Goal: Task Accomplishment & Management: Complete application form

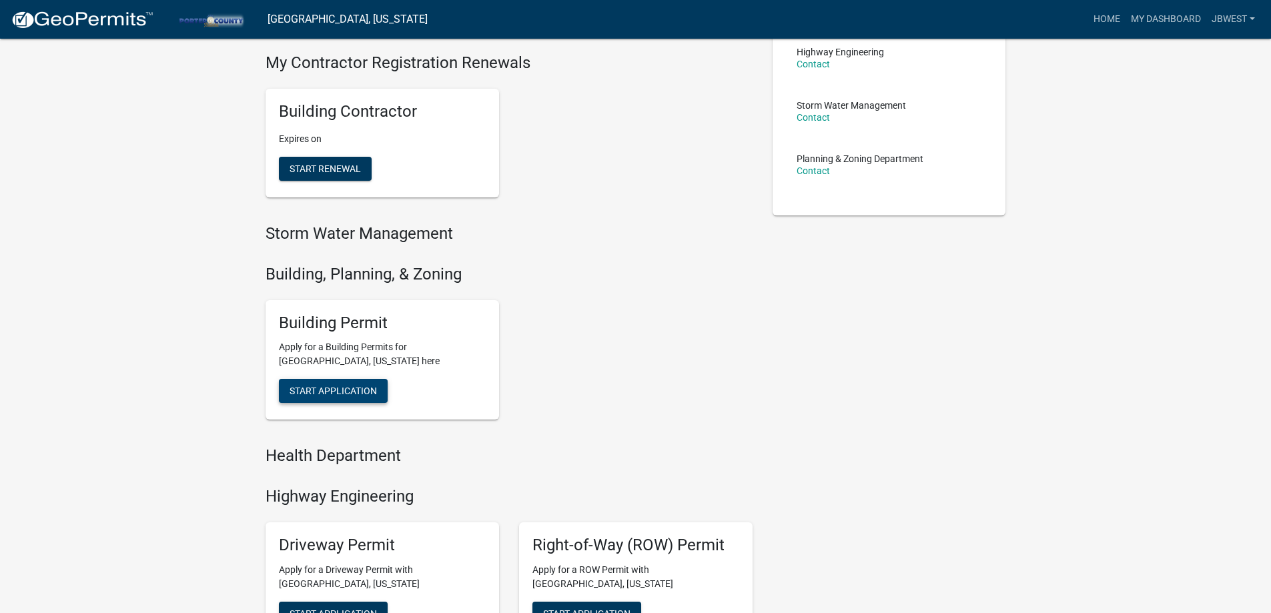
scroll to position [267, 0]
click at [354, 376] on div "Building Permit Apply for a Building Permits for [GEOGRAPHIC_DATA], [US_STATE] …" at bounding box center [383, 359] width 234 height 120
click at [356, 390] on span "Start Application" at bounding box center [333, 389] width 87 height 11
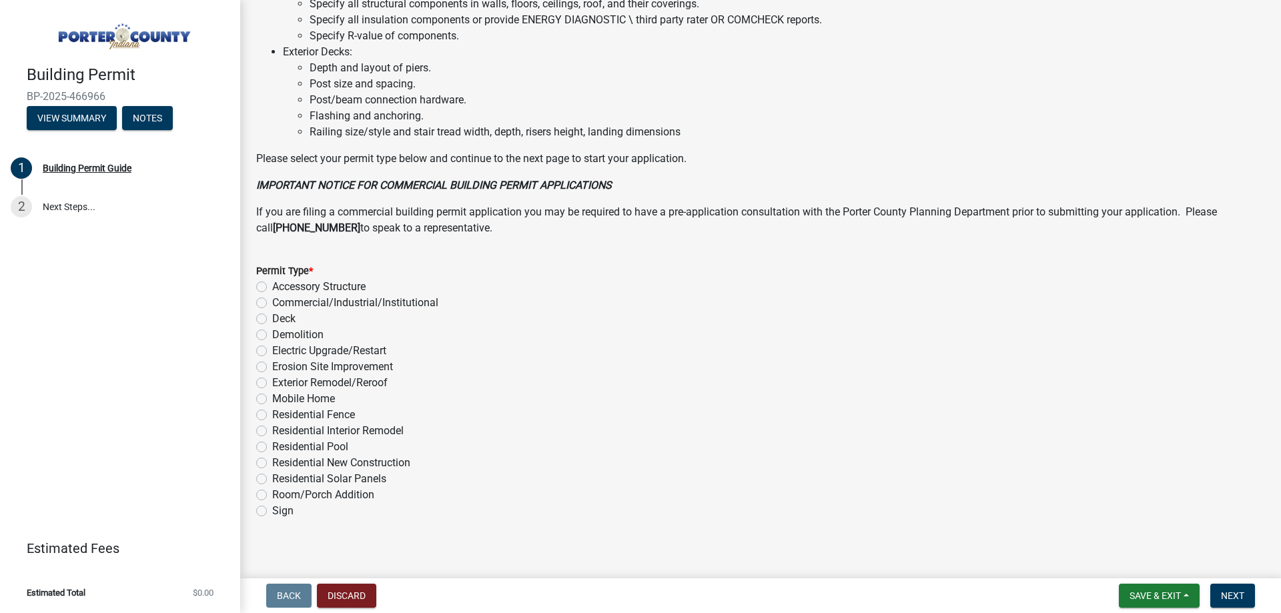
scroll to position [896, 0]
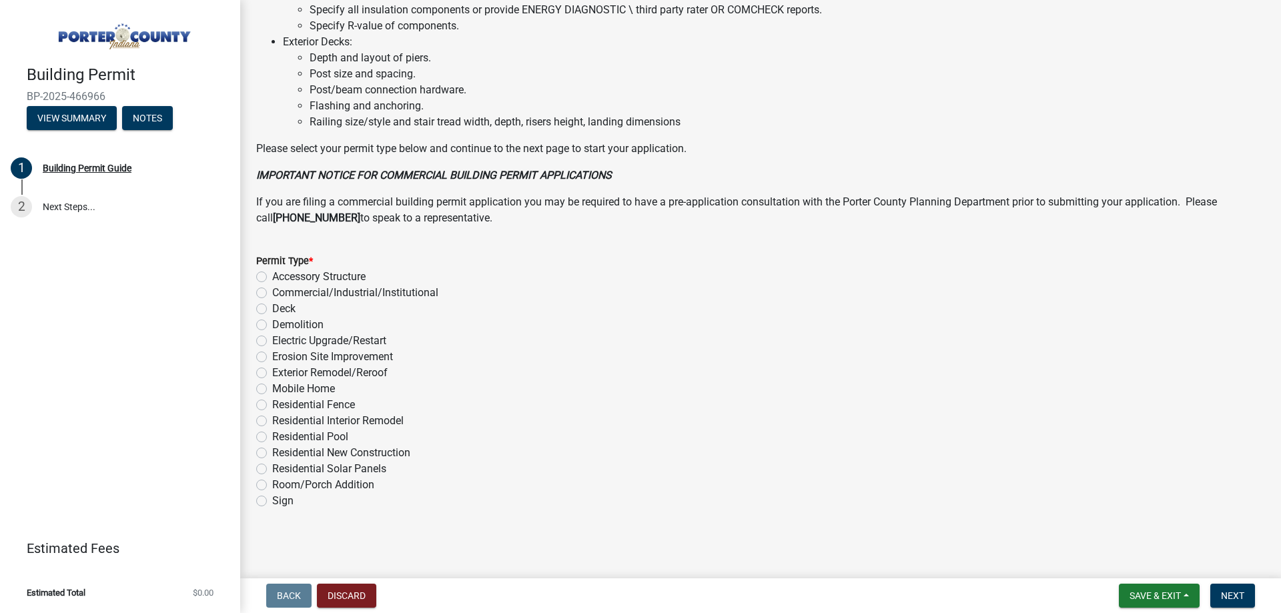
click at [358, 374] on label "Exterior Remodel/Reroof" at bounding box center [329, 373] width 115 height 16
click at [281, 374] on input "Exterior Remodel/Reroof" at bounding box center [276, 369] width 9 height 9
radio input "true"
click at [1232, 587] on button "Next" at bounding box center [1232, 596] width 45 height 24
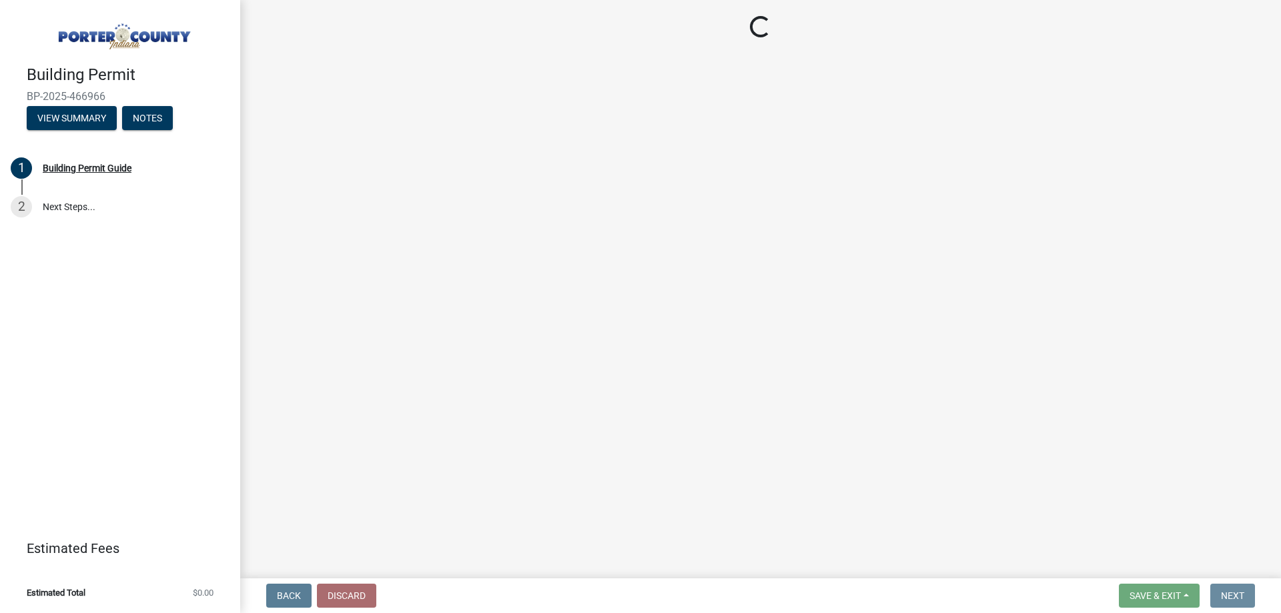
scroll to position [0, 0]
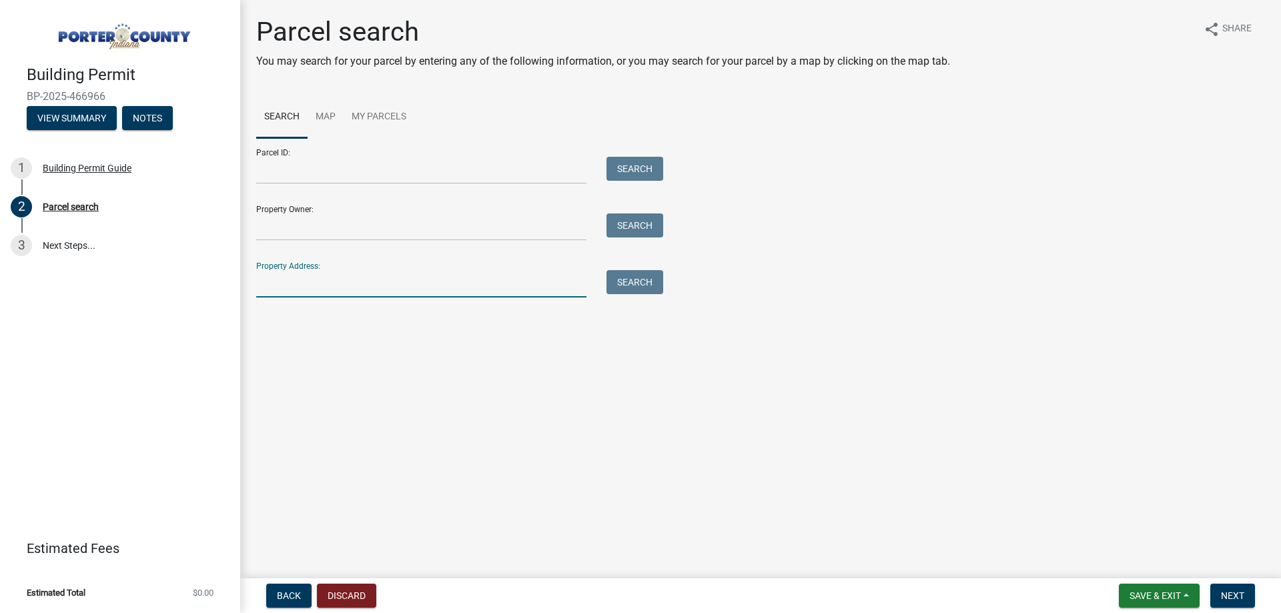
click at [442, 285] on input "Property Address:" at bounding box center [421, 283] width 330 height 27
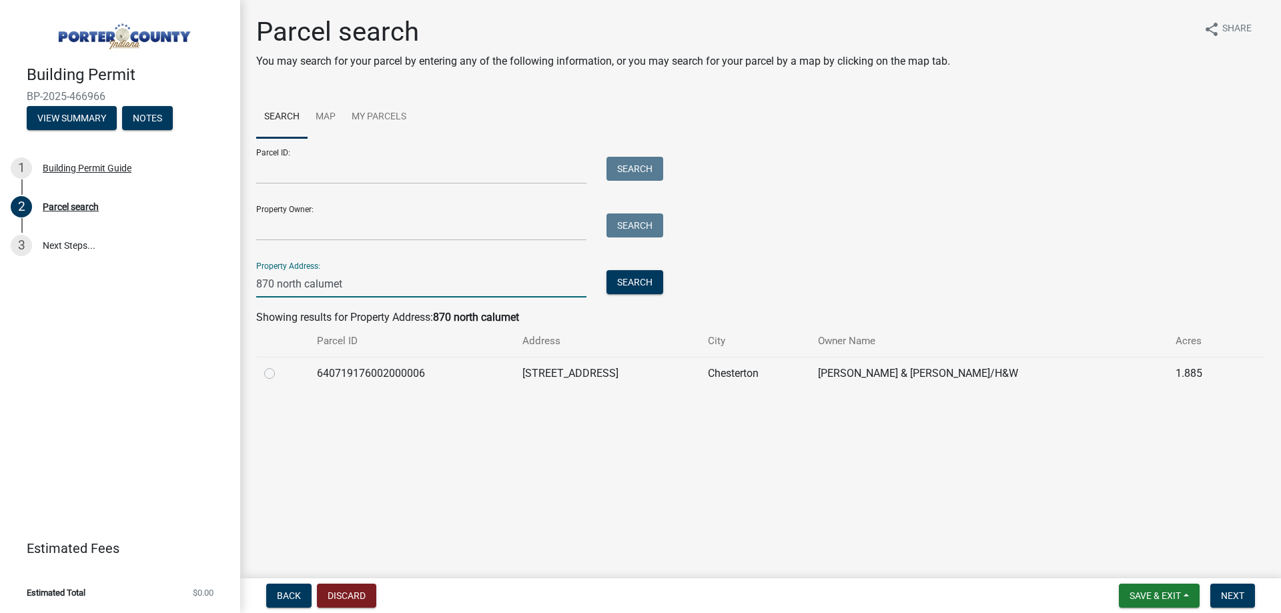
type input "870 north calumet"
click at [280, 366] on label at bounding box center [280, 366] width 0 height 0
click at [280, 374] on input "radio" at bounding box center [284, 370] width 9 height 9
radio input "true"
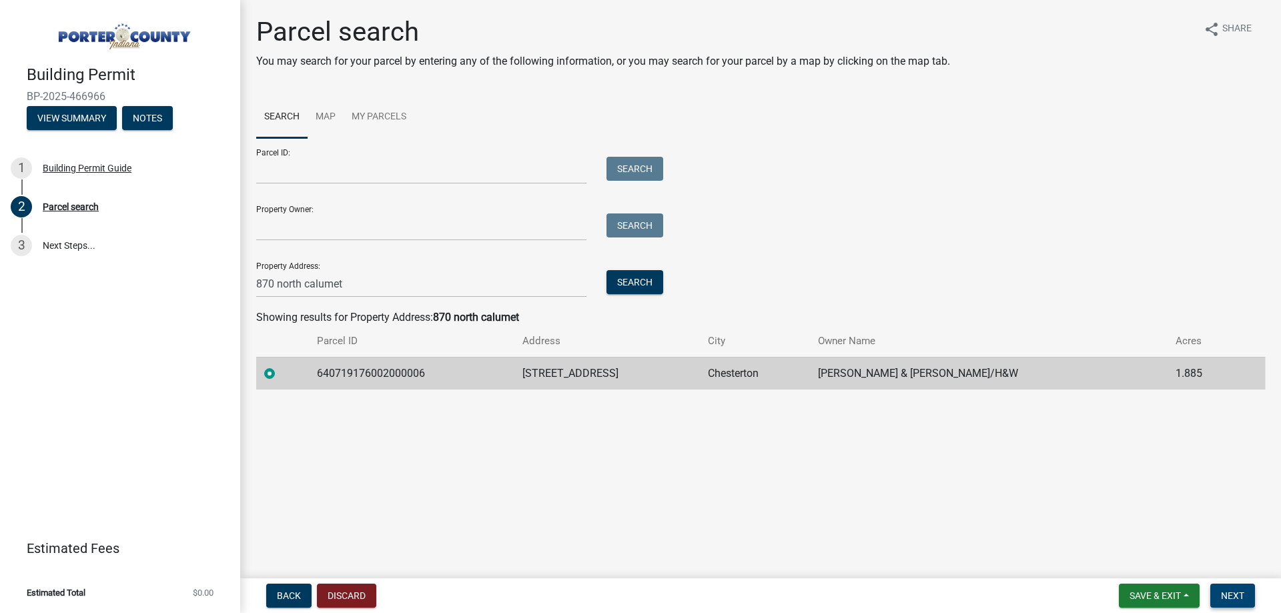
drag, startPoint x: 1240, startPoint y: 595, endPoint x: 1248, endPoint y: 597, distance: 8.3
click at [1242, 595] on span "Next" at bounding box center [1232, 596] width 23 height 11
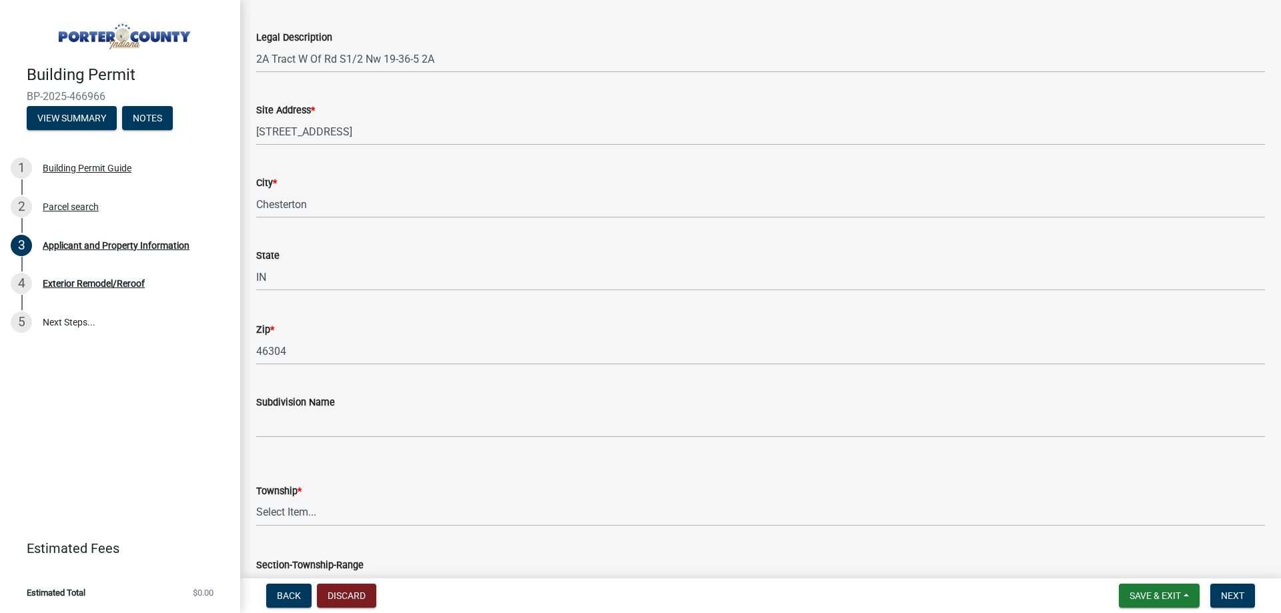
scroll to position [267, 0]
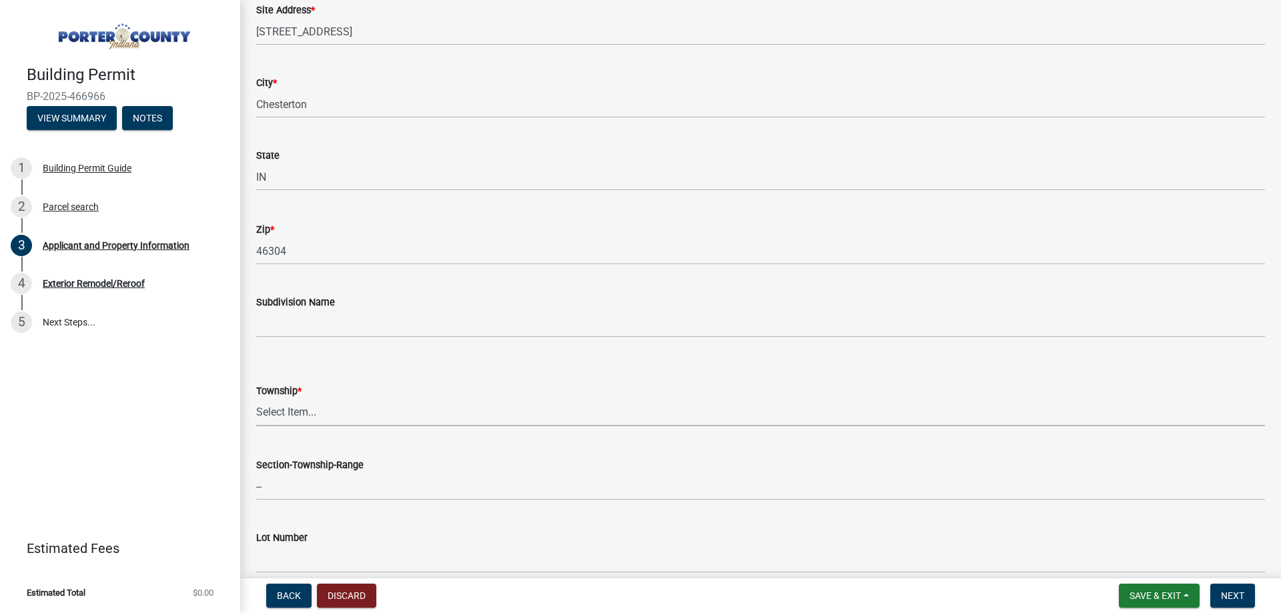
click at [316, 403] on select "Select Item... [PERSON_NAME][GEOGRAPHIC_DATA] [PERSON_NAME][GEOGRAPHIC_DATA] [G…" at bounding box center [760, 412] width 1009 height 27
click at [356, 404] on select "Select Item... [PERSON_NAME][GEOGRAPHIC_DATA] [PERSON_NAME][GEOGRAPHIC_DATA] [G…" at bounding box center [760, 412] width 1009 height 27
click at [256, 399] on select "Select Item... [PERSON_NAME][GEOGRAPHIC_DATA] [PERSON_NAME][GEOGRAPHIC_DATA] [G…" at bounding box center [760, 412] width 1009 height 27
select select "403f4b3c-c23a-4b9f-b6b7-b4f73366513c"
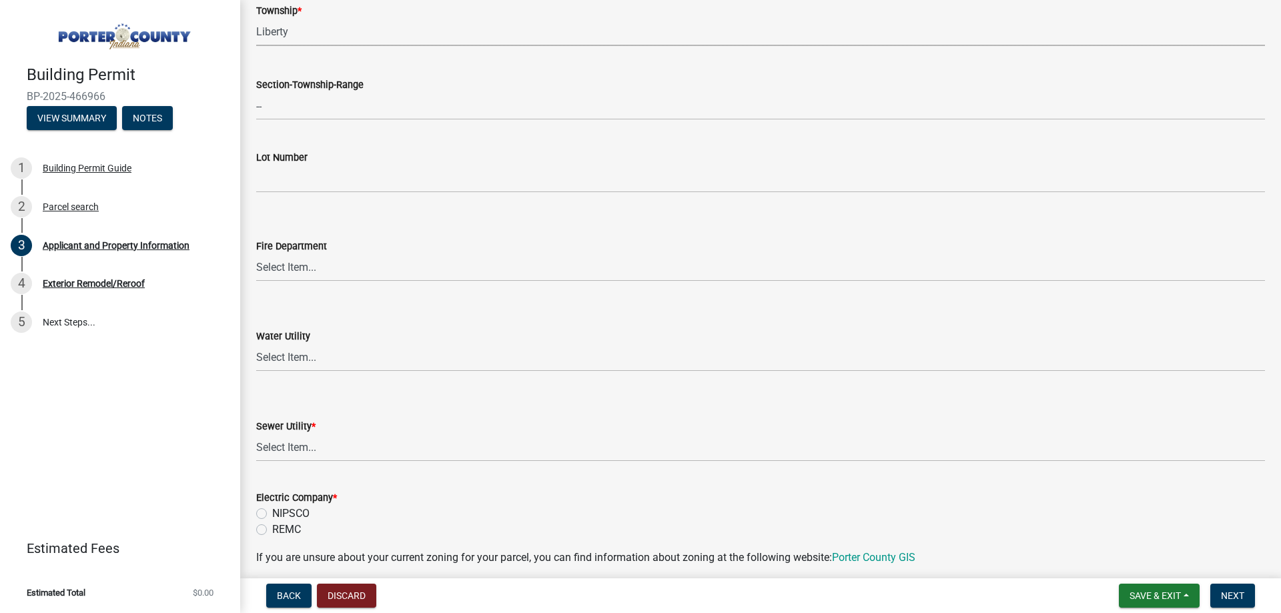
scroll to position [667, 0]
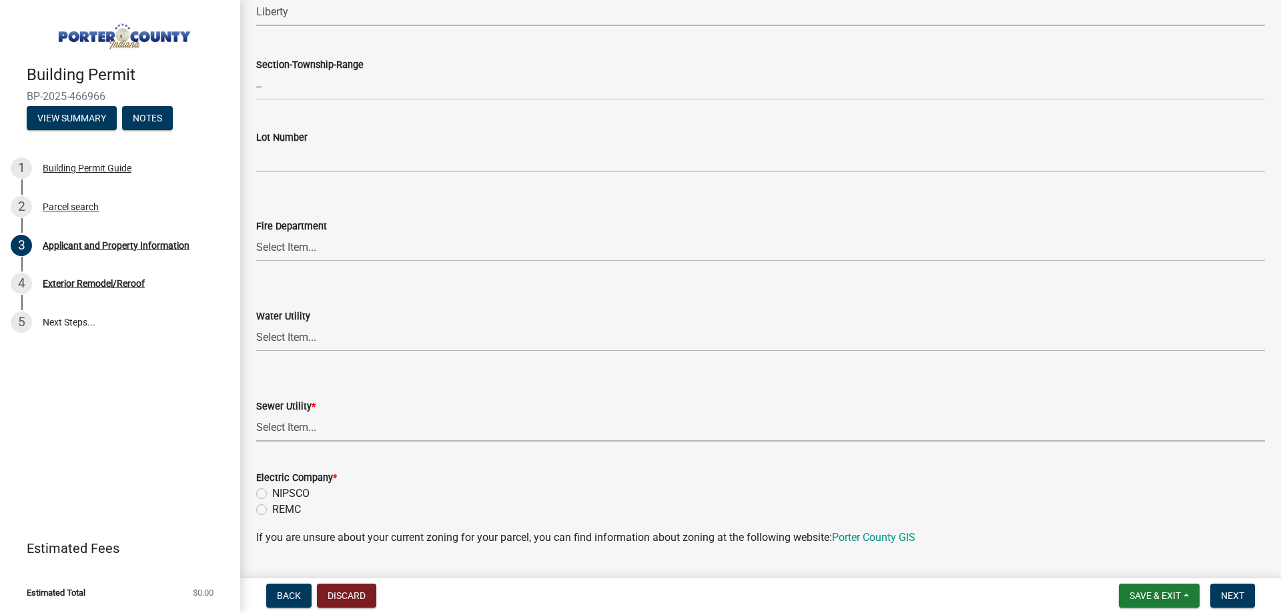
click at [322, 433] on select "Select Item... Aqua [US_STATE] Inc Damon Run Falling Waters Lake Eliza - LEACD …" at bounding box center [760, 427] width 1009 height 27
click at [256, 414] on select "Select Item... Aqua [US_STATE] Inc Damon Run Falling Waters Lake Eliza - LEACD …" at bounding box center [760, 427] width 1009 height 27
select select "ea6751d4-6bf7-4a16-89ee-f7801ab82aa1"
click at [301, 490] on label "NIPSCO" at bounding box center [290, 494] width 37 height 16
click at [281, 490] on input "NIPSCO" at bounding box center [276, 490] width 9 height 9
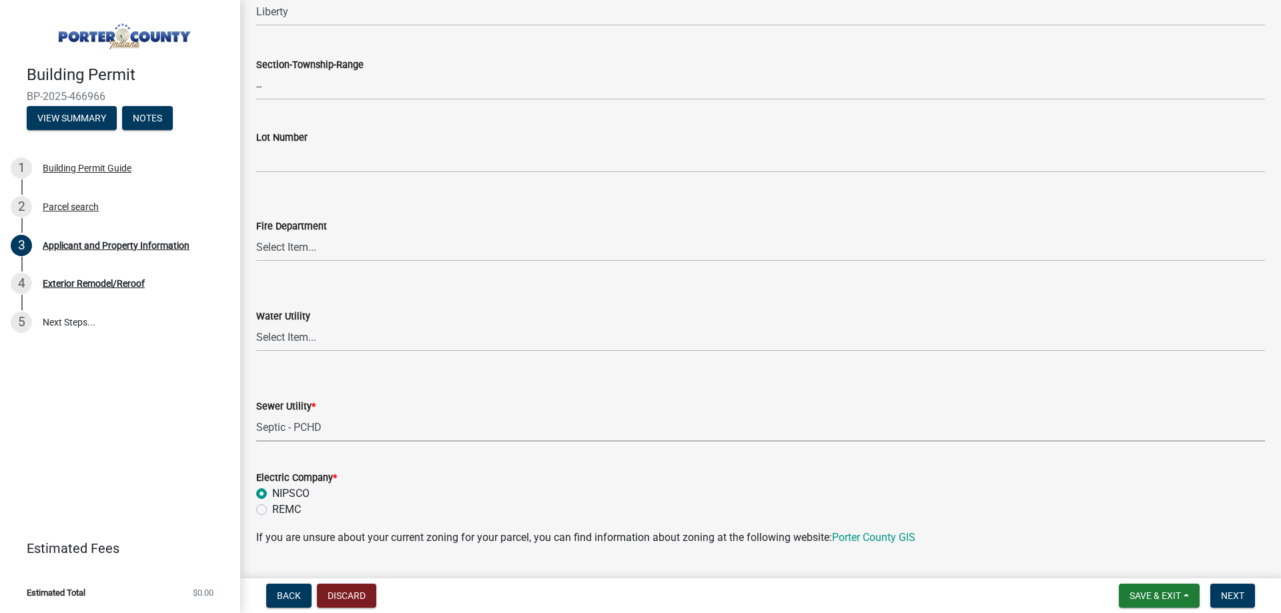
radio input "true"
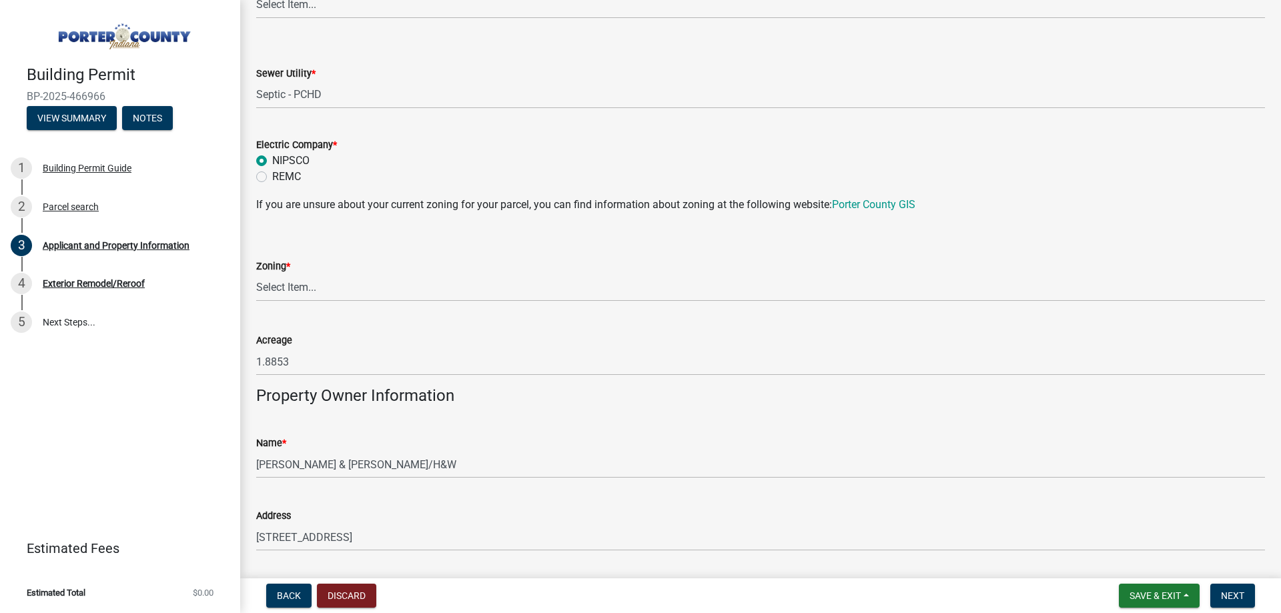
scroll to position [1001, 0]
click at [338, 293] on select "Select Item... A1 A2 CH CM CN I1 I2 I3 IN MP OT P1 P2 PUD R1 R2 R3 R4 RL RR" at bounding box center [760, 287] width 1009 height 27
click at [256, 274] on select "Select Item... A1 A2 CH CM CN I1 I2 I3 IN MP OT P1 P2 PUD R1 R2 R3 R4 RL RR" at bounding box center [760, 287] width 1009 height 27
select select "92efe679-05f4-414a-9426-51627fba5de6"
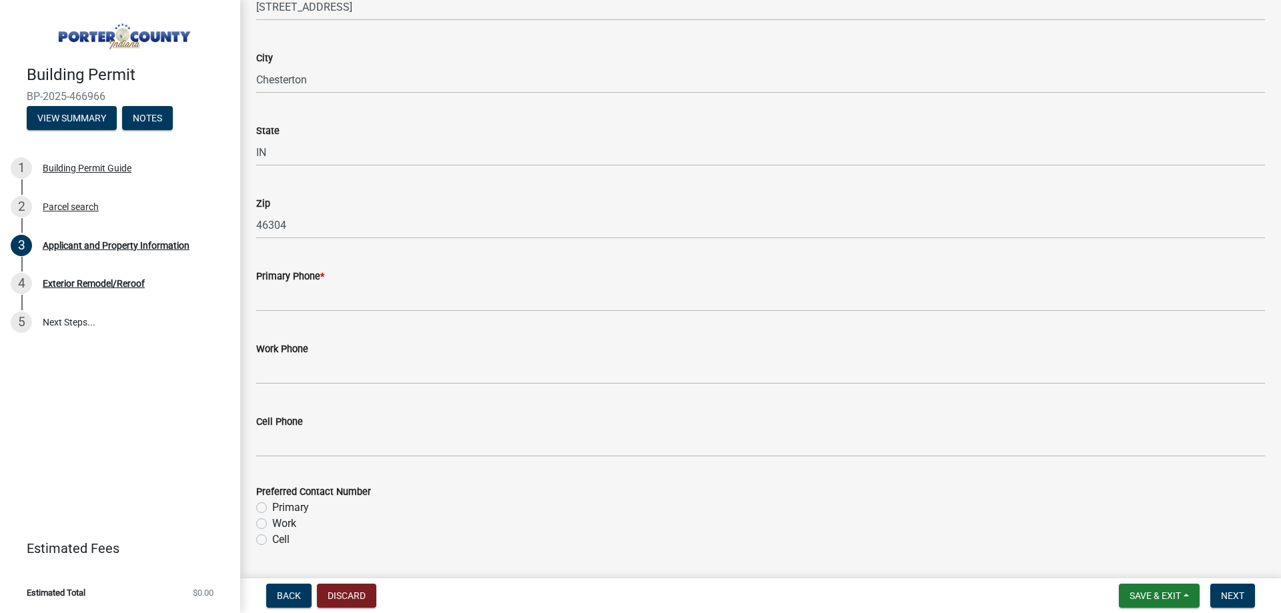
scroll to position [1535, 0]
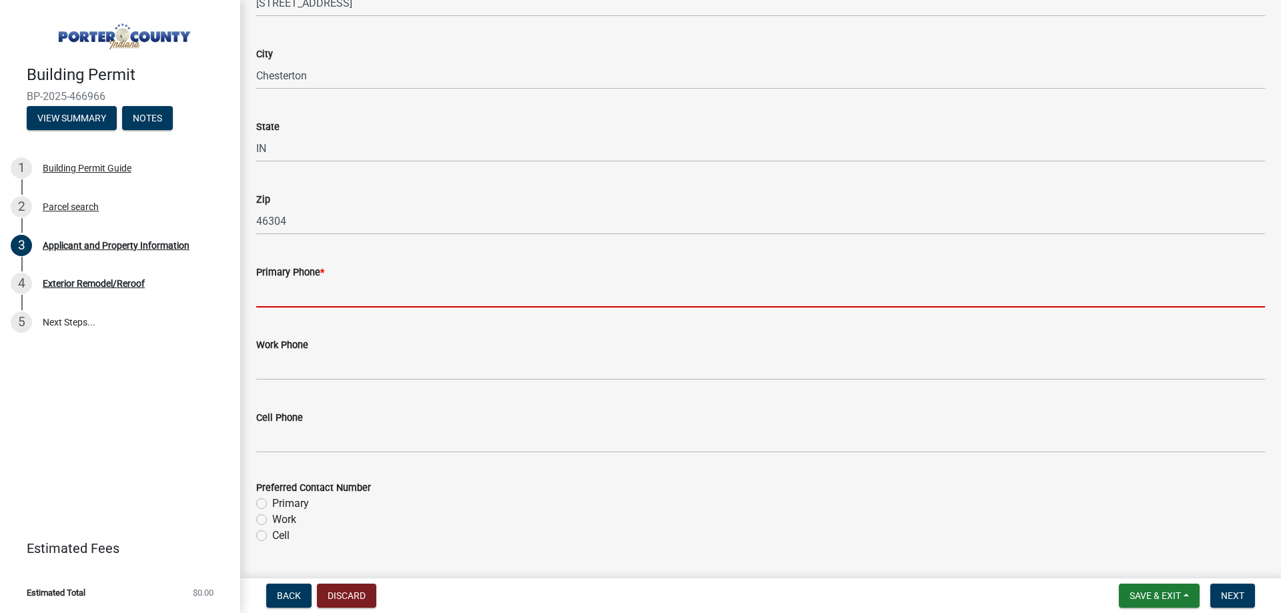
click at [364, 300] on input "Primary Phone *" at bounding box center [760, 293] width 1009 height 27
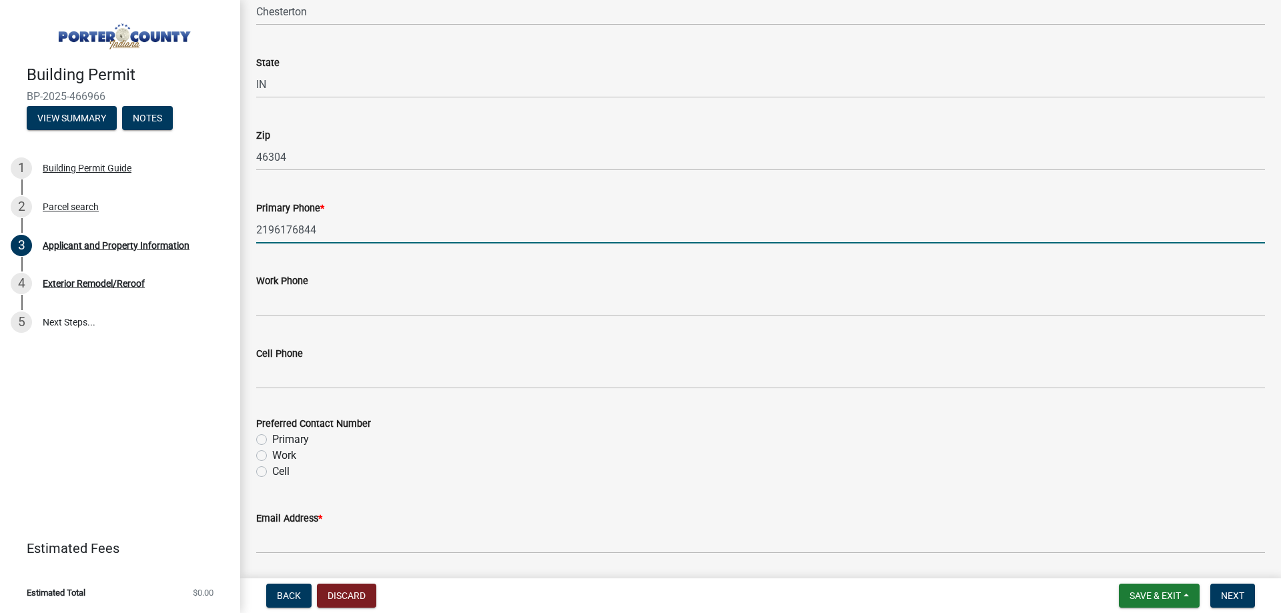
scroll to position [1802, 0]
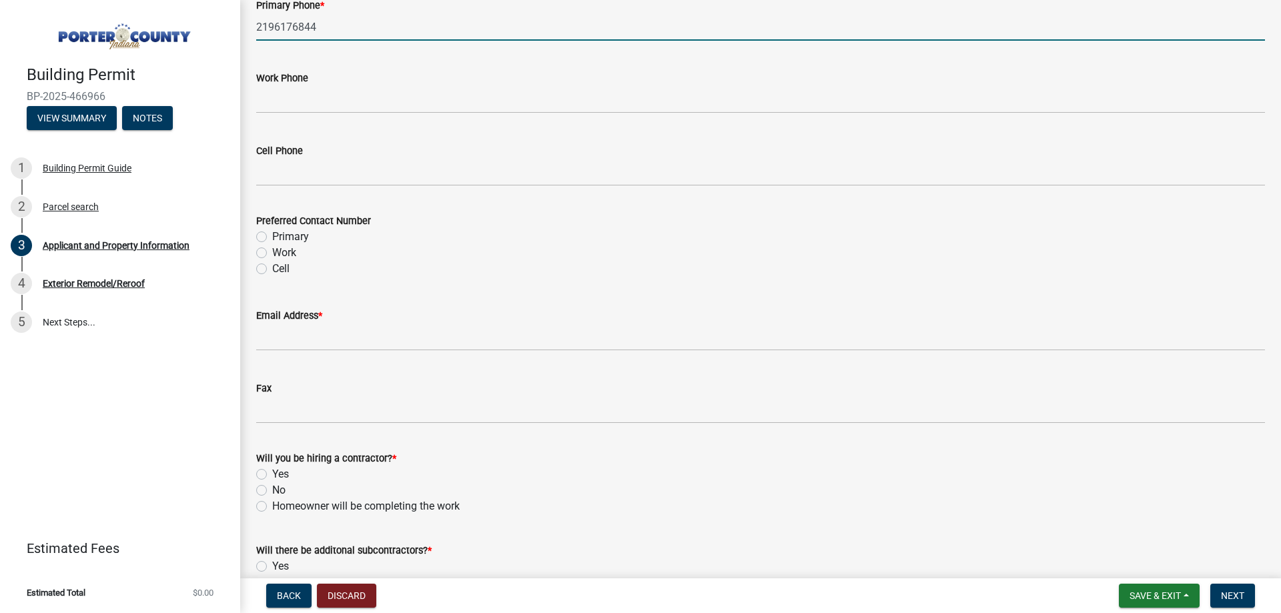
type input "2196176844"
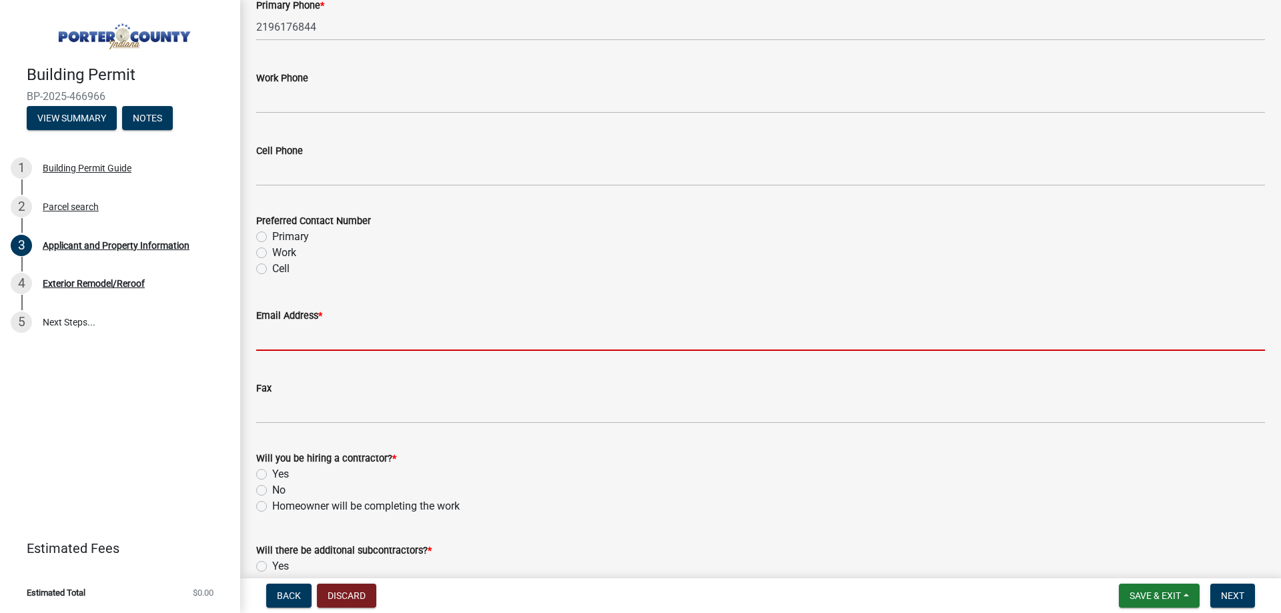
click at [329, 343] on input "Email Address *" at bounding box center [760, 337] width 1009 height 27
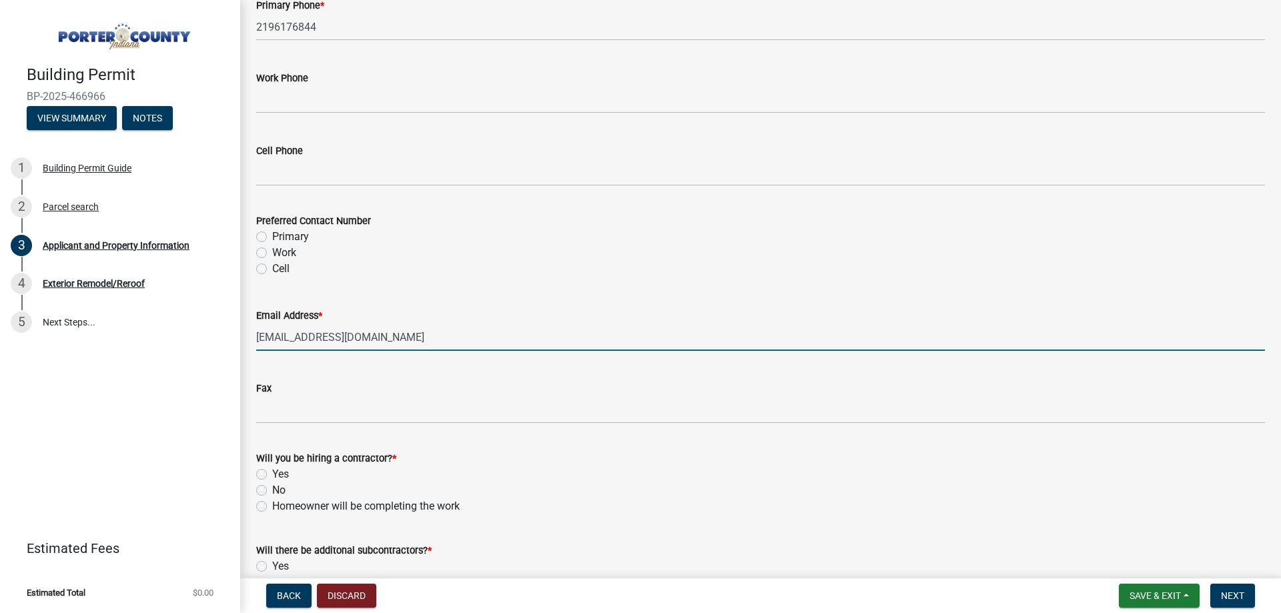
type input "[EMAIL_ADDRESS][DOMAIN_NAME]"
click at [272, 472] on div "Yes" at bounding box center [760, 474] width 1009 height 16
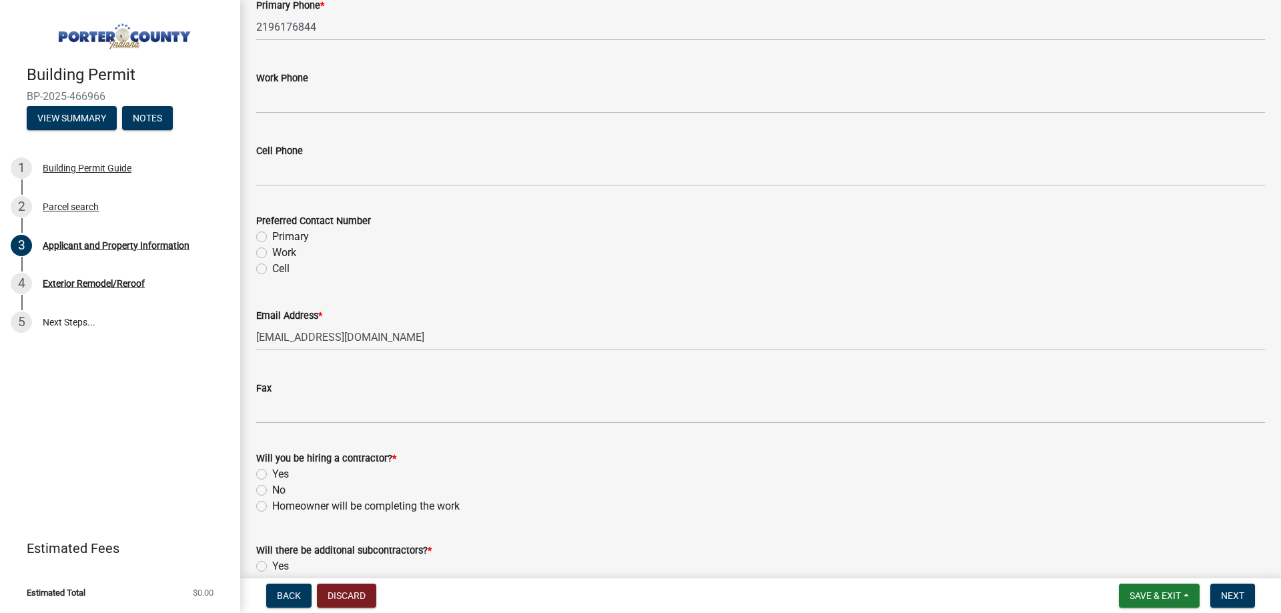
scroll to position [1868, 0]
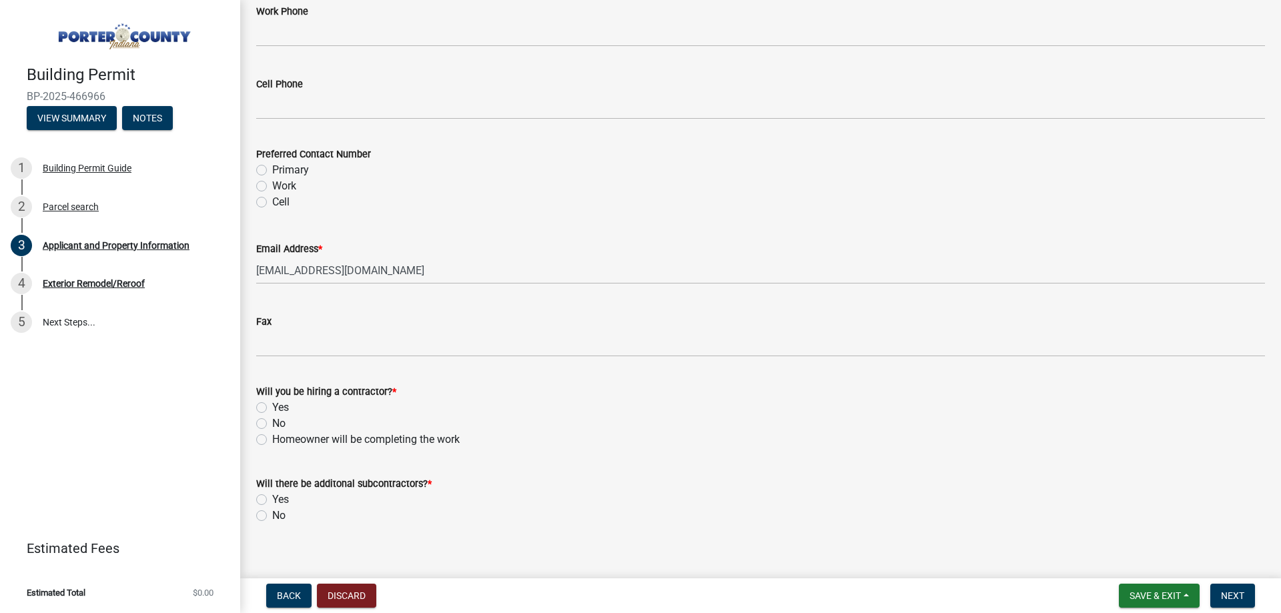
drag, startPoint x: 277, startPoint y: 404, endPoint x: 280, endPoint y: 449, distance: 45.5
click at [277, 404] on label "Yes" at bounding box center [280, 408] width 17 height 16
click at [277, 404] on input "Yes" at bounding box center [276, 404] width 9 height 9
radio input "true"
drag, startPoint x: 276, startPoint y: 516, endPoint x: 296, endPoint y: 526, distance: 21.5
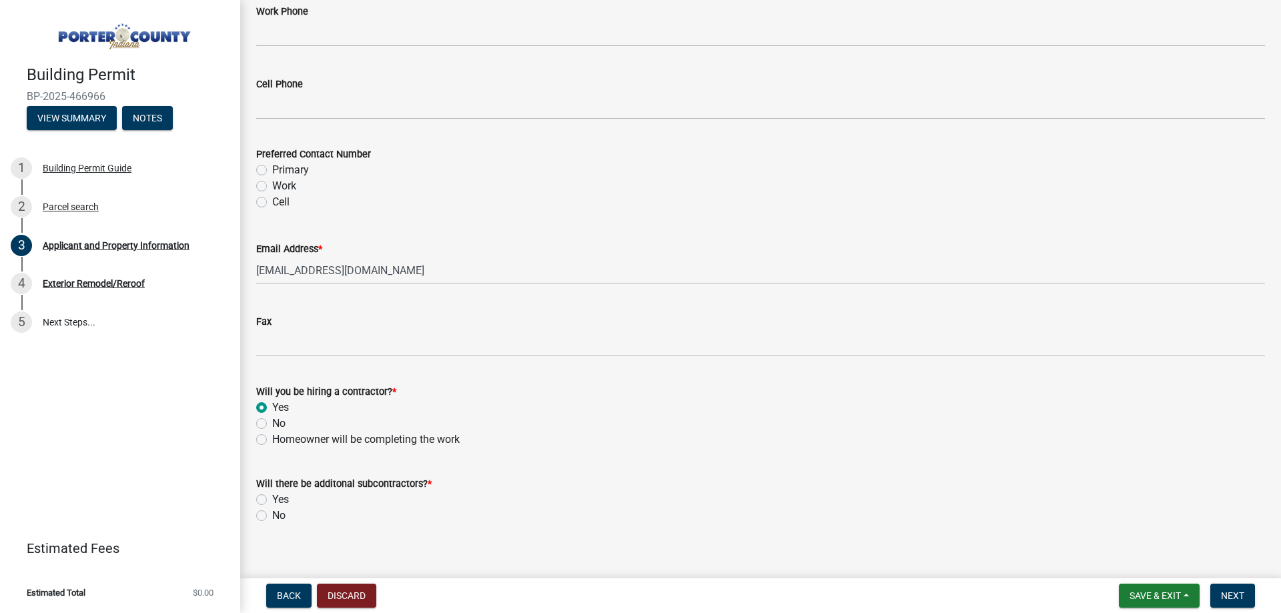
click at [276, 516] on label "No" at bounding box center [278, 516] width 13 height 16
click at [272, 519] on label "No" at bounding box center [278, 516] width 13 height 16
click at [272, 516] on input "No" at bounding box center [276, 512] width 9 height 9
radio input "true"
click at [1223, 594] on span "Next" at bounding box center [1232, 596] width 23 height 11
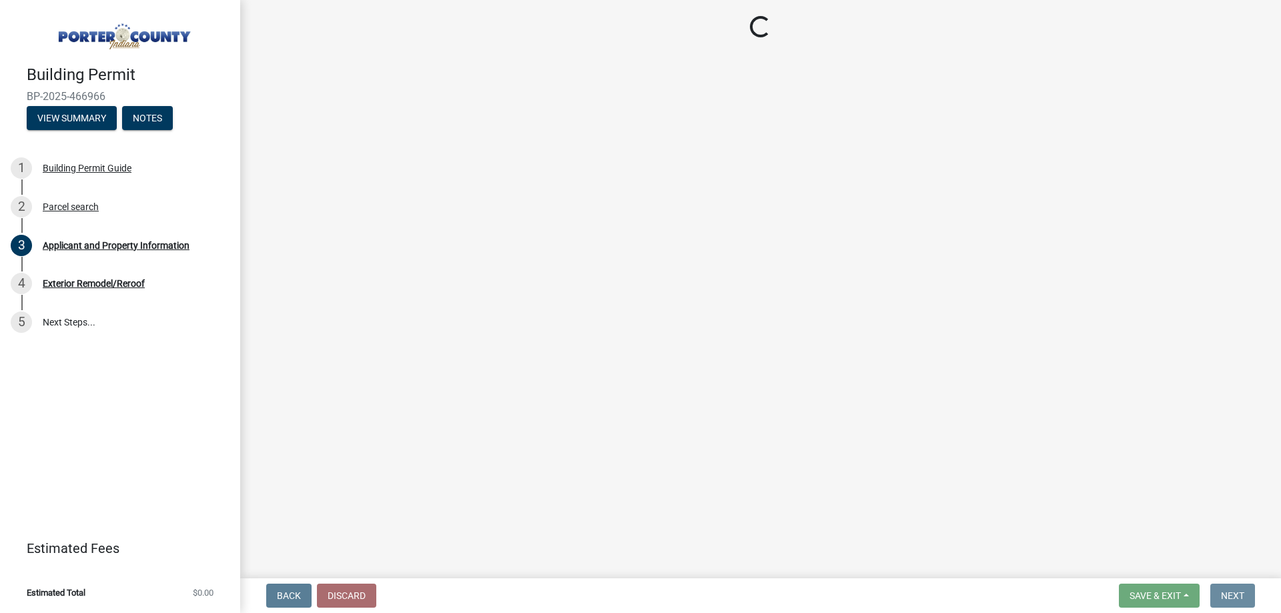
scroll to position [0, 0]
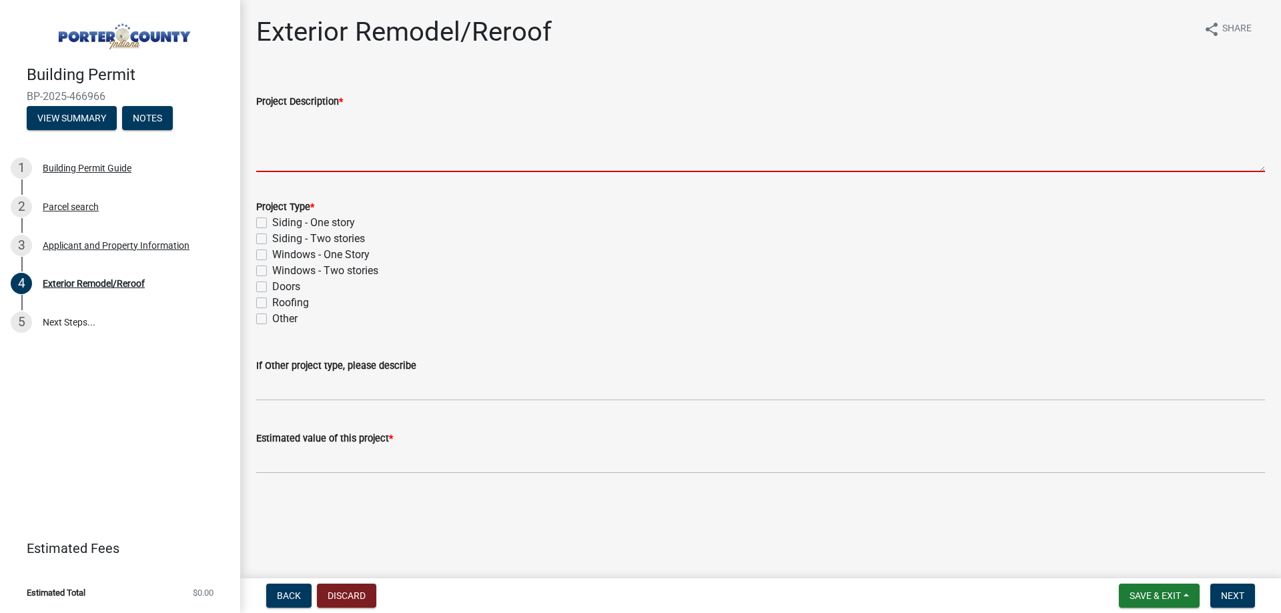
click at [300, 145] on textarea "Project Description *" at bounding box center [760, 140] width 1009 height 63
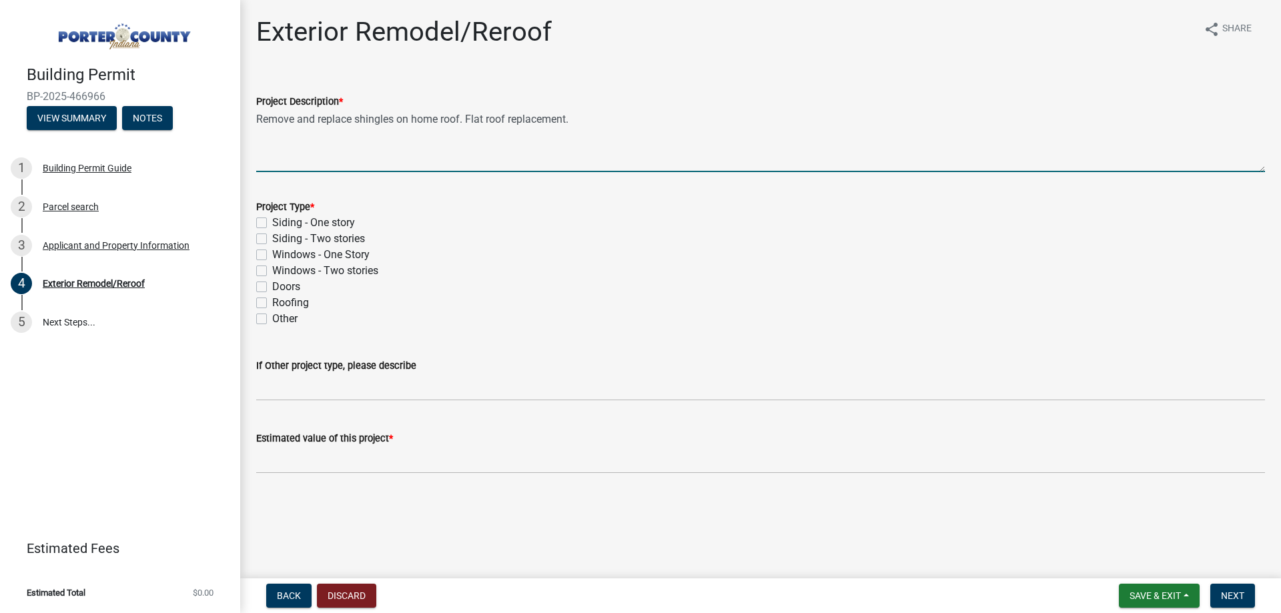
type textarea "Remove and replace shingles on home roof. Flat roof replacement."
click at [302, 304] on label "Roofing" at bounding box center [290, 303] width 37 height 16
click at [281, 304] on input "Roofing" at bounding box center [276, 299] width 9 height 9
checkbox input "true"
checkbox input "false"
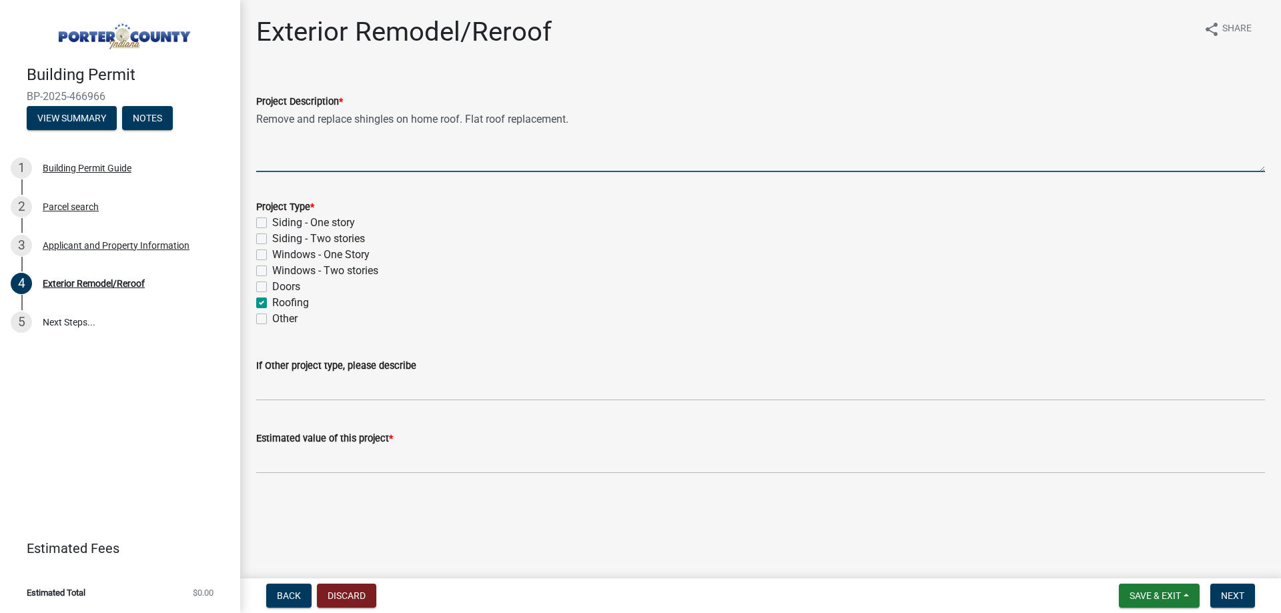
checkbox input "false"
checkbox input "true"
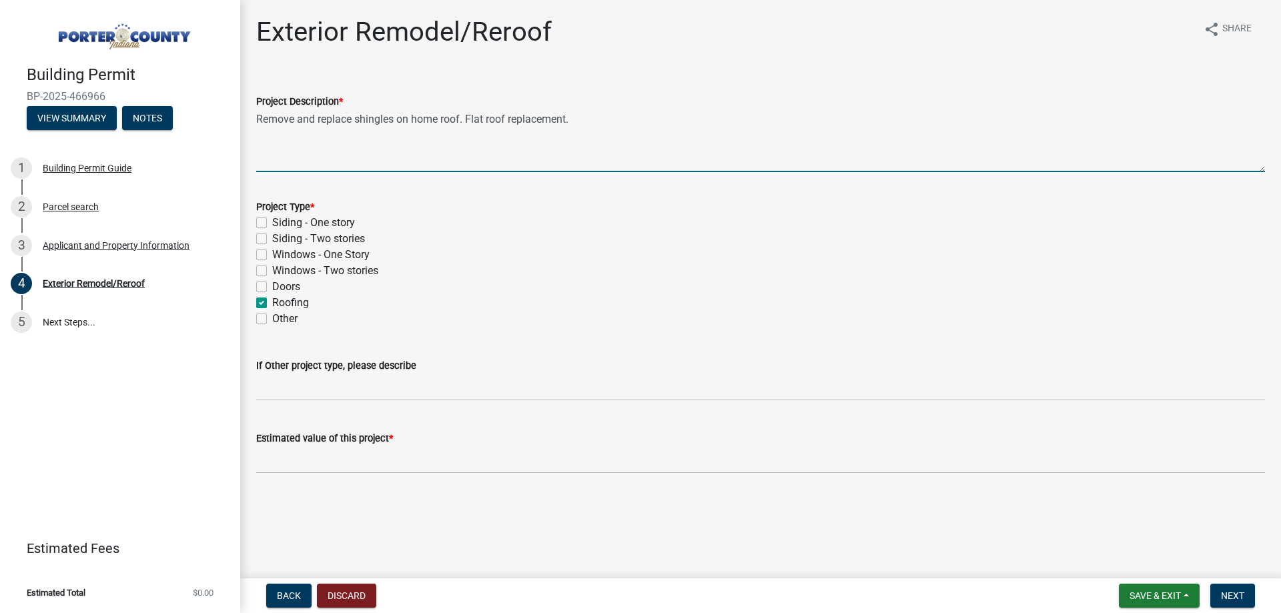
checkbox input "false"
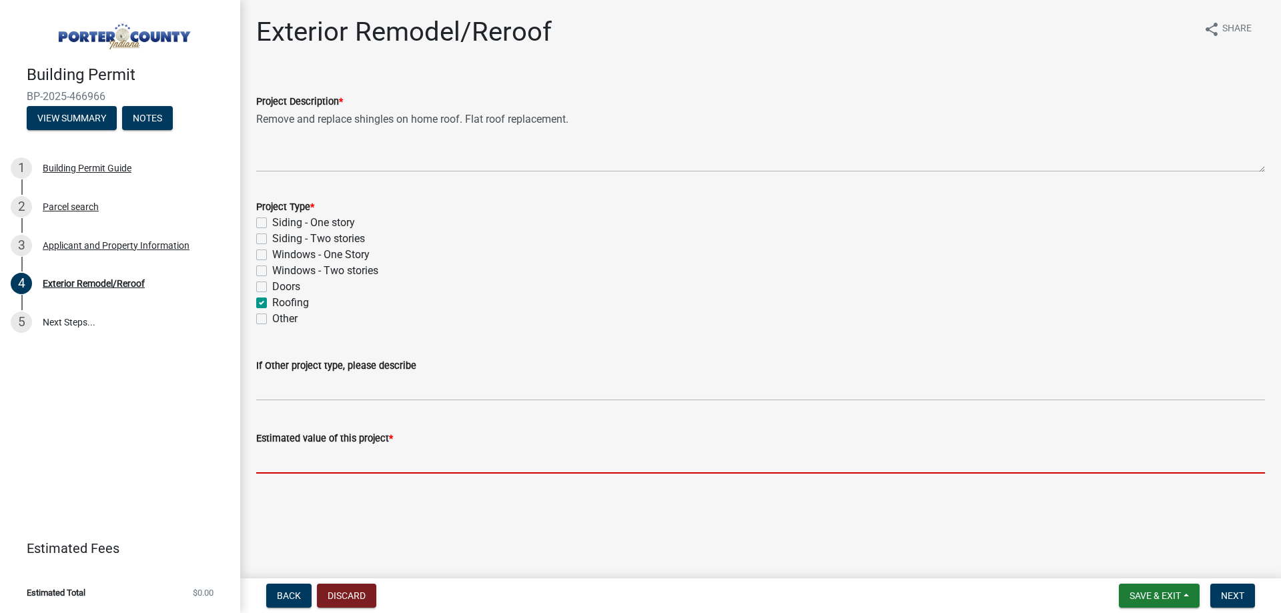
click at [336, 453] on input "text" at bounding box center [760, 459] width 1009 height 27
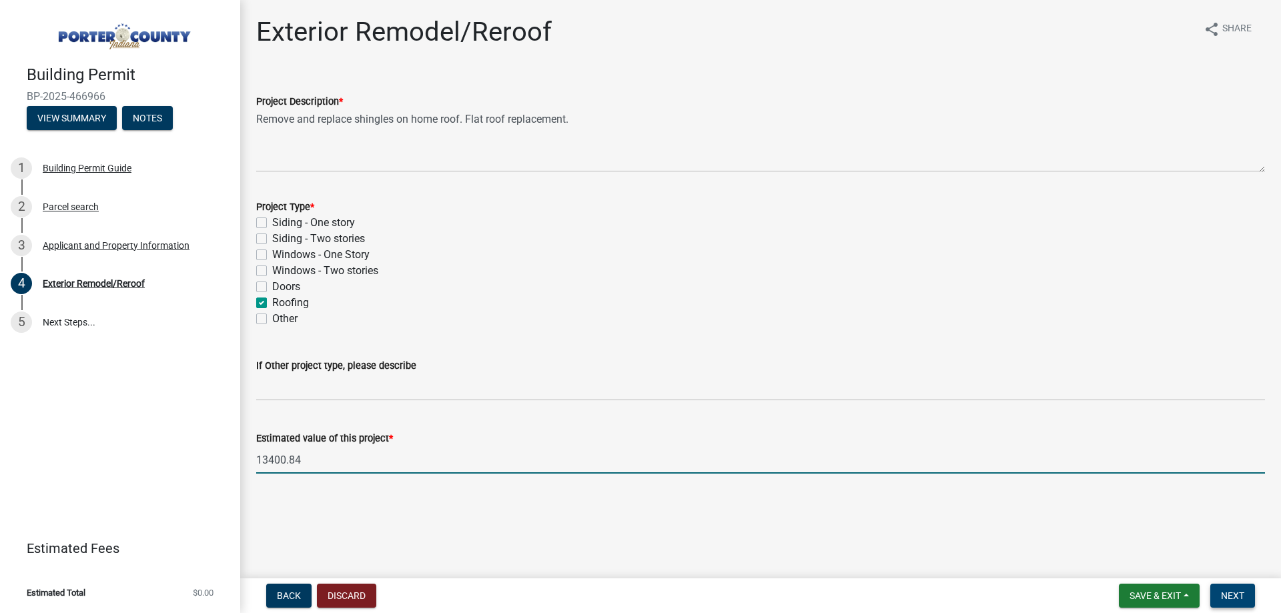
type input "13400.84"
click at [1237, 588] on button "Next" at bounding box center [1232, 596] width 45 height 24
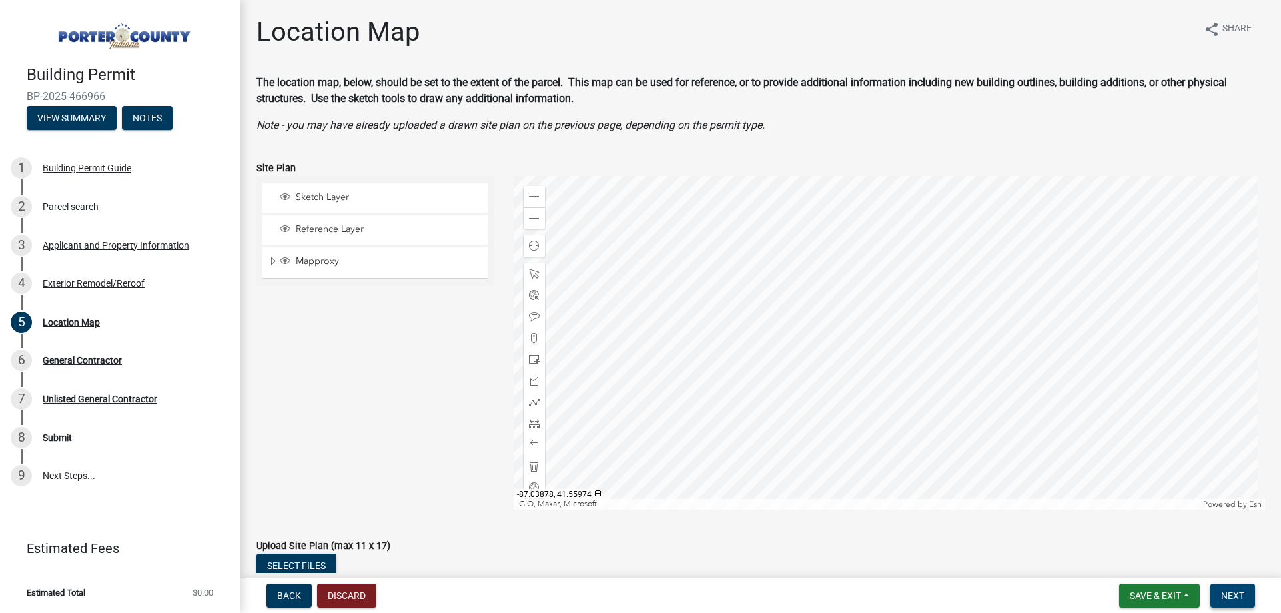
click at [1237, 589] on button "Next" at bounding box center [1232, 596] width 45 height 24
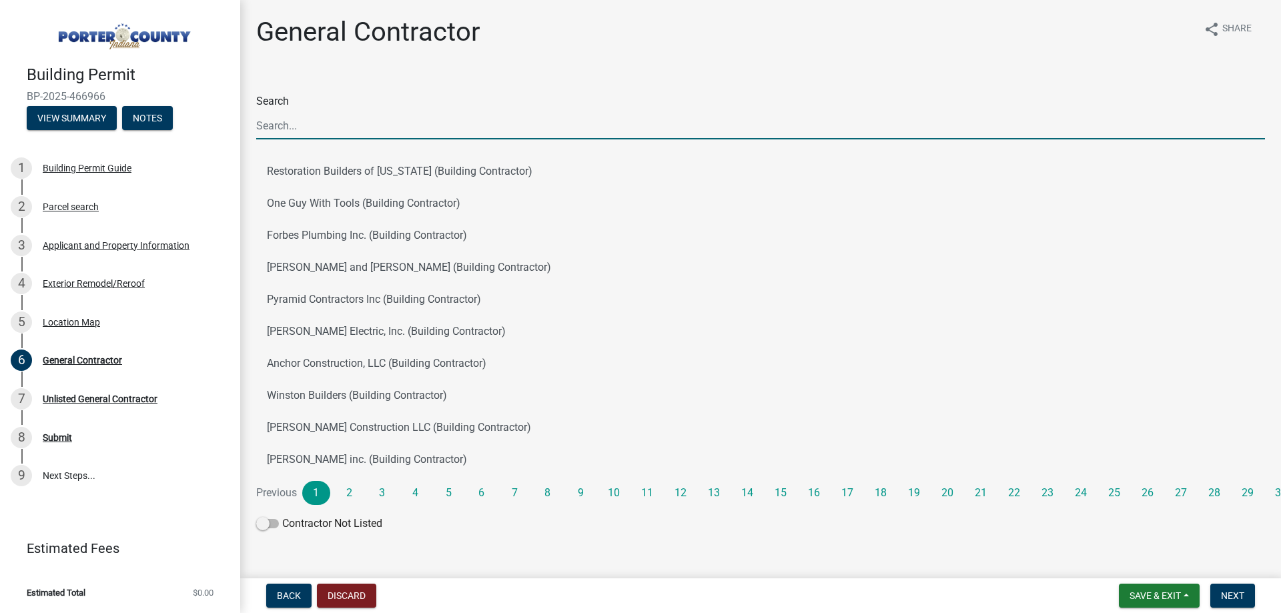
click at [415, 116] on input "Search" at bounding box center [760, 125] width 1009 height 27
click at [319, 119] on input "Search" at bounding box center [760, 125] width 1009 height 27
type input "J & B West"
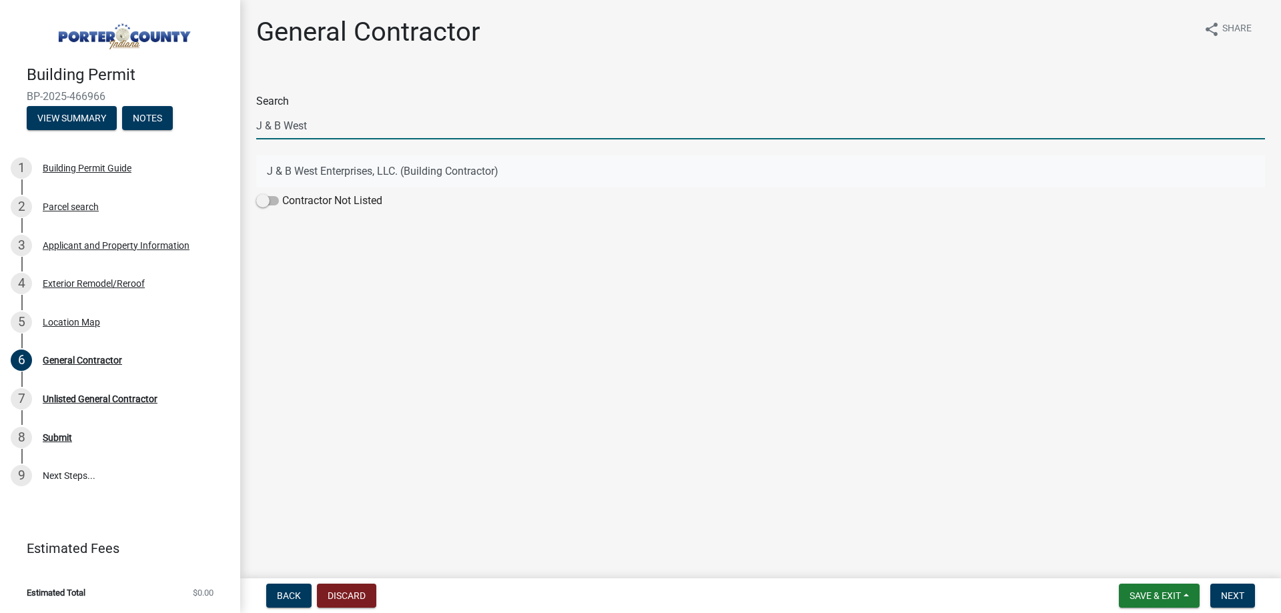
click at [352, 169] on button "J & B West Enterprises, LLC. (Building Contractor)" at bounding box center [760, 171] width 1009 height 32
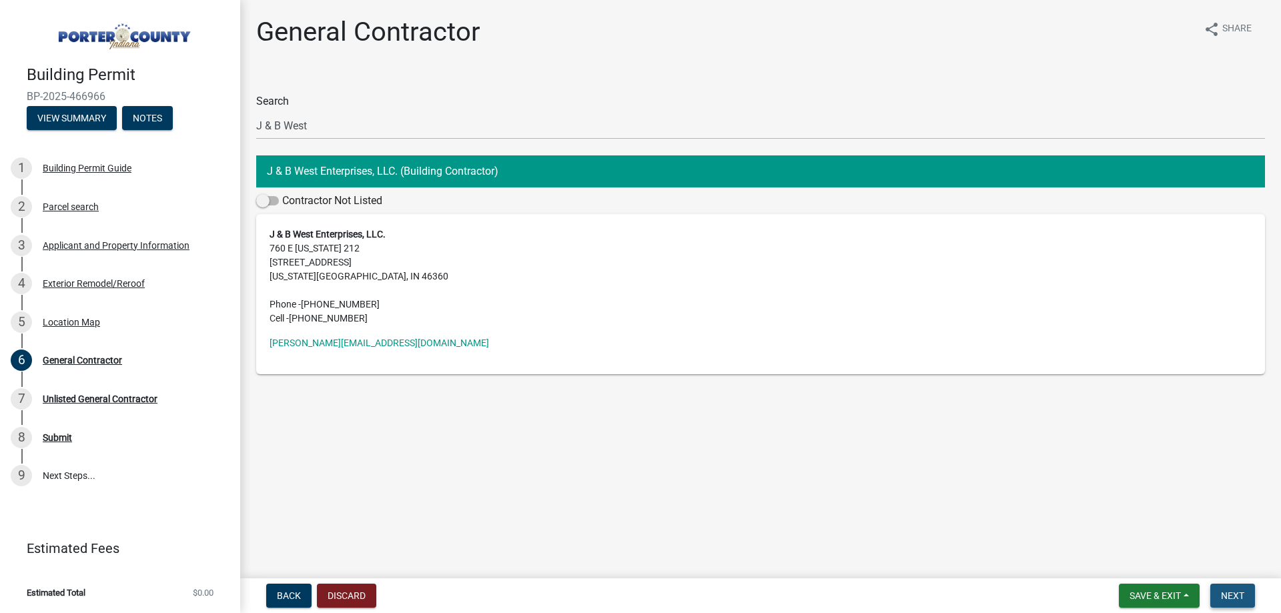
click at [1250, 607] on button "Next" at bounding box center [1232, 596] width 45 height 24
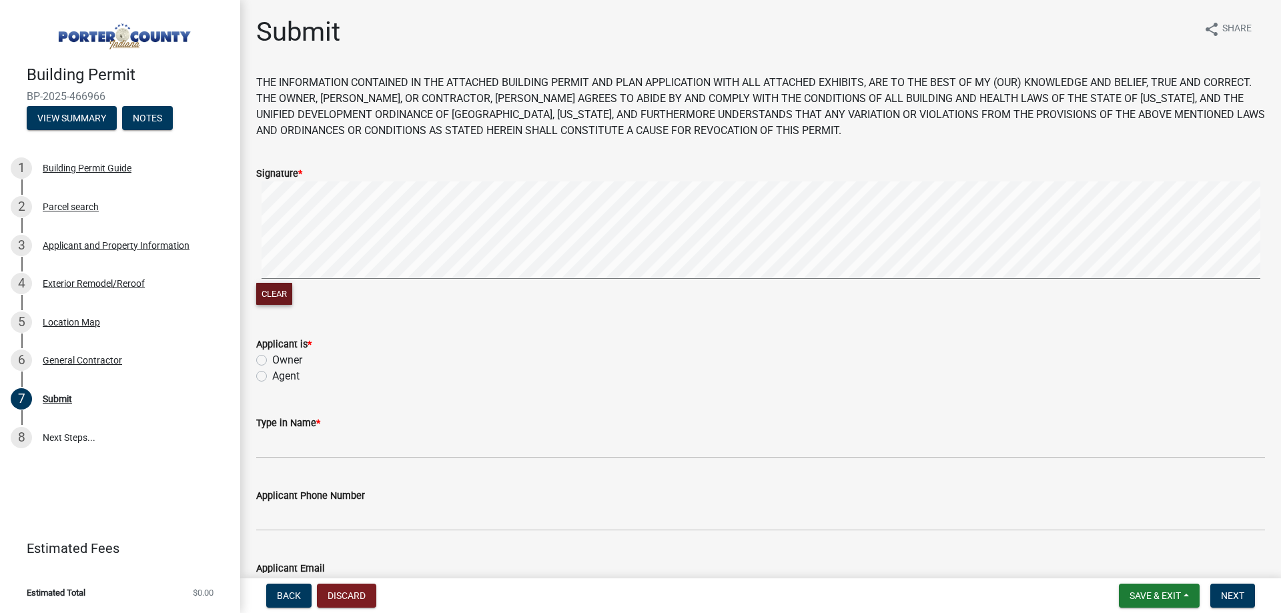
click at [282, 294] on button "Clear" at bounding box center [274, 294] width 36 height 22
click at [294, 371] on label "Agent" at bounding box center [285, 376] width 27 height 16
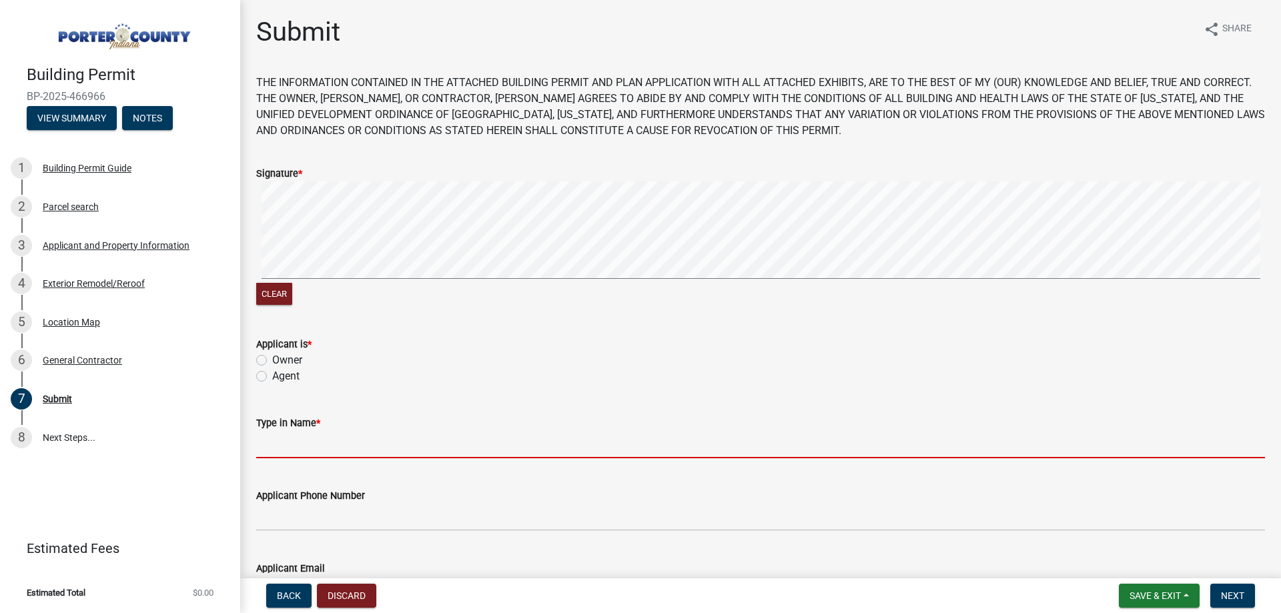
click at [317, 454] on input "Type in Name *" at bounding box center [760, 444] width 1009 height 27
type input "[PERSON_NAME]"
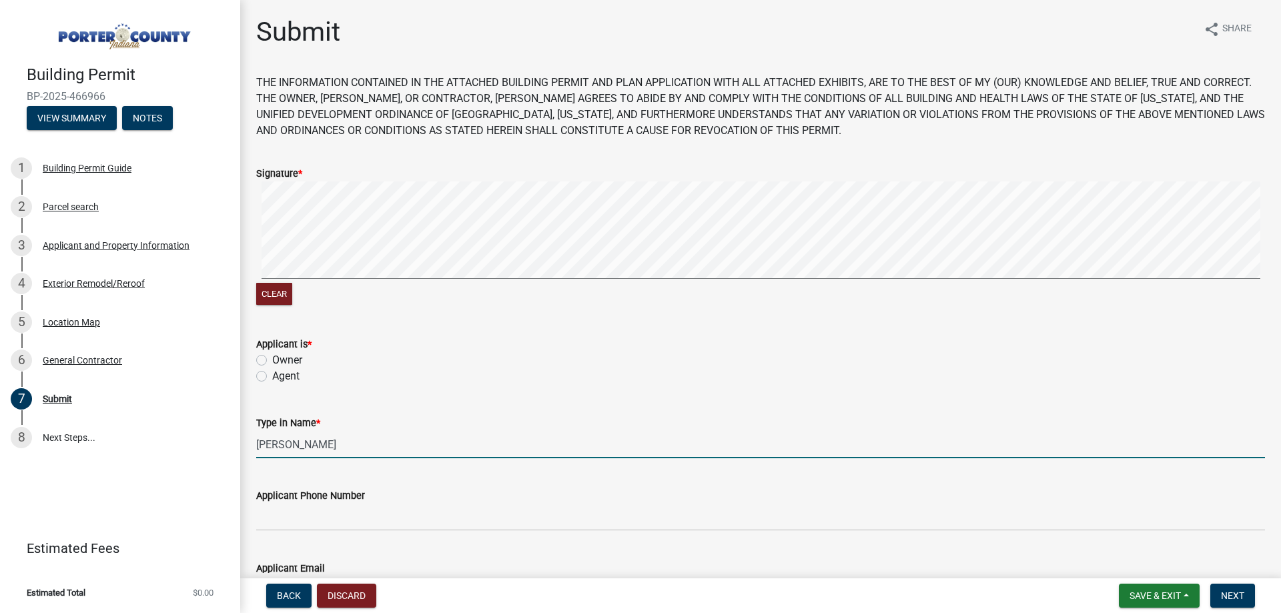
type input "[PERSON_NAME][EMAIL_ADDRESS][DOMAIN_NAME]"
click at [270, 374] on div "Agent" at bounding box center [760, 376] width 1009 height 16
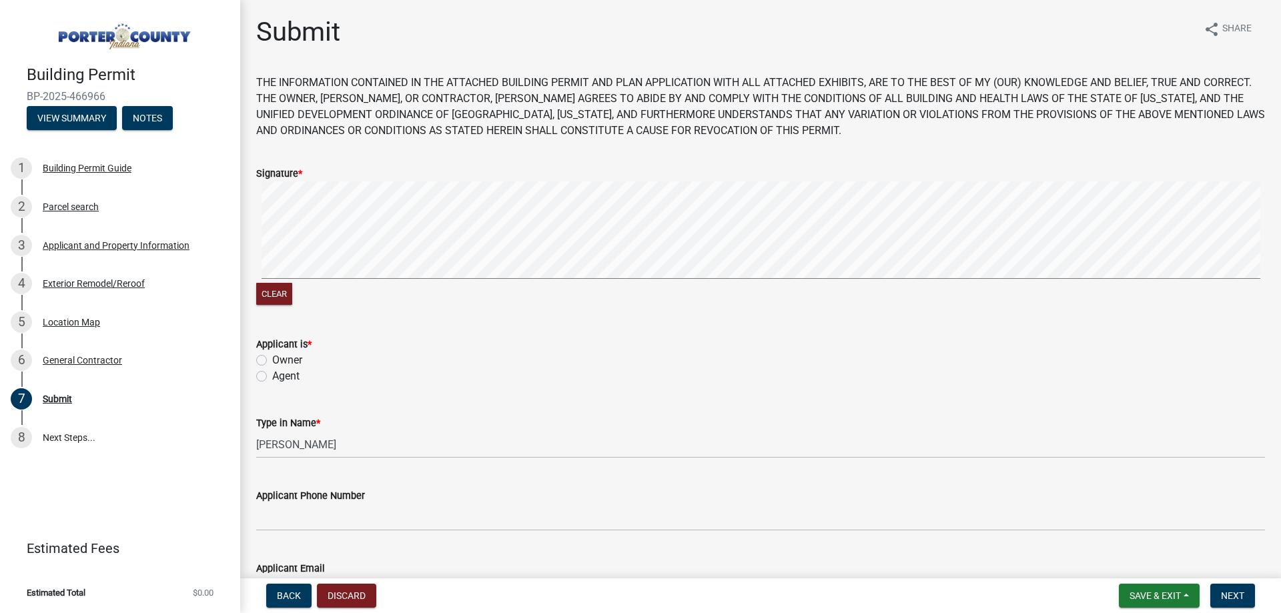
click at [280, 379] on label "Agent" at bounding box center [285, 376] width 27 height 16
click at [280, 377] on input "Agent" at bounding box center [276, 372] width 9 height 9
radio input "true"
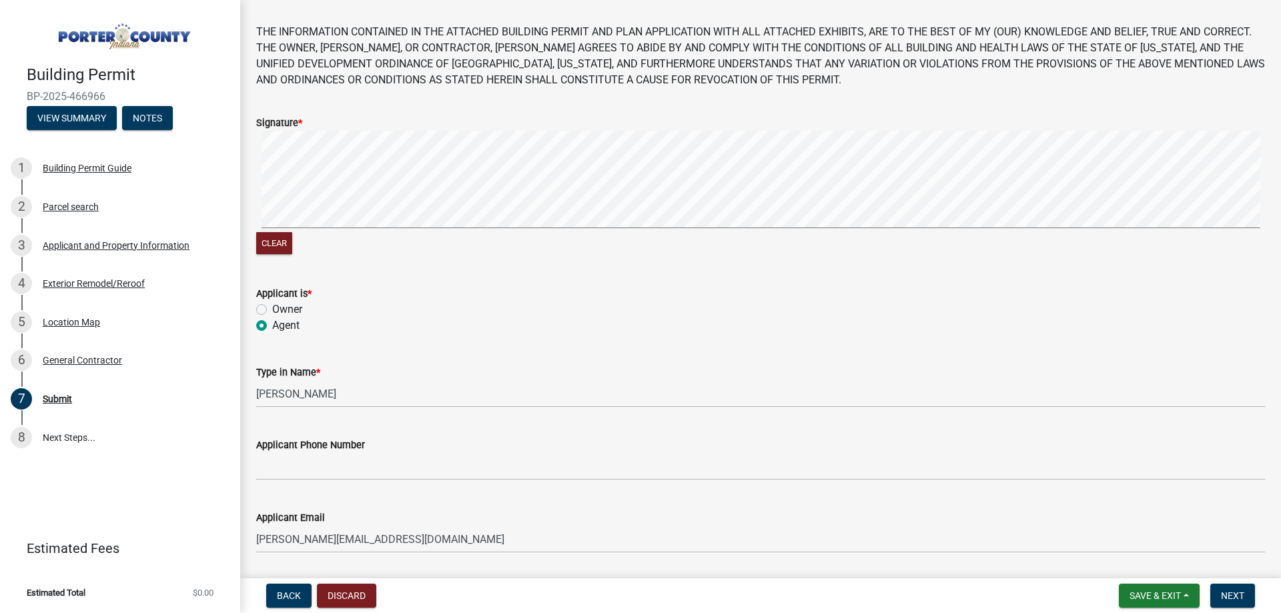
scroll to position [133, 0]
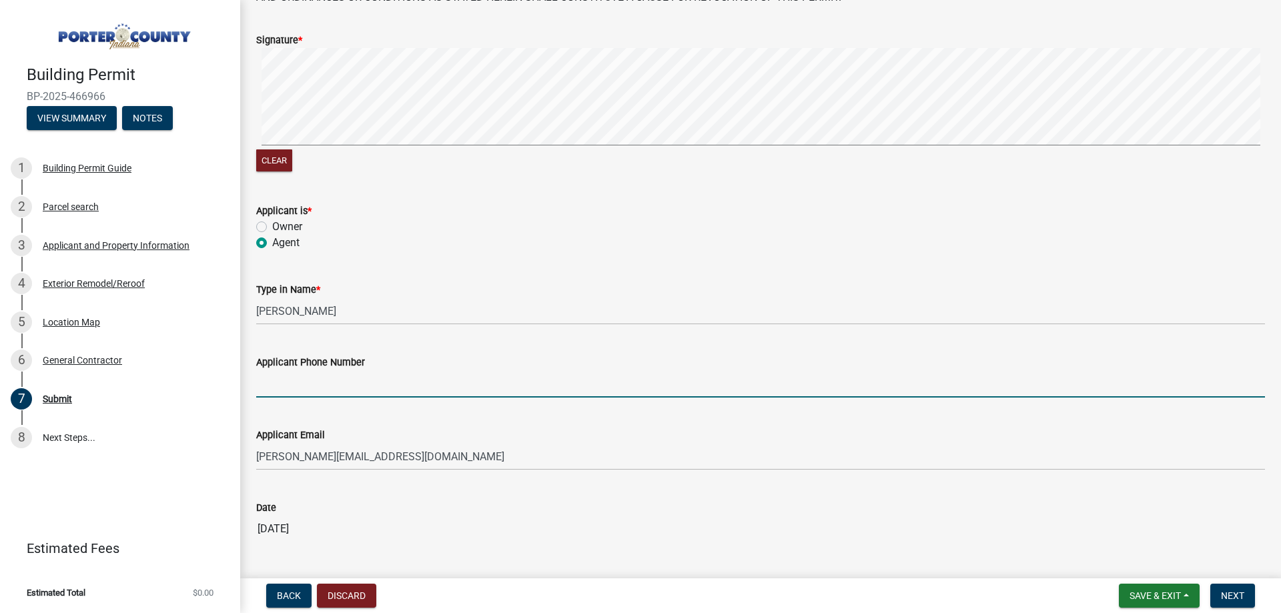
click at [332, 382] on input "Applicant Phone Number" at bounding box center [760, 383] width 1009 height 27
type input "2193636151"
click at [1241, 585] on button "Next" at bounding box center [1232, 596] width 45 height 24
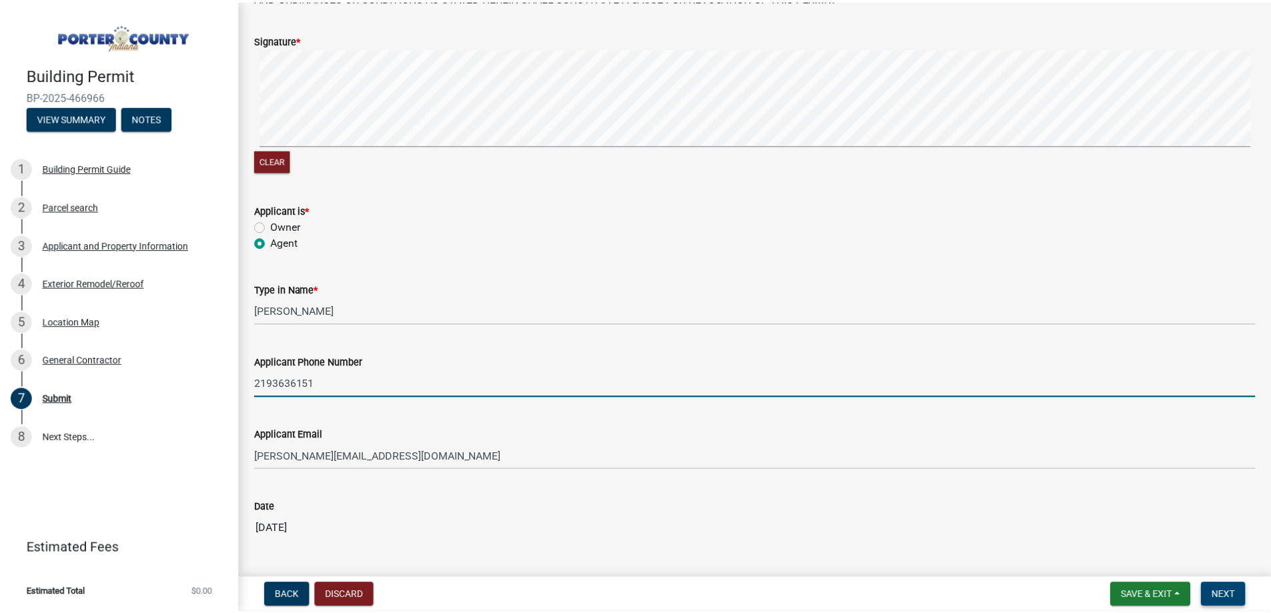
scroll to position [0, 0]
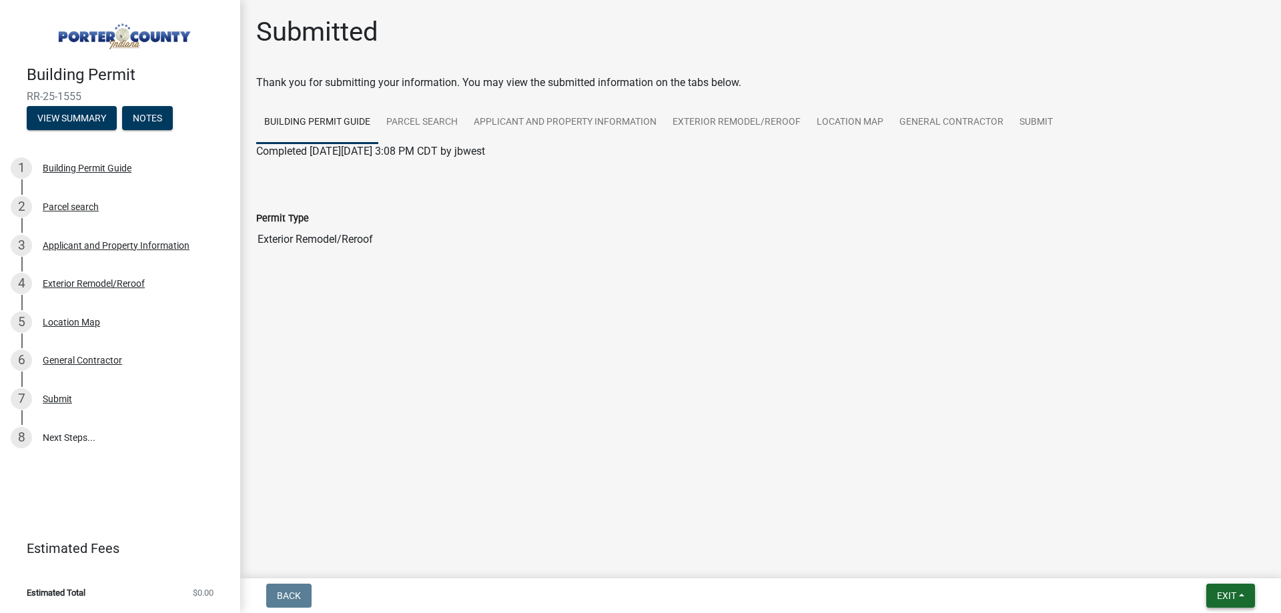
drag, startPoint x: 1256, startPoint y: 585, endPoint x: 1242, endPoint y: 592, distance: 16.4
click at [1256, 585] on form "Exit Save Save & Exit" at bounding box center [1230, 596] width 59 height 24
click at [1236, 597] on span "Exit" at bounding box center [1226, 596] width 19 height 11
drag, startPoint x: 1226, startPoint y: 571, endPoint x: 1220, endPoint y: 562, distance: 11.1
click at [1225, 568] on button "Save & Exit" at bounding box center [1201, 561] width 107 height 32
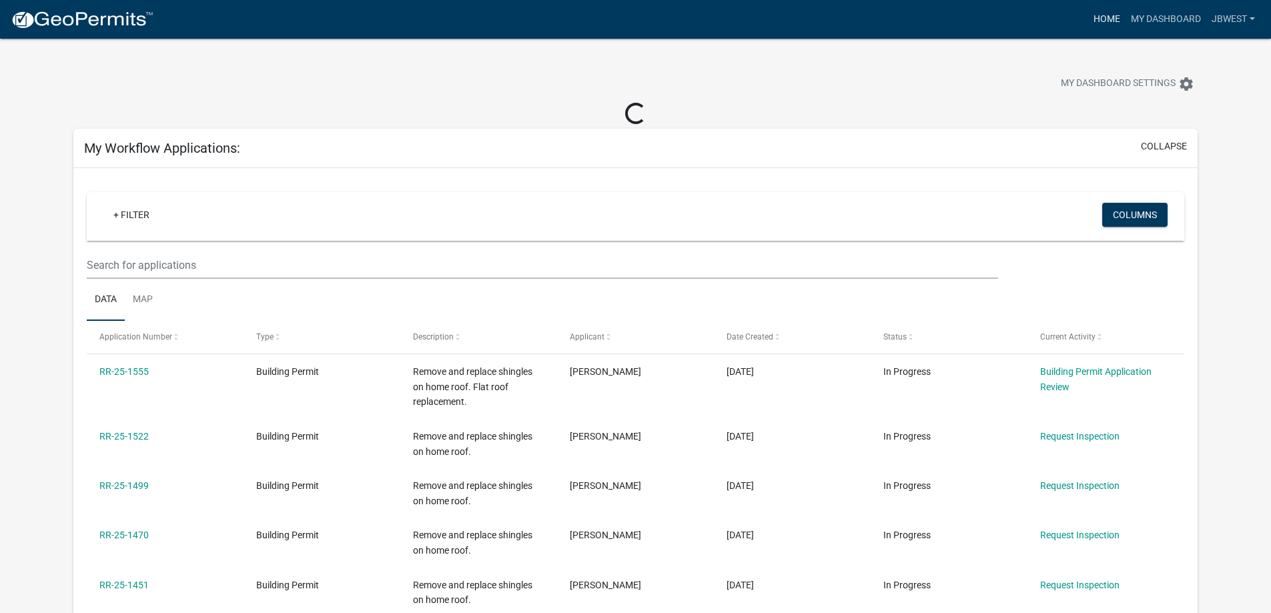
click at [1108, 19] on link "Home" at bounding box center [1106, 19] width 37 height 25
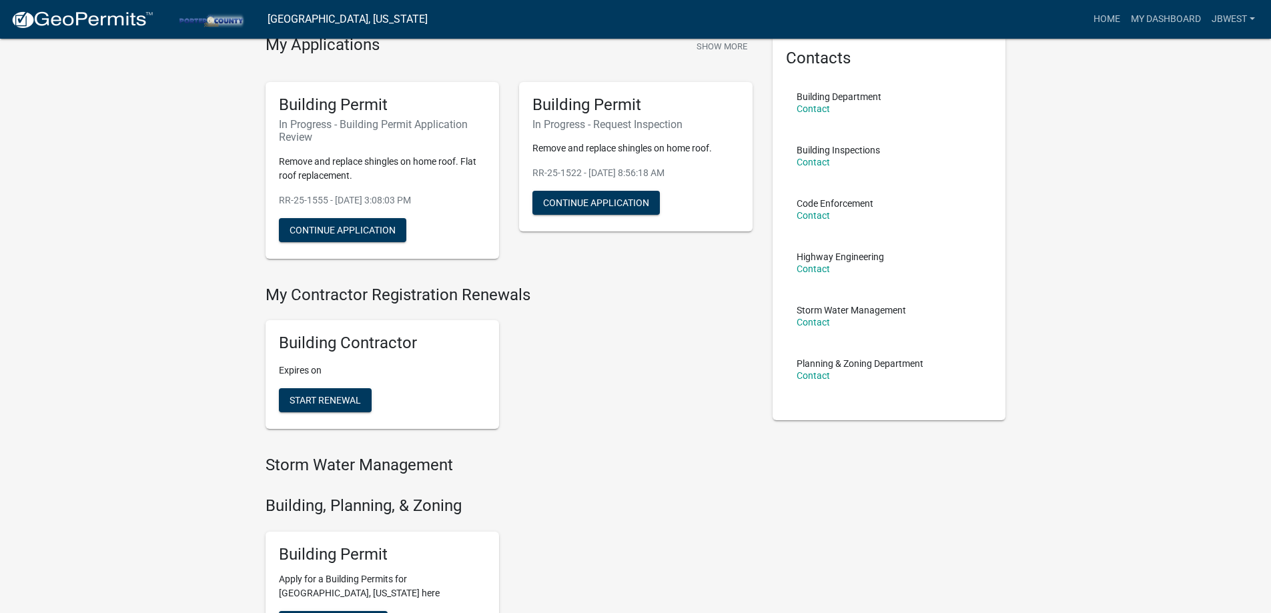
scroll to position [133, 0]
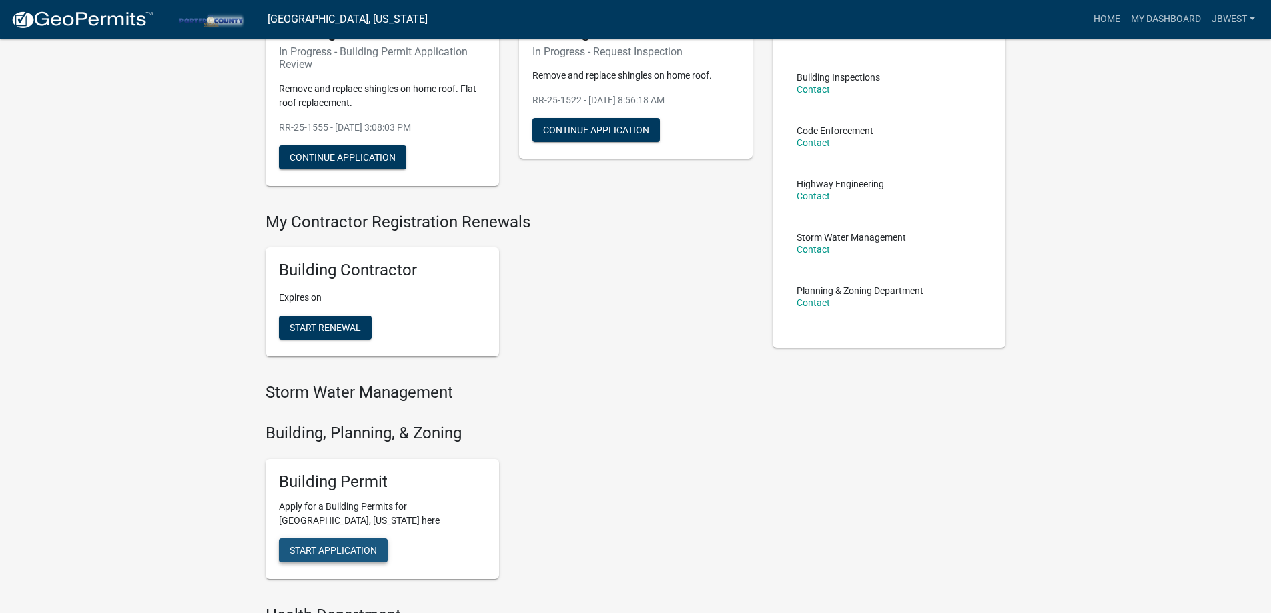
click at [340, 540] on button "Start Application" at bounding box center [333, 550] width 109 height 24
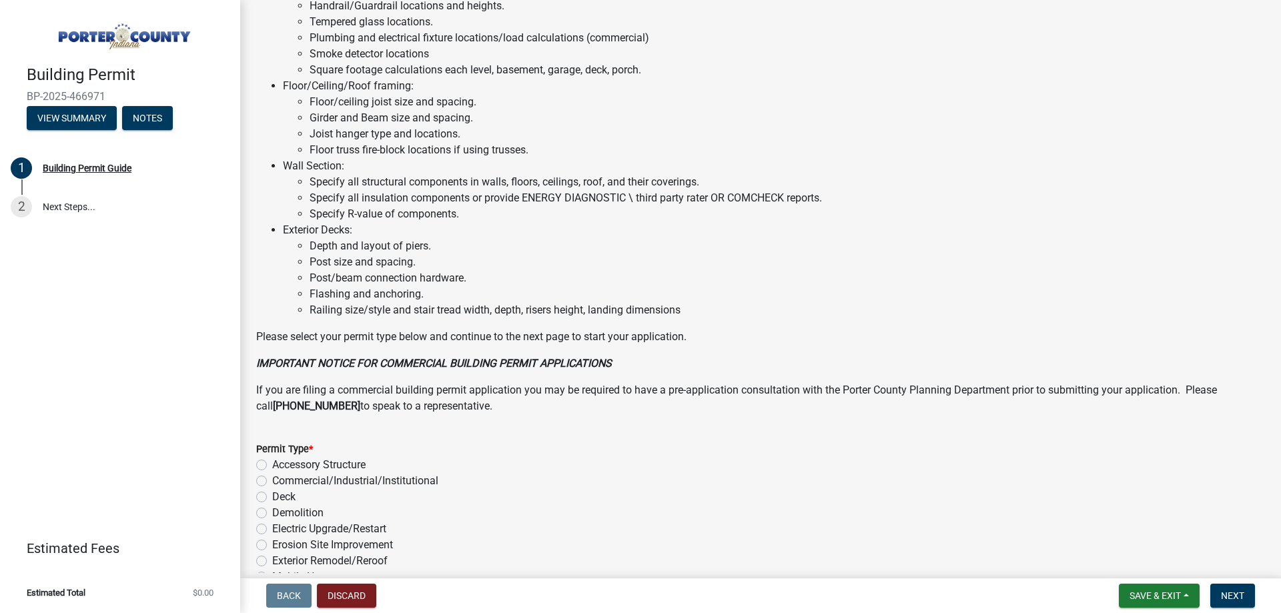
scroll to position [867, 0]
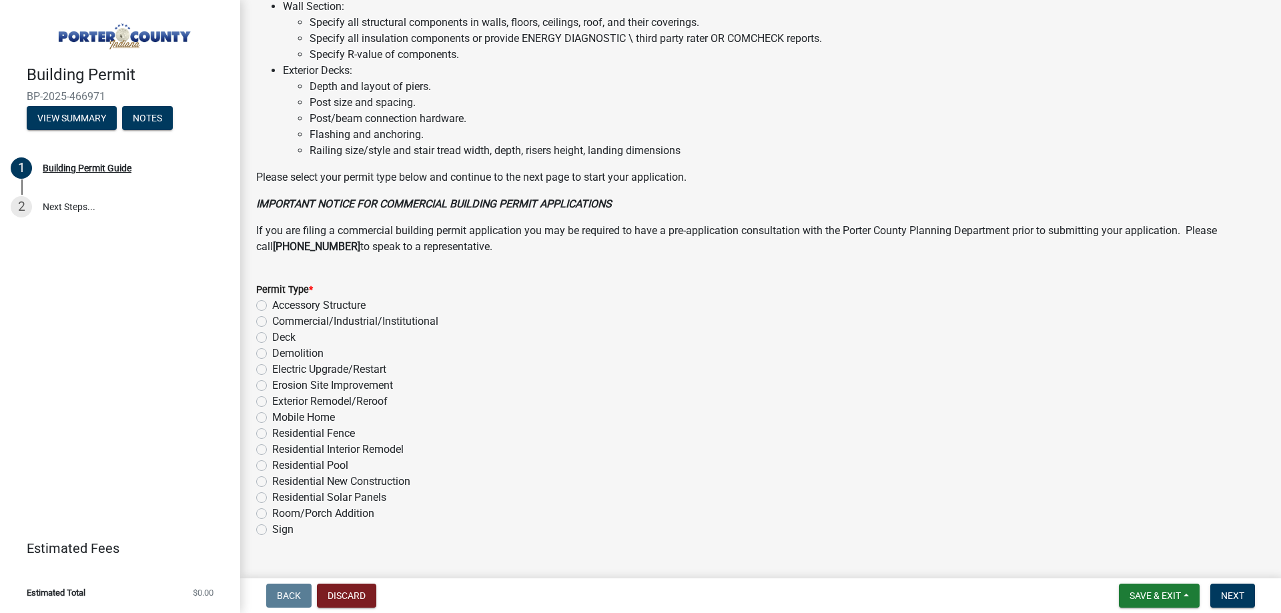
click at [369, 406] on label "Exterior Remodel/Reroof" at bounding box center [329, 402] width 115 height 16
click at [281, 402] on input "Exterior Remodel/Reroof" at bounding box center [276, 398] width 9 height 9
radio input "true"
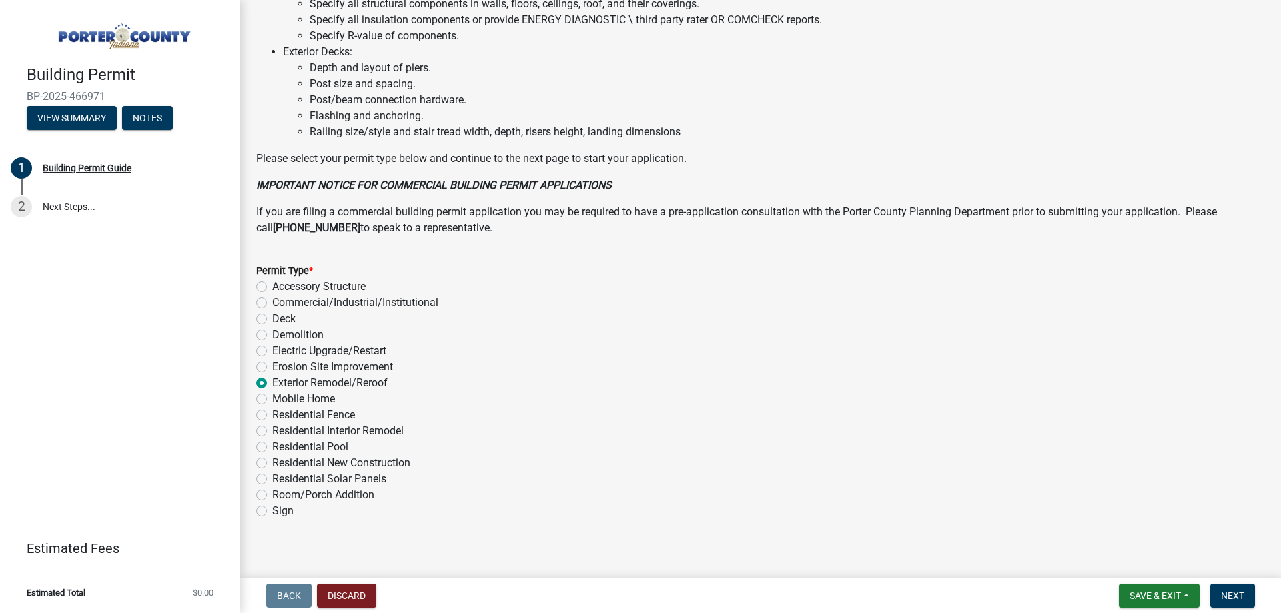
scroll to position [896, 0]
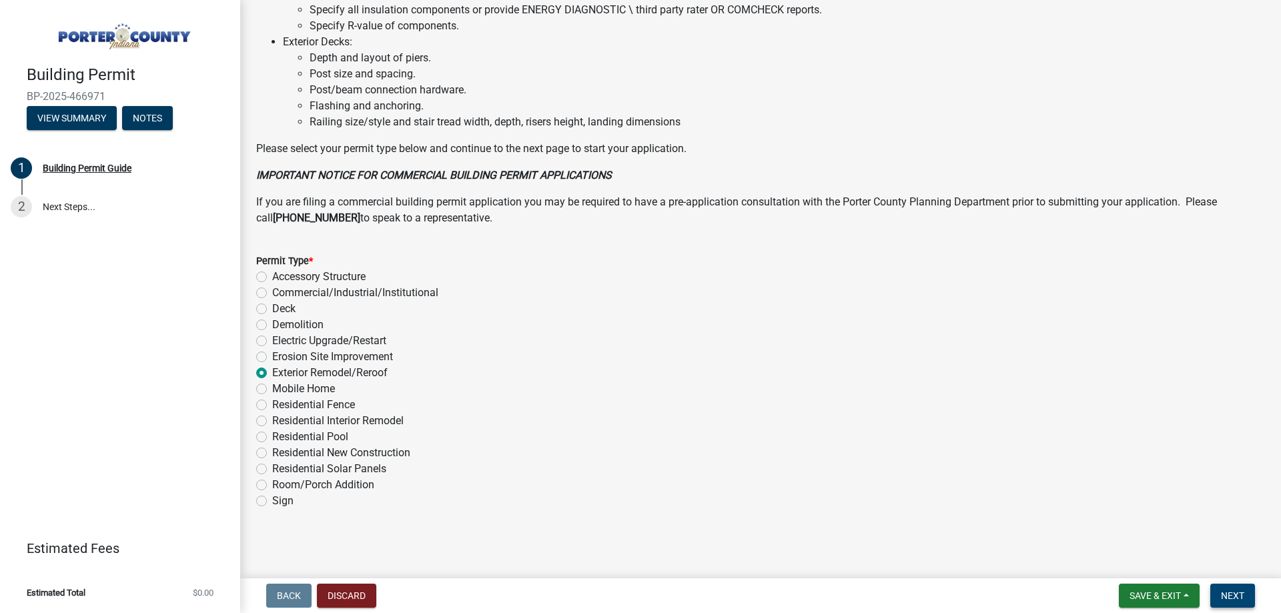
click at [1253, 604] on button "Next" at bounding box center [1232, 596] width 45 height 24
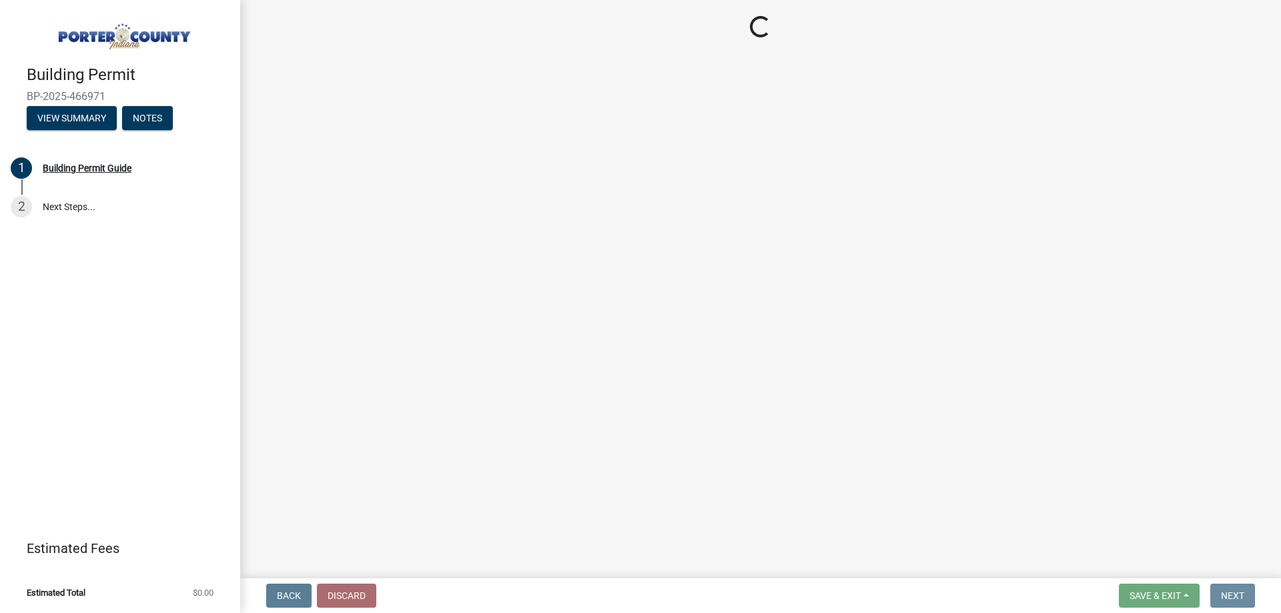
scroll to position [0, 0]
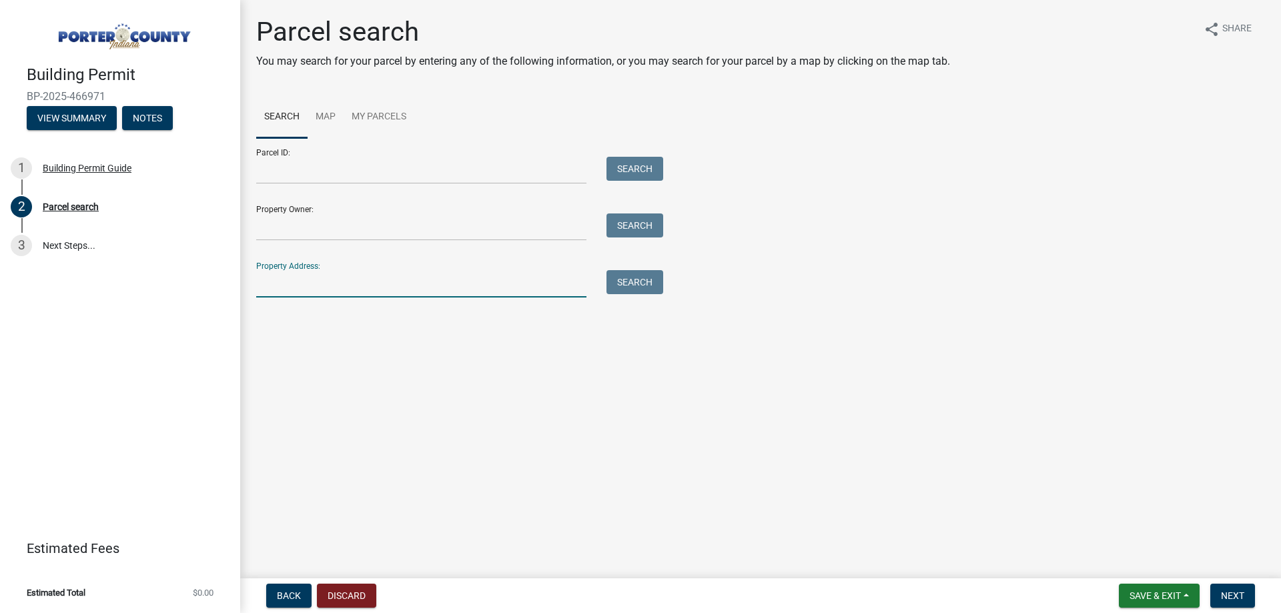
click at [362, 283] on input "Property Address:" at bounding box center [421, 283] width 330 height 27
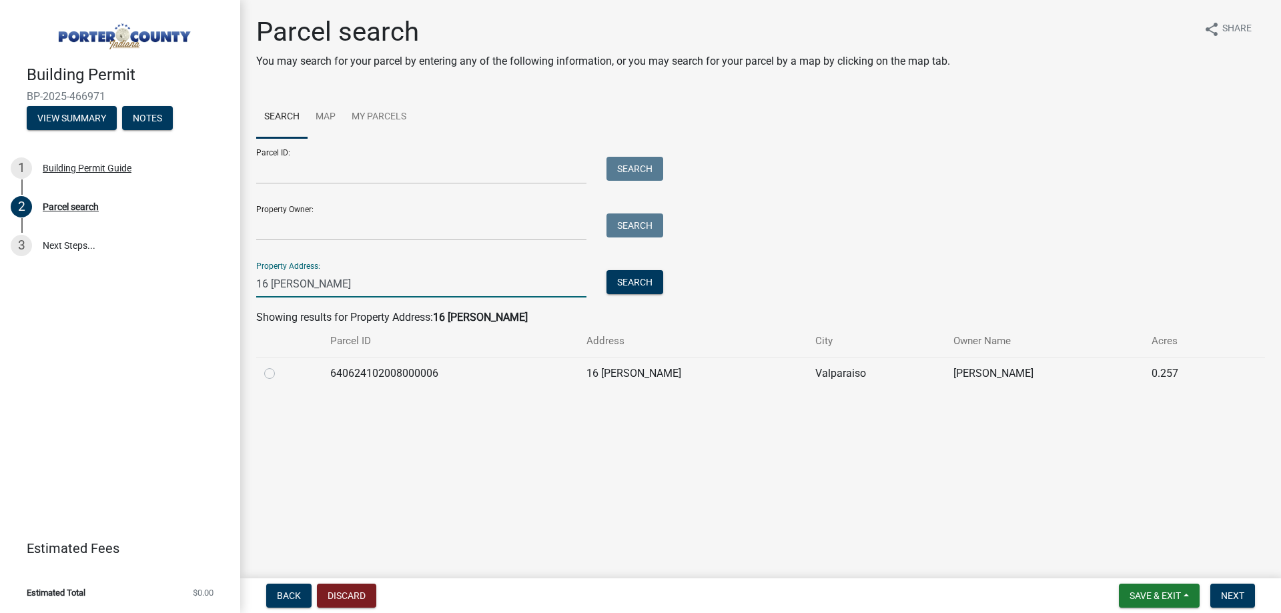
type input "16 [PERSON_NAME]"
click at [280, 366] on label at bounding box center [280, 366] width 0 height 0
click at [280, 370] on input "radio" at bounding box center [284, 370] width 9 height 9
radio input "true"
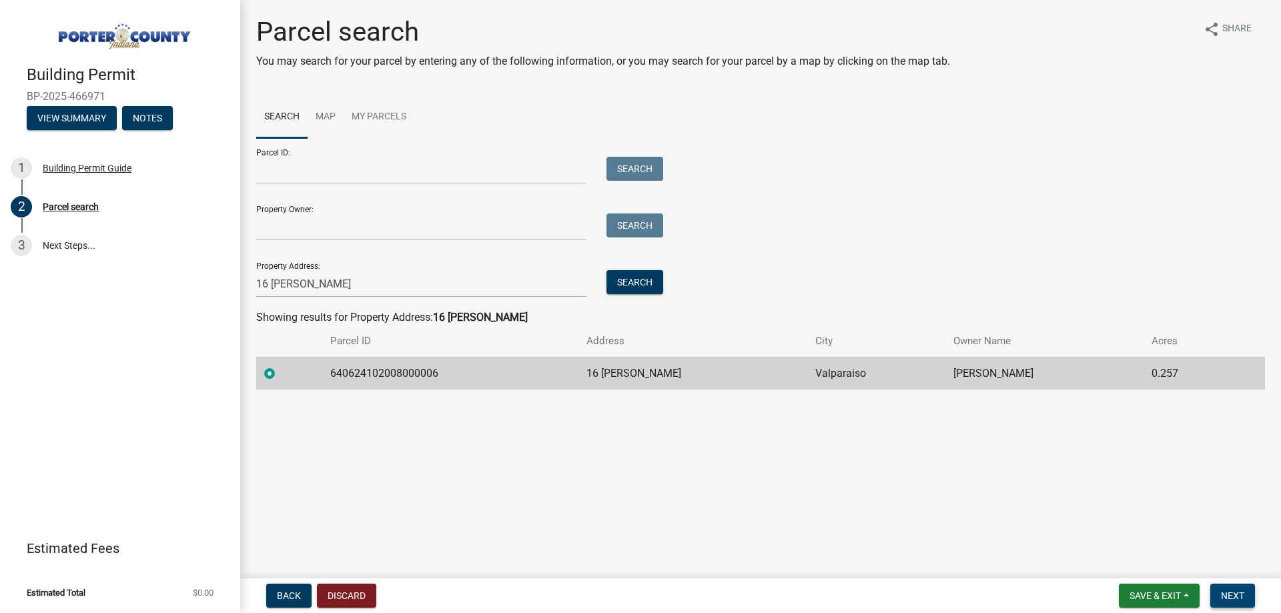
click at [1244, 605] on button "Next" at bounding box center [1232, 596] width 45 height 24
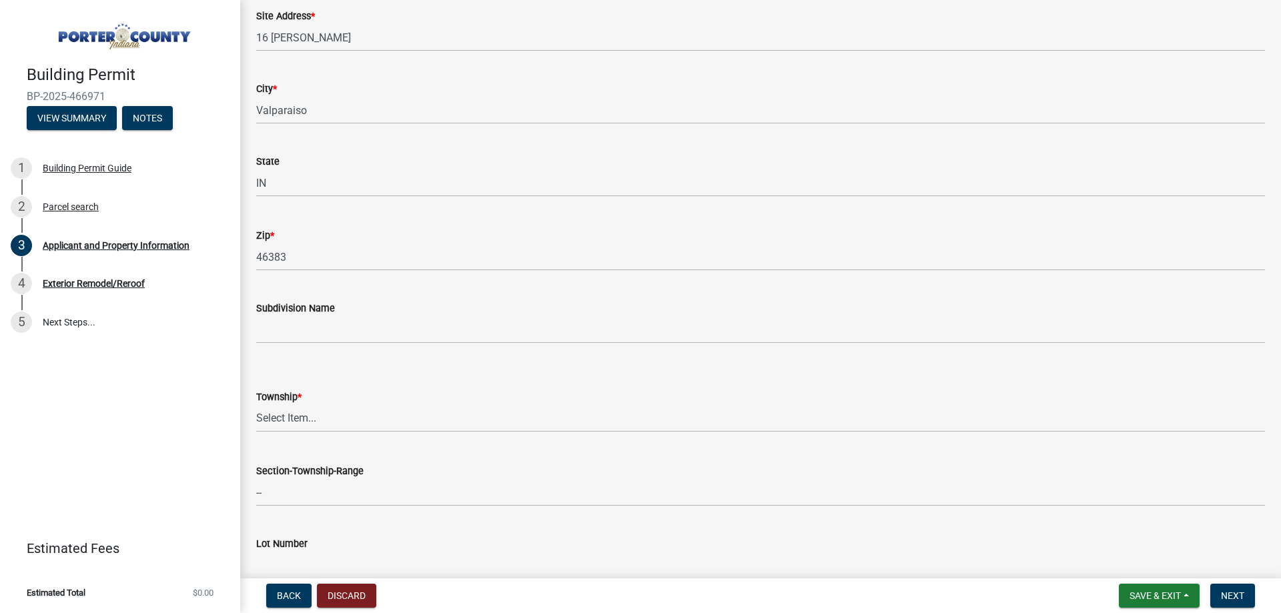
scroll to position [267, 0]
click at [321, 418] on select "Select Item... [PERSON_NAME][GEOGRAPHIC_DATA] [PERSON_NAME][GEOGRAPHIC_DATA] [G…" at bounding box center [760, 412] width 1009 height 27
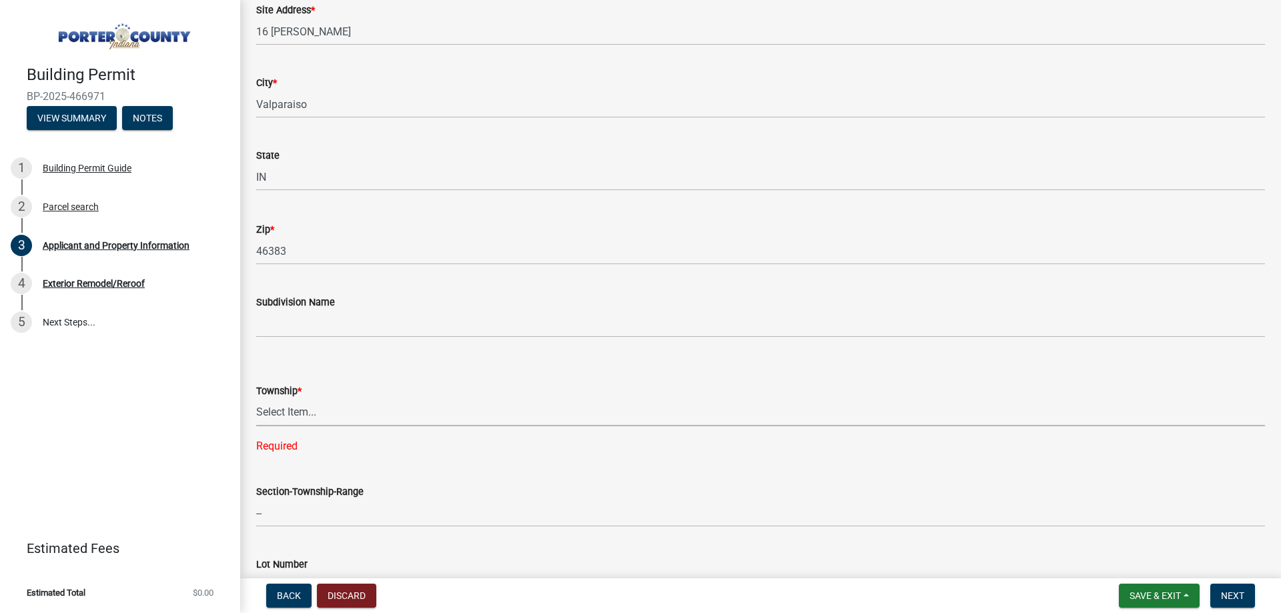
click at [291, 411] on select "Select Item... [PERSON_NAME][GEOGRAPHIC_DATA] [PERSON_NAME][GEOGRAPHIC_DATA] [G…" at bounding box center [760, 412] width 1009 height 27
click at [256, 399] on select "Select Item... [PERSON_NAME][GEOGRAPHIC_DATA] [PERSON_NAME][GEOGRAPHIC_DATA] [G…" at bounding box center [760, 412] width 1009 height 27
select select "403f4b3c-c23a-4b9f-b6b7-b4f73366513c"
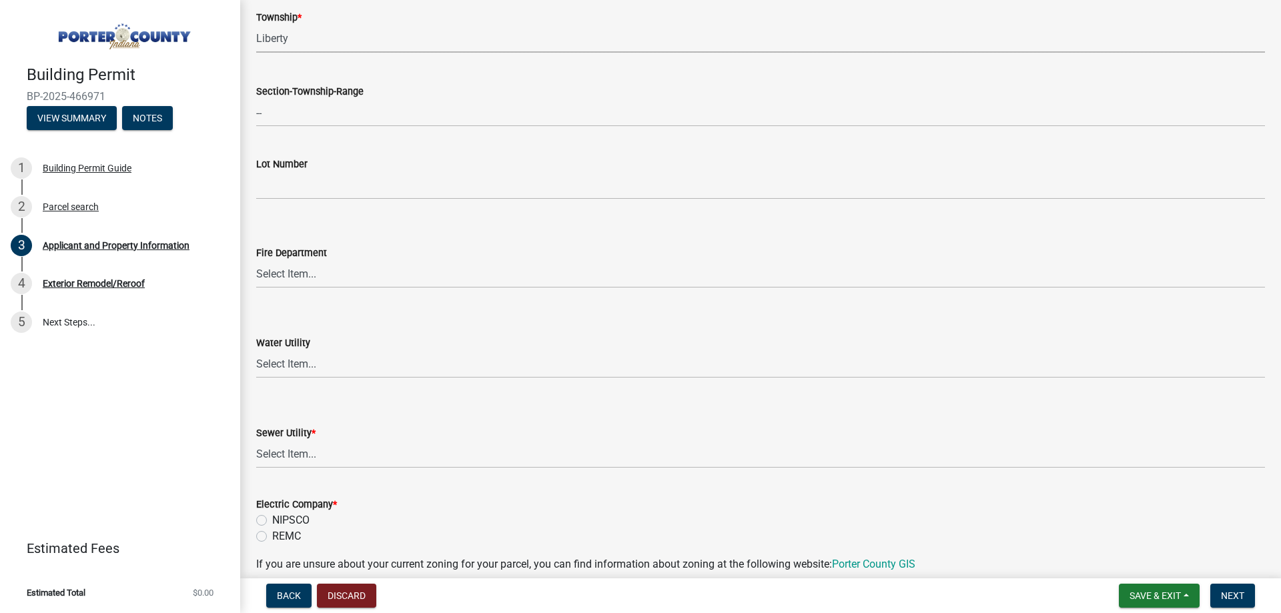
scroll to position [667, 0]
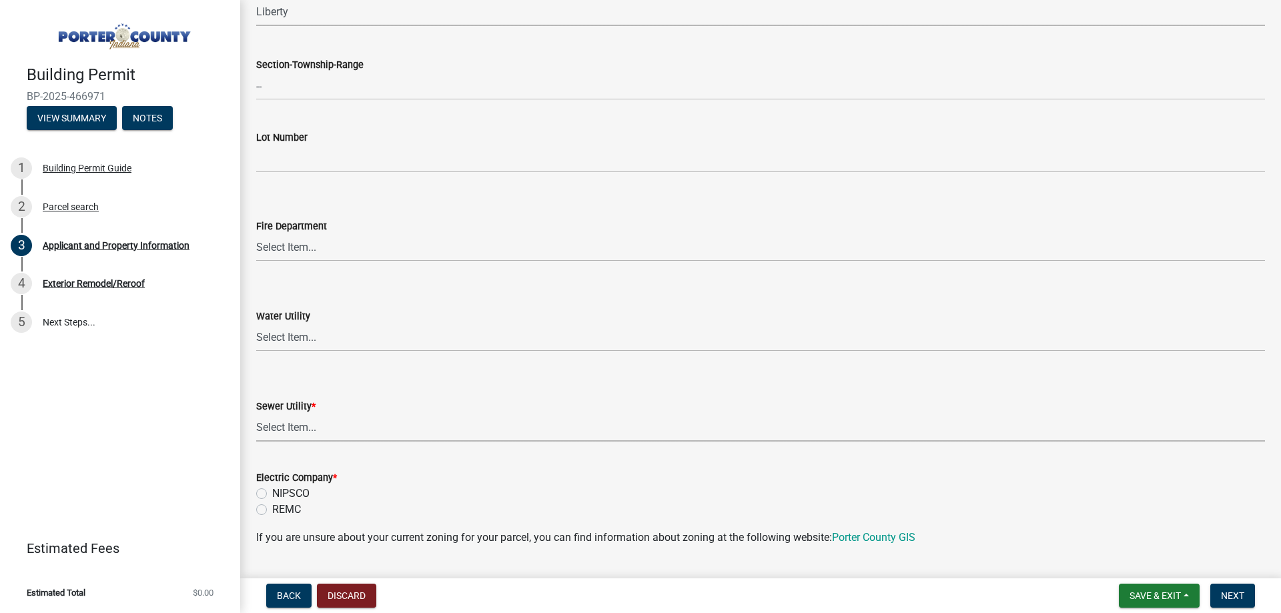
click at [308, 430] on select "Select Item... Aqua [US_STATE] Inc Damon Run Falling Waters Lake Eliza - LEACD …" at bounding box center [760, 427] width 1009 height 27
click at [256, 414] on select "Select Item... Aqua [US_STATE] Inc Damon Run Falling Waters Lake Eliza - LEACD …" at bounding box center [760, 427] width 1009 height 27
select select "ea6751d4-6bf7-4a16-89ee-f7801ab82aa1"
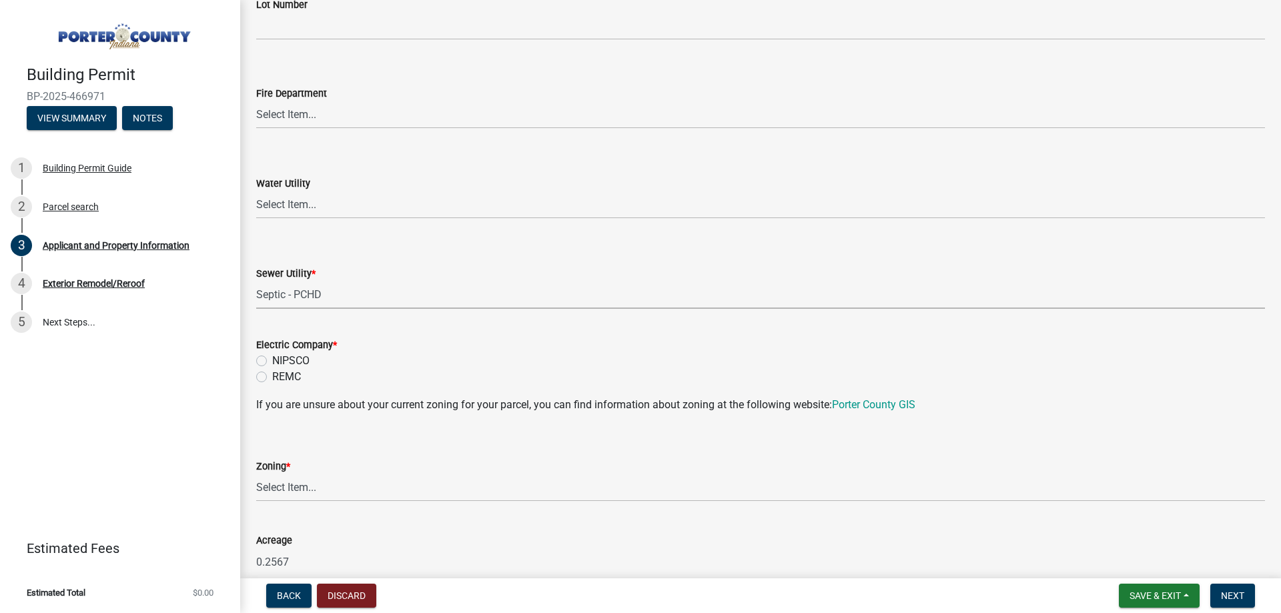
scroll to position [801, 0]
drag, startPoint x: 297, startPoint y: 350, endPoint x: 299, endPoint y: 358, distance: 8.9
click at [297, 350] on div "Electric Company *" at bounding box center [760, 344] width 1009 height 16
click at [300, 360] on label "NIPSCO" at bounding box center [290, 360] width 37 height 16
click at [303, 353] on label "NIPSCO" at bounding box center [290, 360] width 37 height 16
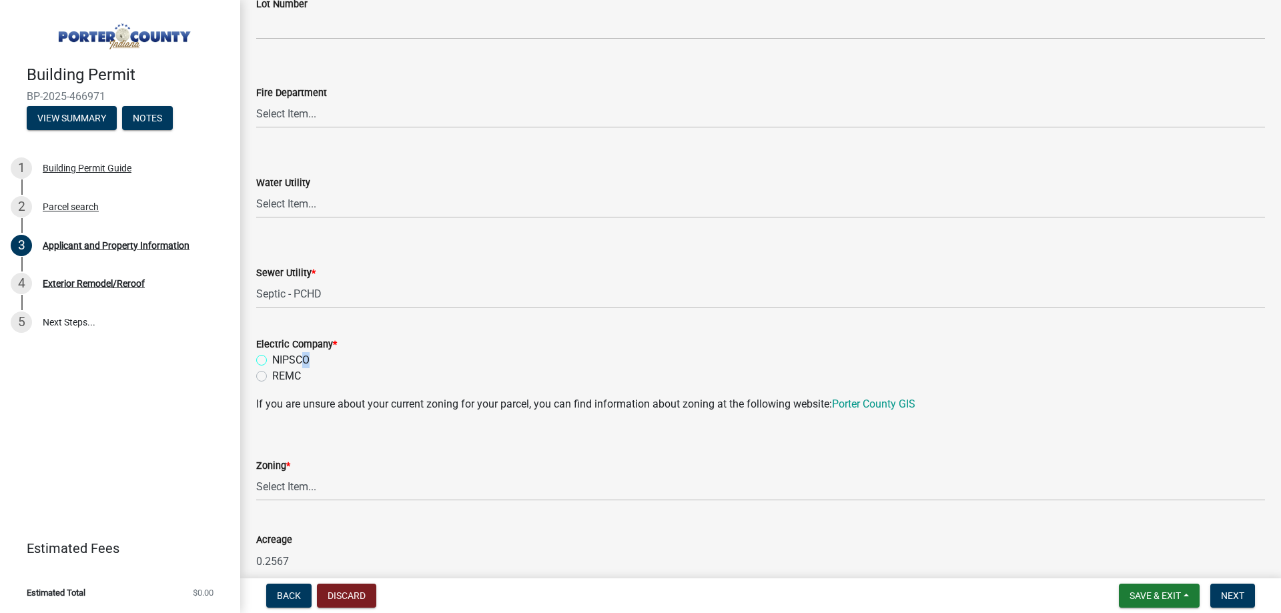
click at [281, 353] on input "NIPSCO" at bounding box center [276, 356] width 9 height 9
radio input "true"
click at [304, 492] on select "Select Item... A1 A2 CH CM CN I1 I2 I3 IN MP OT P1 P2 PUD R1 R2 R3 R4 RL RR" at bounding box center [760, 487] width 1009 height 27
click at [256, 474] on select "Select Item... A1 A2 CH CM CN I1 I2 I3 IN MP OT P1 P2 PUD R1 R2 R3 R4 RL RR" at bounding box center [760, 487] width 1009 height 27
select select "e2d1b1d7-ccc9-456b-9e96-e16306515997"
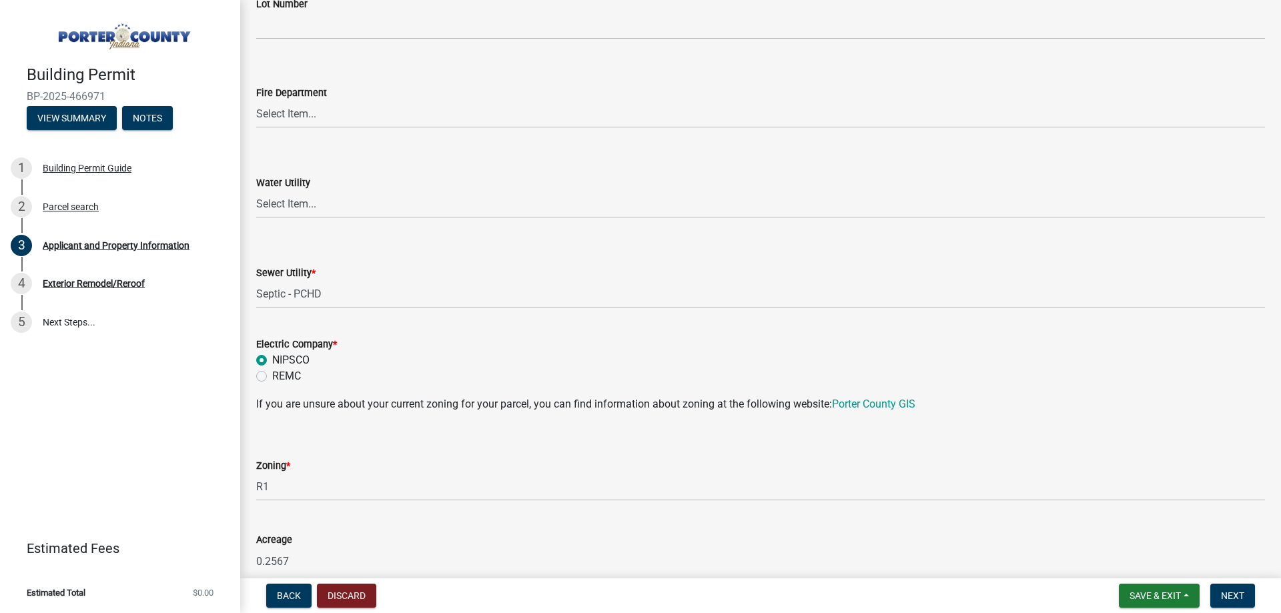
drag, startPoint x: 411, startPoint y: 386, endPoint x: 420, endPoint y: 392, distance: 10.2
click at [420, 392] on wm-data-entity-input "Electric Company * NIPSCO REMC" at bounding box center [760, 358] width 1009 height 76
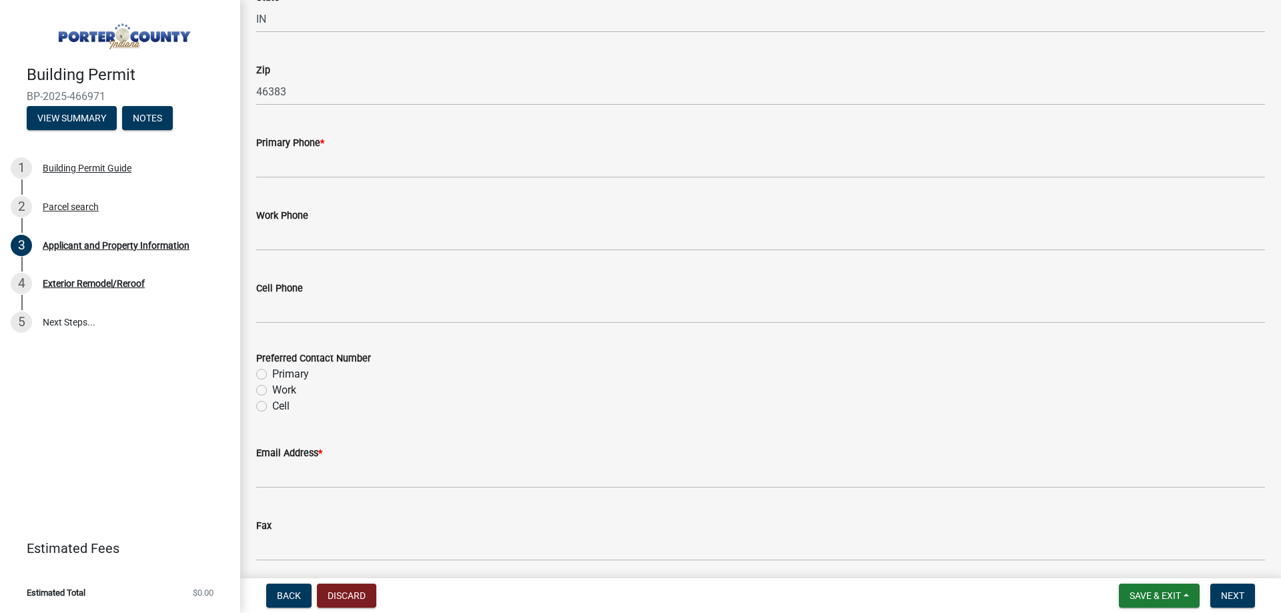
scroll to position [1668, 0]
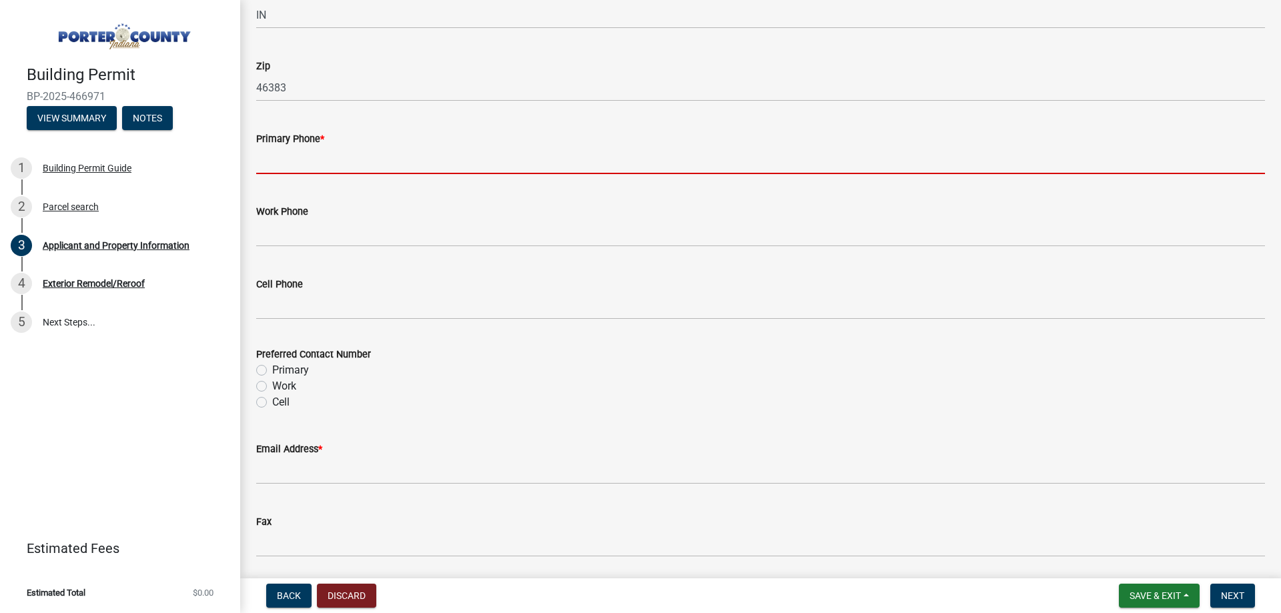
click at [344, 149] on input "Primary Phone *" at bounding box center [760, 160] width 1009 height 27
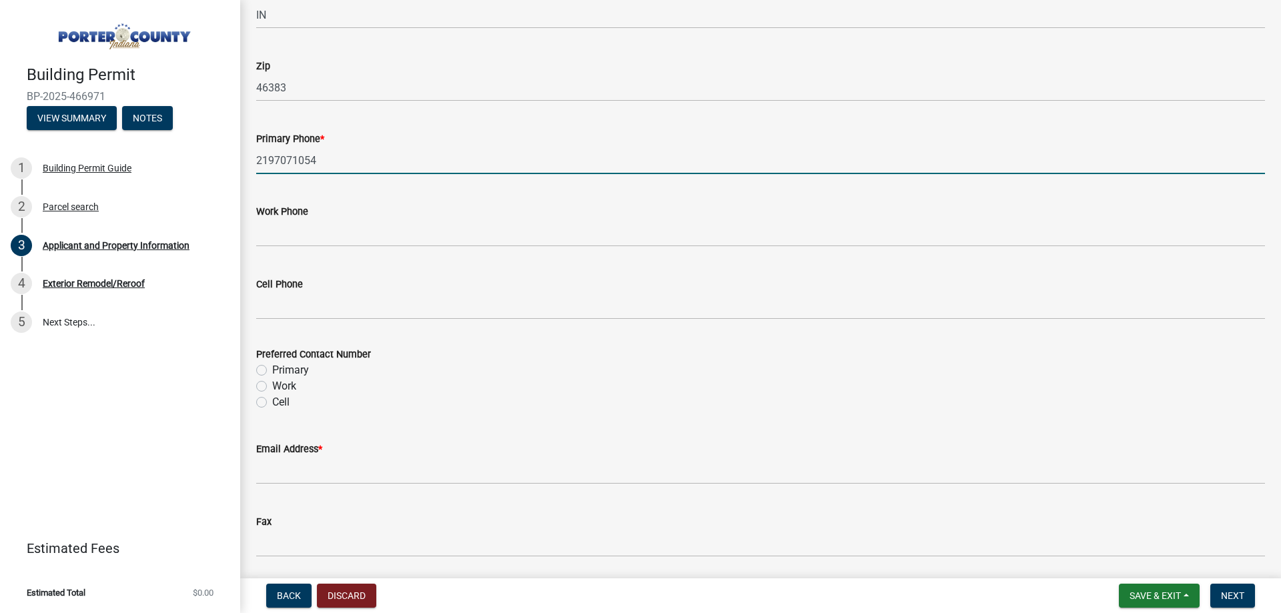
type input "2197071054"
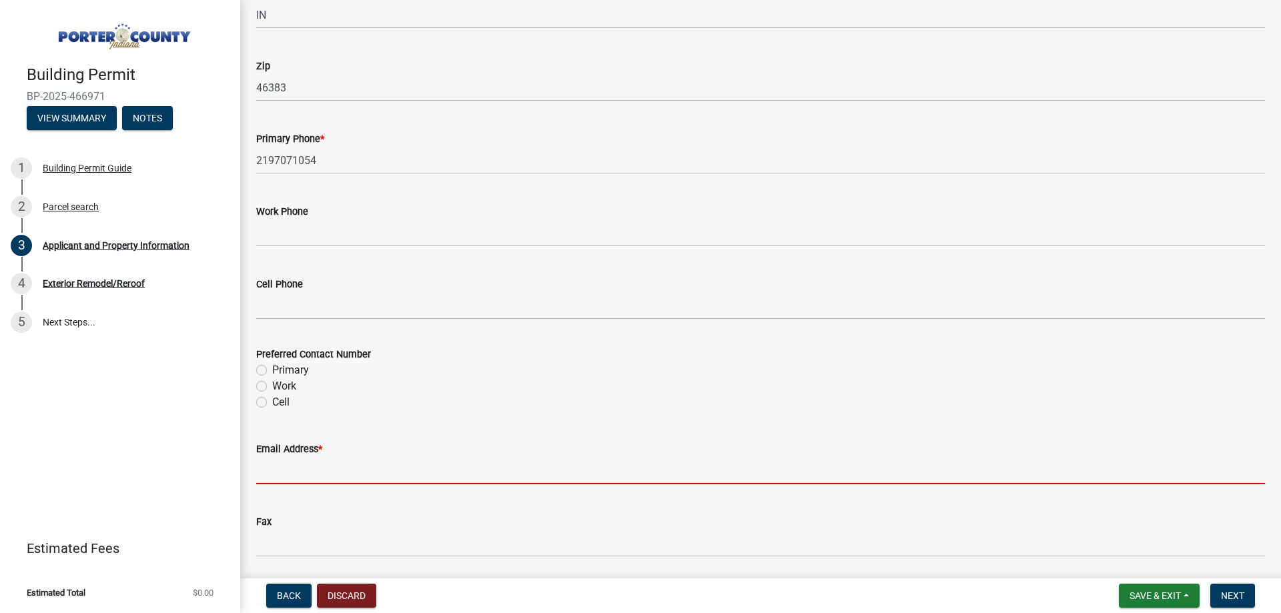
click at [399, 469] on input "Email Address *" at bounding box center [760, 470] width 1009 height 27
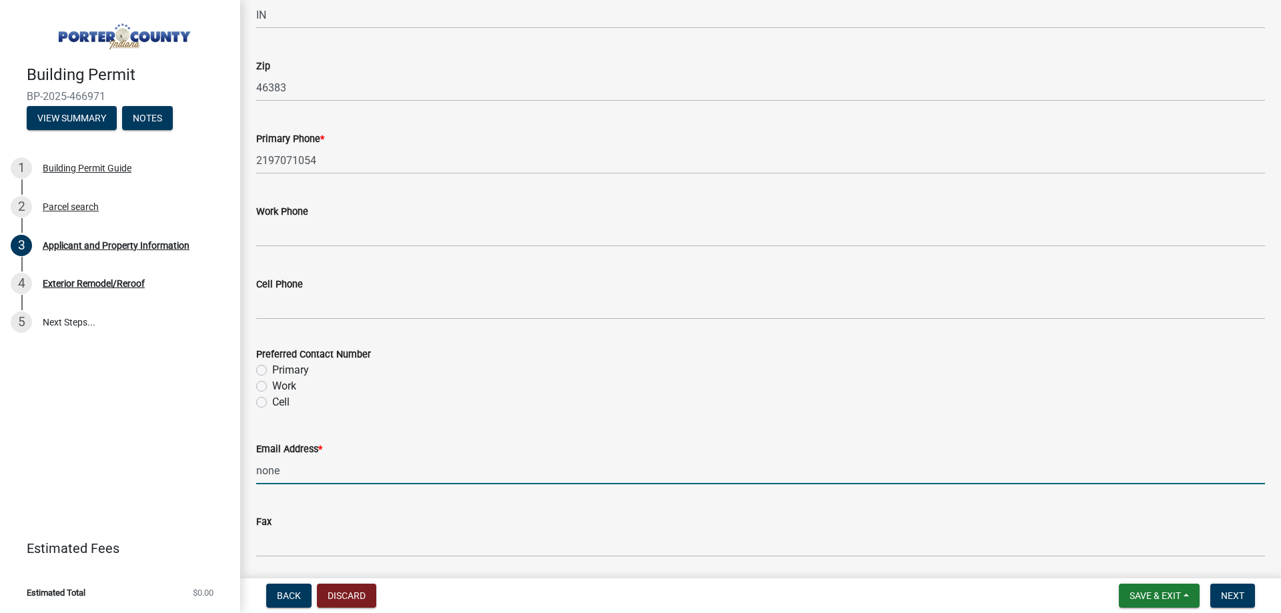
type input "[EMAIL_ADDRESS][DOMAIN_NAME]"
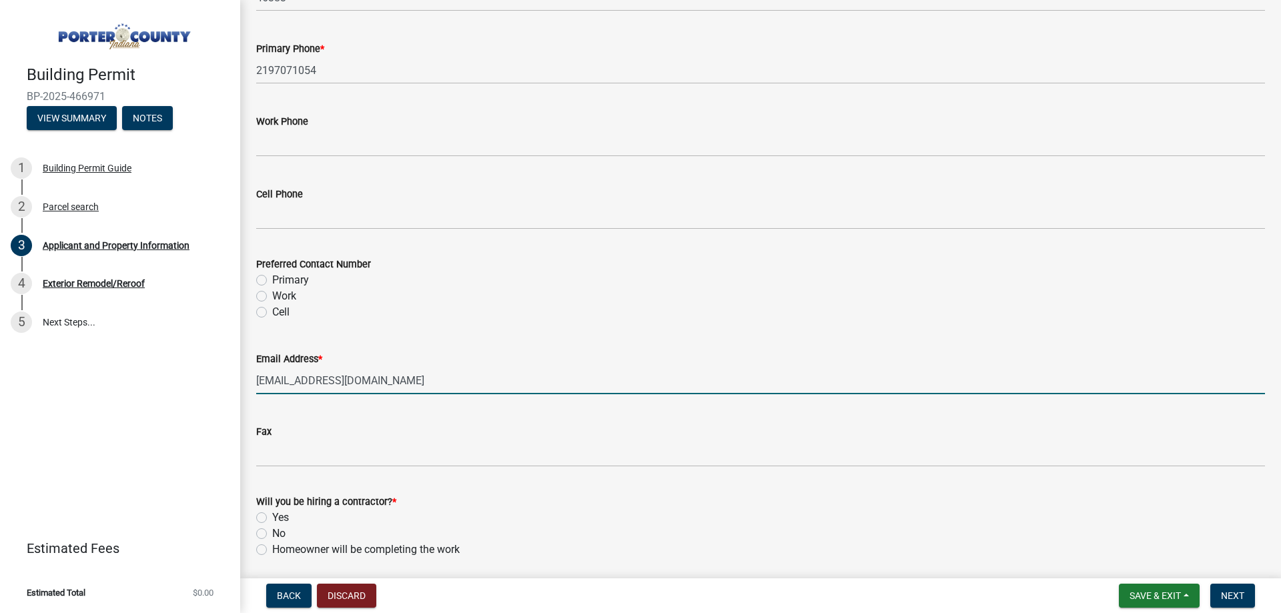
scroll to position [1883, 0]
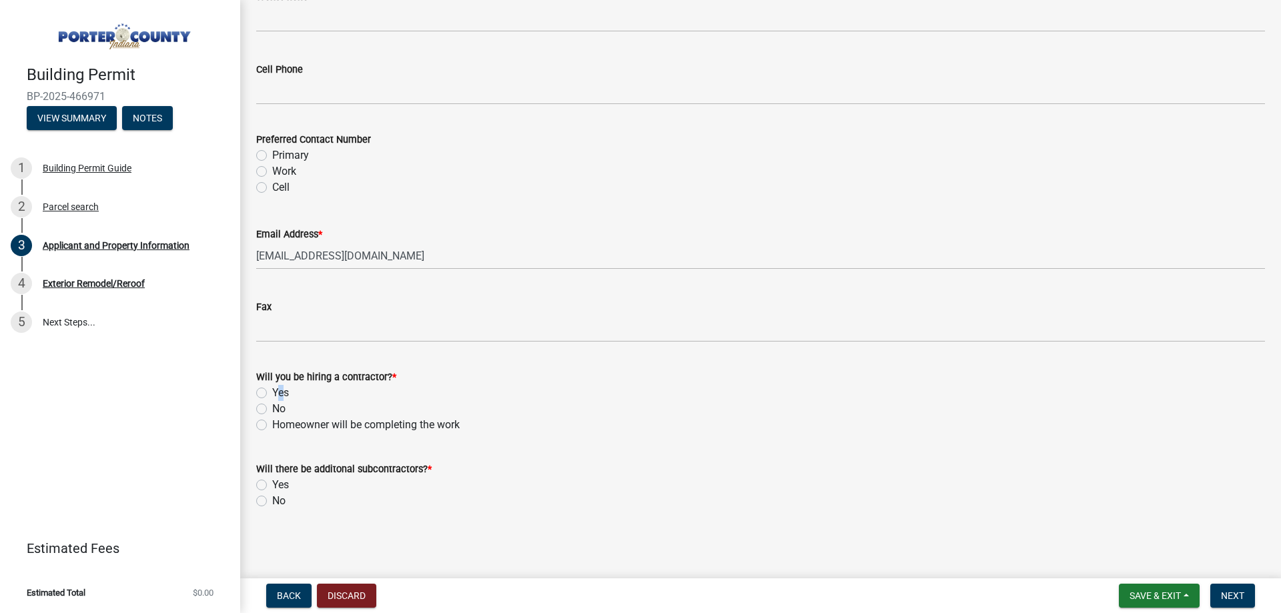
click at [276, 393] on label "Yes" at bounding box center [280, 393] width 17 height 16
click at [255, 388] on div "Will you be hiring a contractor? * Yes No Homeowner will be completing the work" at bounding box center [760, 393] width 1029 height 80
drag, startPoint x: 258, startPoint y: 391, endPoint x: 262, endPoint y: 397, distance: 7.6
click at [272, 392] on label "Yes" at bounding box center [280, 393] width 17 height 16
click at [272, 392] on input "Yes" at bounding box center [276, 389] width 9 height 9
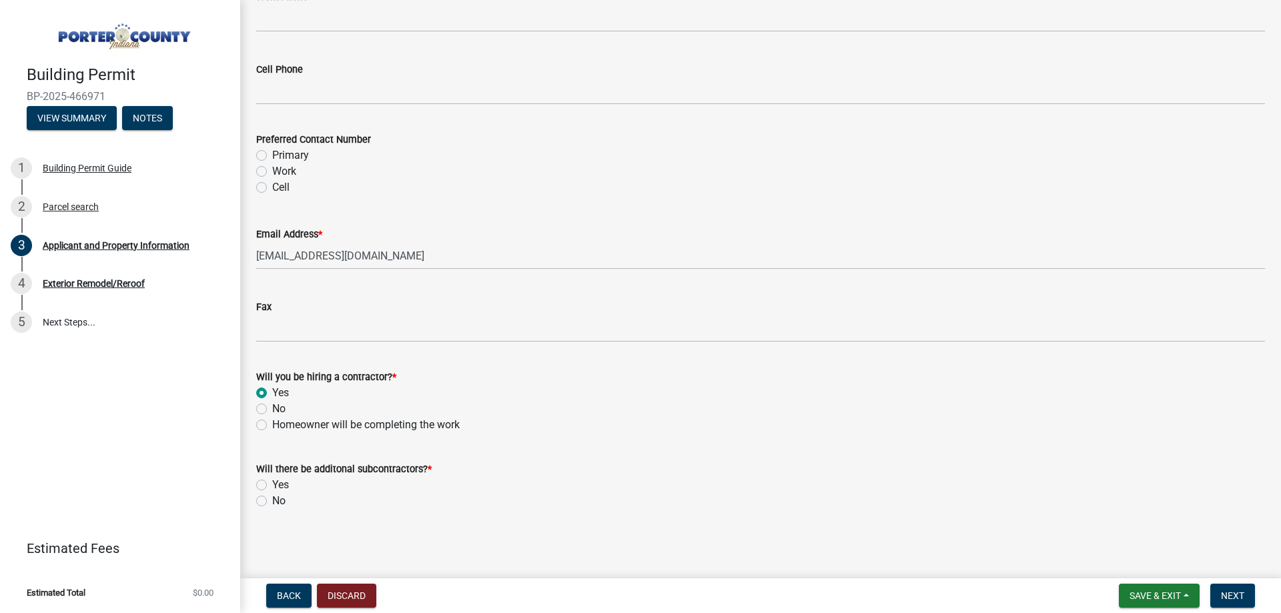
radio input "true"
click at [272, 504] on label "No" at bounding box center [278, 501] width 13 height 16
click at [272, 502] on input "No" at bounding box center [276, 497] width 9 height 9
radio input "true"
click at [1239, 592] on span "Next" at bounding box center [1232, 596] width 23 height 11
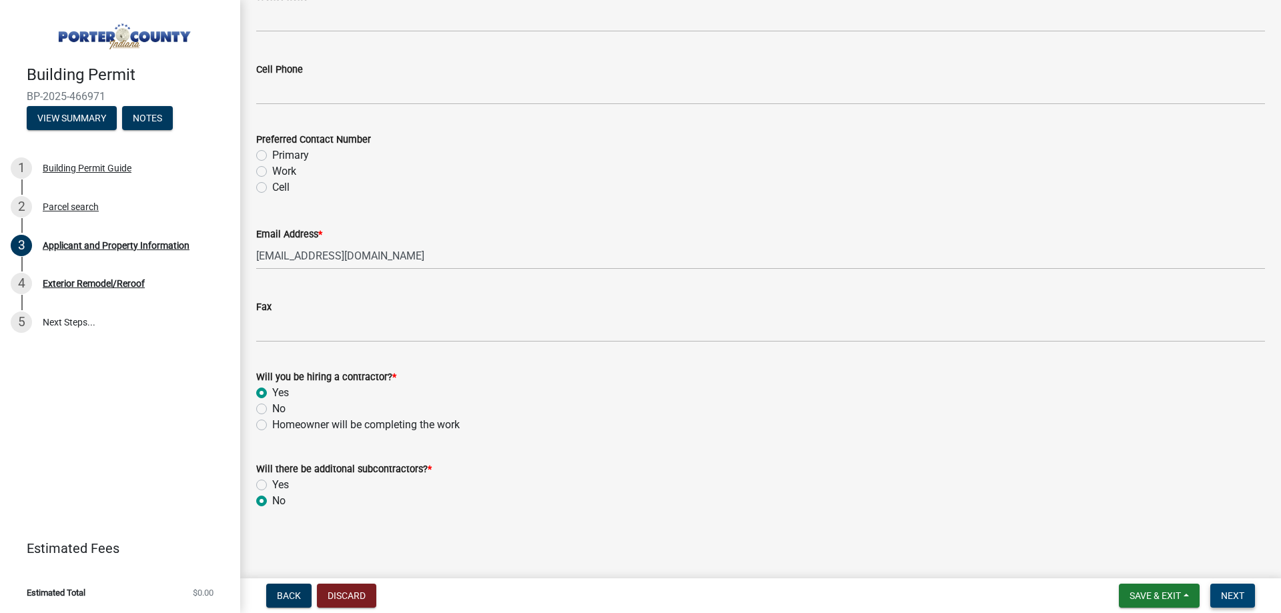
scroll to position [0, 0]
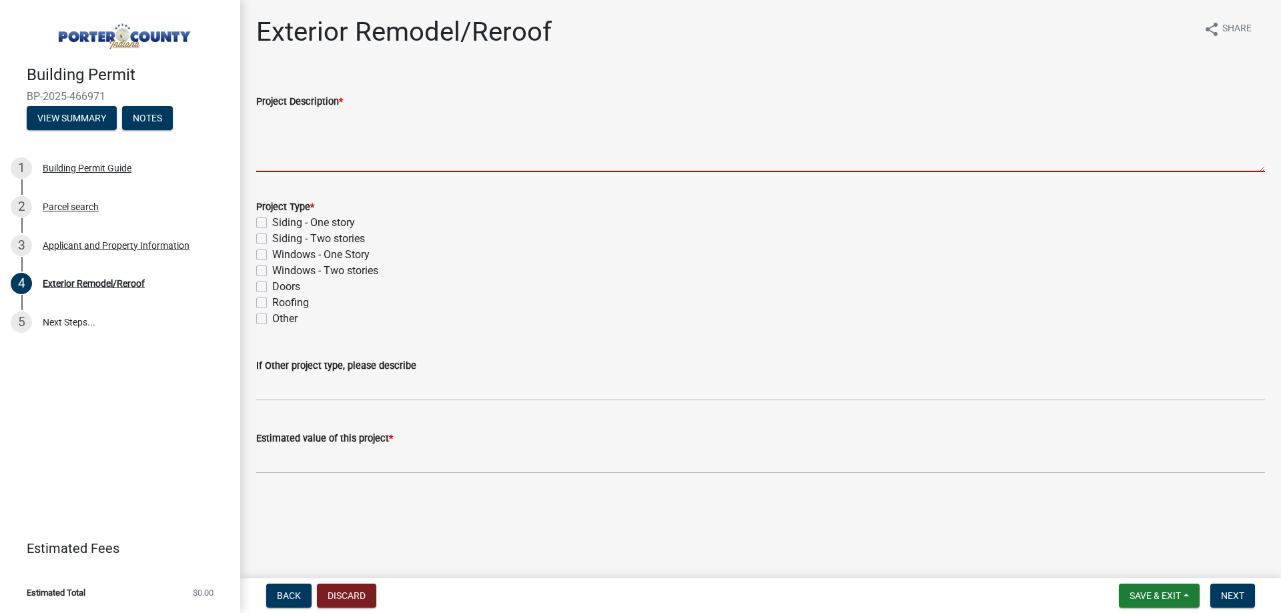
click at [346, 137] on textarea "Project Description *" at bounding box center [760, 140] width 1009 height 63
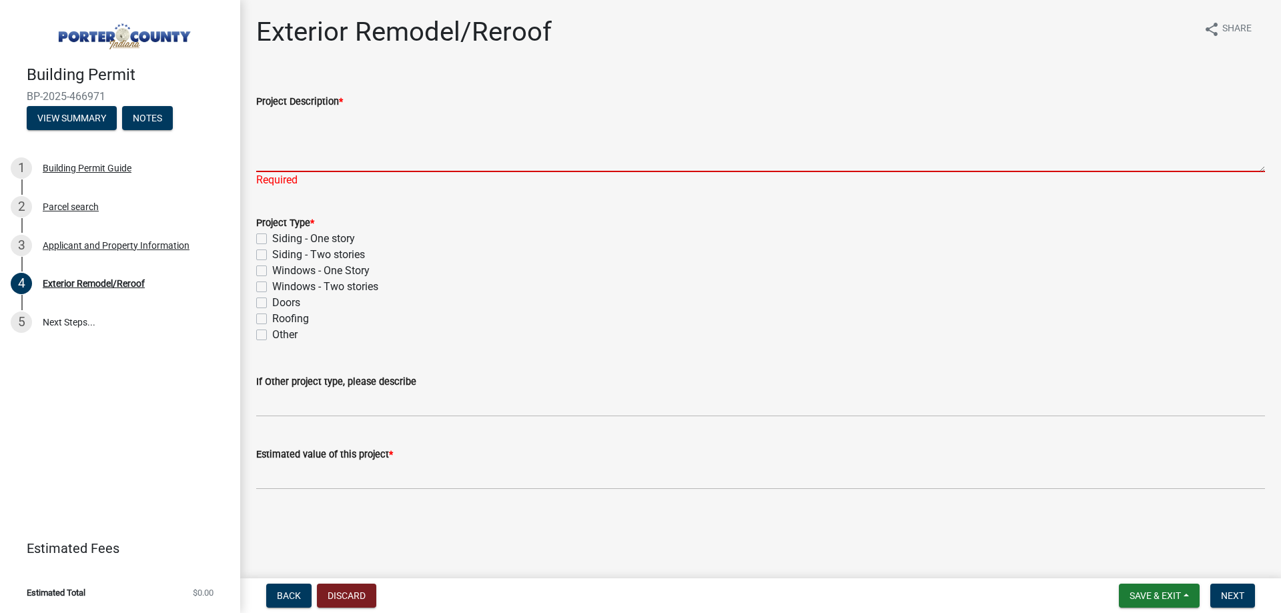
click at [306, 121] on textarea "Project Description *" at bounding box center [760, 140] width 1009 height 63
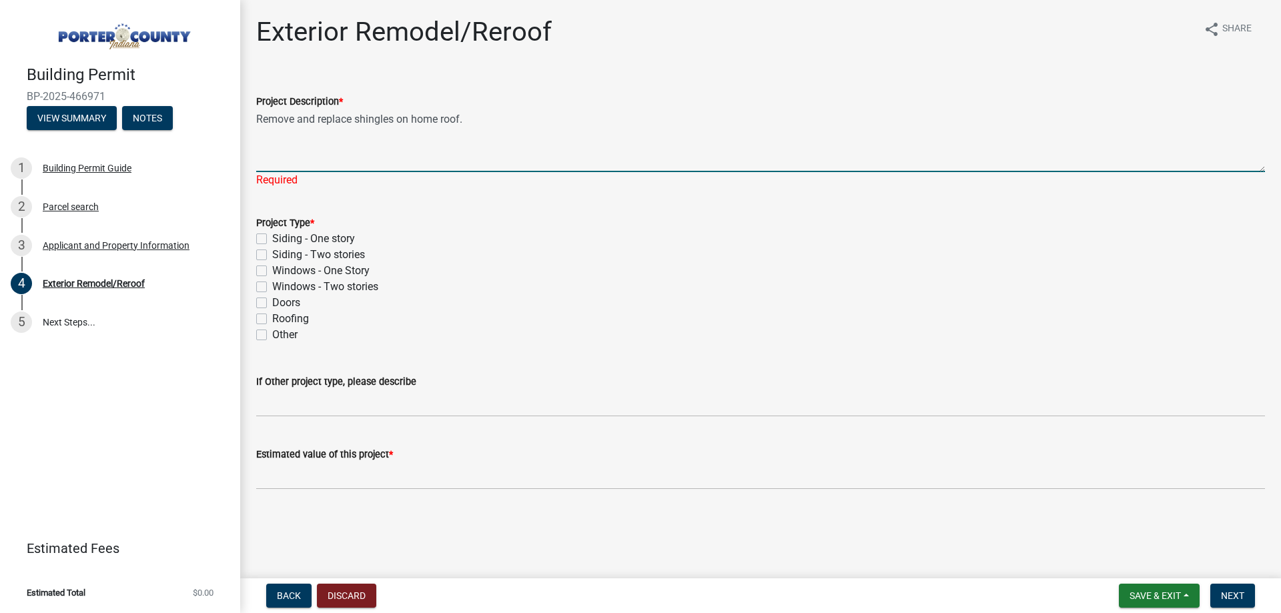
type textarea "Remove and replace shingles on home roof."
click at [292, 320] on div "Project Type * Siding - One story Siding - Two stories Windows - One Story Wind…" at bounding box center [760, 279] width 1009 height 128
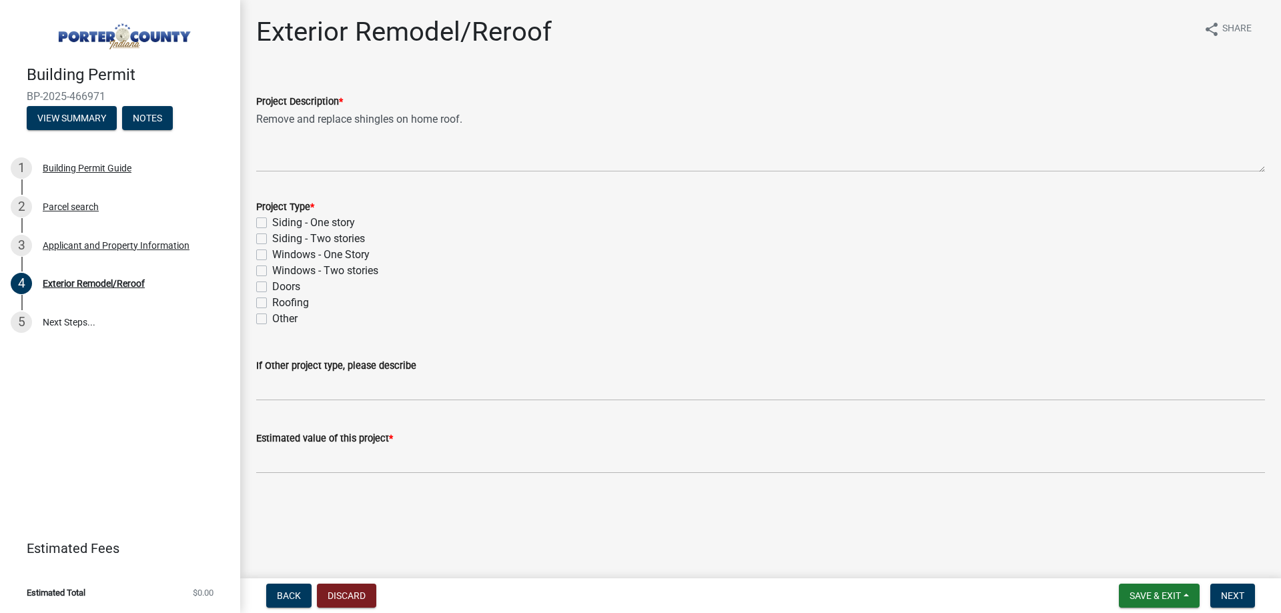
click at [309, 304] on div "Roofing" at bounding box center [760, 303] width 1009 height 16
click at [304, 305] on label "Roofing" at bounding box center [290, 303] width 37 height 16
click at [281, 304] on input "Roofing" at bounding box center [276, 299] width 9 height 9
checkbox input "true"
checkbox input "false"
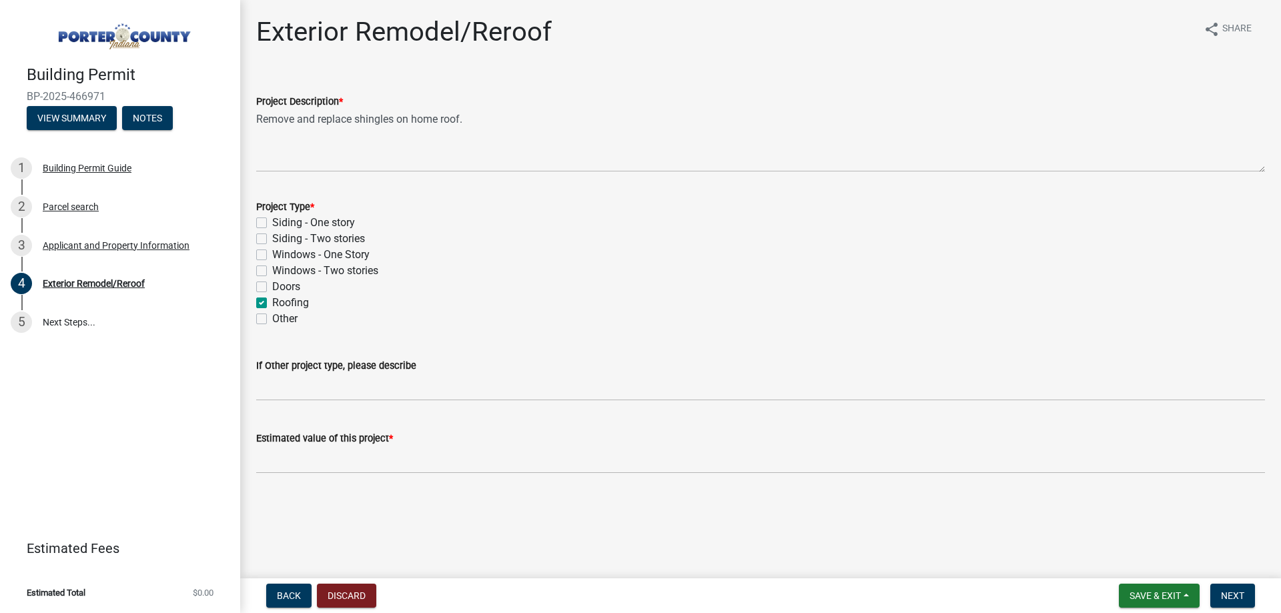
checkbox input "false"
checkbox input "true"
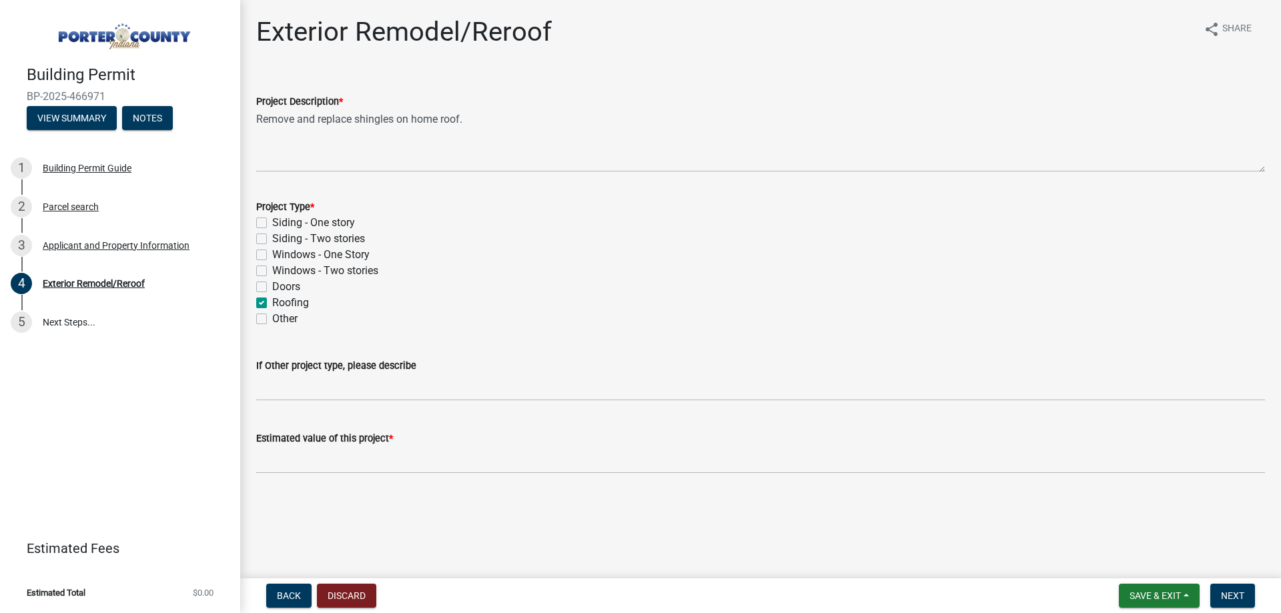
checkbox input "false"
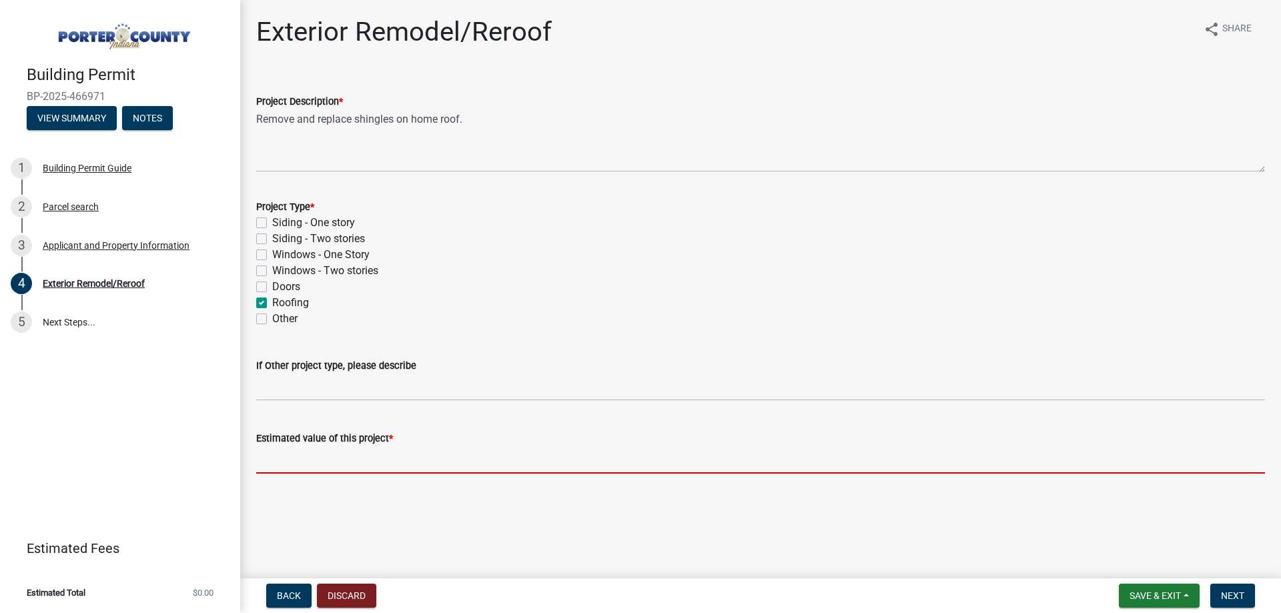
click at [324, 453] on input "text" at bounding box center [760, 459] width 1009 height 27
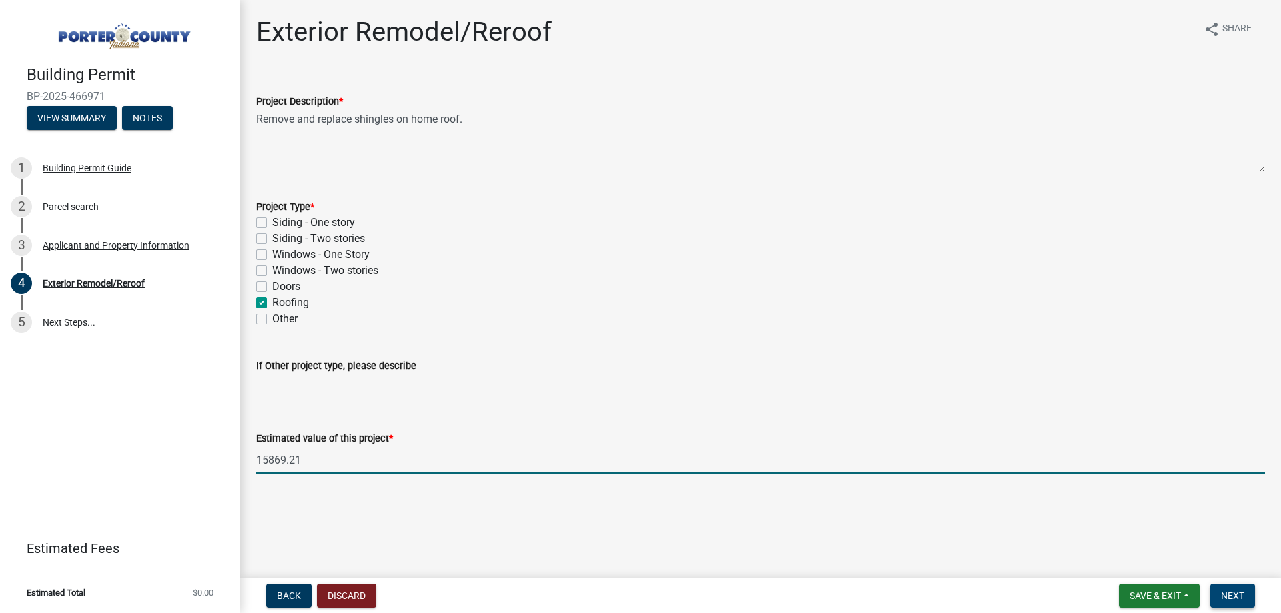
type input "15869.21"
click at [1227, 591] on span "Next" at bounding box center [1232, 596] width 23 height 11
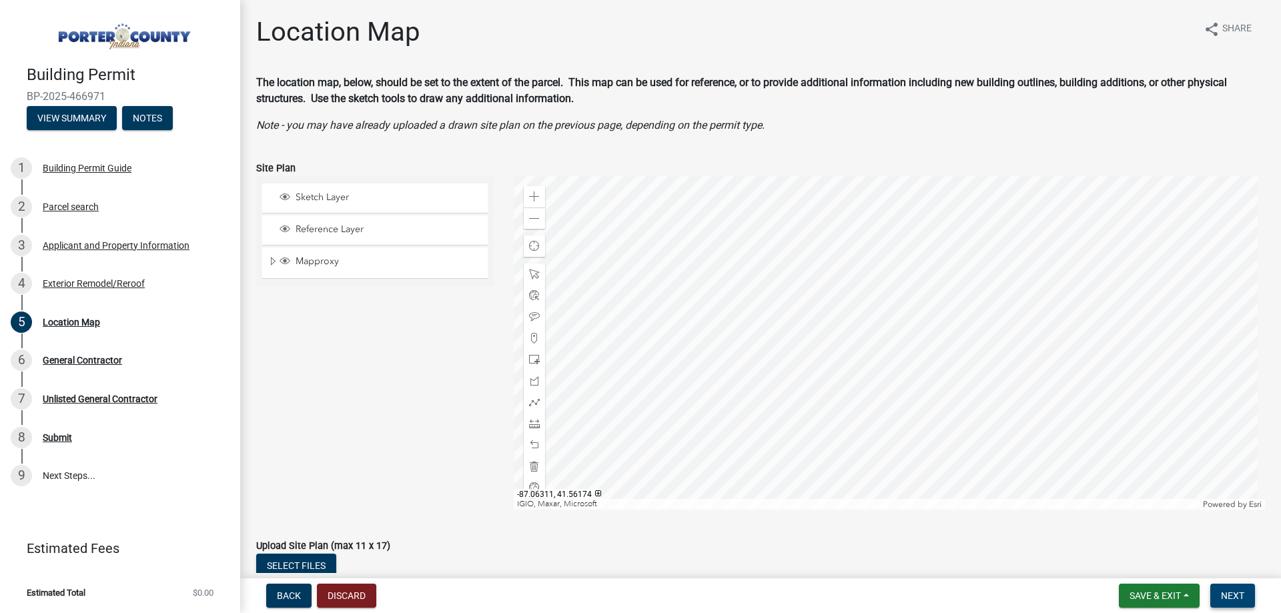
click at [1224, 597] on span "Next" at bounding box center [1232, 596] width 23 height 11
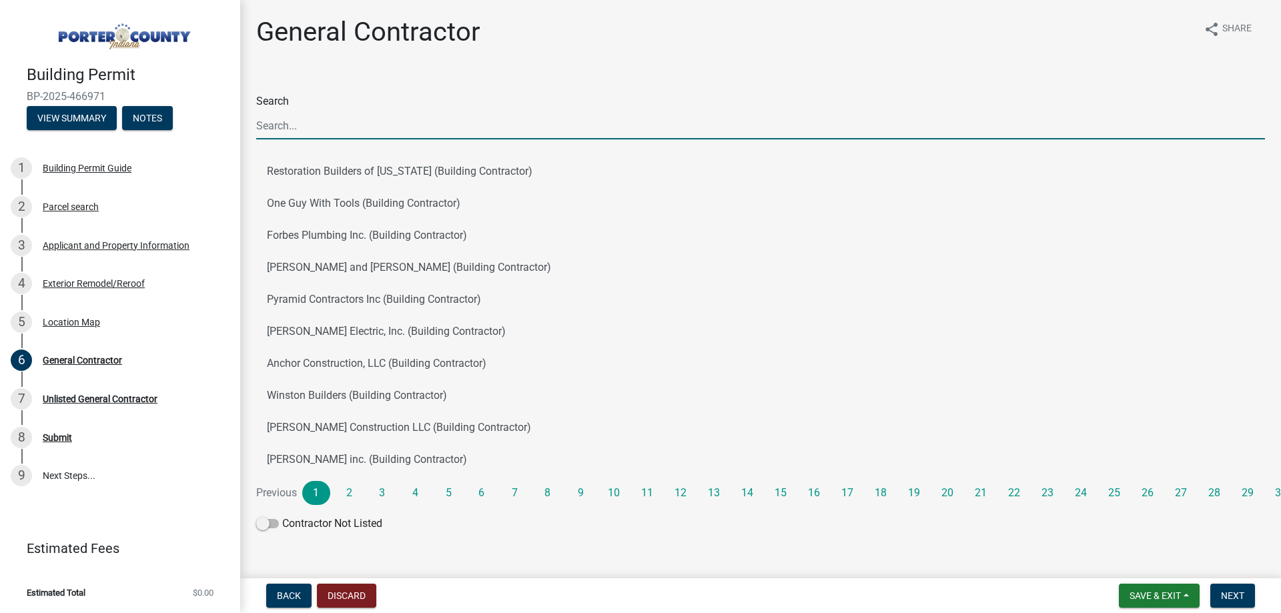
click at [332, 130] on input "Search" at bounding box center [760, 125] width 1009 height 27
type input "J & B West"
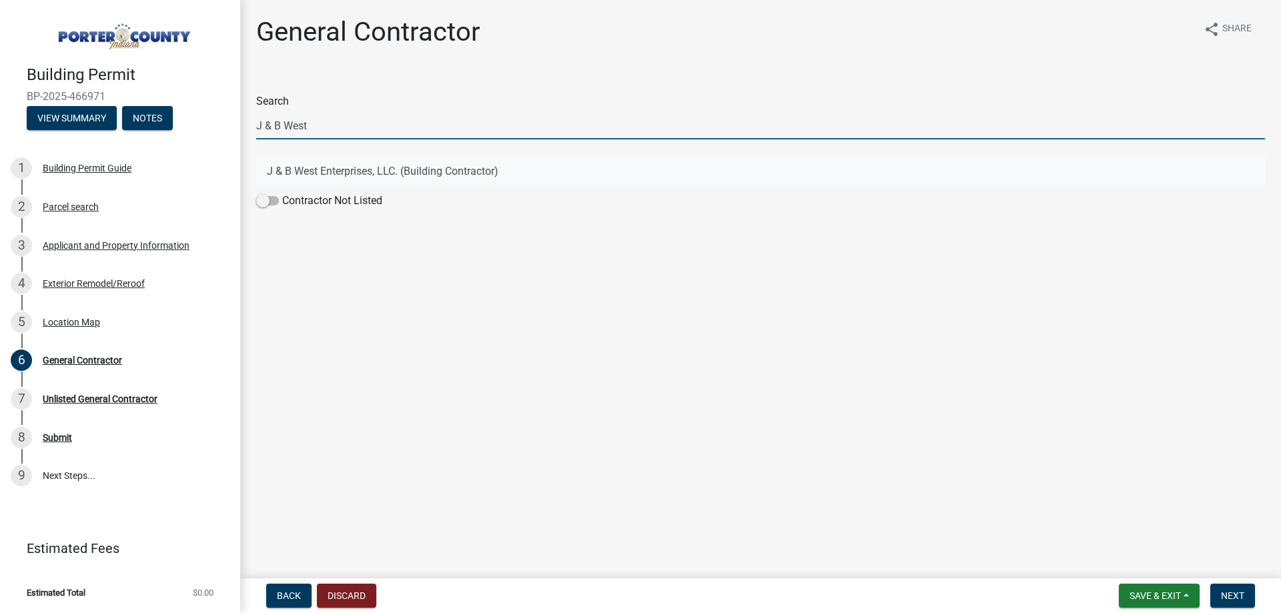
click at [347, 166] on button "J & B West Enterprises, LLC. (Building Contractor)" at bounding box center [760, 171] width 1009 height 32
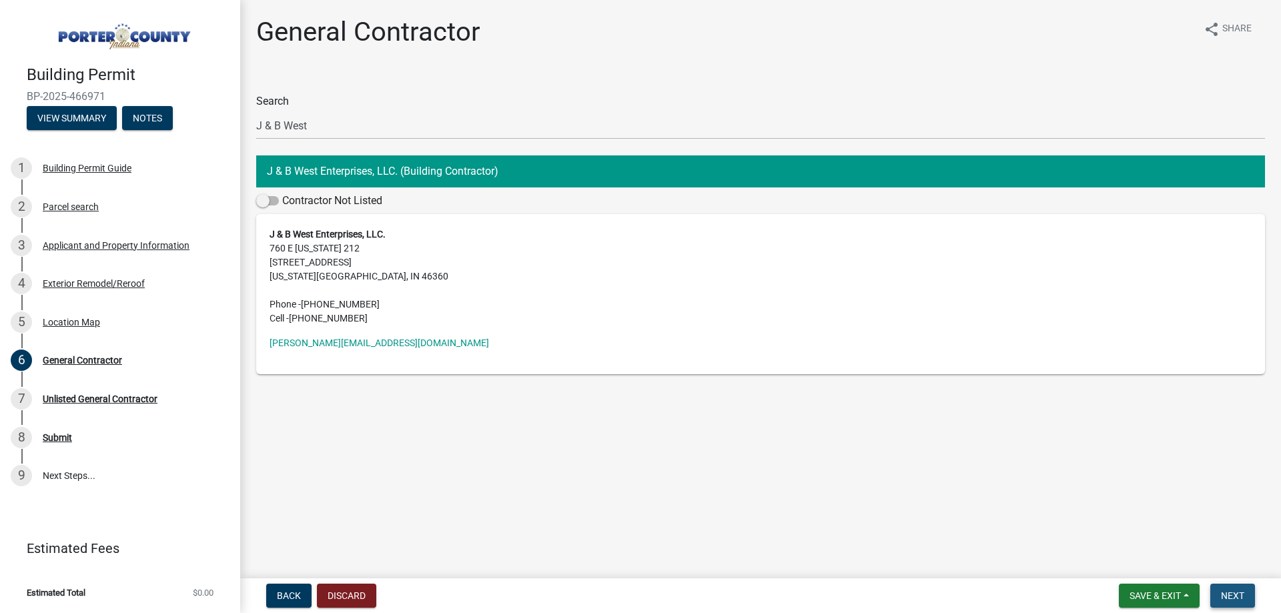
click at [1226, 598] on span "Next" at bounding box center [1232, 596] width 23 height 11
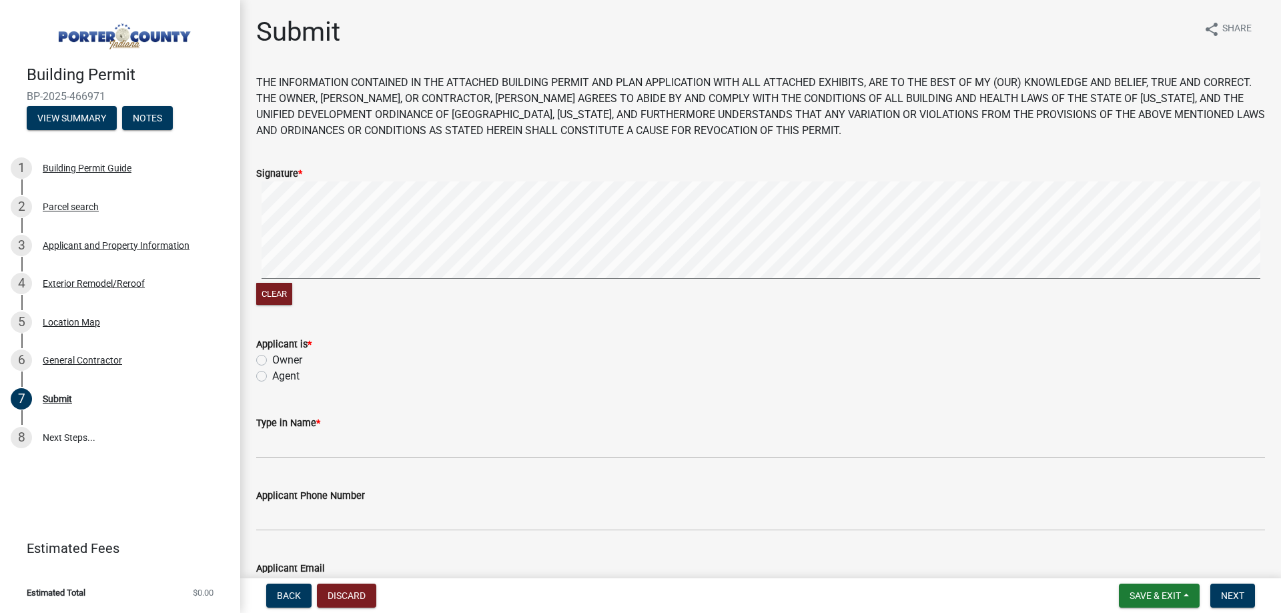
click at [296, 374] on label "Agent" at bounding box center [285, 376] width 27 height 16
click at [281, 374] on input "Agent" at bounding box center [276, 372] width 9 height 9
radio input "true"
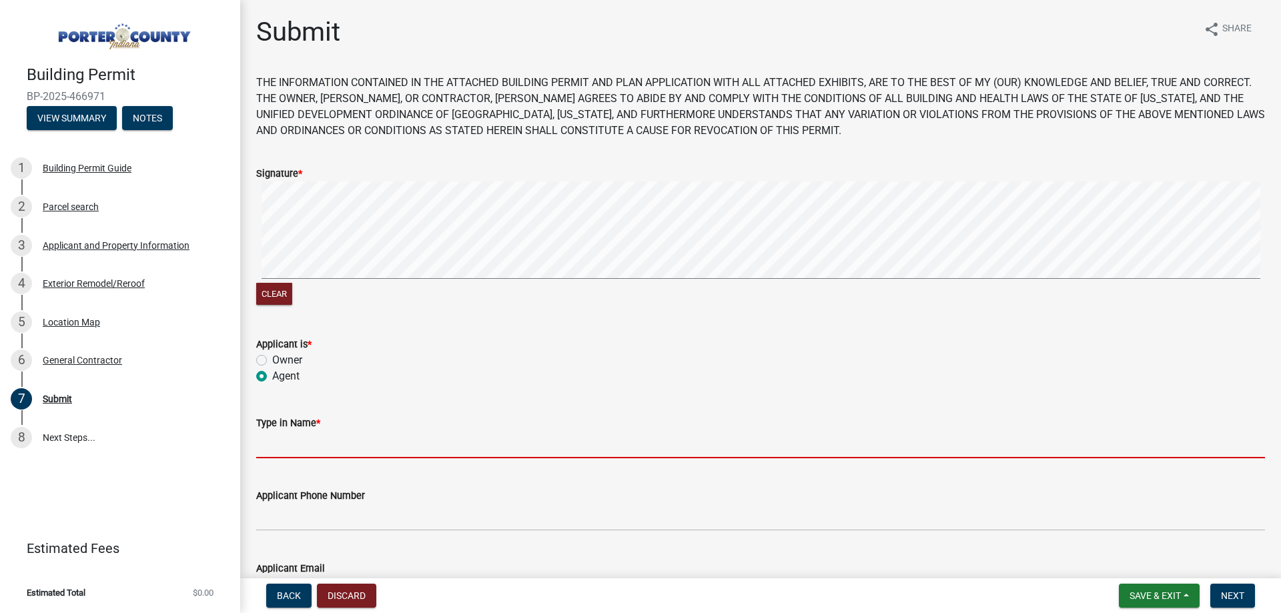
click at [310, 444] on input "Type in Name *" at bounding box center [760, 444] width 1009 height 27
type input "[PERSON_NAME]"
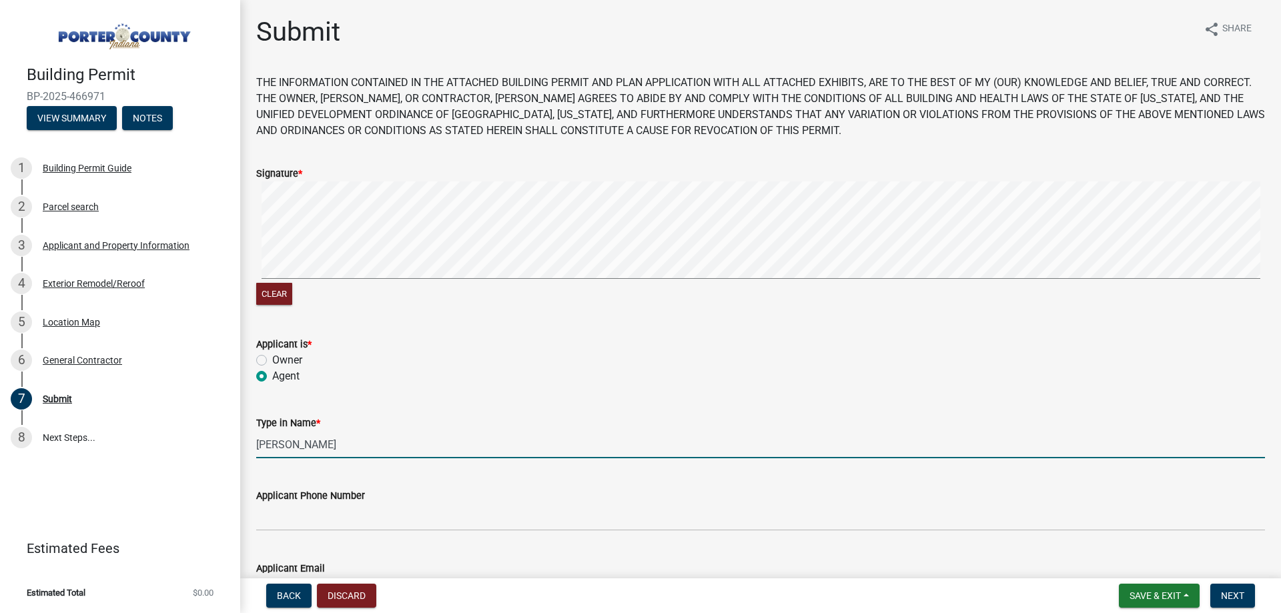
type input "[PERSON_NAME][EMAIL_ADDRESS][DOMAIN_NAME]"
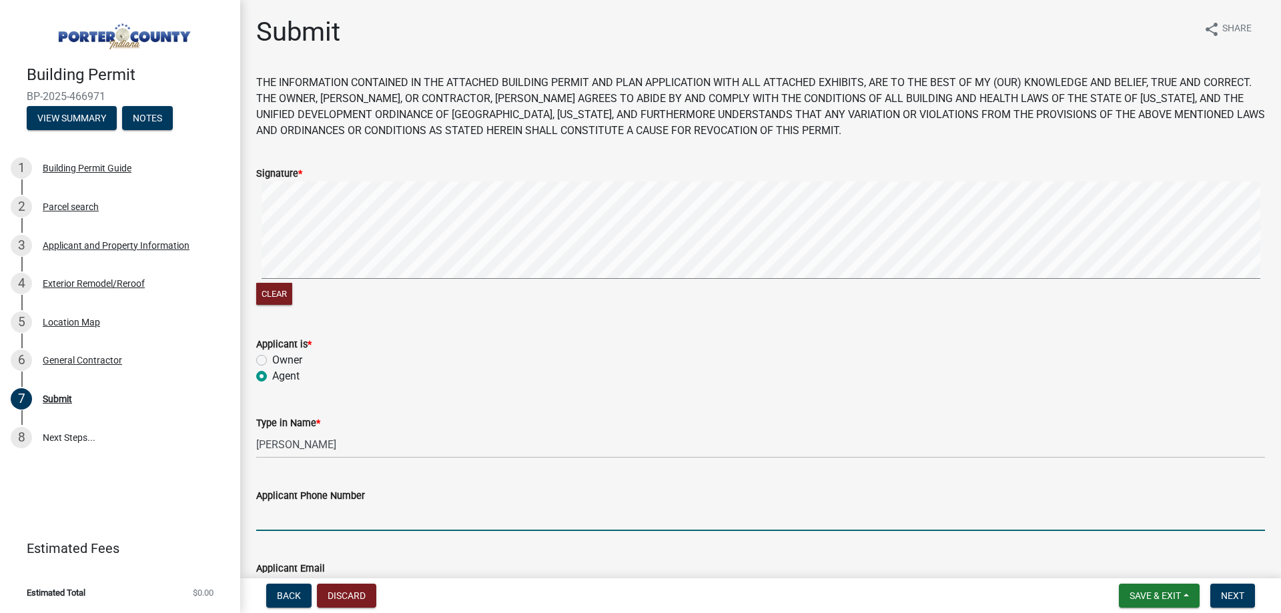
click at [356, 523] on input "Applicant Phone Number" at bounding box center [760, 517] width 1009 height 27
type input "2193636151"
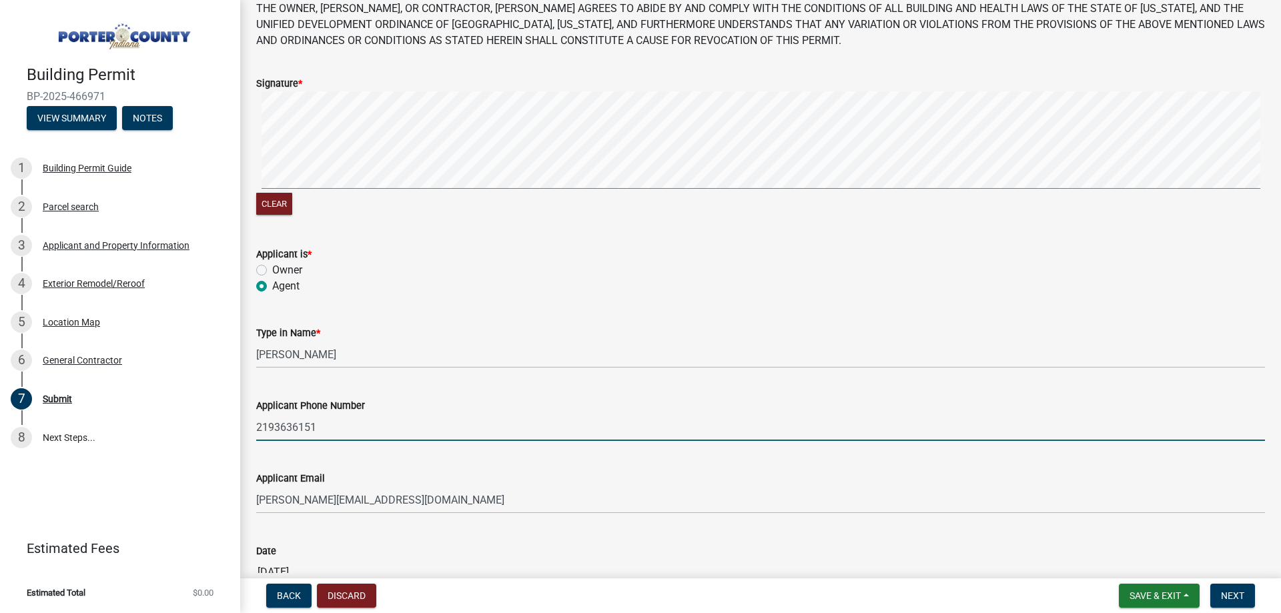
scroll to position [176, 0]
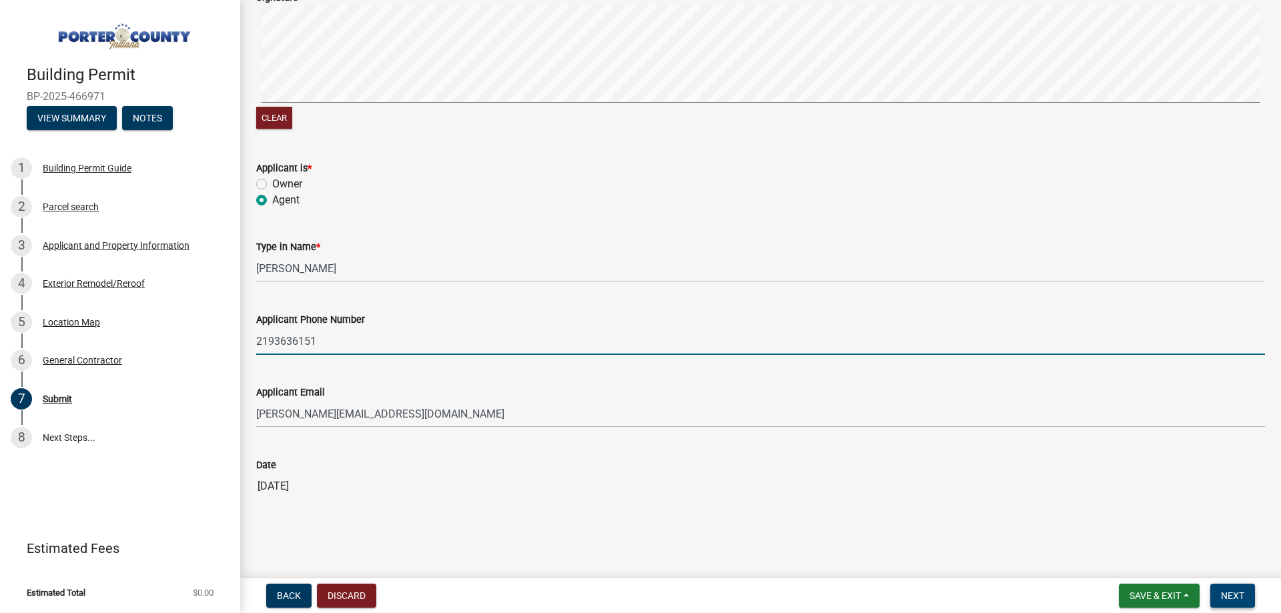
click at [1228, 594] on span "Next" at bounding box center [1232, 596] width 23 height 11
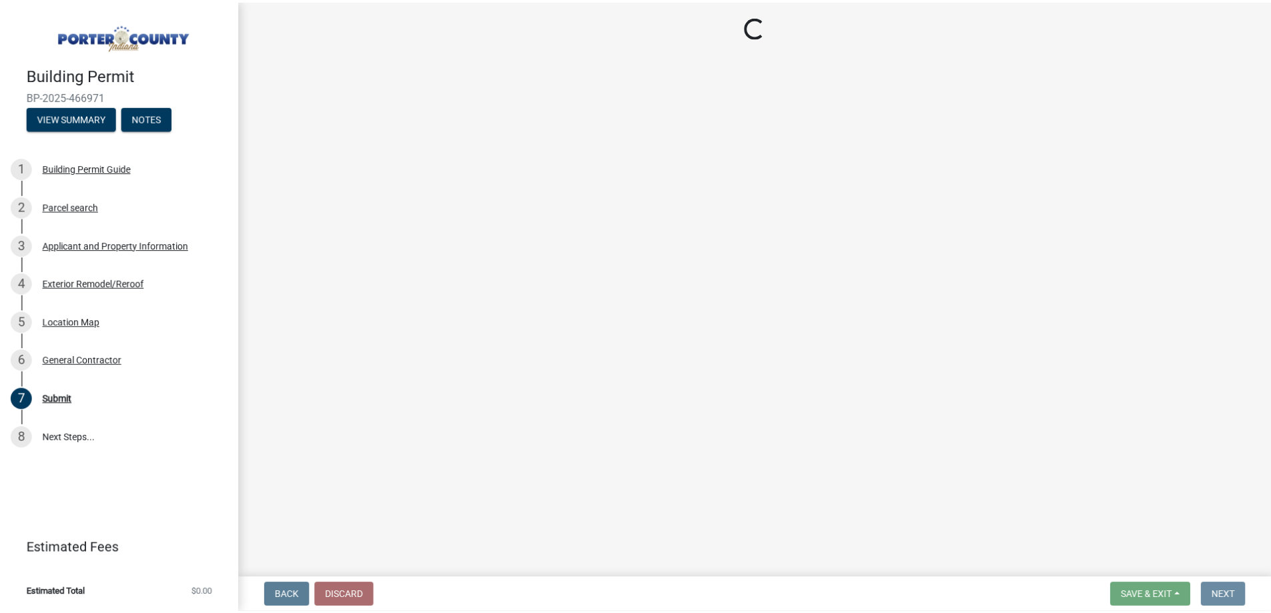
scroll to position [0, 0]
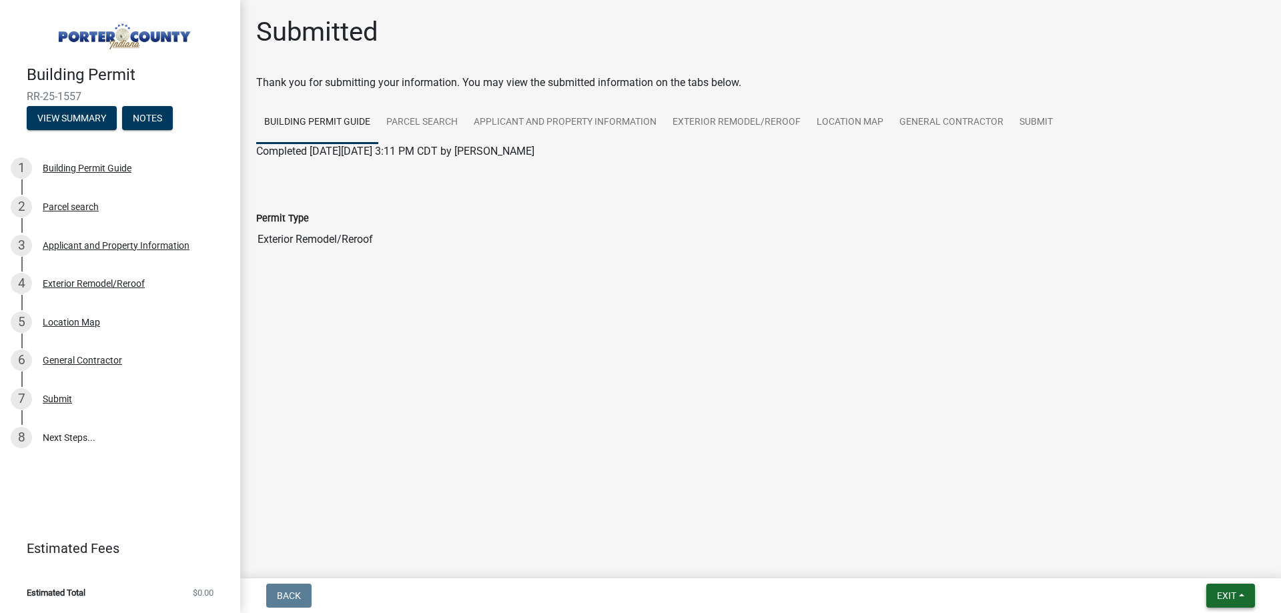
drag, startPoint x: 1226, startPoint y: 609, endPoint x: 1231, endPoint y: 599, distance: 11.3
click at [1229, 605] on nav "Back Exit Save Save & Exit" at bounding box center [760, 596] width 1041 height 35
click at [1233, 599] on span "Exit" at bounding box center [1226, 596] width 19 height 11
click at [1208, 570] on button "Save & Exit" at bounding box center [1201, 561] width 107 height 32
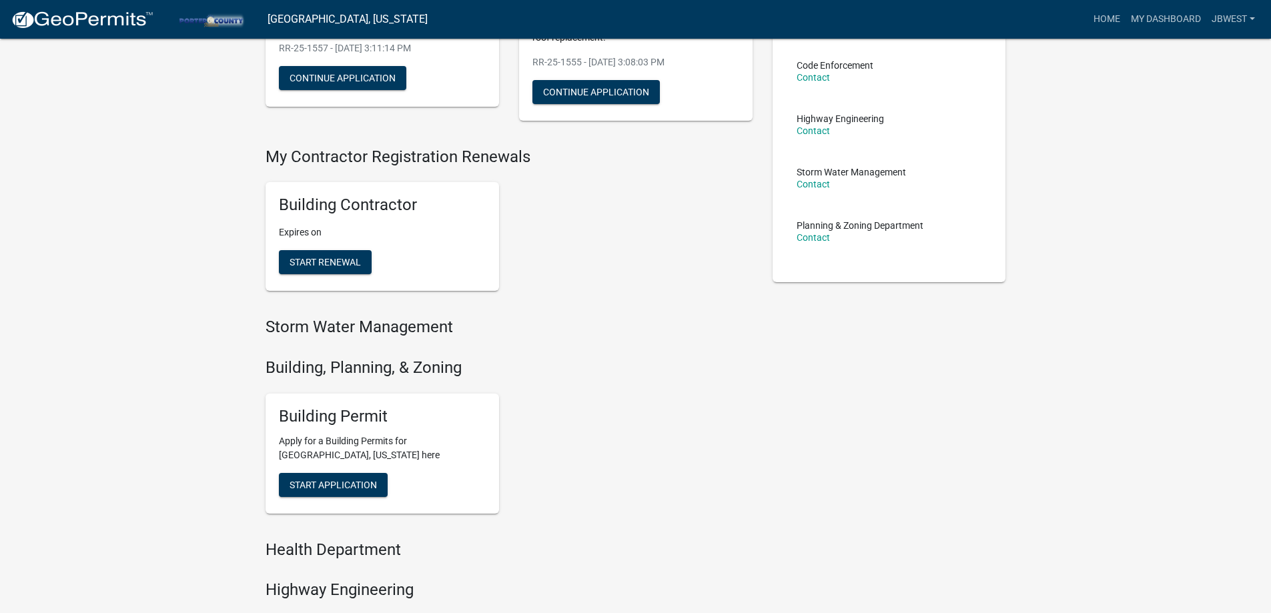
scroll to position [200, 0]
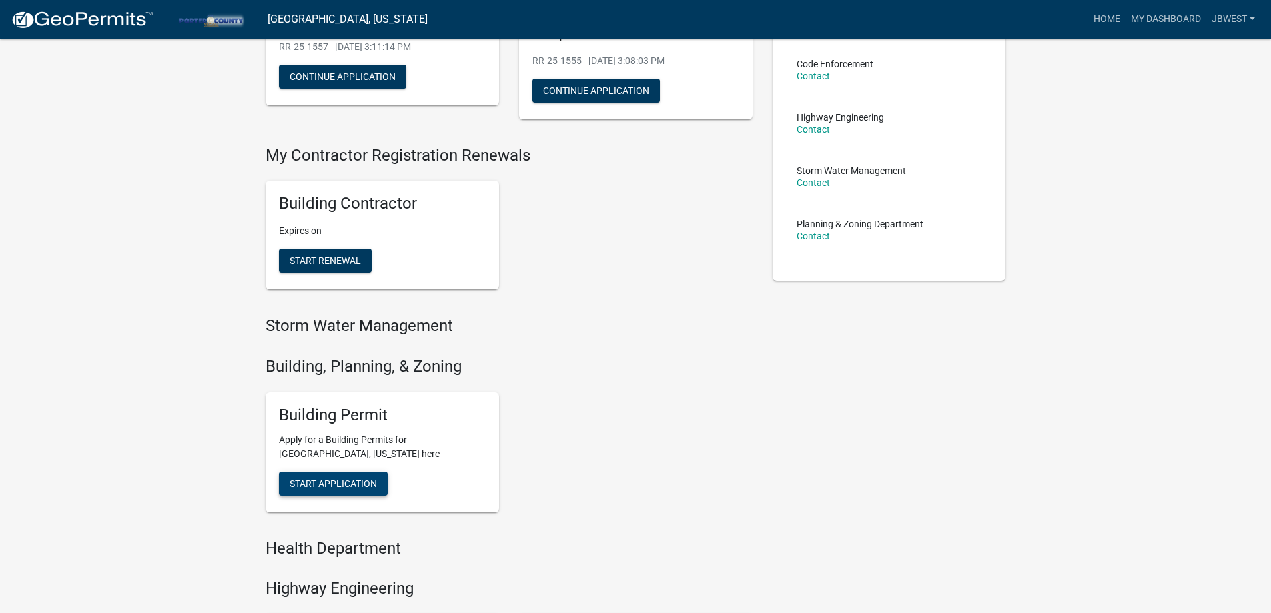
click at [342, 480] on span "Start Application" at bounding box center [333, 483] width 87 height 11
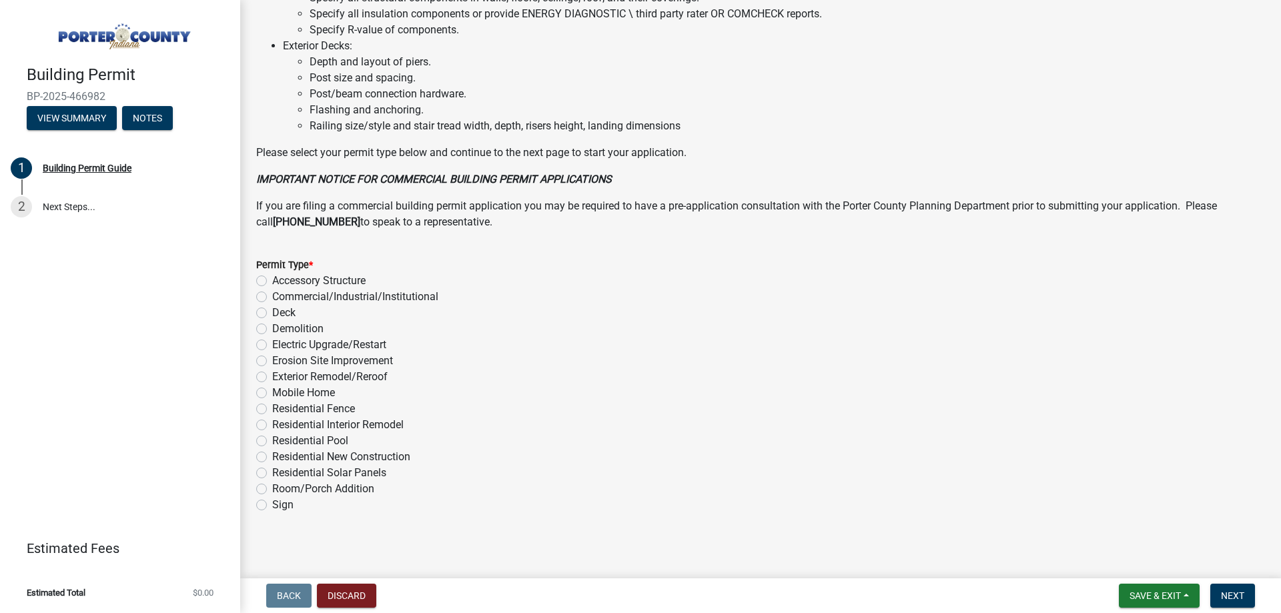
scroll to position [896, 0]
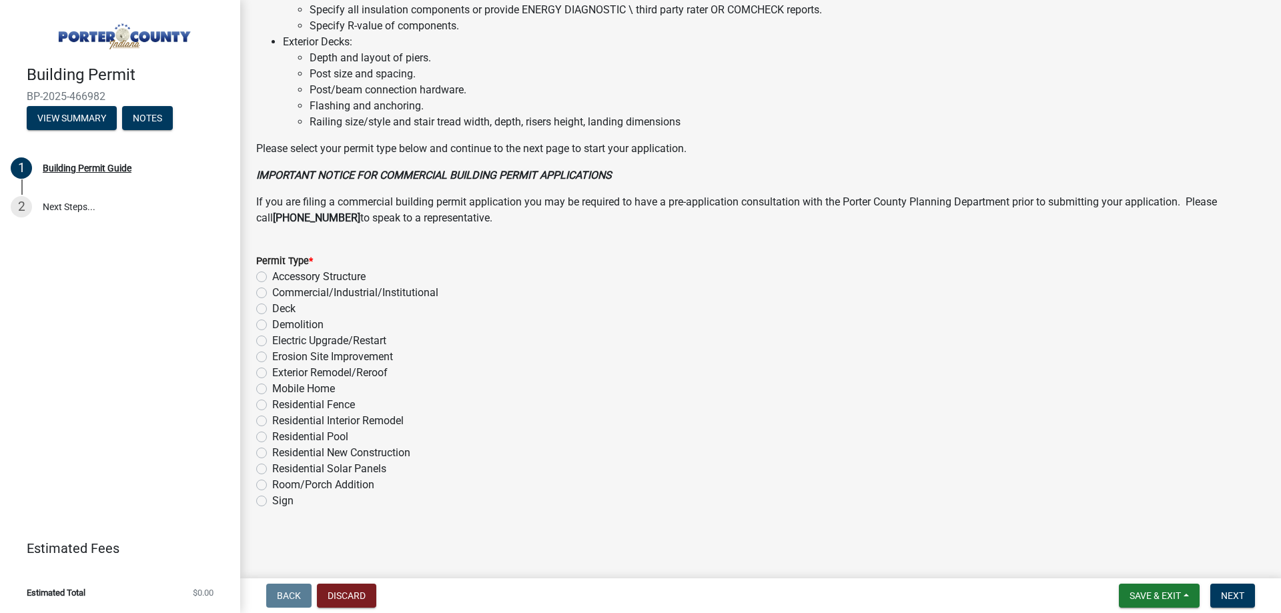
click at [384, 370] on label "Exterior Remodel/Reroof" at bounding box center [329, 373] width 115 height 16
click at [281, 370] on input "Exterior Remodel/Reroof" at bounding box center [276, 369] width 9 height 9
radio input "true"
click at [1252, 594] on button "Next" at bounding box center [1232, 596] width 45 height 24
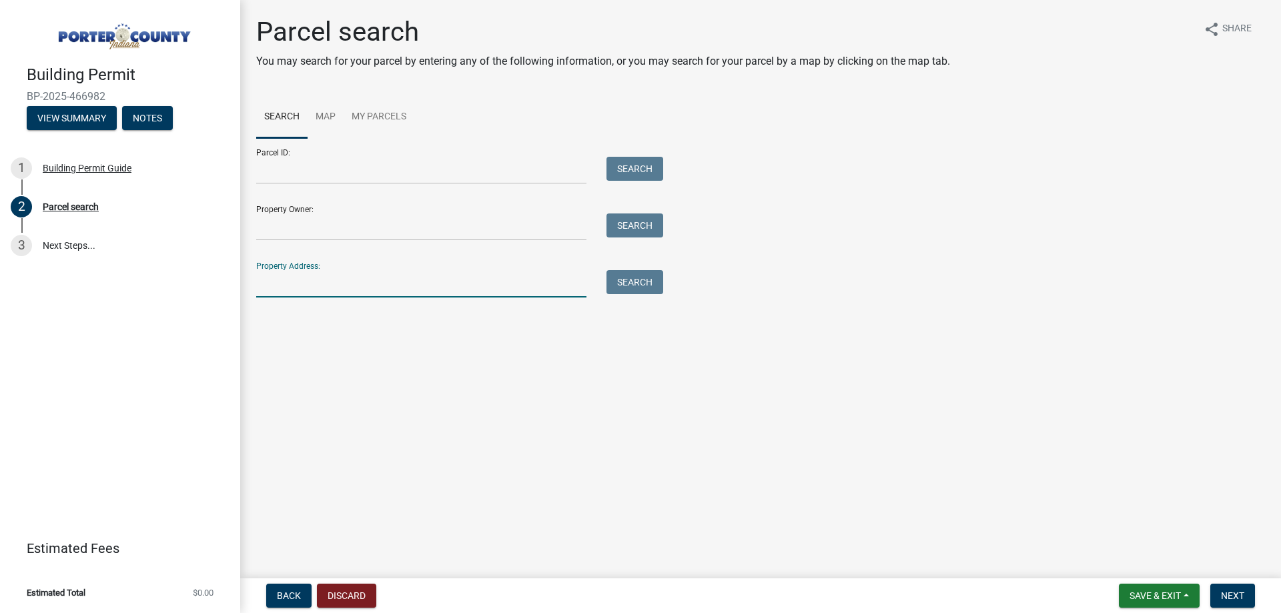
click at [352, 294] on input "Property Address:" at bounding box center [421, 283] width 330 height 27
type input "581 s 800 w"
click at [661, 272] on div "Search" at bounding box center [632, 283] width 70 height 27
click at [655, 275] on button "Search" at bounding box center [635, 282] width 57 height 24
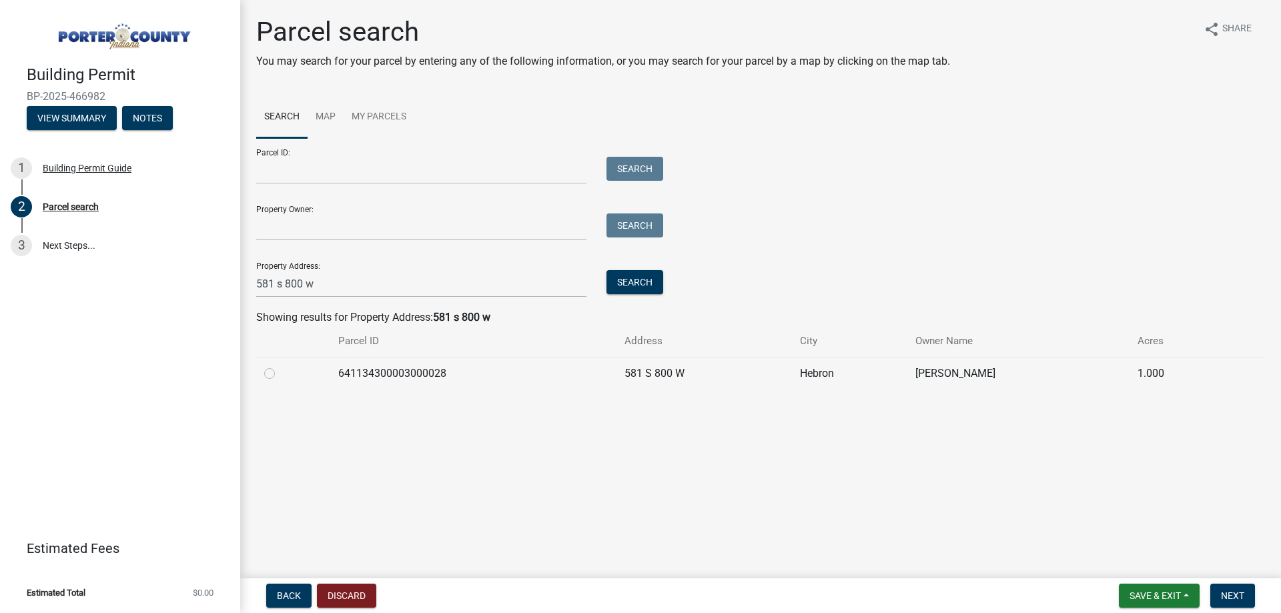
drag, startPoint x: 267, startPoint y: 376, endPoint x: 285, endPoint y: 389, distance: 22.4
click at [280, 366] on label at bounding box center [280, 366] width 0 height 0
click at [280, 374] on input "radio" at bounding box center [284, 370] width 9 height 9
radio input "true"
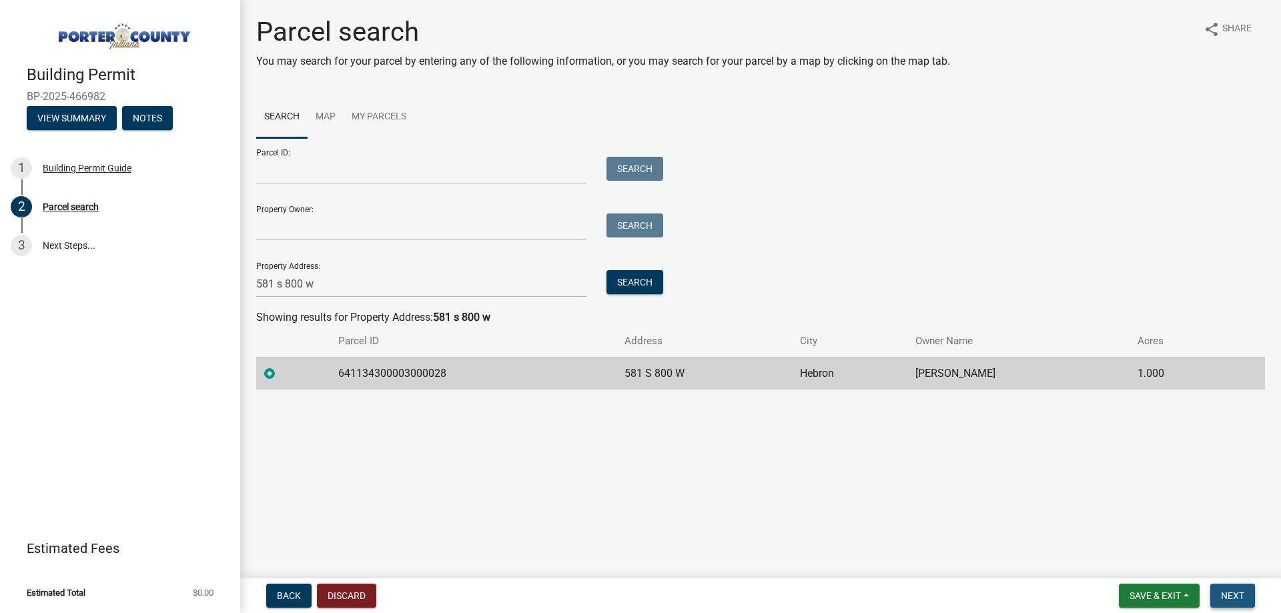
click at [1244, 589] on button "Next" at bounding box center [1232, 596] width 45 height 24
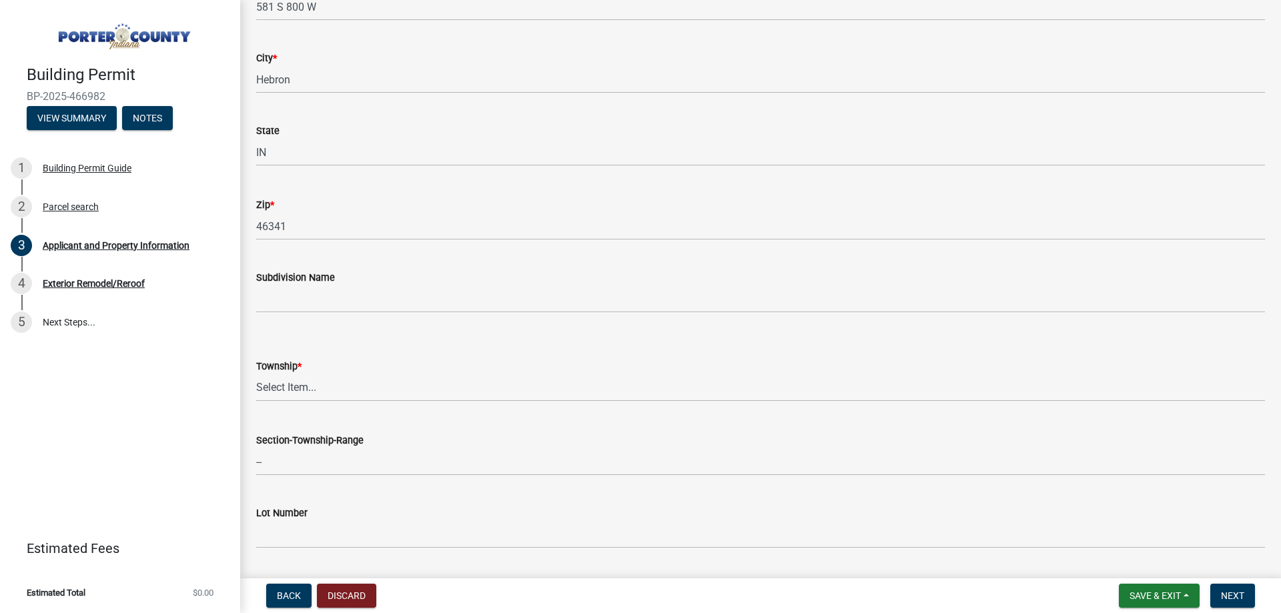
scroll to position [334, 0]
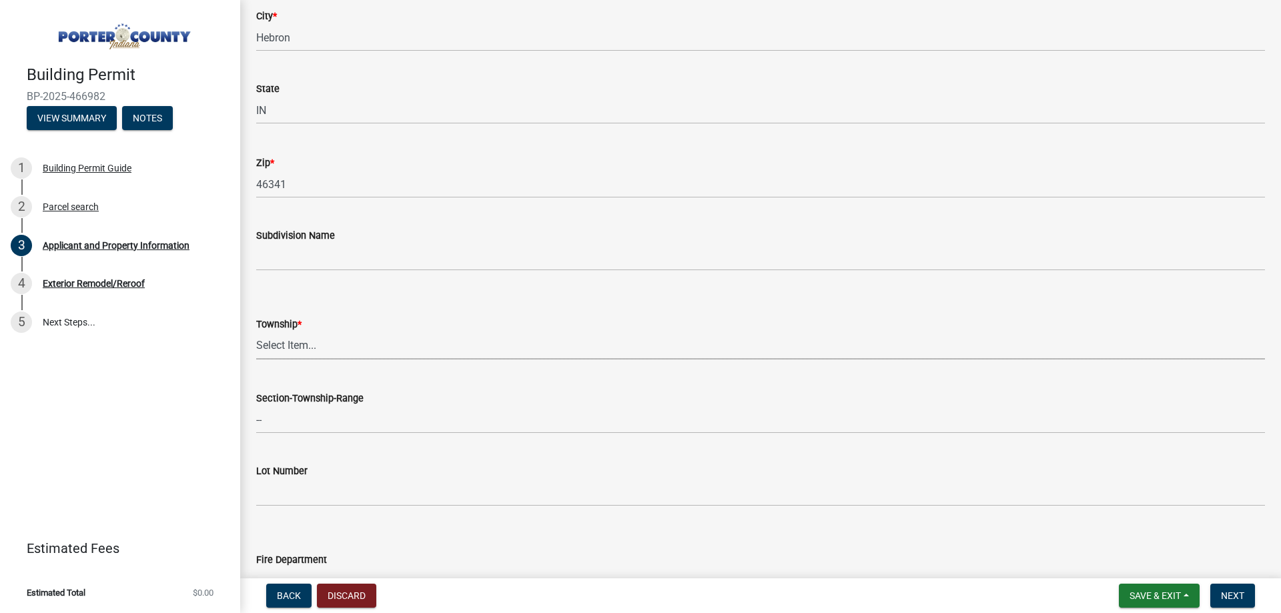
click at [359, 339] on select "Select Item... [PERSON_NAME][GEOGRAPHIC_DATA] [PERSON_NAME][GEOGRAPHIC_DATA] [G…" at bounding box center [760, 345] width 1009 height 27
click at [256, 332] on select "Select Item... [PERSON_NAME][GEOGRAPHIC_DATA] [PERSON_NAME][GEOGRAPHIC_DATA] [G…" at bounding box center [760, 345] width 1009 height 27
select select "eebc071e-620a-4db8-83e9-cb6b194c67e9"
click at [397, 338] on select "Select Item... [PERSON_NAME][GEOGRAPHIC_DATA] [PERSON_NAME][GEOGRAPHIC_DATA] [G…" at bounding box center [760, 345] width 1009 height 27
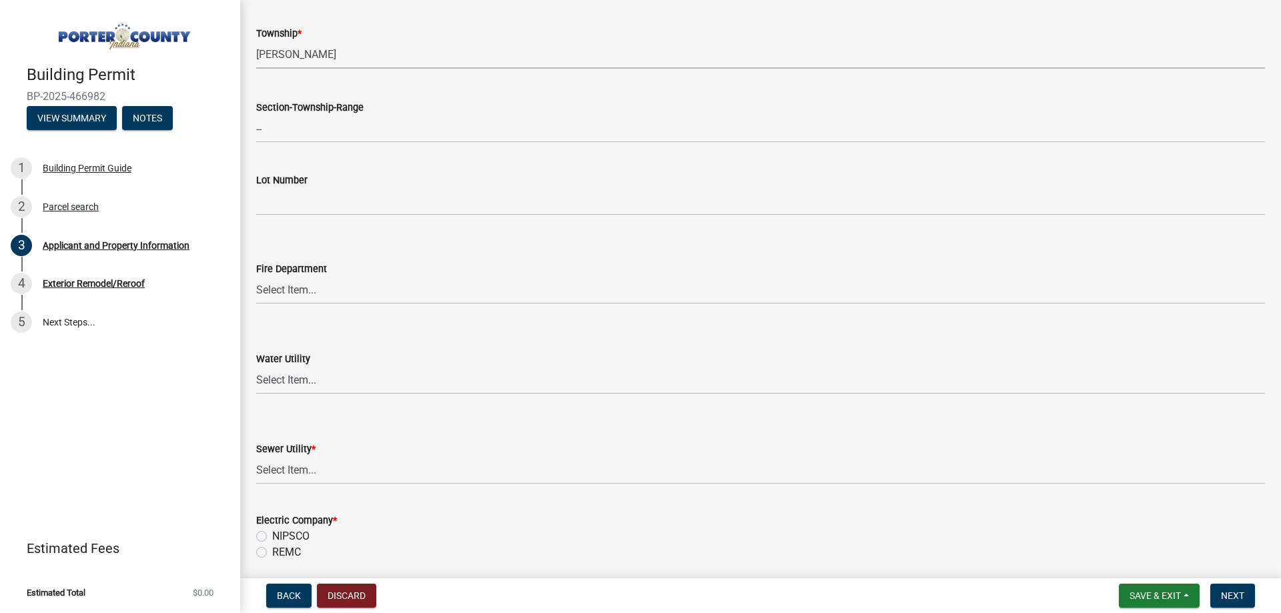
scroll to position [667, 0]
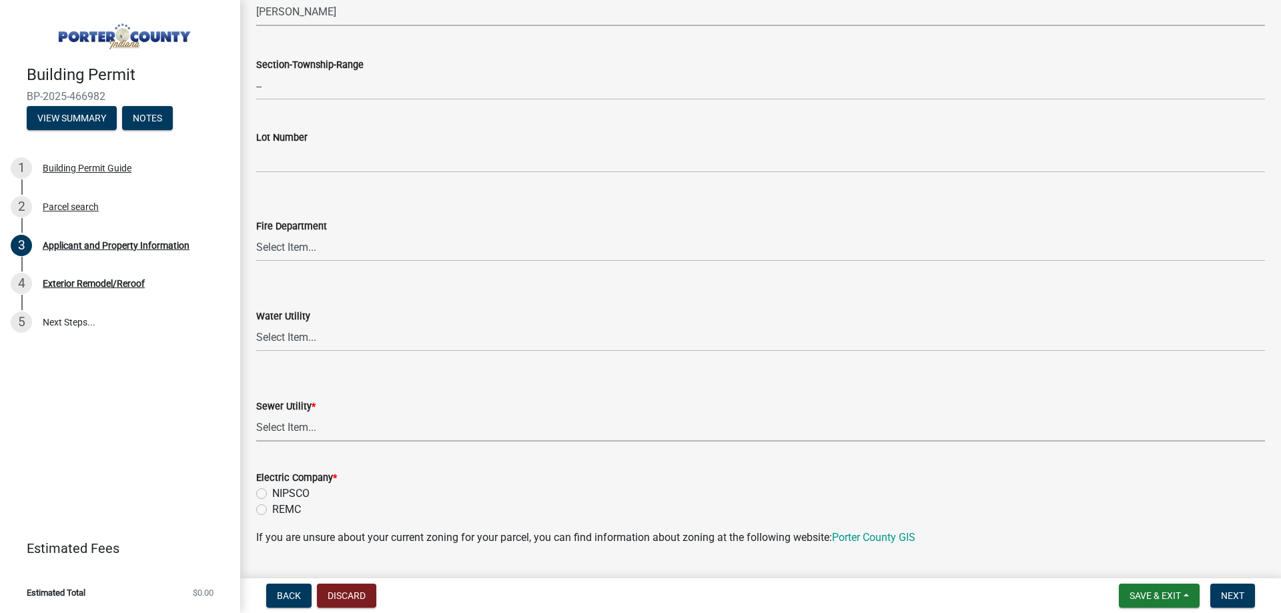
click at [332, 432] on select "Select Item... Aqua [US_STATE] Inc Damon Run Falling Waters Lake Eliza - LEACD …" at bounding box center [760, 427] width 1009 height 27
click at [256, 414] on select "Select Item... Aqua [US_STATE] Inc Damon Run Falling Waters Lake Eliza - LEACD …" at bounding box center [760, 427] width 1009 height 27
select select "ea6751d4-6bf7-4a16-89ee-f7801ab82aa1"
click at [303, 487] on label "NIPSCO" at bounding box center [290, 494] width 37 height 16
click at [281, 487] on input "NIPSCO" at bounding box center [276, 490] width 9 height 9
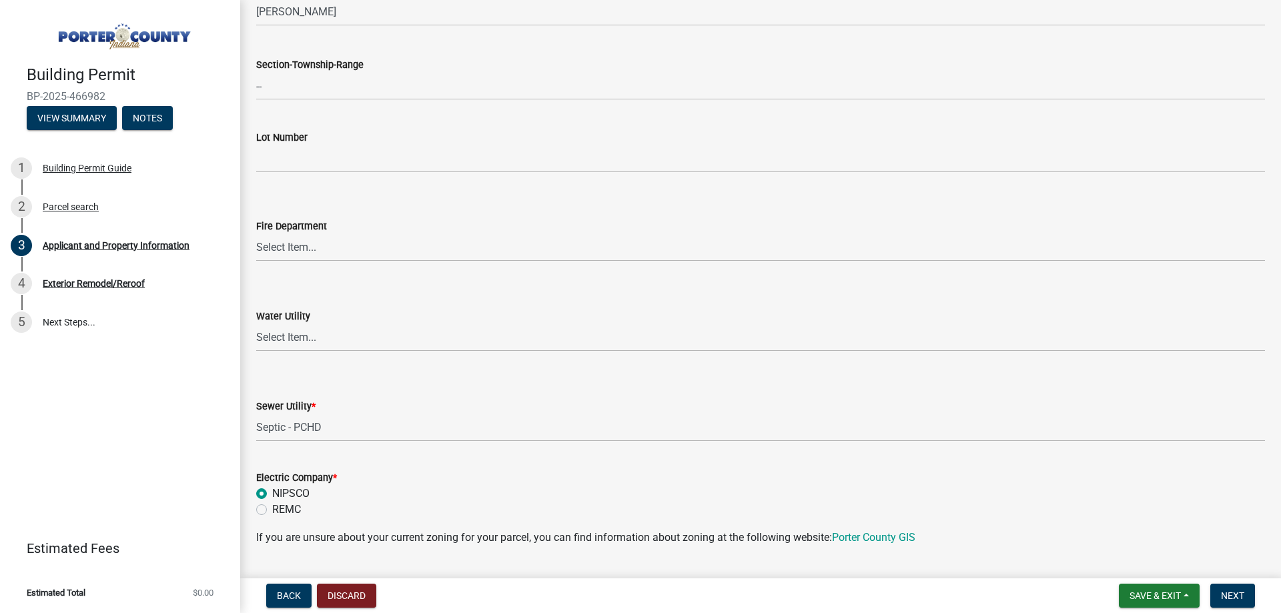
radio input "true"
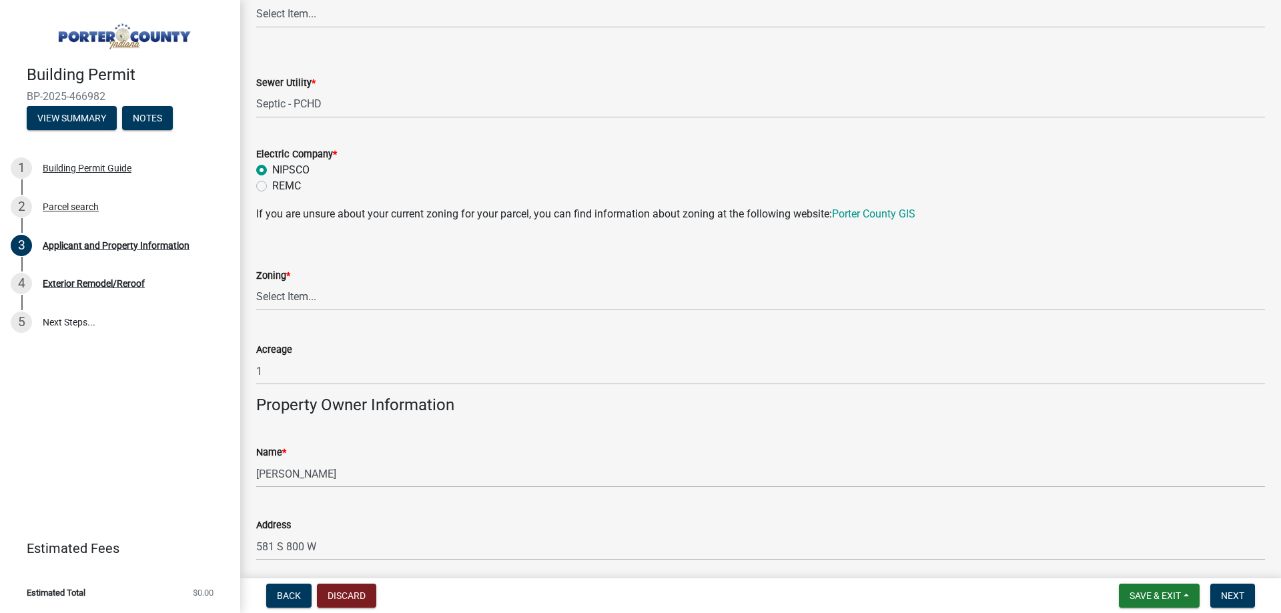
scroll to position [1001, 0]
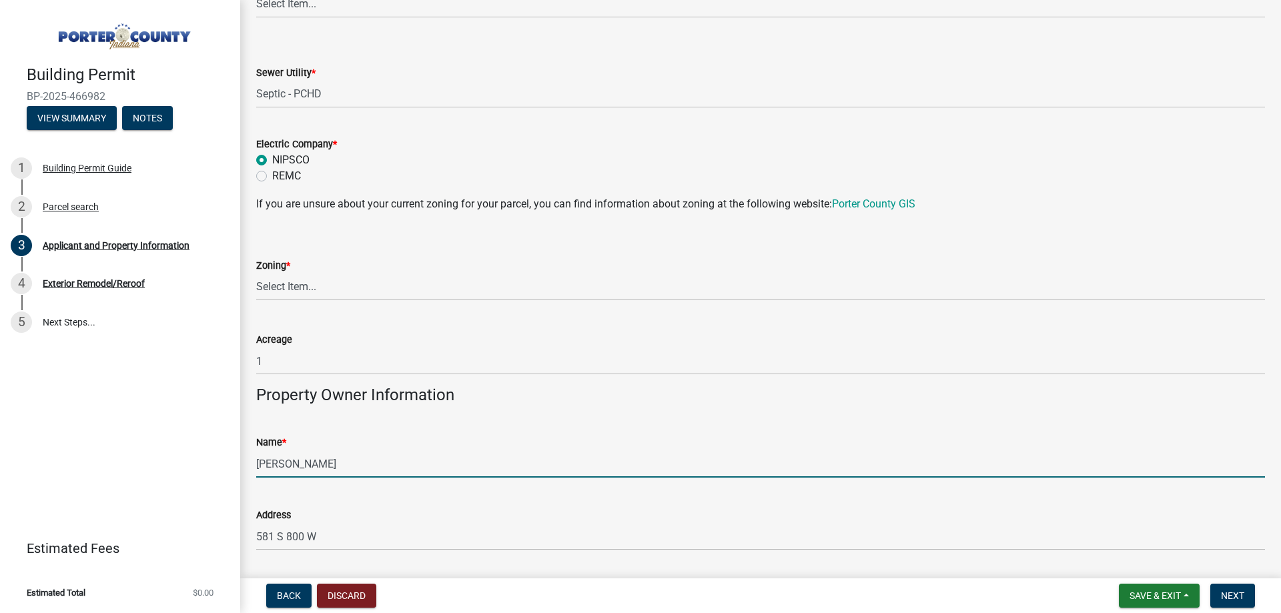
click at [329, 476] on input "[PERSON_NAME]" at bounding box center [760, 463] width 1009 height 27
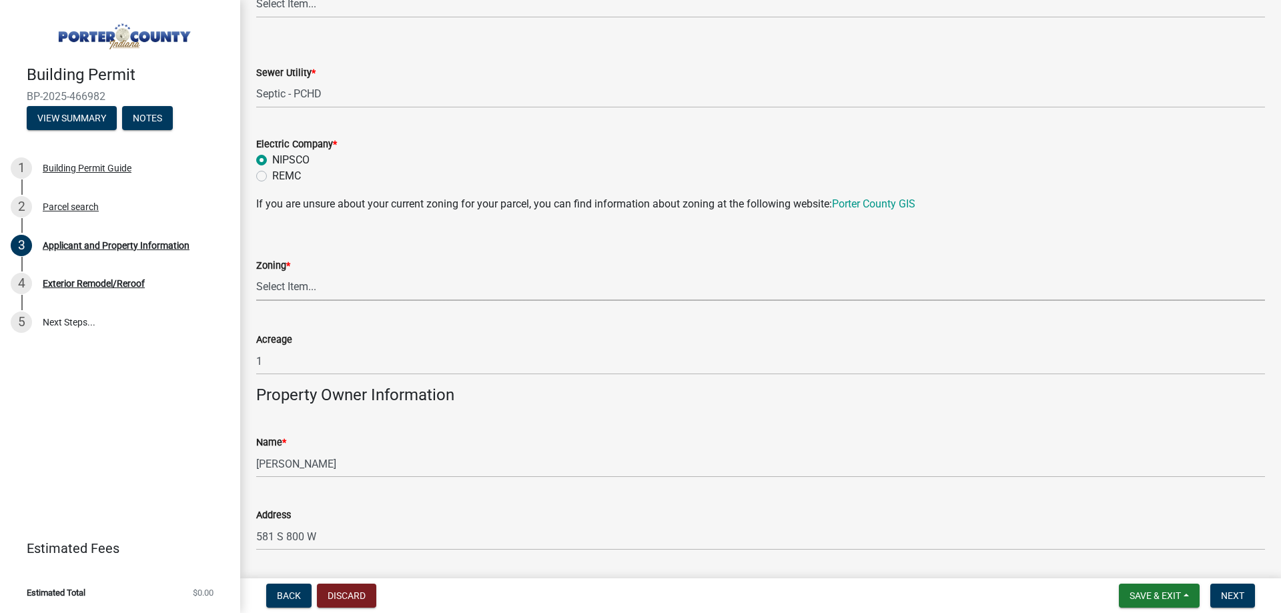
drag, startPoint x: 392, startPoint y: 278, endPoint x: 386, endPoint y: 282, distance: 7.8
click at [391, 278] on select "Select Item... A1 A2 CH CM CN I1 I2 I3 IN MP OT P1 P2 PUD R1 R2 R3 R4 RL RR" at bounding box center [760, 287] width 1009 height 27
click at [256, 274] on select "Select Item... A1 A2 CH CM CN I1 I2 I3 IN MP OT P1 P2 PUD R1 R2 R3 R4 RL RR" at bounding box center [760, 287] width 1009 height 27
select select "271bd504-2c49-4a3f-937e-0db1d3436bac"
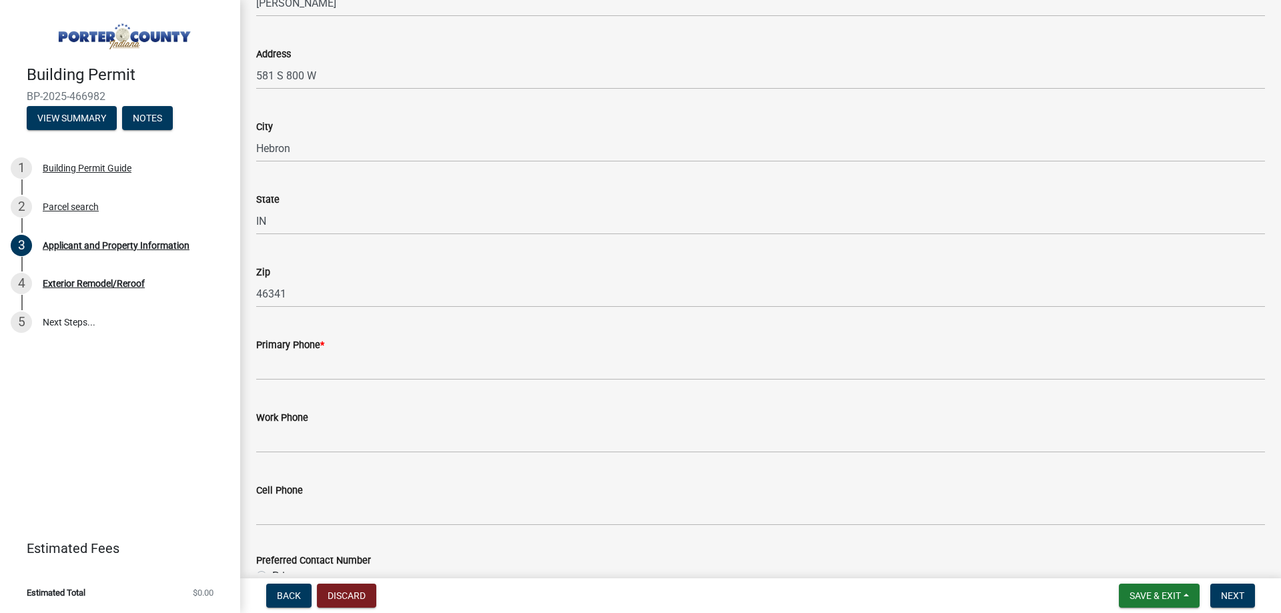
scroll to position [1535, 0]
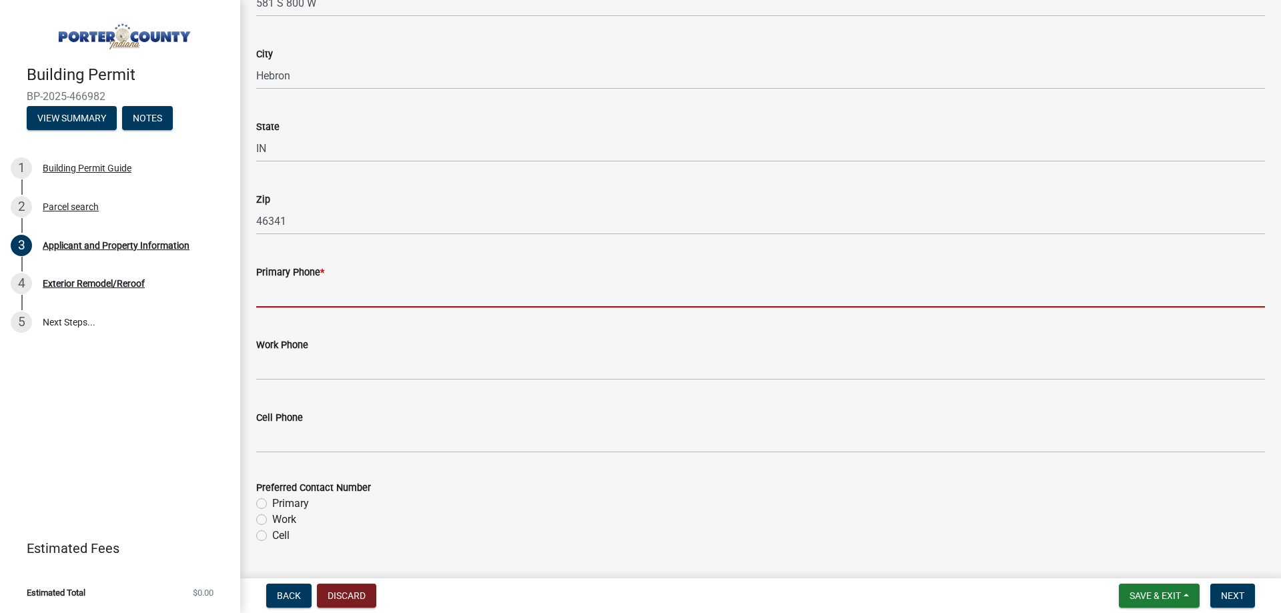
click at [359, 290] on input "Primary Phone *" at bounding box center [760, 293] width 1009 height 27
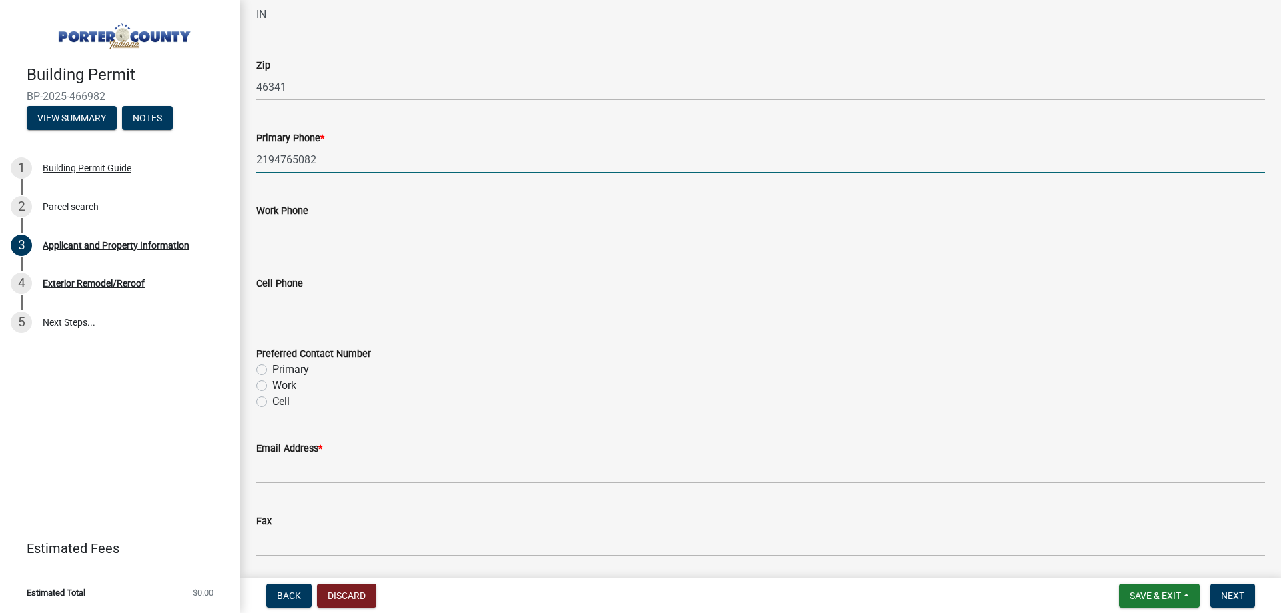
scroll to position [1802, 0]
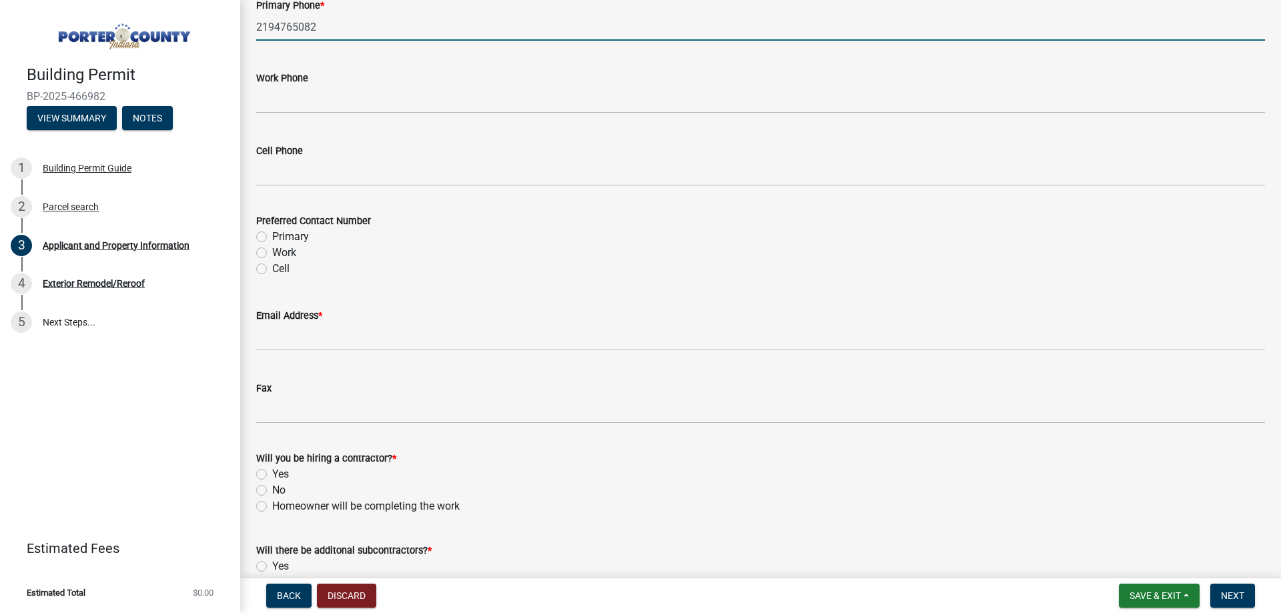
type input "2194765082"
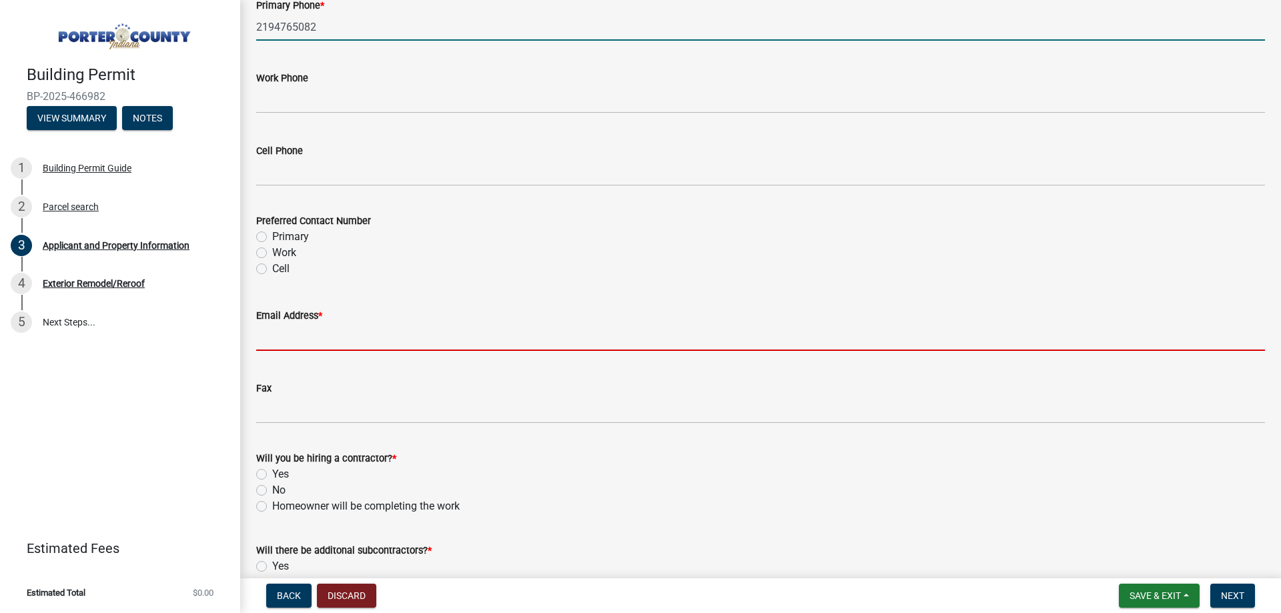
click at [333, 348] on input "Email Address *" at bounding box center [760, 337] width 1009 height 27
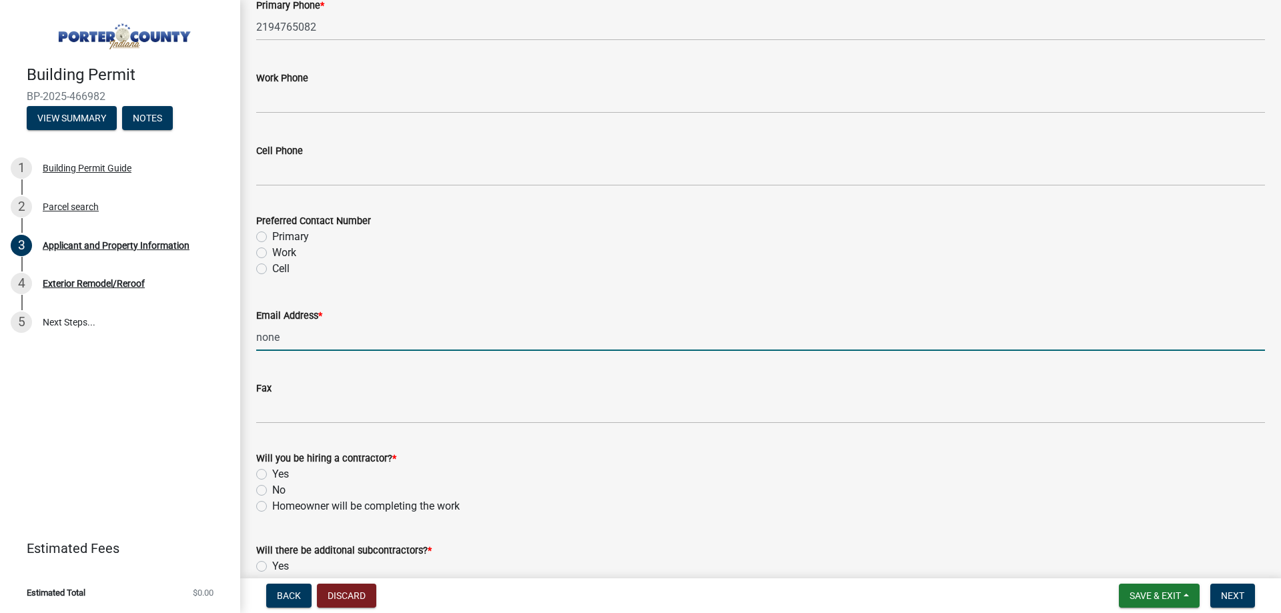
type input "[EMAIL_ADDRESS][DOMAIN_NAME]"
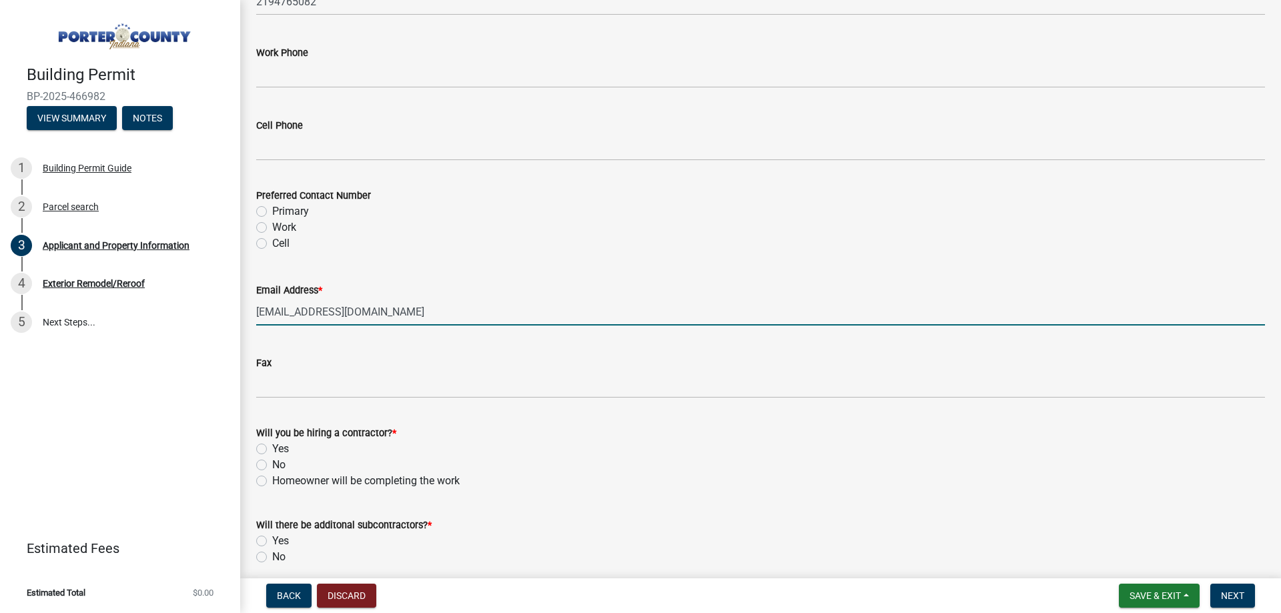
scroll to position [1868, 0]
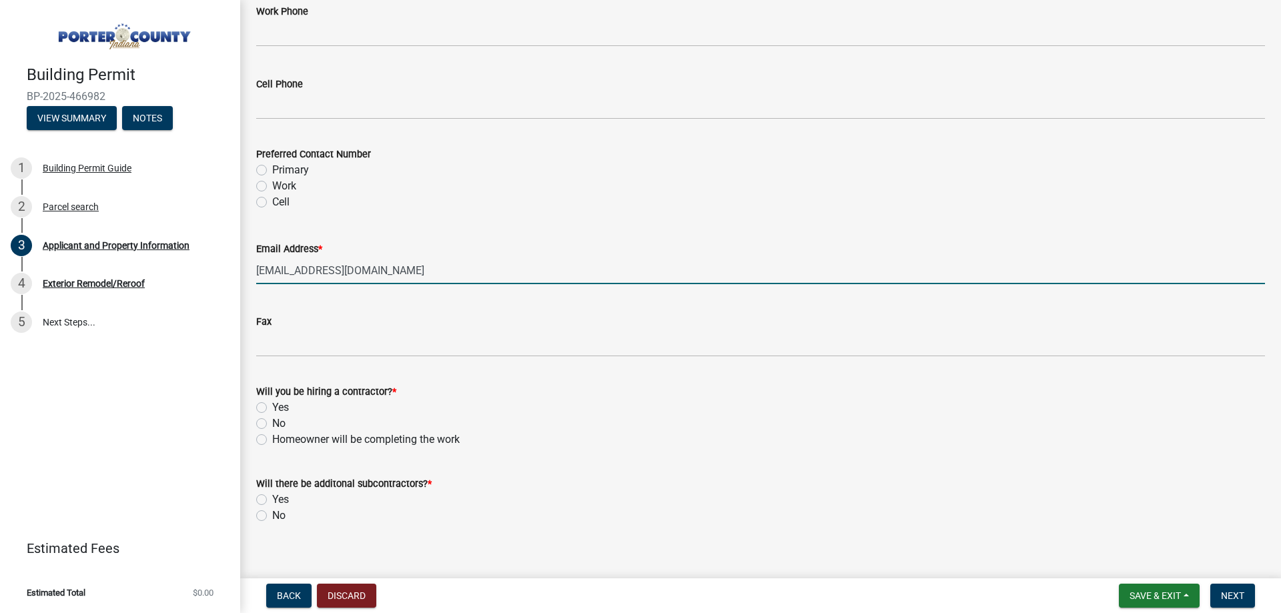
click at [288, 412] on label "Yes" at bounding box center [280, 408] width 17 height 16
click at [281, 408] on input "Yes" at bounding box center [276, 404] width 9 height 9
radio input "true"
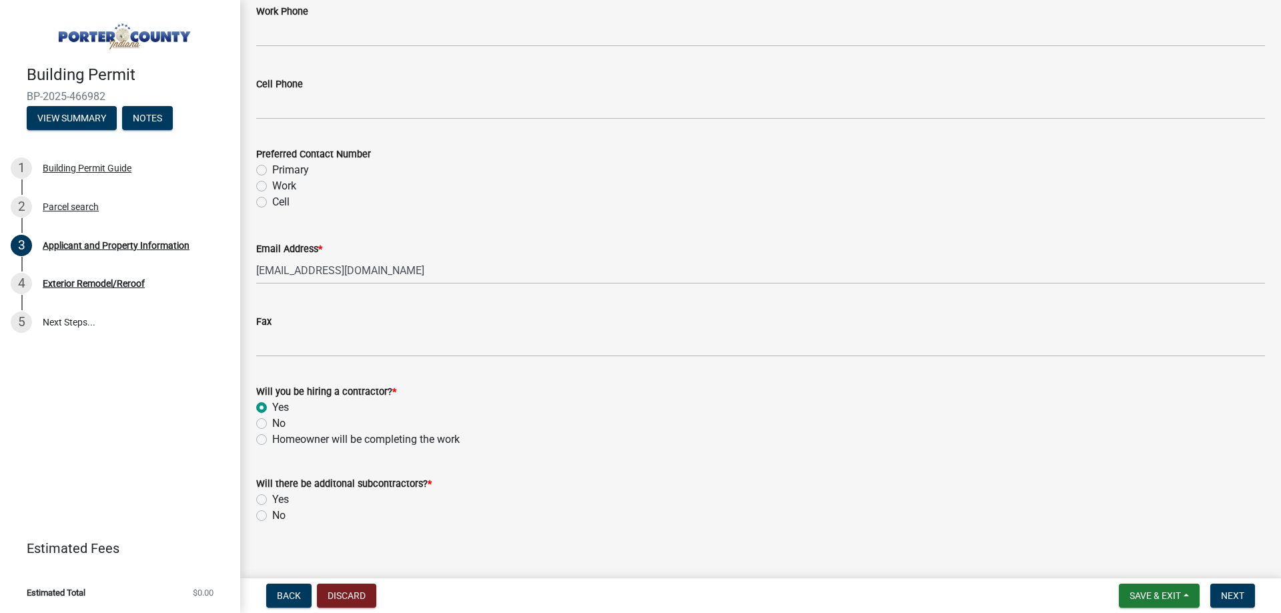
click at [279, 516] on label "No" at bounding box center [278, 516] width 13 height 16
click at [279, 516] on input "No" at bounding box center [276, 512] width 9 height 9
radio input "true"
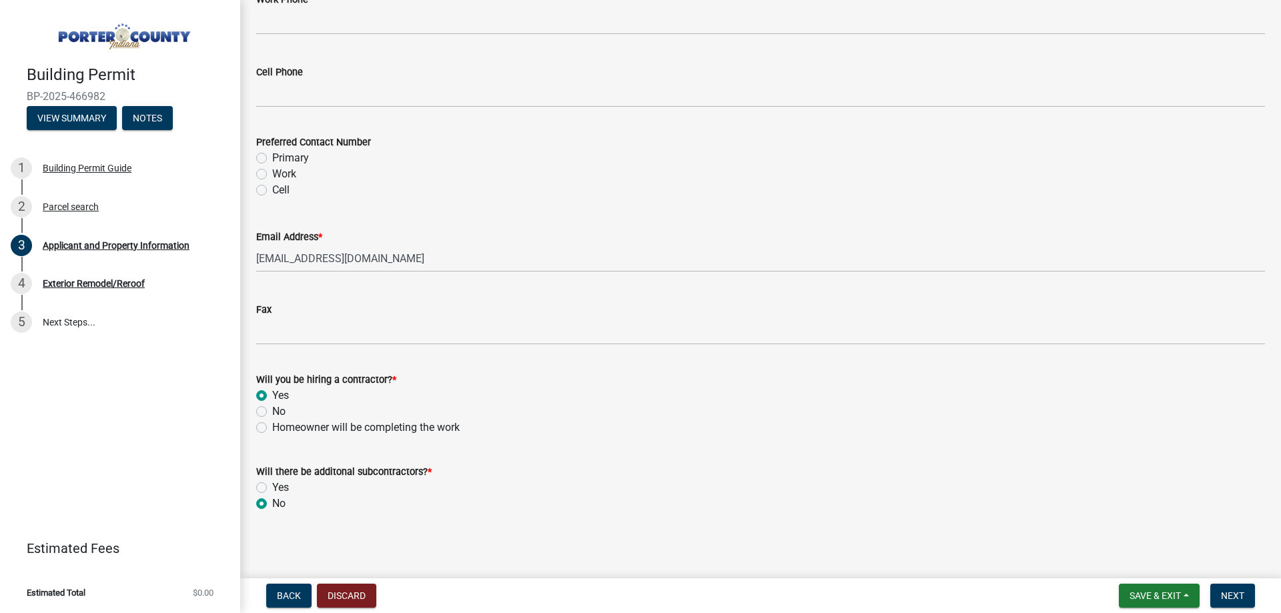
scroll to position [1883, 0]
click at [1239, 591] on span "Next" at bounding box center [1232, 596] width 23 height 11
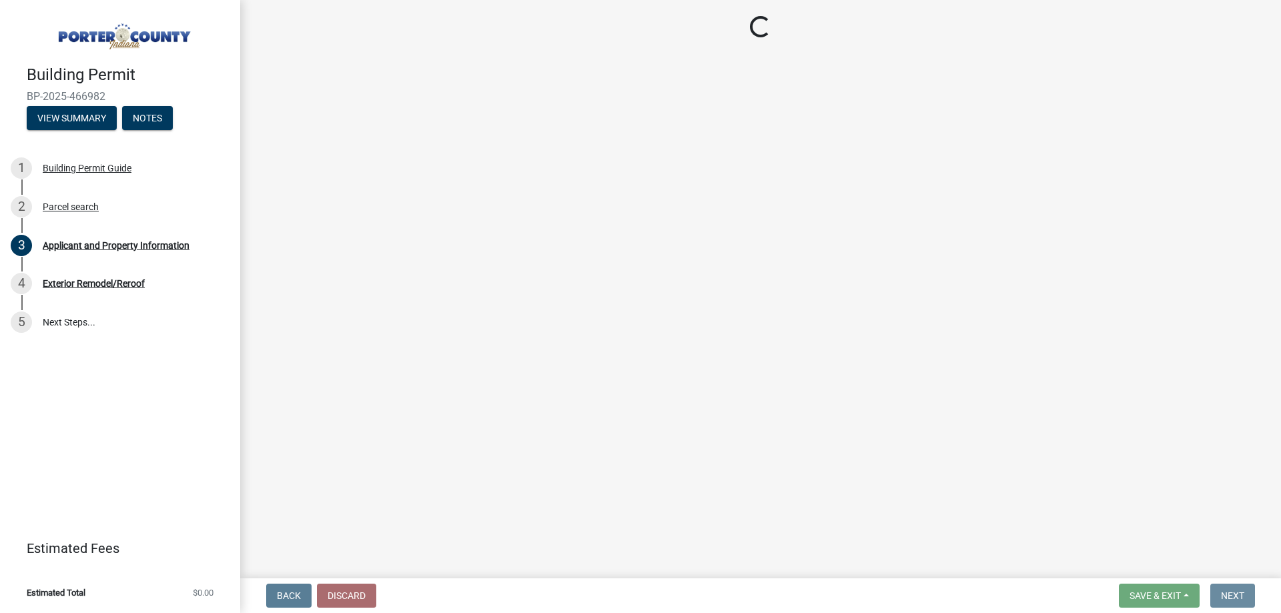
scroll to position [0, 0]
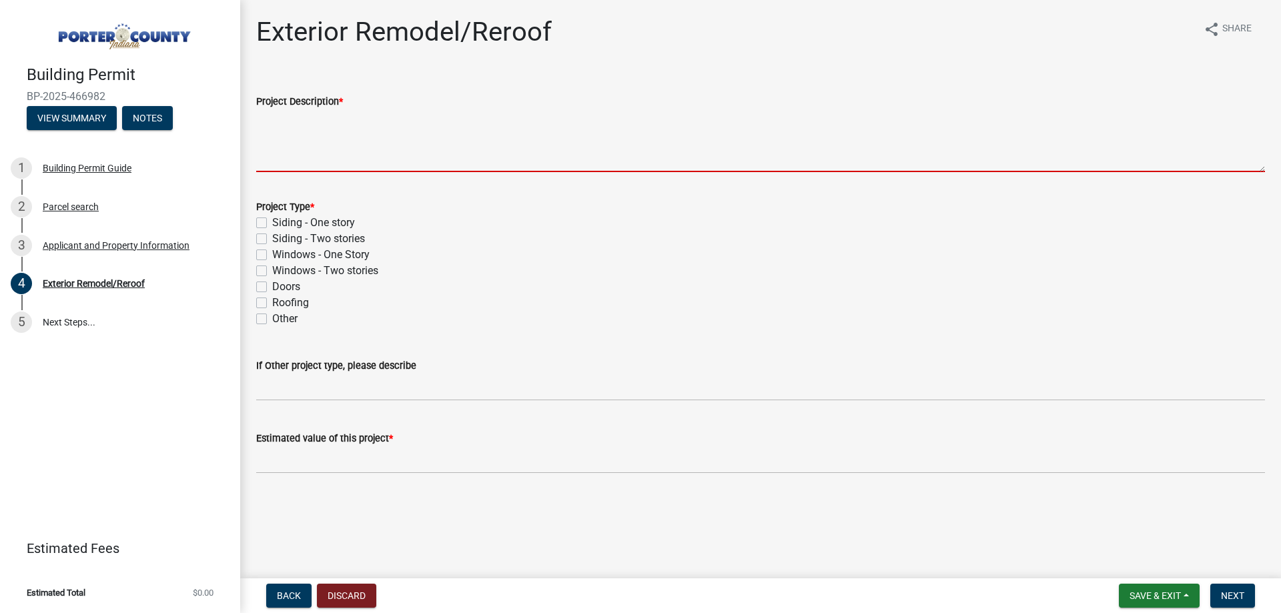
click at [436, 115] on textarea "Project Description *" at bounding box center [760, 140] width 1009 height 63
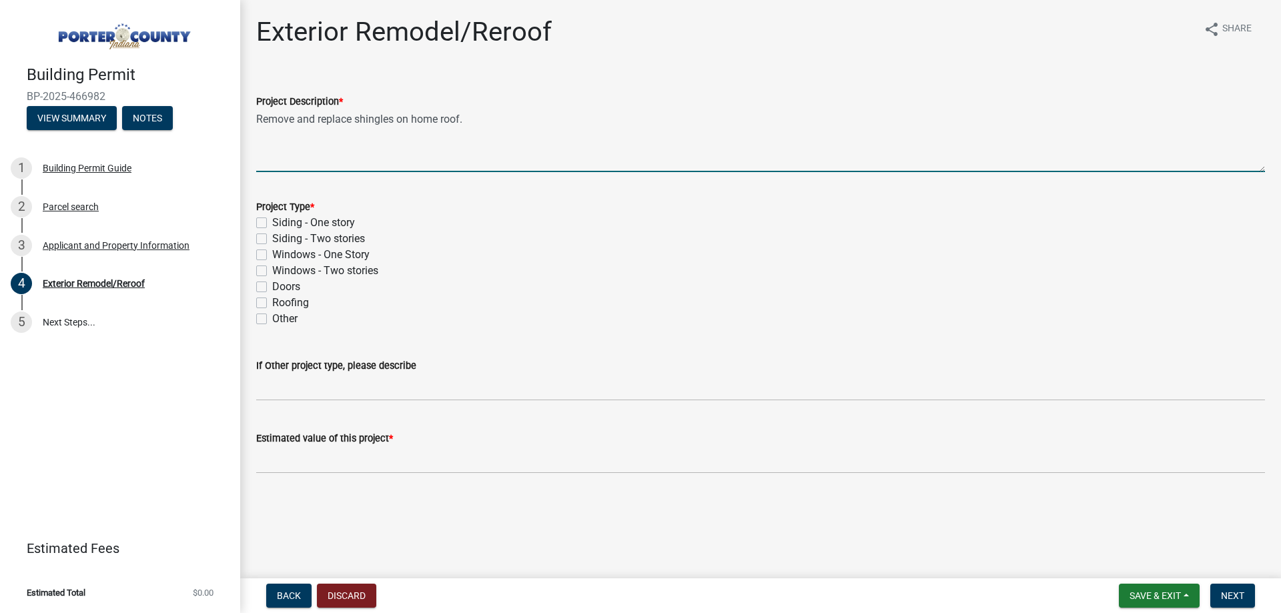
type textarea "Remove and replace shingles on home roof."
drag, startPoint x: 292, startPoint y: 305, endPoint x: 290, endPoint y: 354, distance: 49.4
click at [291, 305] on label "Roofing" at bounding box center [290, 303] width 37 height 16
click at [281, 304] on input "Roofing" at bounding box center [276, 299] width 9 height 9
checkbox input "true"
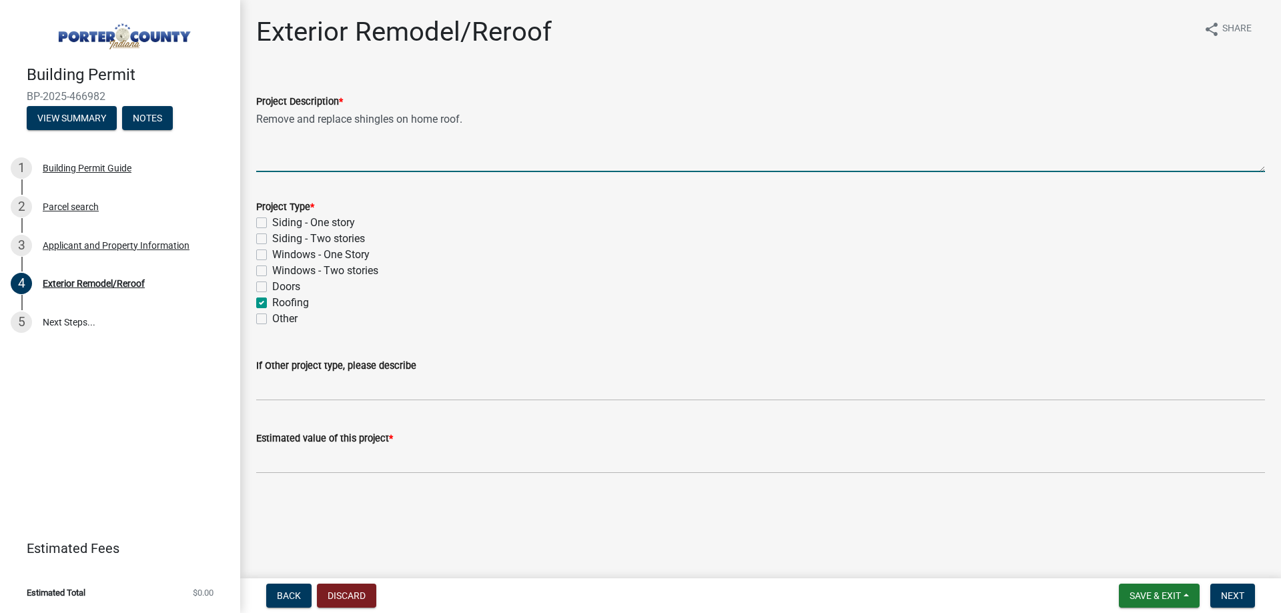
checkbox input "false"
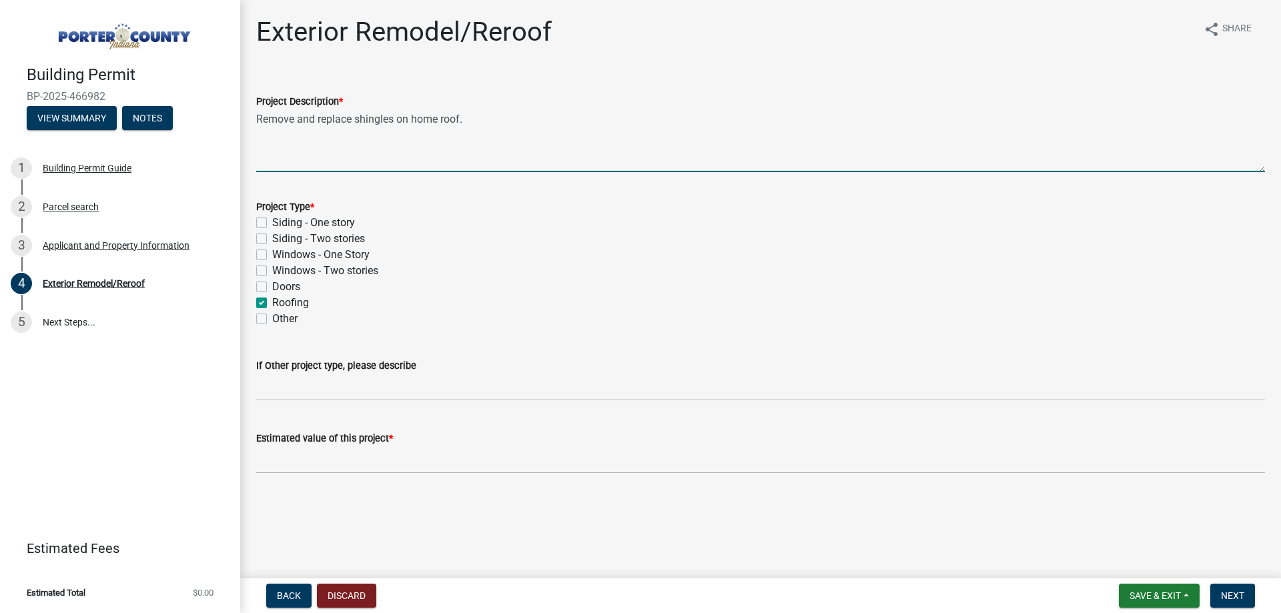
checkbox input "true"
checkbox input "false"
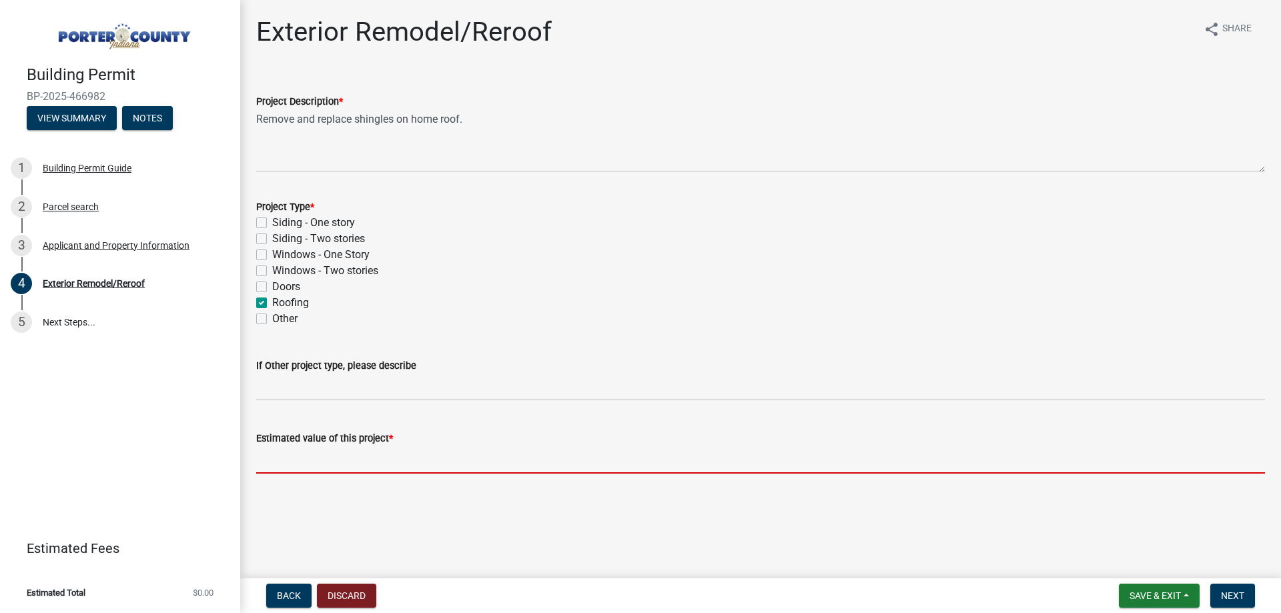
click at [314, 460] on input "text" at bounding box center [760, 459] width 1009 height 27
type input "1"
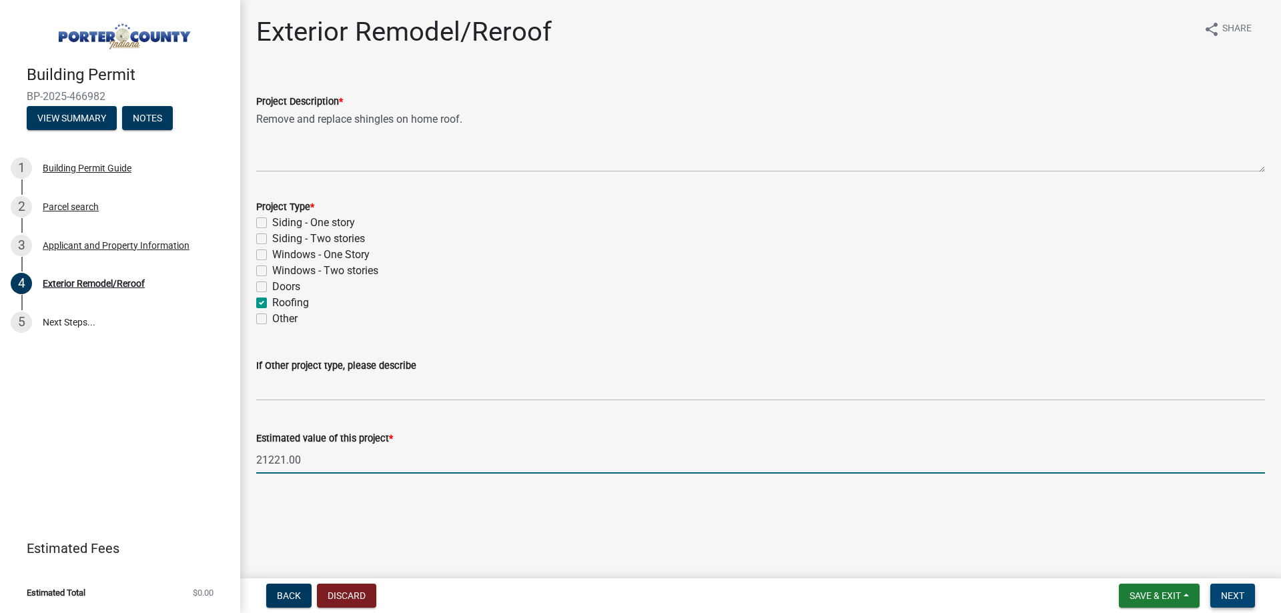
type input "21221"
click at [1240, 595] on span "Next" at bounding box center [1232, 596] width 23 height 11
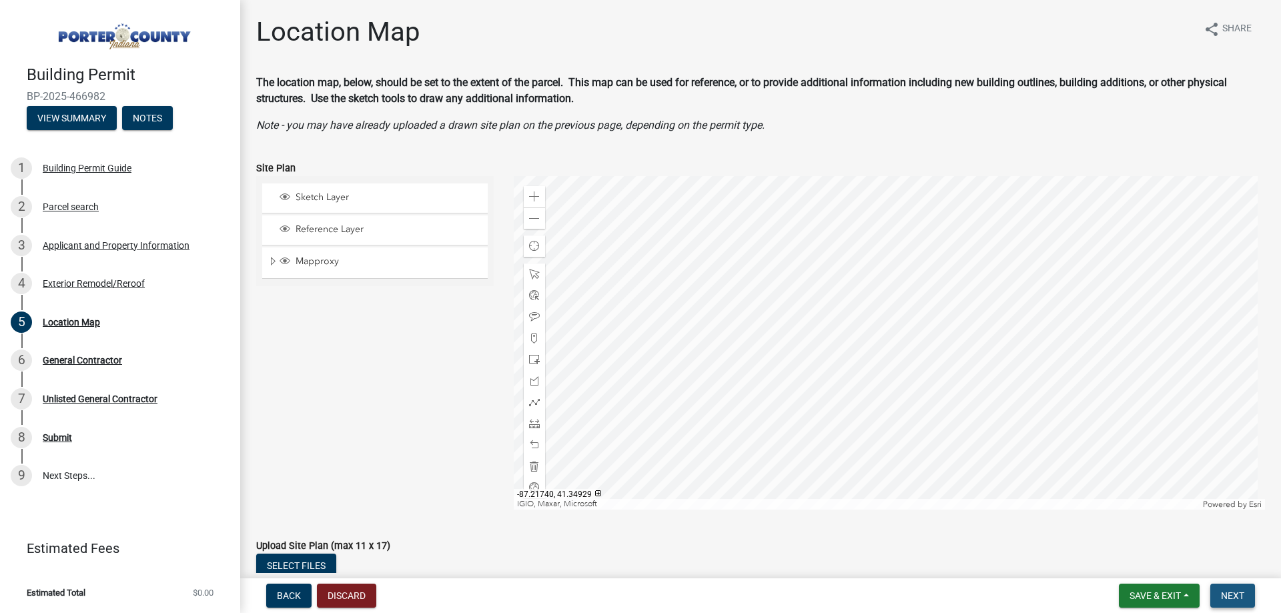
drag, startPoint x: 1240, startPoint y: 597, endPoint x: 1212, endPoint y: 548, distance: 55.9
click at [1238, 597] on span "Next" at bounding box center [1232, 596] width 23 height 11
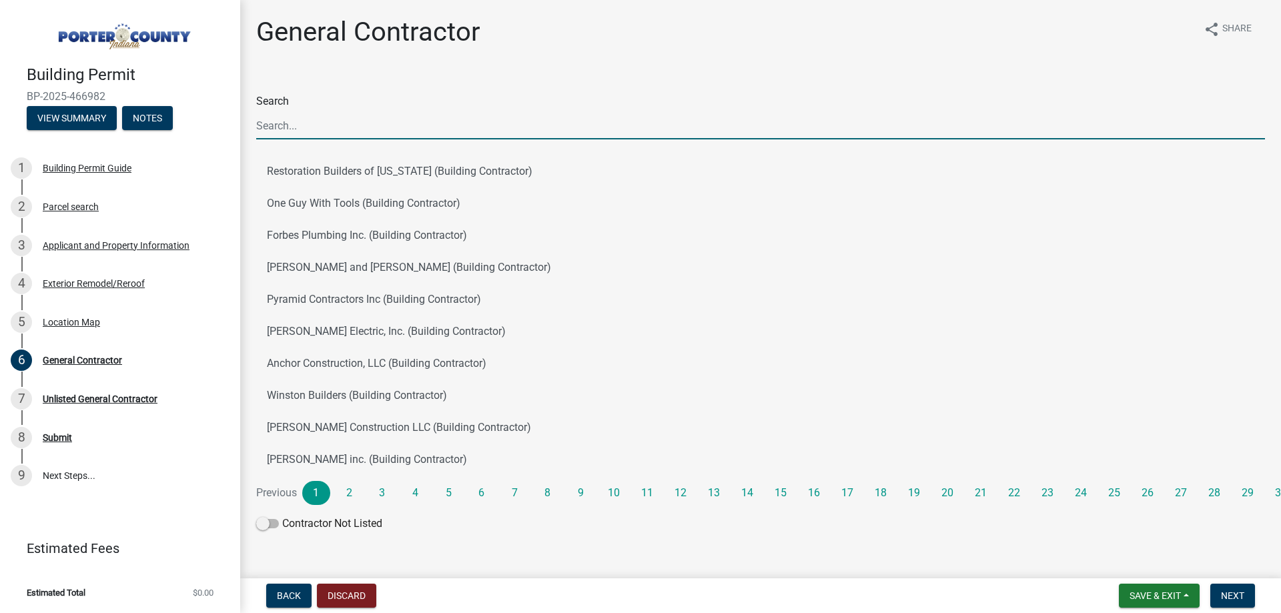
click at [274, 116] on input "Search" at bounding box center [760, 125] width 1009 height 27
type input "J & B West"
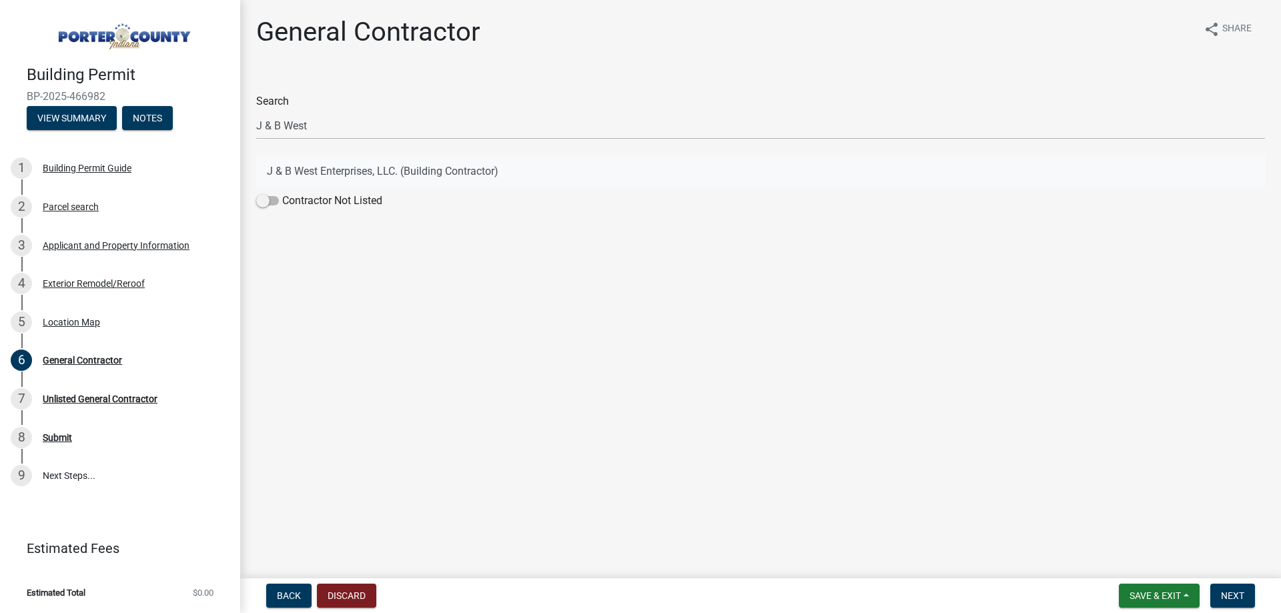
click at [402, 183] on button "J & B West Enterprises, LLC. (Building Contractor)" at bounding box center [760, 171] width 1009 height 32
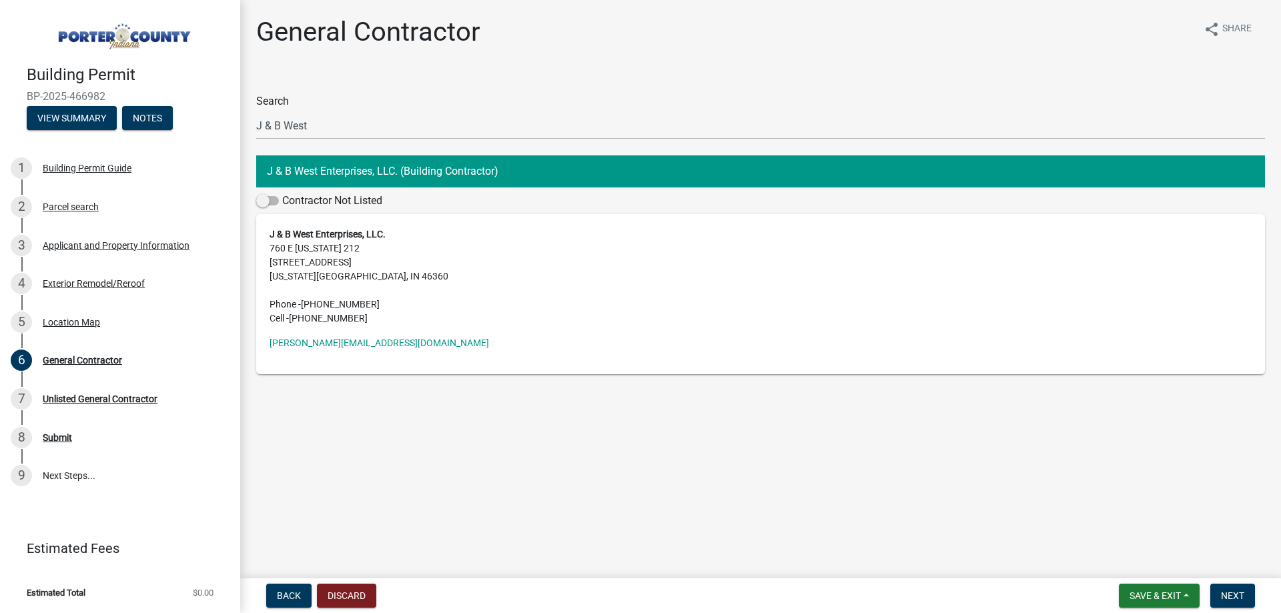
click at [1240, 610] on nav "Back Discard Save & Exit Save Save & Exit Next" at bounding box center [760, 596] width 1041 height 35
click at [1243, 601] on span "Next" at bounding box center [1232, 596] width 23 height 11
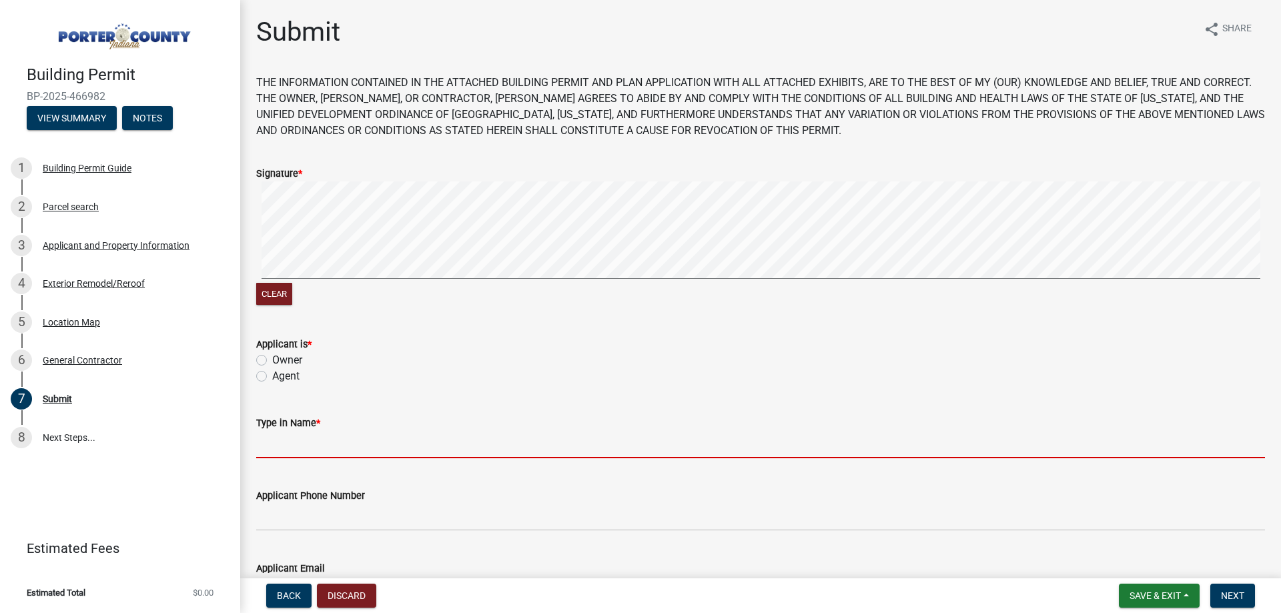
click at [352, 451] on input "Type in Name *" at bounding box center [760, 444] width 1009 height 27
type input "[PERSON_NAME]"
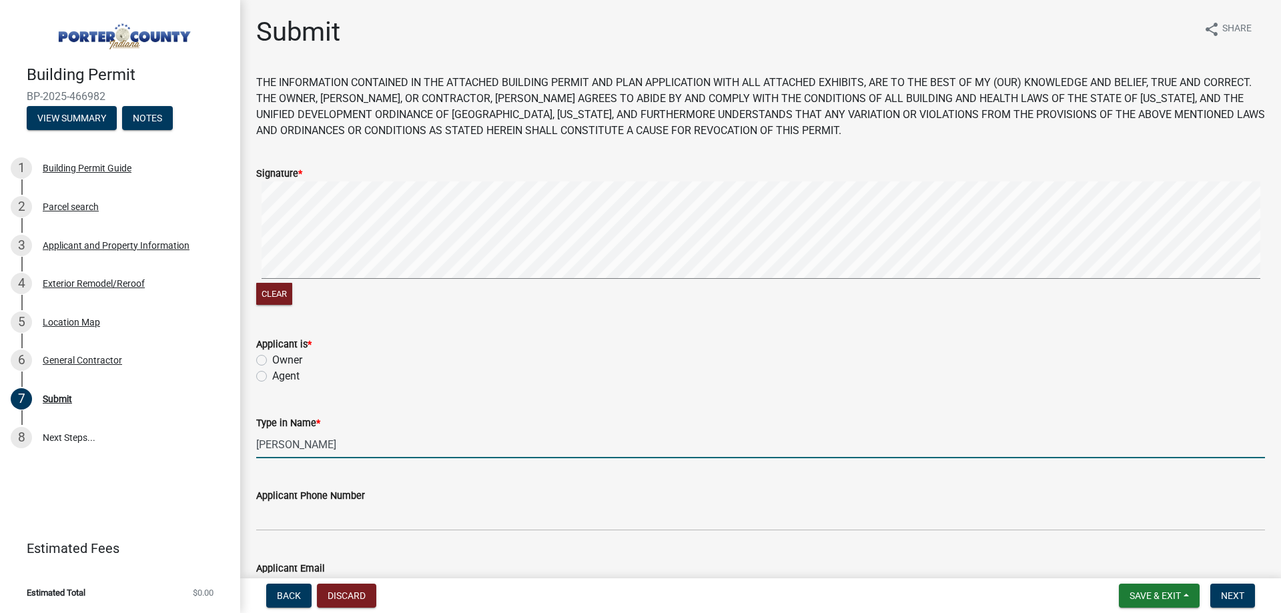
type input "[PERSON_NAME][EMAIL_ADDRESS][DOMAIN_NAME]"
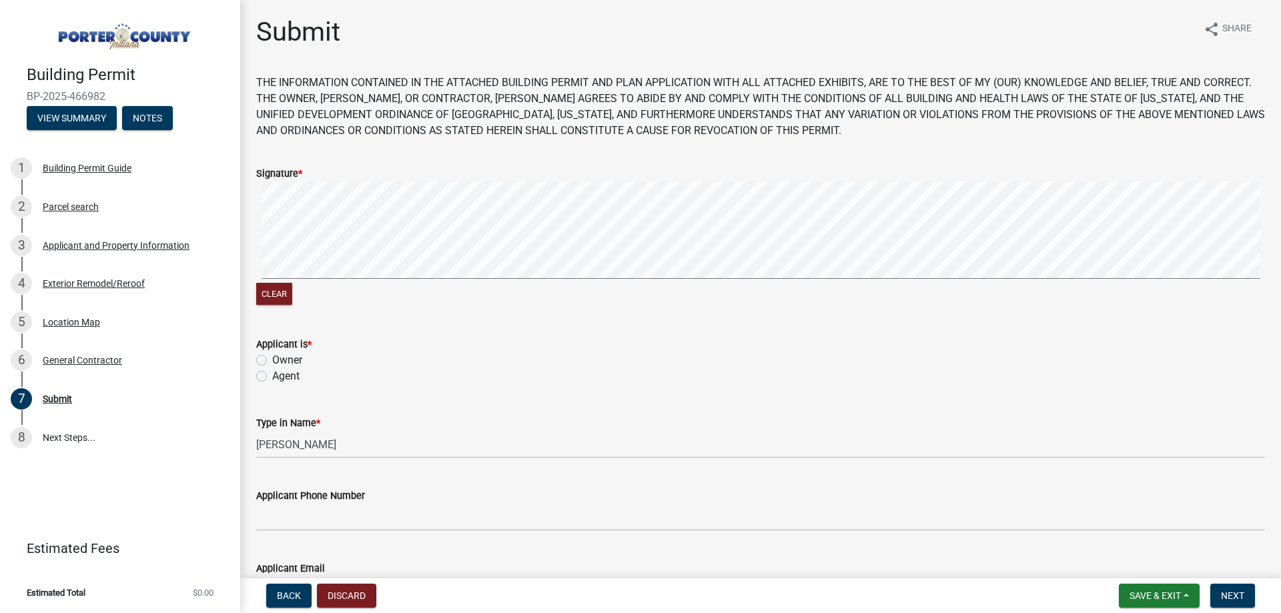
click at [291, 380] on label "Agent" at bounding box center [285, 376] width 27 height 16
click at [281, 377] on input "Agent" at bounding box center [276, 372] width 9 height 9
radio input "true"
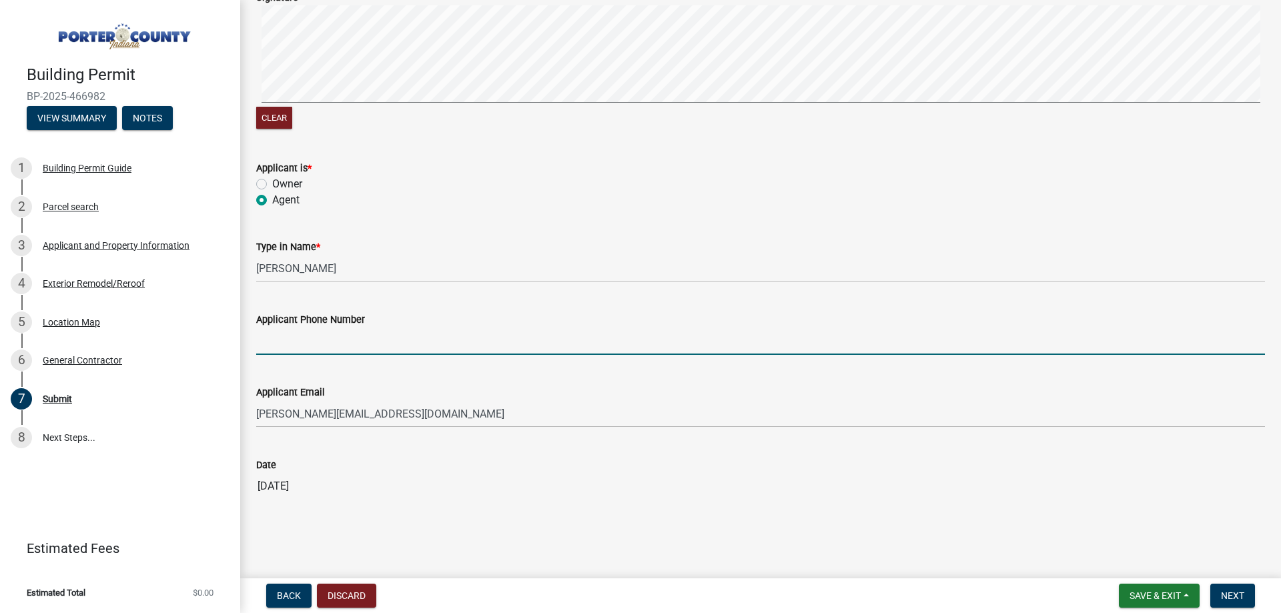
drag, startPoint x: 320, startPoint y: 346, endPoint x: 320, endPoint y: 354, distance: 8.0
click at [320, 346] on input "Applicant Phone Number" at bounding box center [760, 341] width 1009 height 27
type input "2193636151"
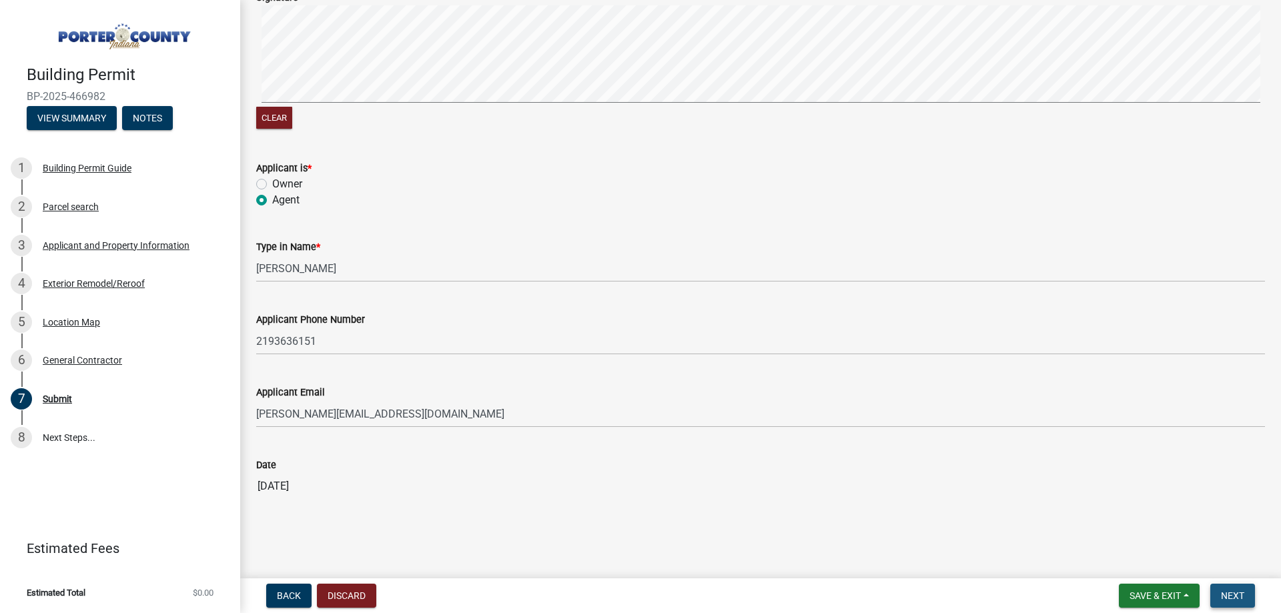
click at [1236, 588] on button "Next" at bounding box center [1232, 596] width 45 height 24
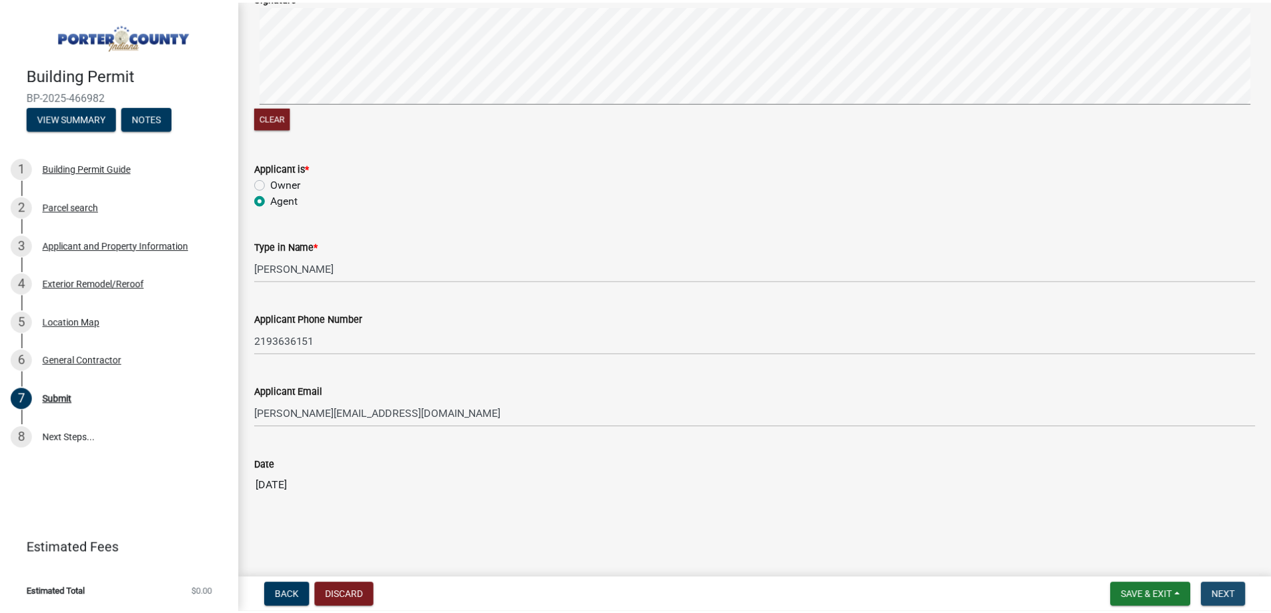
scroll to position [0, 0]
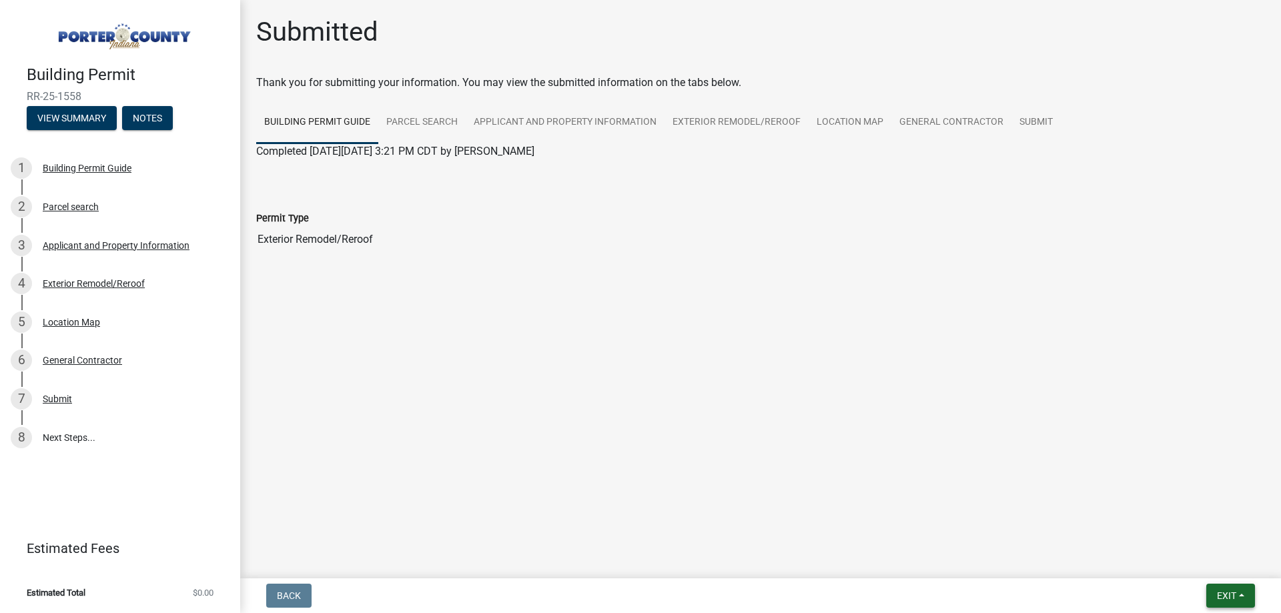
click at [1218, 603] on button "Exit" at bounding box center [1230, 596] width 49 height 24
click at [1192, 566] on button "Save & Exit" at bounding box center [1201, 561] width 107 height 32
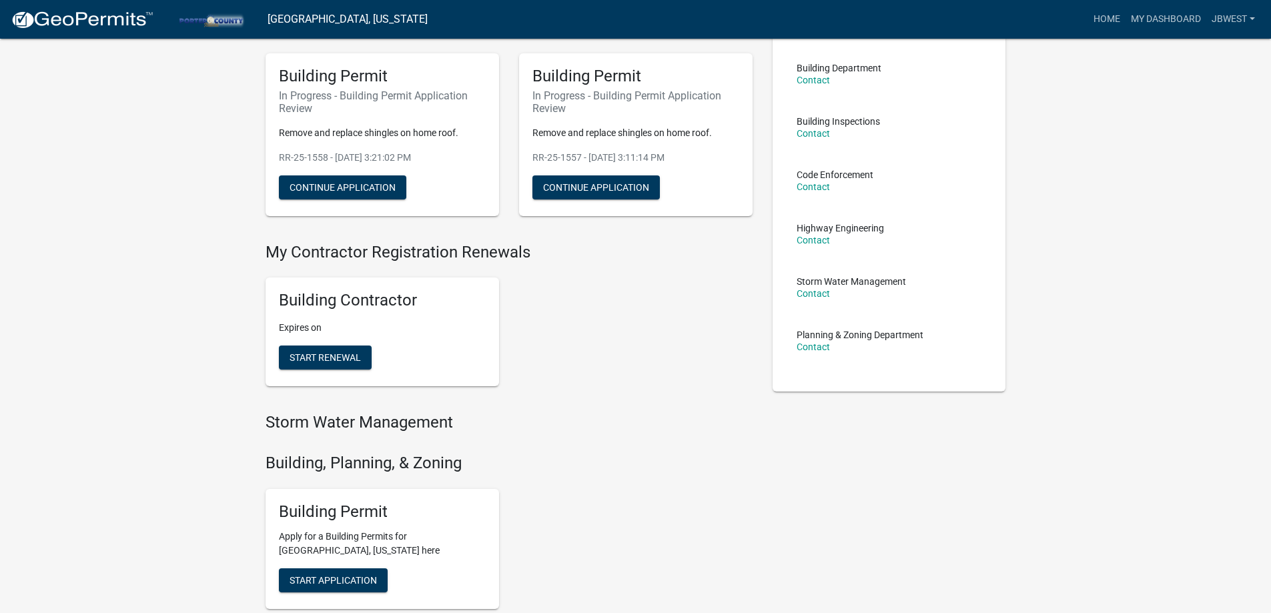
scroll to position [200, 0]
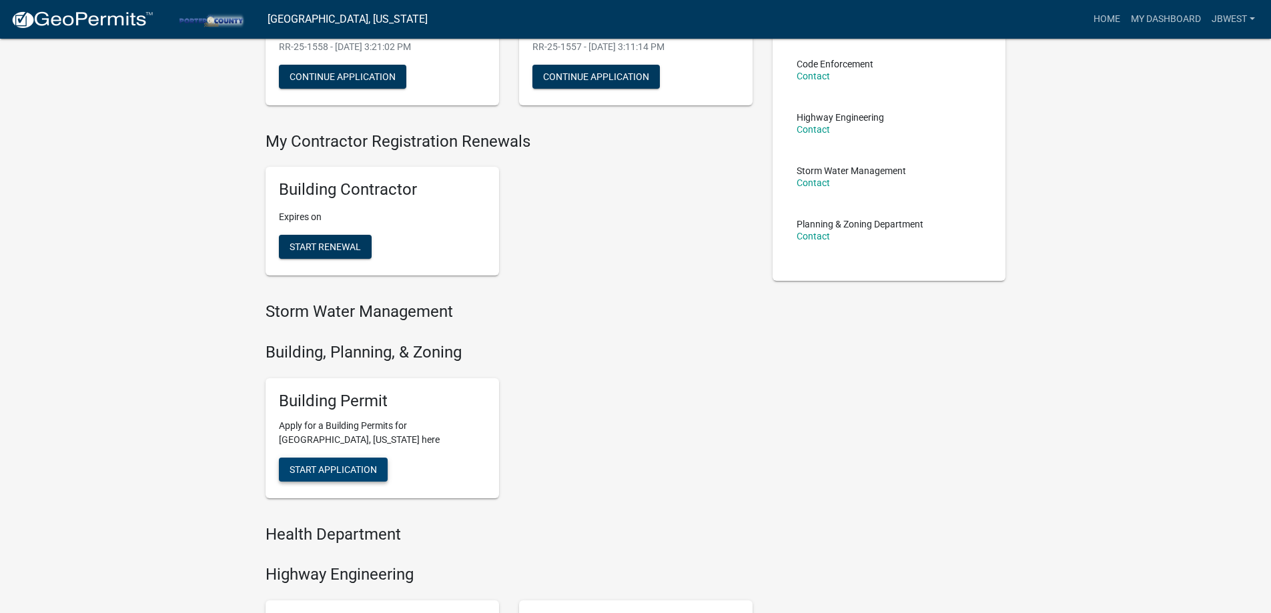
click at [331, 481] on button "Start Application" at bounding box center [333, 470] width 109 height 24
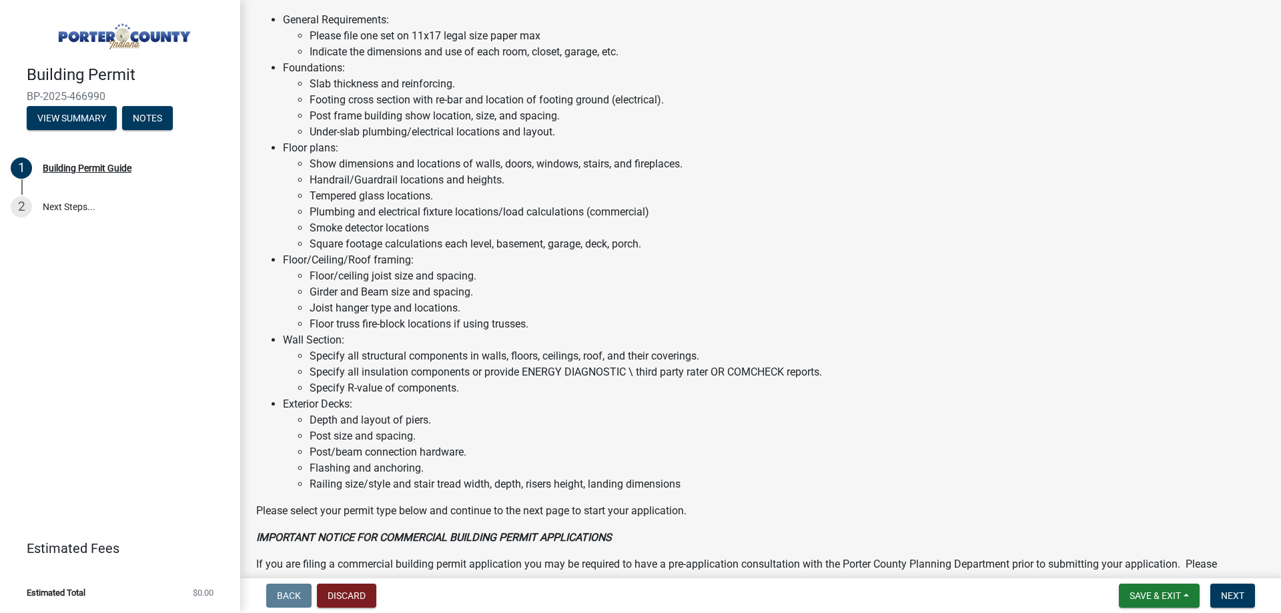
scroll to position [896, 0]
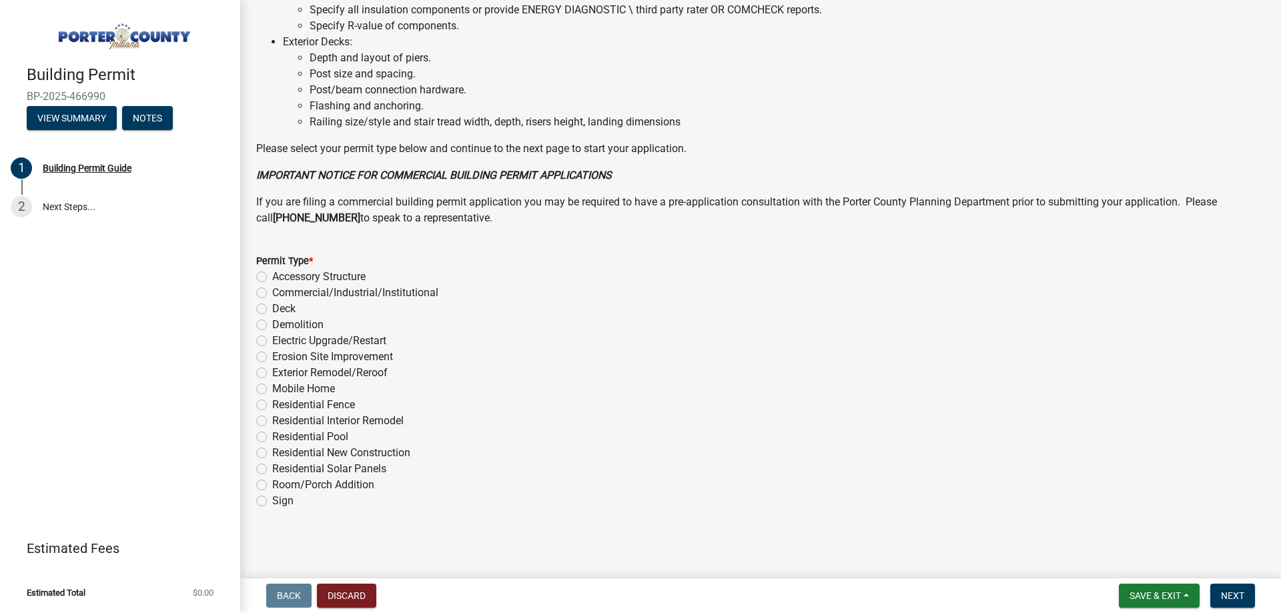
click at [383, 371] on label "Exterior Remodel/Reroof" at bounding box center [329, 373] width 115 height 16
click at [281, 371] on input "Exterior Remodel/Reroof" at bounding box center [276, 369] width 9 height 9
radio input "true"
click at [1220, 595] on button "Next" at bounding box center [1232, 596] width 45 height 24
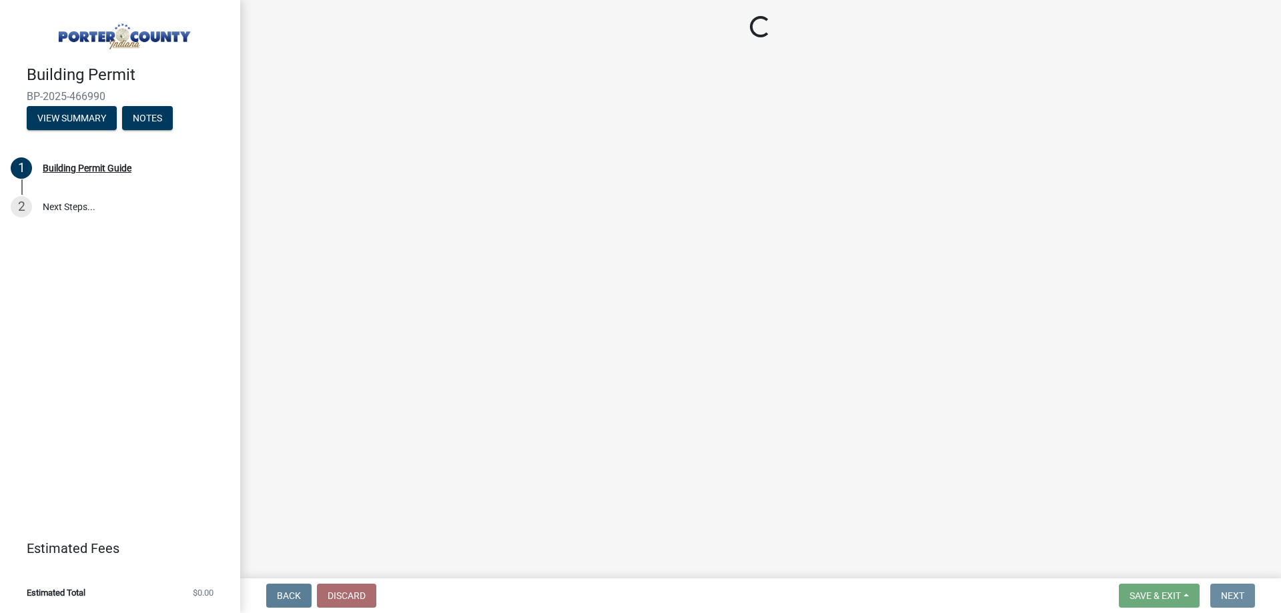
scroll to position [0, 0]
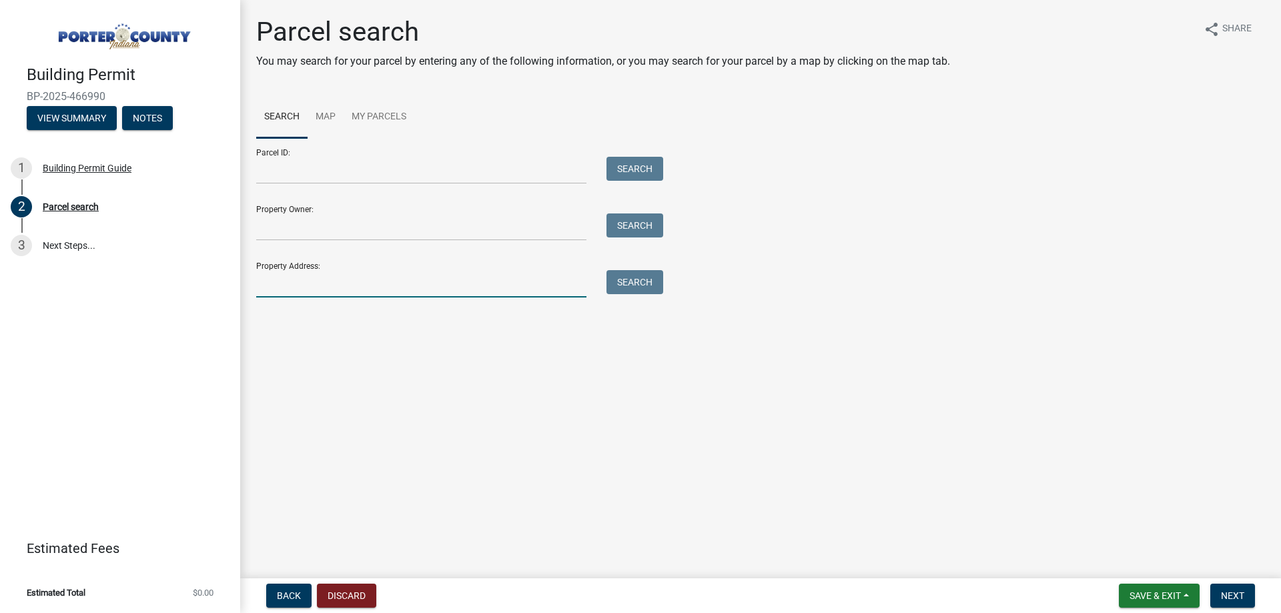
click at [471, 279] on input "Property Address:" at bounding box center [421, 283] width 330 height 27
type input "663 harvest"
click at [614, 282] on button "Search" at bounding box center [635, 282] width 57 height 24
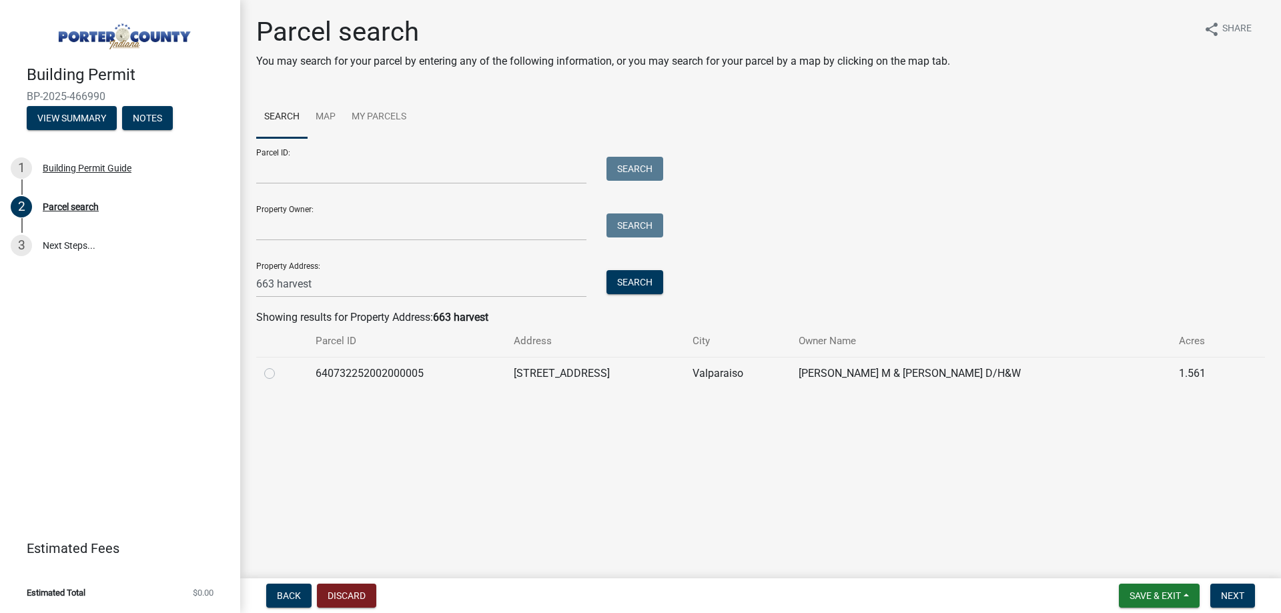
click at [280, 366] on label at bounding box center [280, 366] width 0 height 0
click at [280, 374] on input "radio" at bounding box center [284, 370] width 9 height 9
radio input "true"
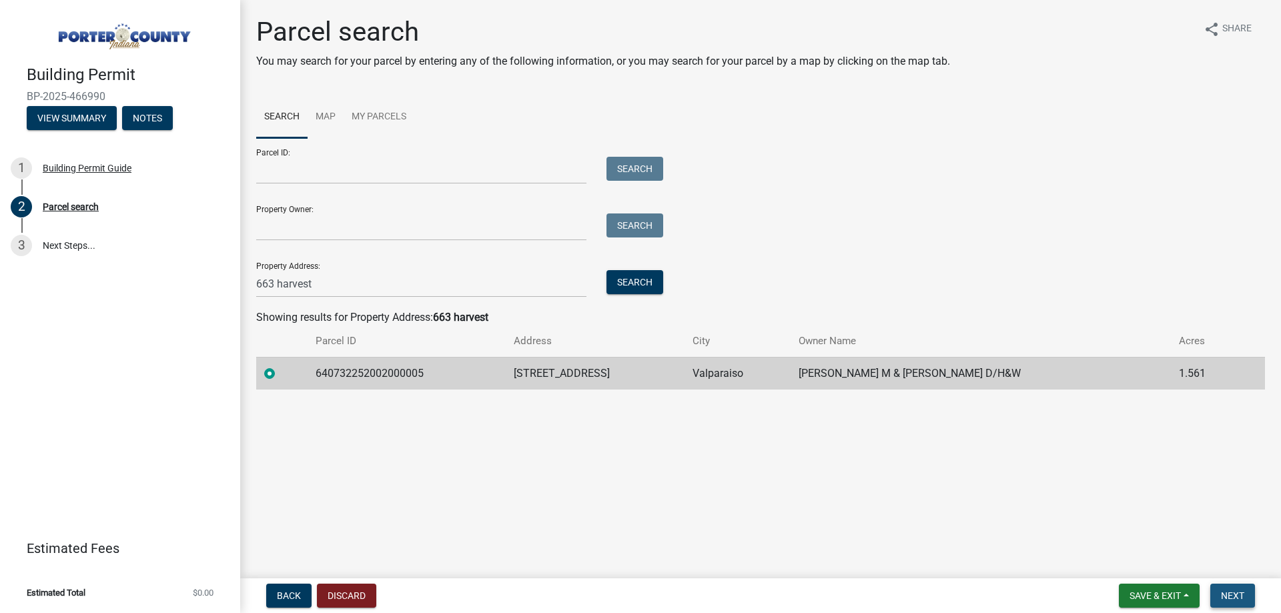
click at [1247, 596] on button "Next" at bounding box center [1232, 596] width 45 height 24
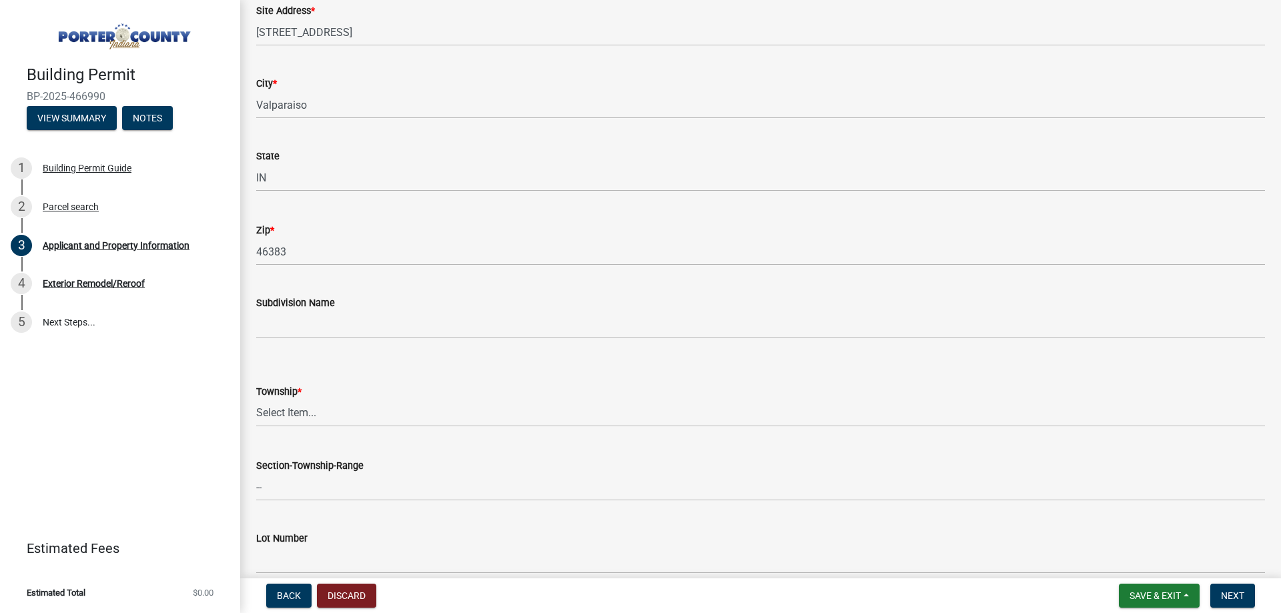
scroll to position [267, 0]
click at [337, 412] on select "Select Item... [PERSON_NAME][GEOGRAPHIC_DATA] [PERSON_NAME][GEOGRAPHIC_DATA] [G…" at bounding box center [760, 412] width 1009 height 27
click at [256, 399] on select "Select Item... [PERSON_NAME][GEOGRAPHIC_DATA] [PERSON_NAME][GEOGRAPHIC_DATA] [G…" at bounding box center [760, 412] width 1009 height 27
select select "dab8d744-4e32-40c1-942b-b7c1ea7347cb"
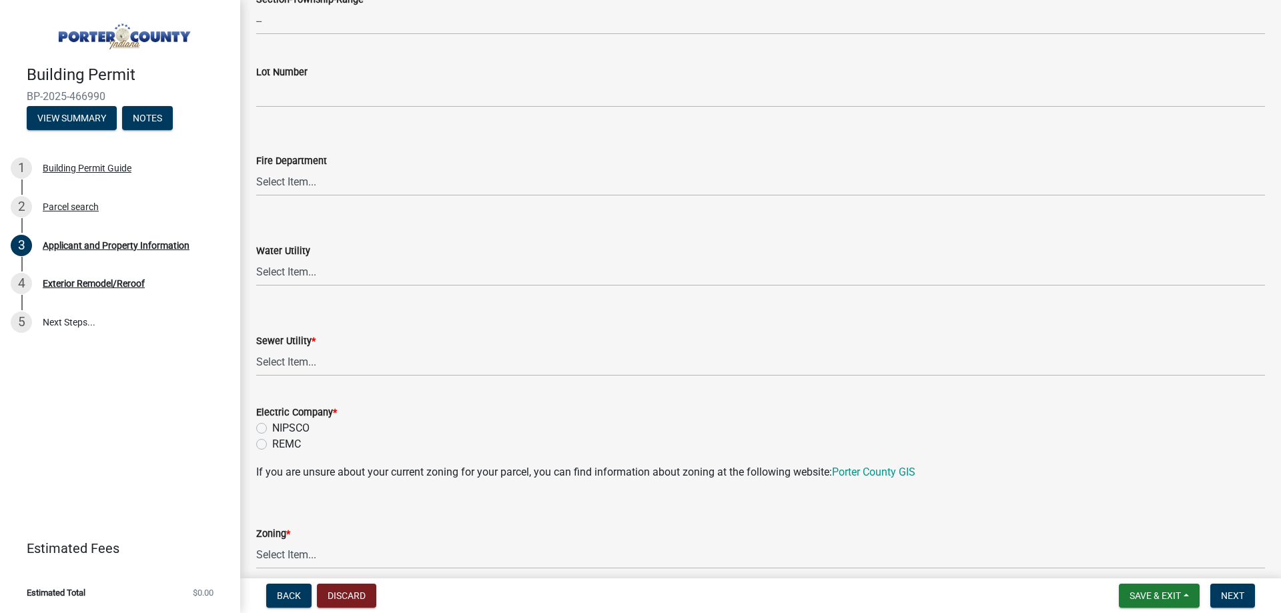
scroll to position [734, 0]
click at [355, 352] on select "Select Item... Aqua [US_STATE] Inc Damon Run Falling Waters Lake Eliza - LEACD …" at bounding box center [760, 361] width 1009 height 27
click at [256, 348] on select "Select Item... Aqua [US_STATE] Inc Damon Run Falling Waters Lake Eliza - LEACD …" at bounding box center [760, 361] width 1009 height 27
select select "ea6751d4-6bf7-4a16-89ee-f7801ab82aa1"
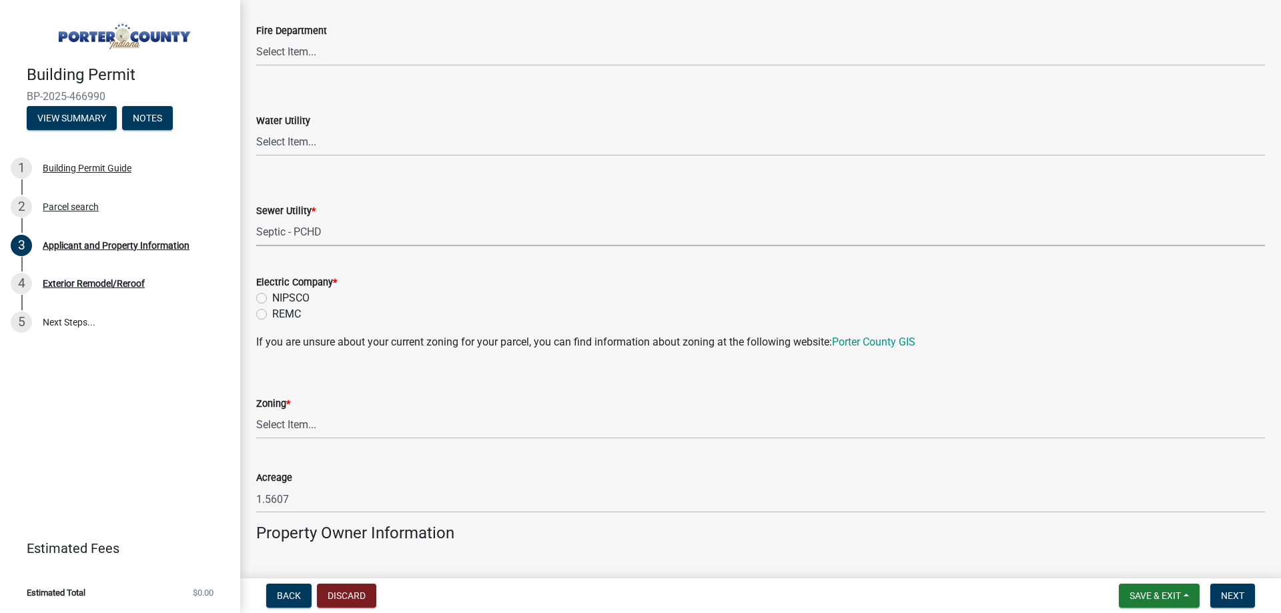
scroll to position [867, 0]
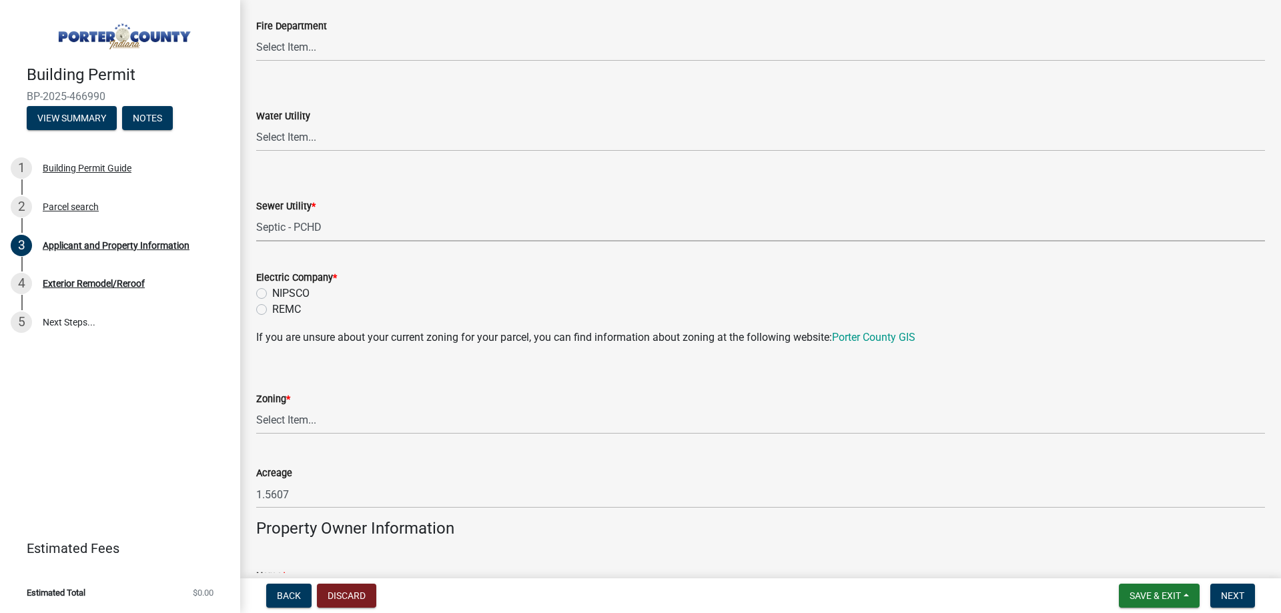
click at [297, 292] on label "NIPSCO" at bounding box center [290, 294] width 37 height 16
click at [281, 292] on input "NIPSCO" at bounding box center [276, 290] width 9 height 9
radio input "true"
click at [308, 414] on select "Select Item... A1 A2 CH CM CN I1 I2 I3 IN MP OT P1 P2 PUD R1 R2 R3 R4 RL RR" at bounding box center [760, 420] width 1009 height 27
click at [256, 407] on select "Select Item... A1 A2 CH CM CN I1 I2 I3 IN MP OT P1 P2 PUD R1 R2 R3 R4 RL RR" at bounding box center [760, 420] width 1009 height 27
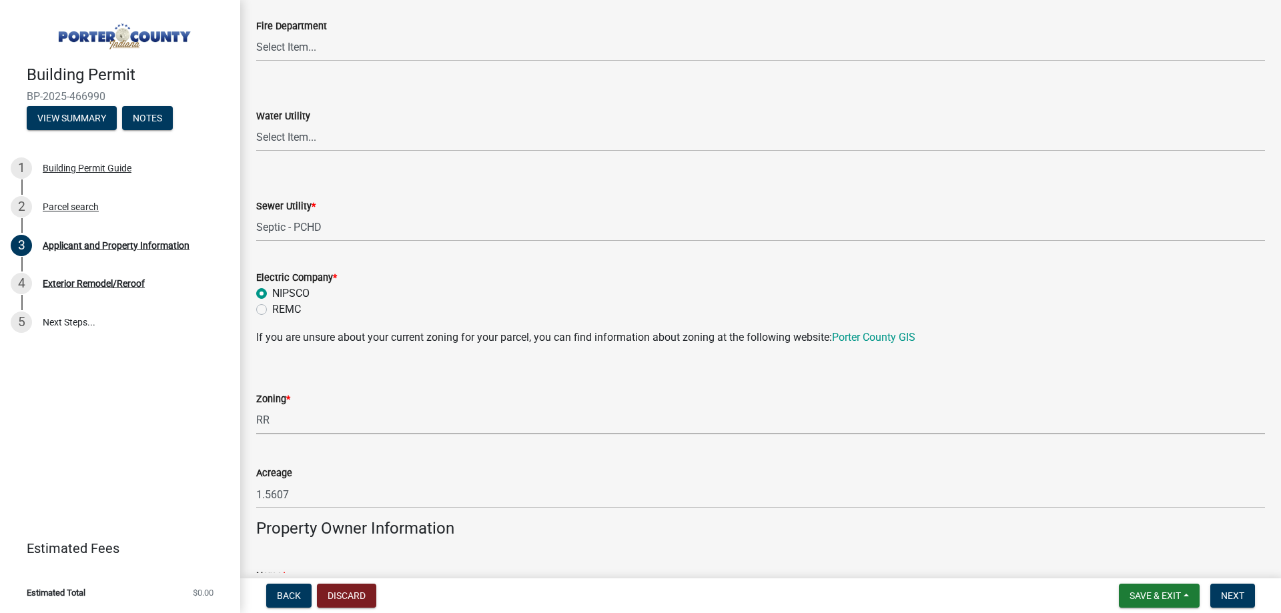
select select "92efe679-05f4-414a-9426-51627fba5de6"
click at [388, 365] on div "Zoning * Select Item... A1 A2 CH CM CN I1 I2 I3 IN MP OT P1 P2 PUD R1 R2 R3 R4 …" at bounding box center [760, 395] width 1009 height 78
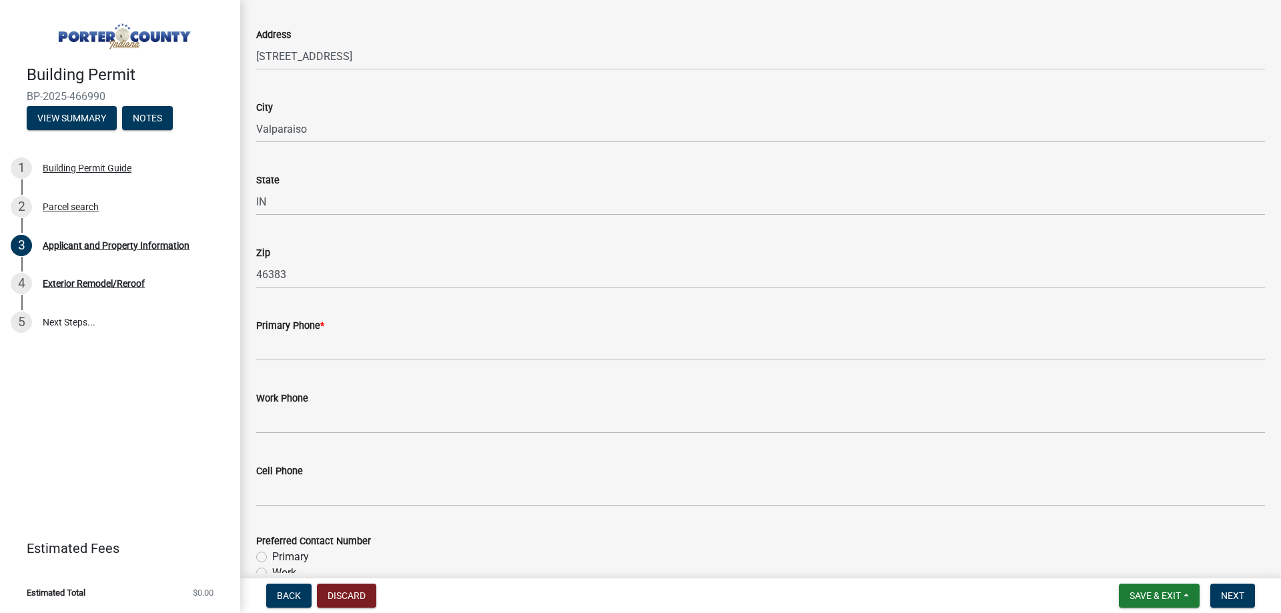
scroll to position [1535, 0]
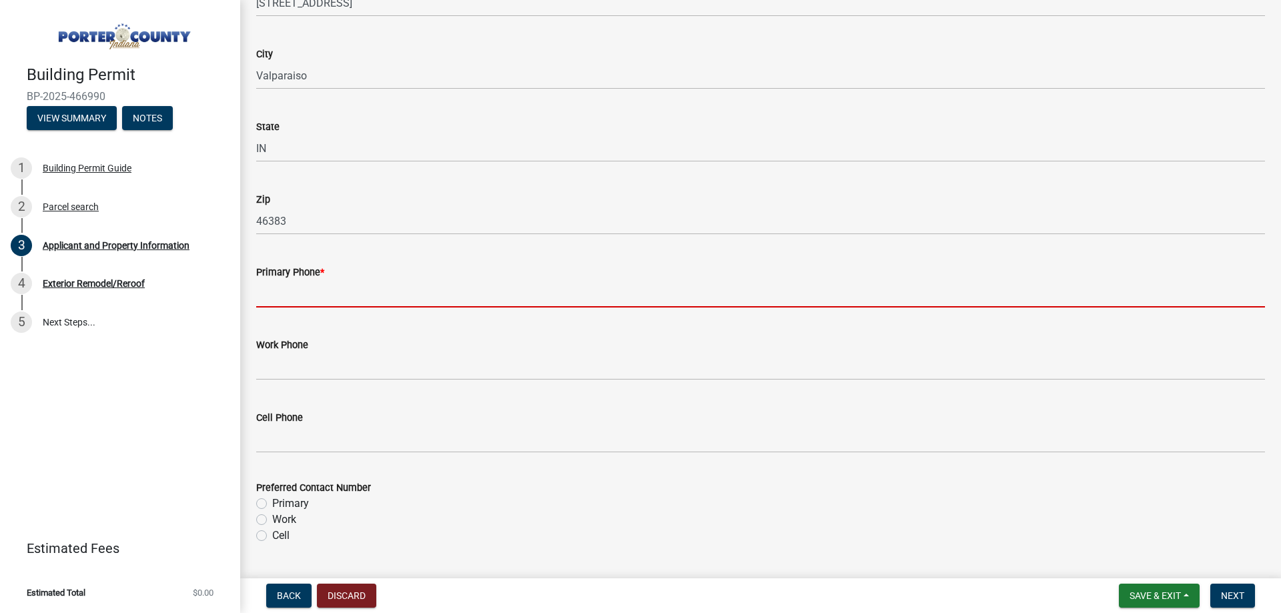
click at [341, 303] on input "Primary Phone *" at bounding box center [760, 293] width 1009 height 27
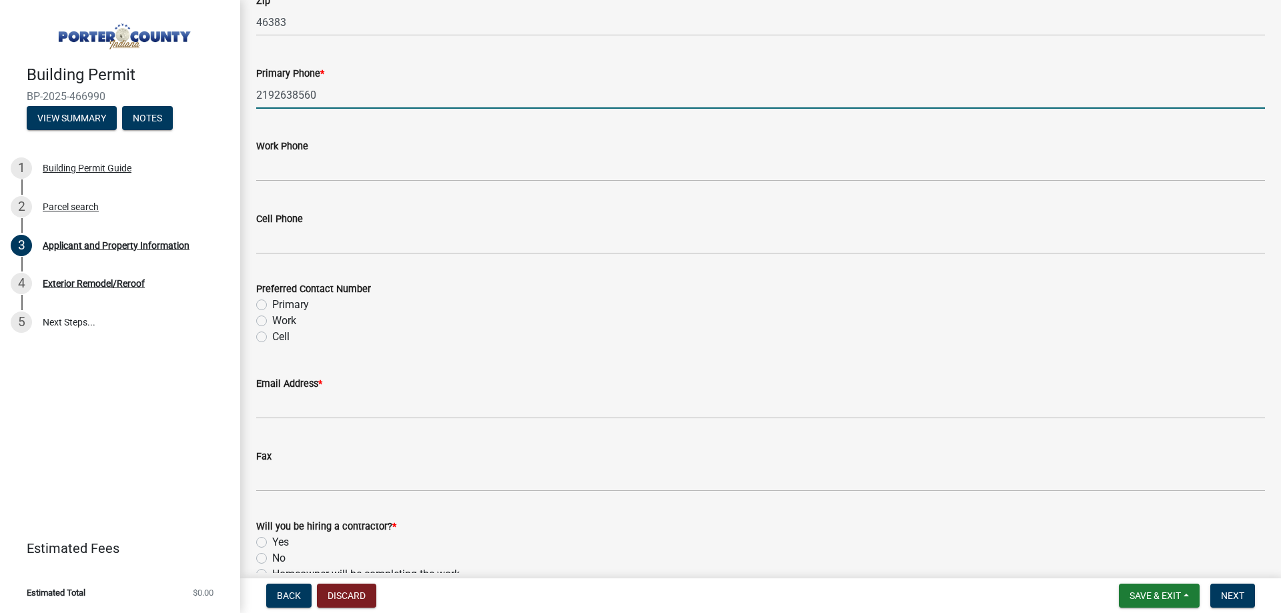
scroll to position [1735, 0]
type input "2192638560"
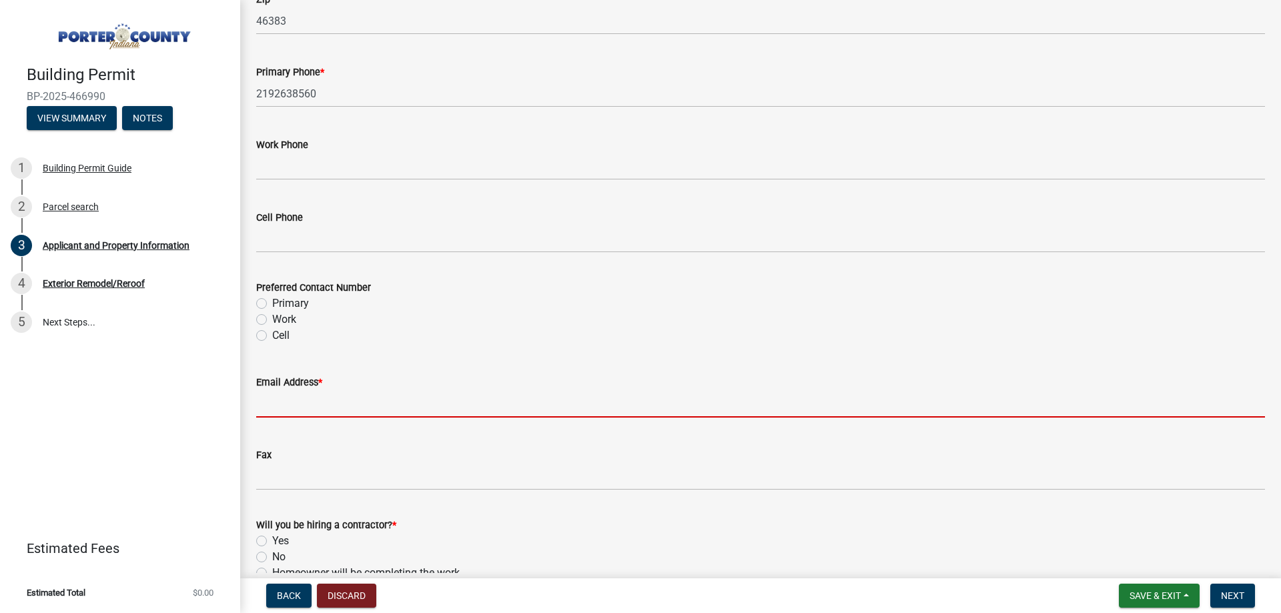
click at [314, 408] on input "Email Address *" at bounding box center [760, 403] width 1009 height 27
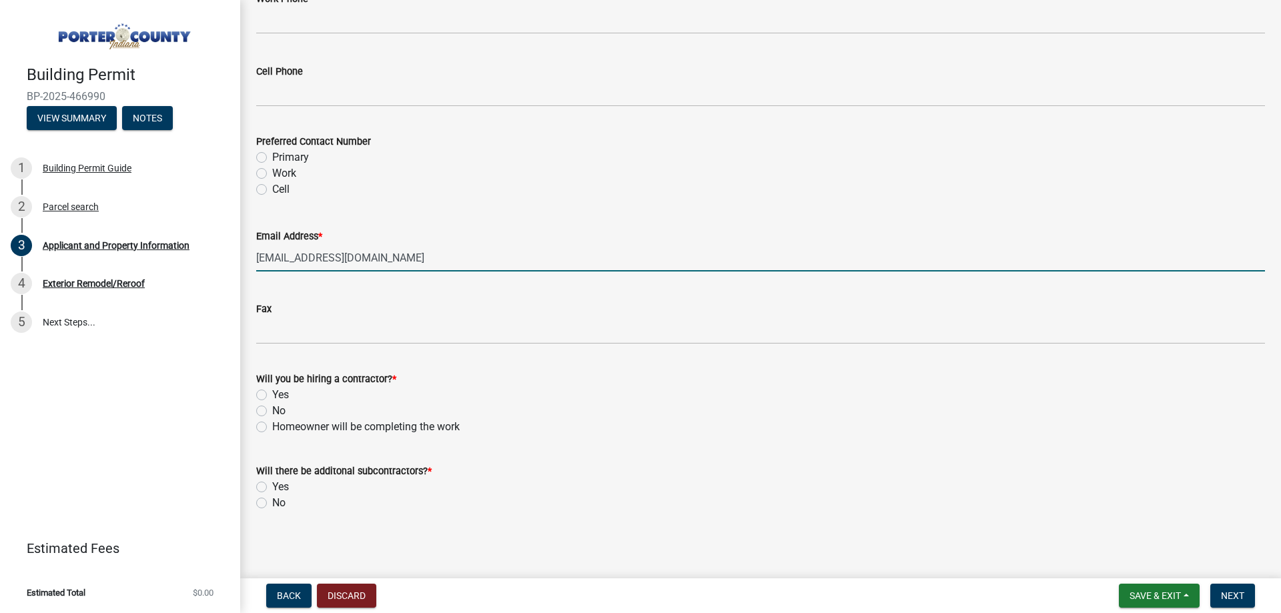
scroll to position [1883, 0]
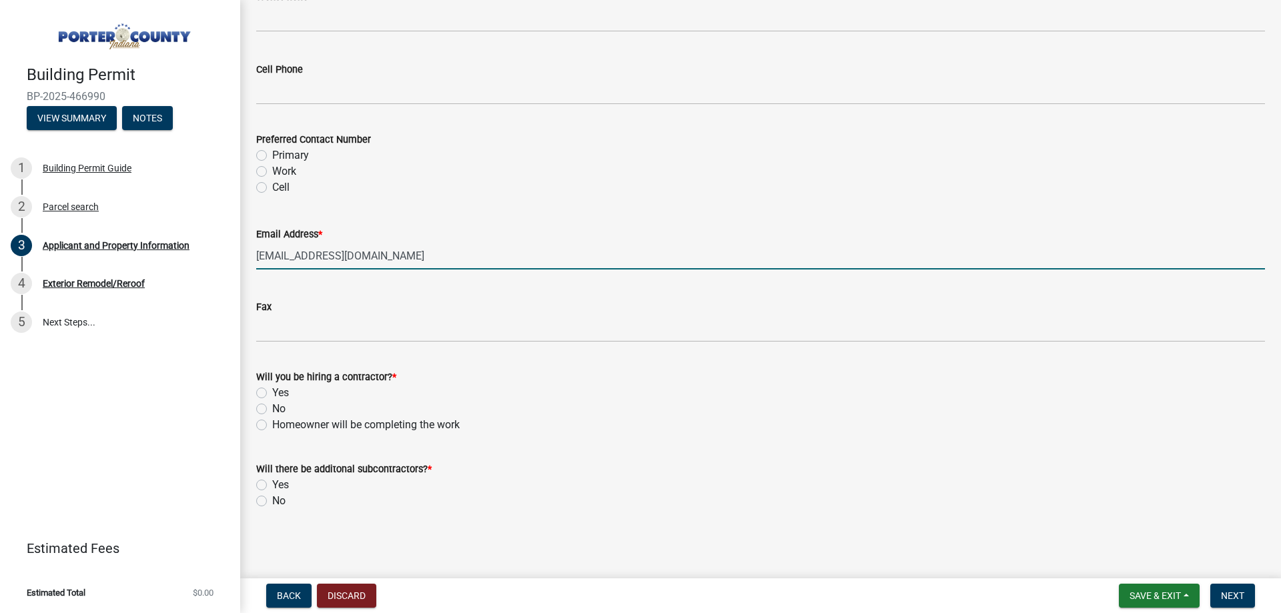
type input "[EMAIL_ADDRESS][DOMAIN_NAME]"
click at [282, 395] on label "Yes" at bounding box center [280, 393] width 17 height 16
click at [281, 394] on input "Yes" at bounding box center [276, 389] width 9 height 9
radio input "true"
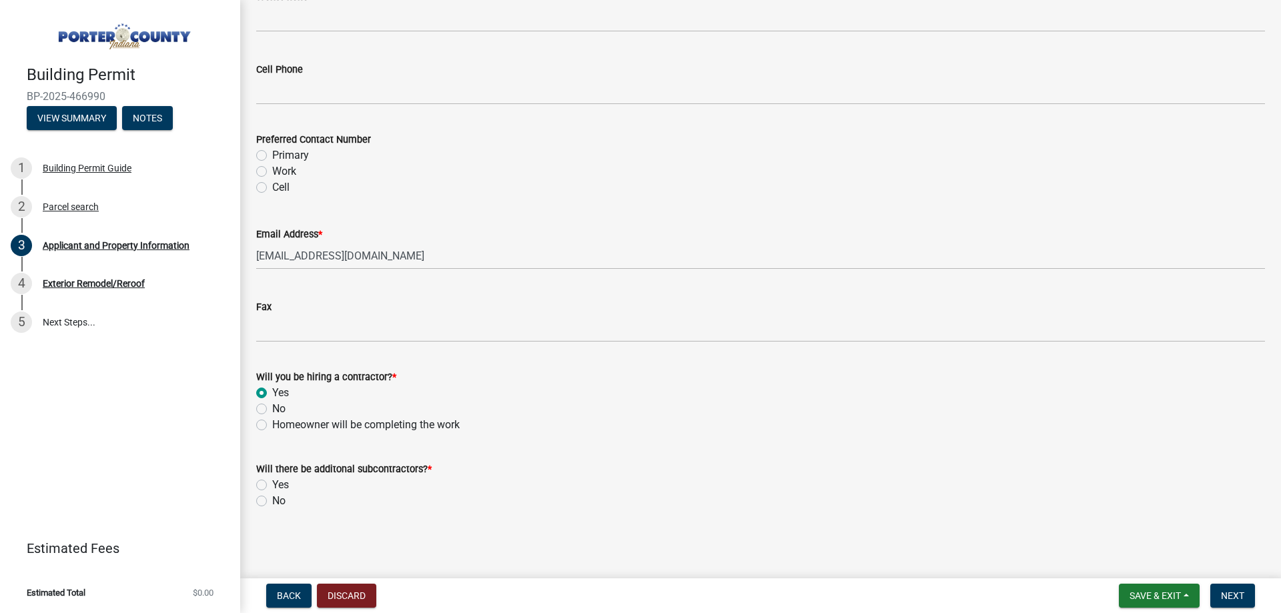
click at [276, 506] on label "No" at bounding box center [278, 501] width 13 height 16
click at [276, 502] on input "No" at bounding box center [276, 497] width 9 height 9
radio input "true"
click at [1265, 603] on div "Back Discard Save & Exit Save Save & Exit Next" at bounding box center [761, 596] width 1020 height 24
click at [1254, 598] on button "Next" at bounding box center [1232, 596] width 45 height 24
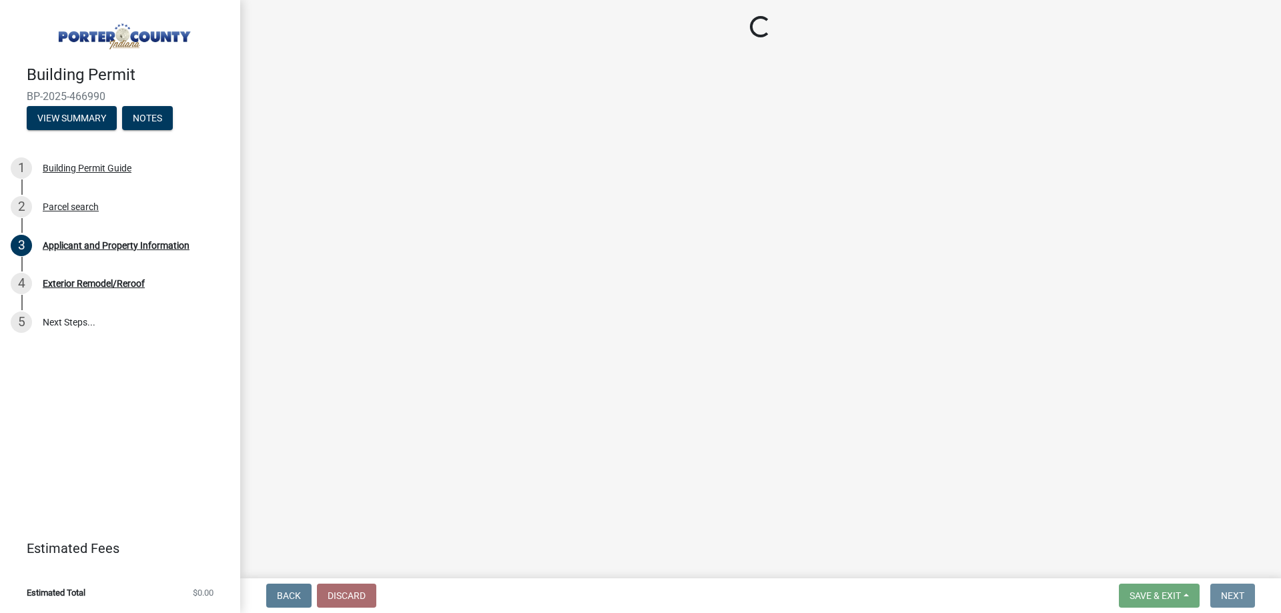
scroll to position [0, 0]
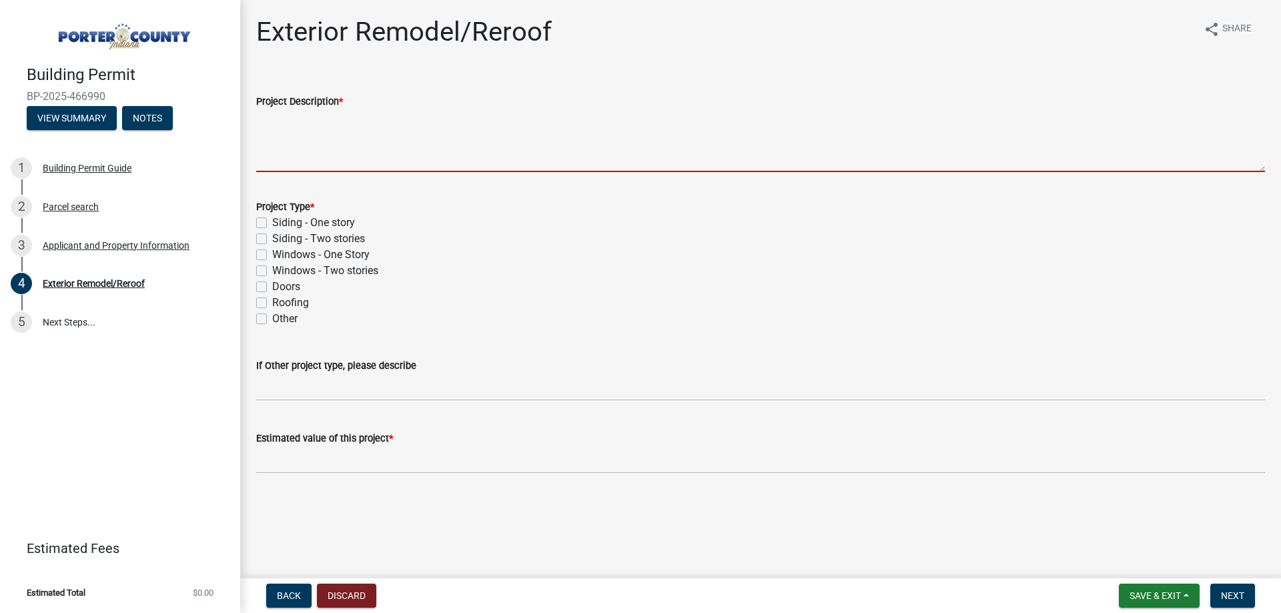
click at [315, 138] on textarea "Project Description *" at bounding box center [760, 140] width 1009 height 63
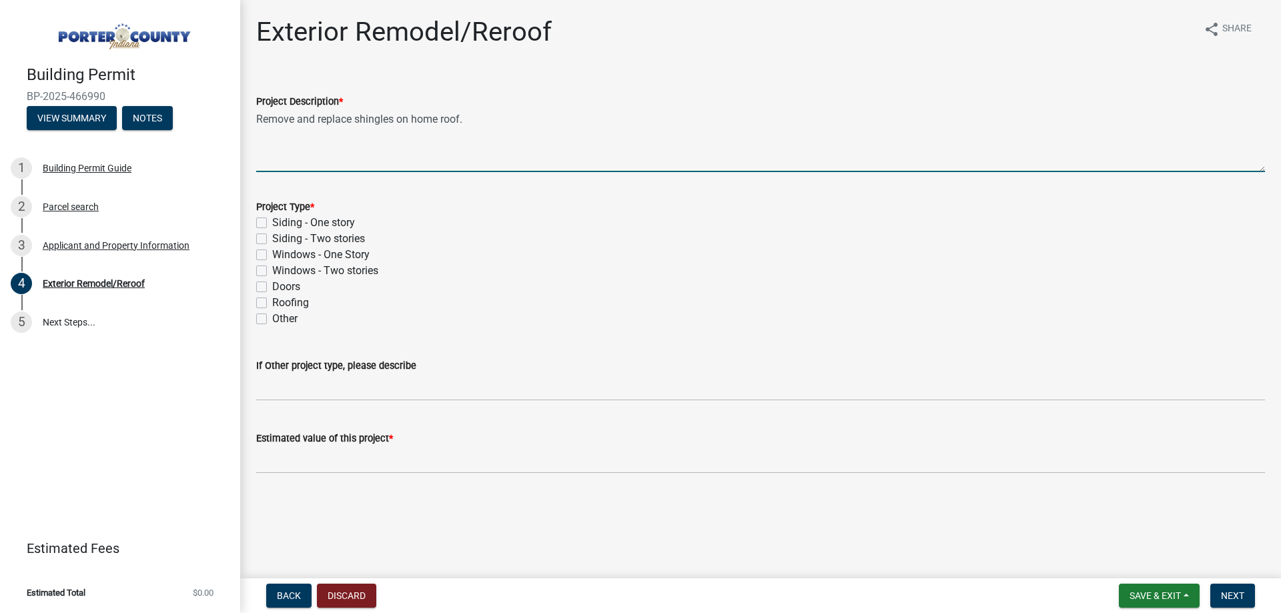
type textarea "Remove and replace shingles on home roof."
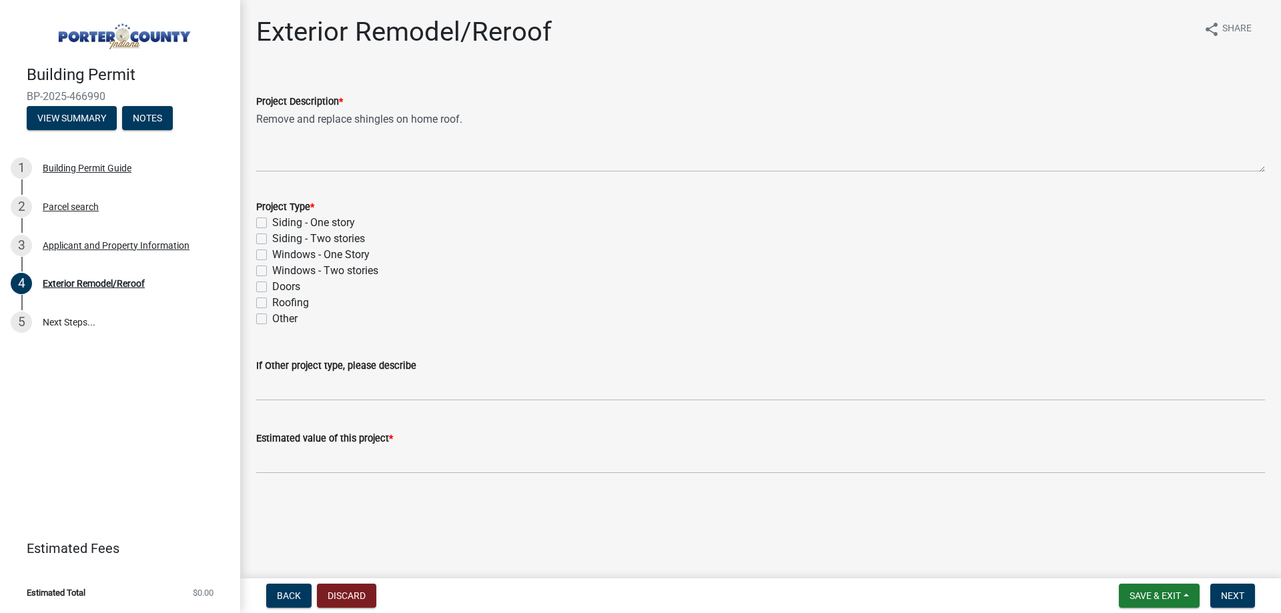
click at [290, 304] on label "Roofing" at bounding box center [290, 303] width 37 height 16
click at [281, 304] on input "Roofing" at bounding box center [276, 299] width 9 height 9
checkbox input "true"
checkbox input "false"
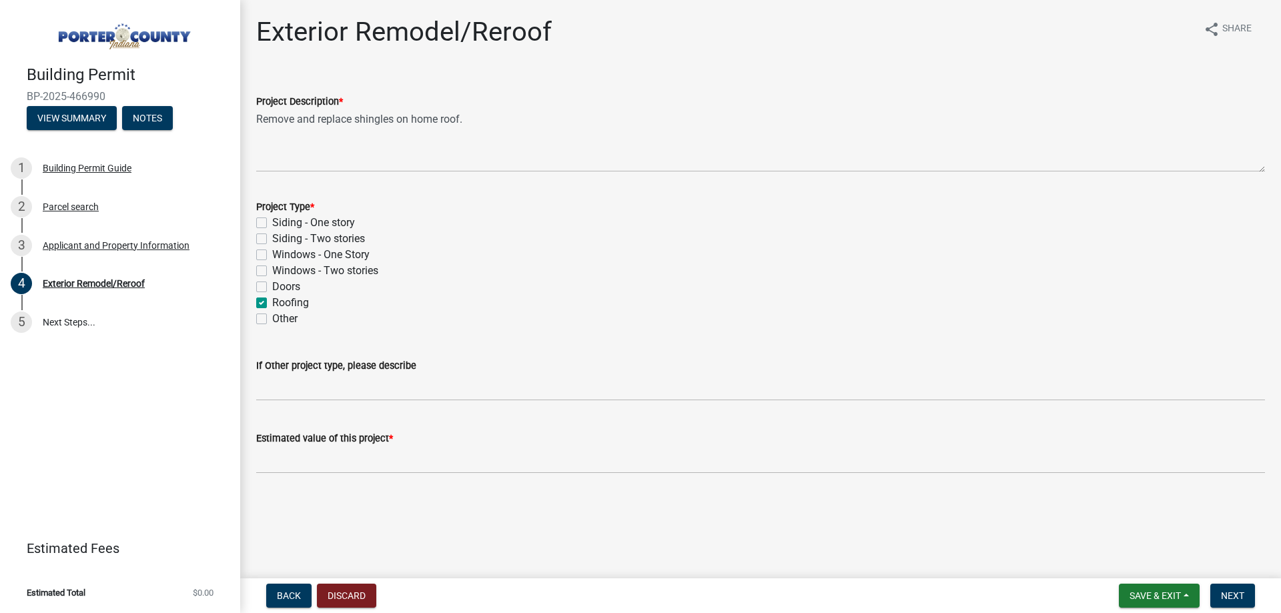
checkbox input "false"
checkbox input "true"
checkbox input "false"
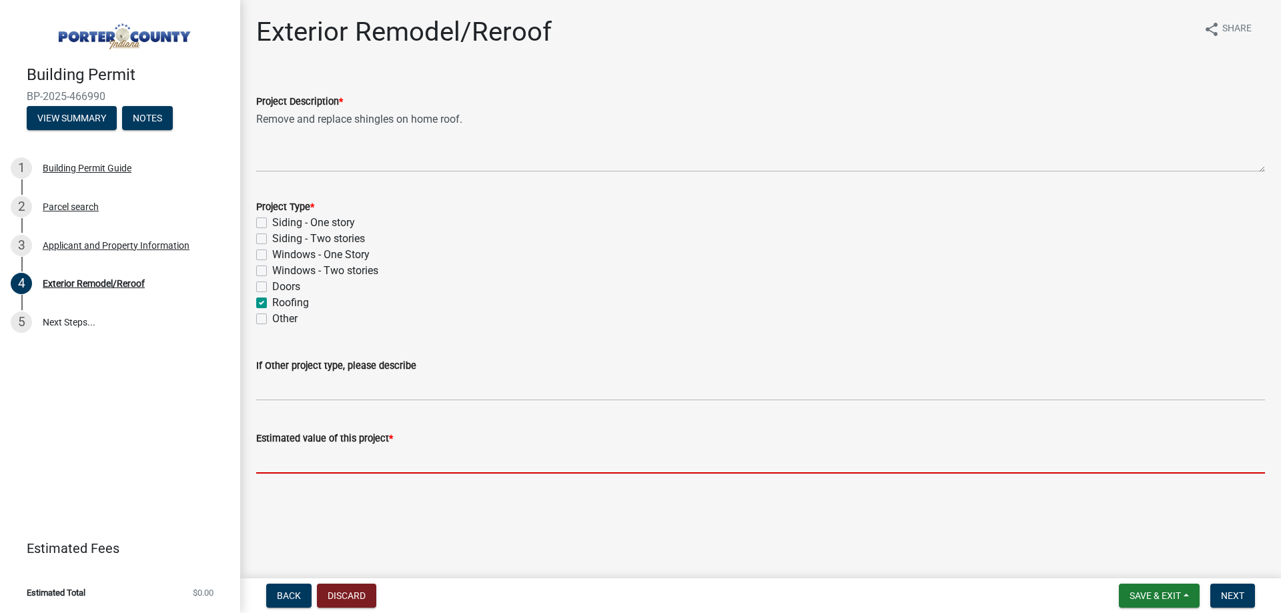
click at [297, 454] on input "text" at bounding box center [760, 459] width 1009 height 27
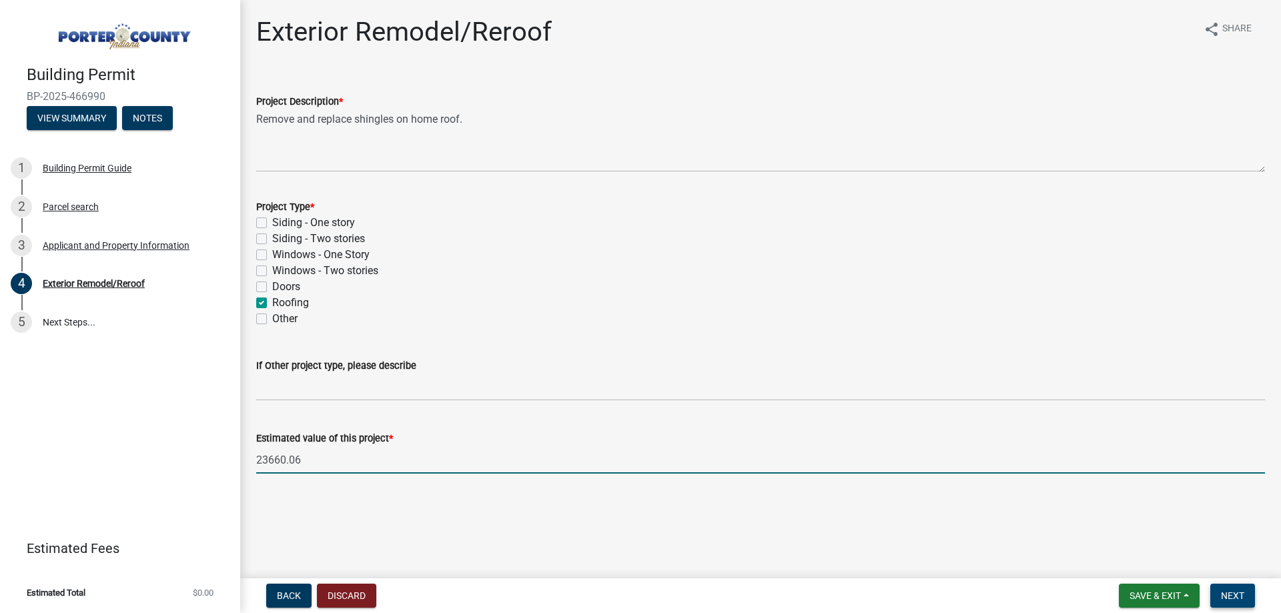
type input "23660.06"
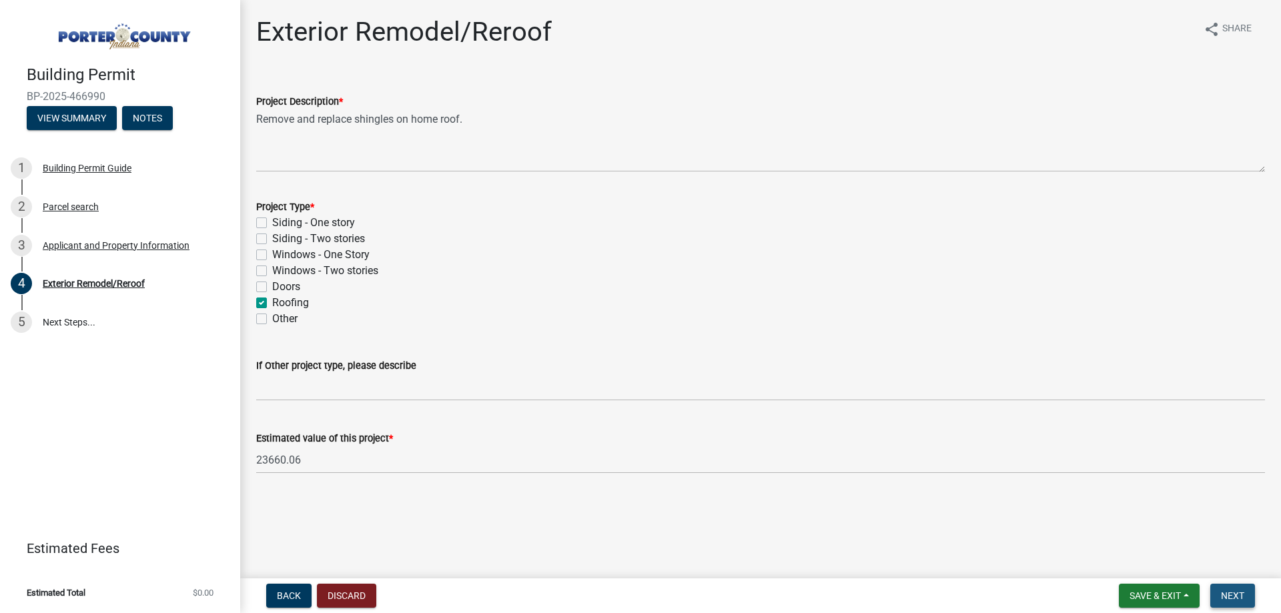
click at [1254, 590] on button "Next" at bounding box center [1232, 596] width 45 height 24
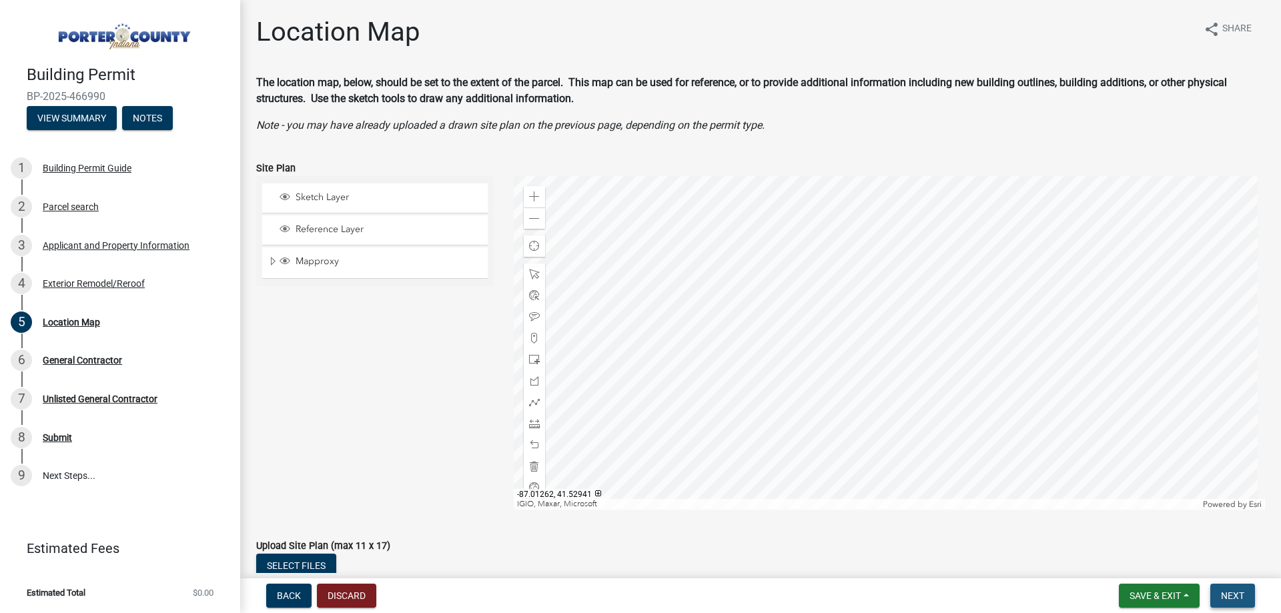
click at [1229, 602] on button "Next" at bounding box center [1232, 596] width 45 height 24
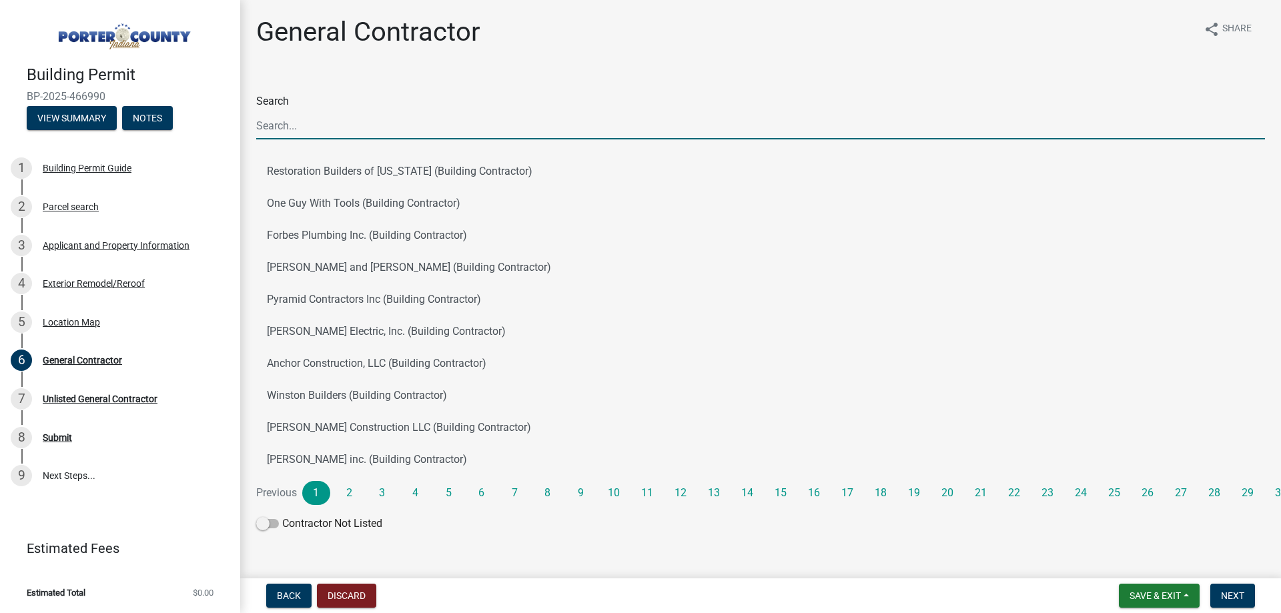
click at [283, 123] on input "Search" at bounding box center [760, 125] width 1009 height 27
type input "J & B West"
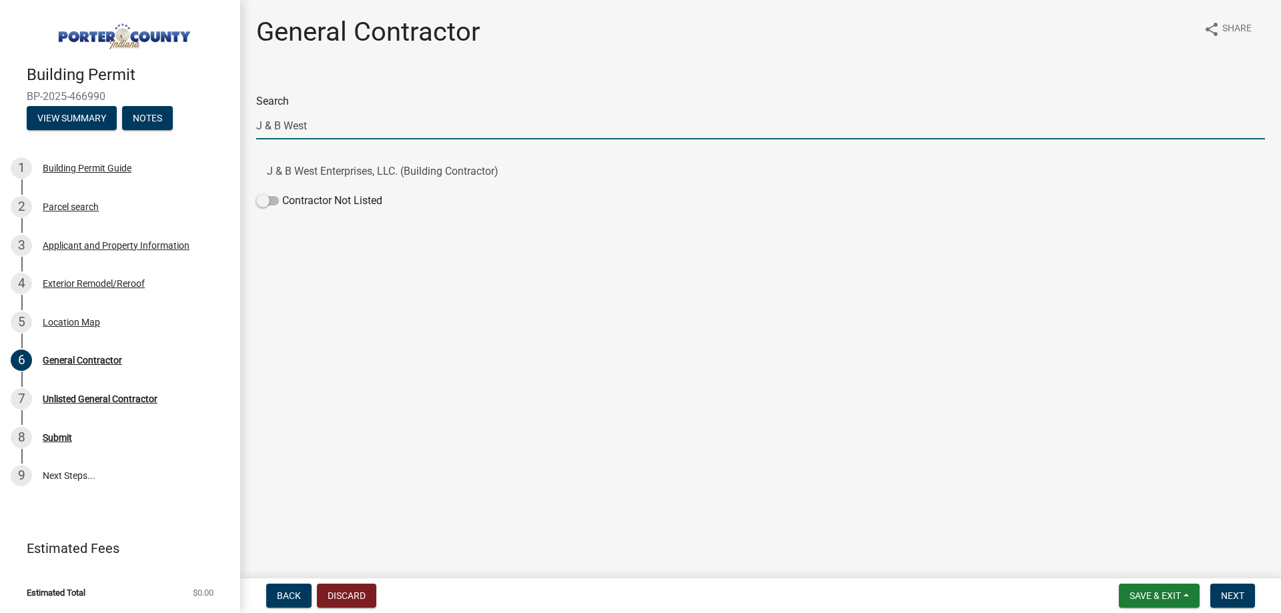
click at [426, 188] on ul "J & B West Enterprises, LLC. (Building Contractor)" at bounding box center [760, 171] width 1009 height 43
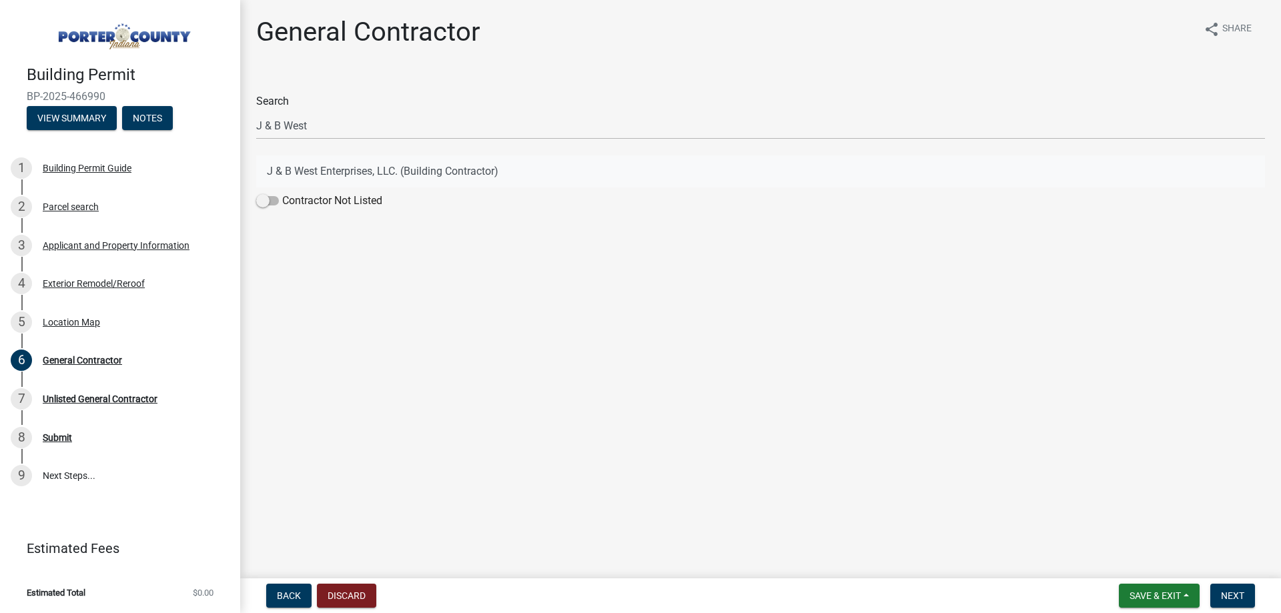
click at [433, 179] on button "J & B West Enterprises, LLC. (Building Contractor)" at bounding box center [760, 171] width 1009 height 32
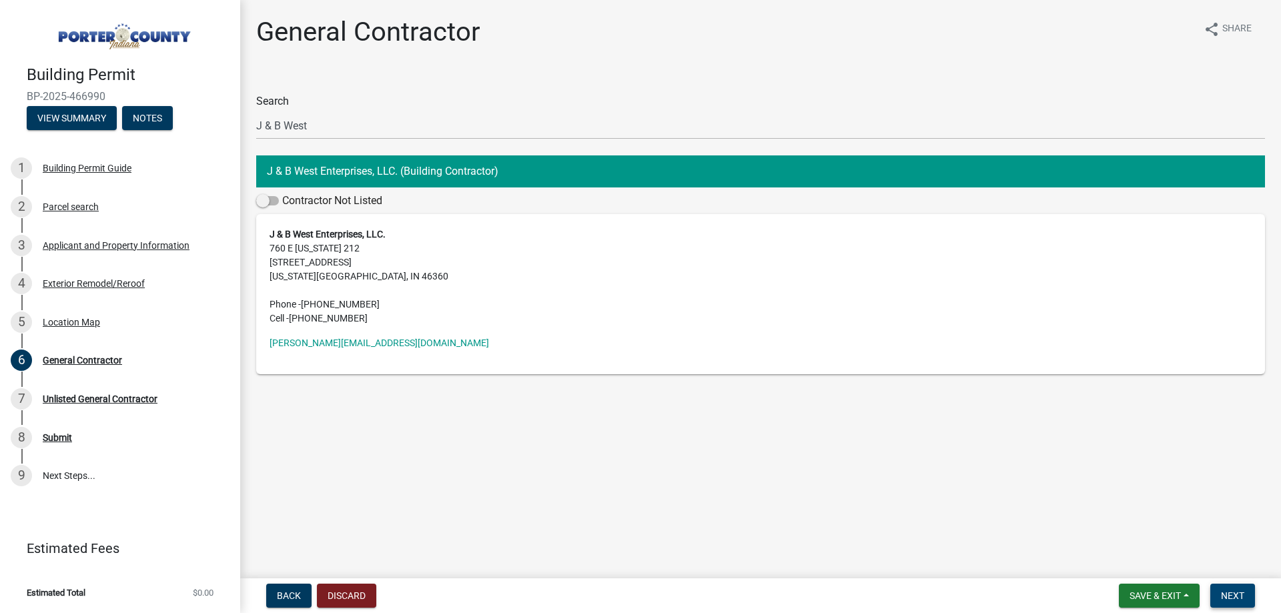
click at [1250, 601] on button "Next" at bounding box center [1232, 596] width 45 height 24
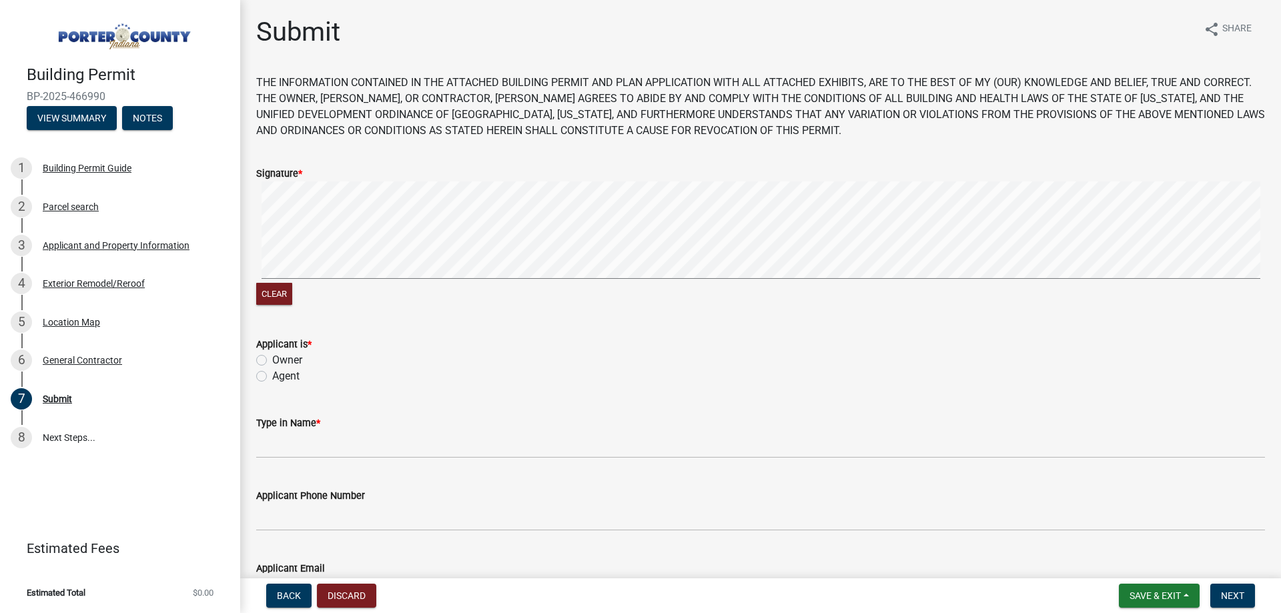
drag, startPoint x: 281, startPoint y: 376, endPoint x: 309, endPoint y: 439, distance: 69.3
click at [281, 377] on label "Agent" at bounding box center [285, 376] width 27 height 16
click at [281, 377] on input "Agent" at bounding box center [276, 372] width 9 height 9
radio input "true"
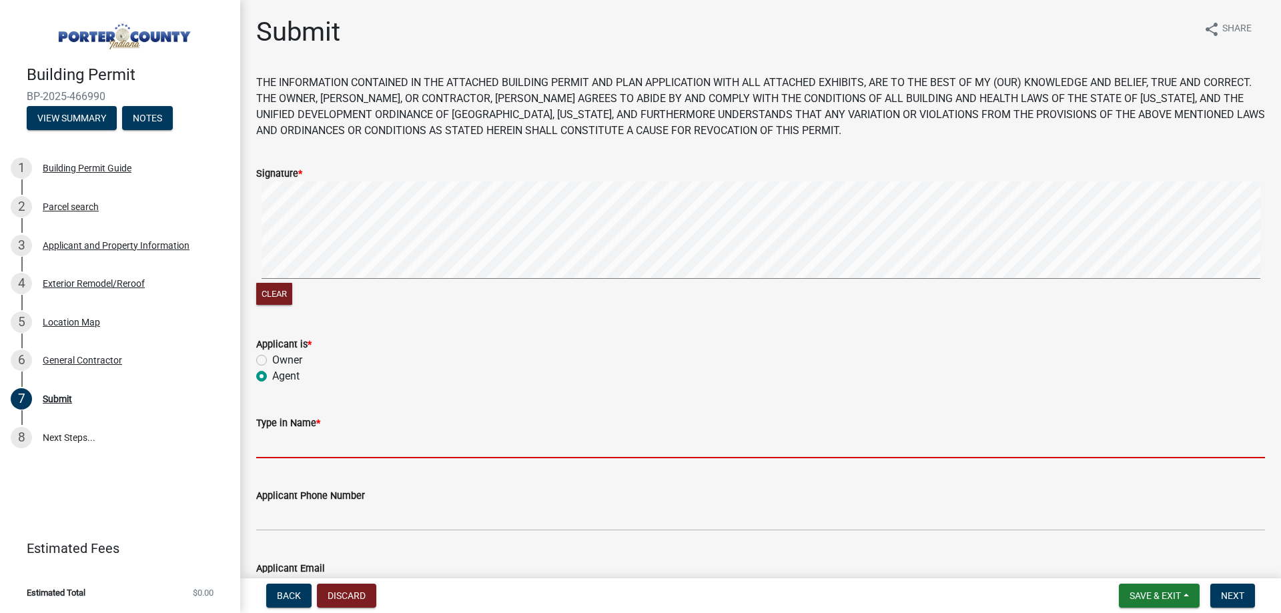
click at [312, 447] on input "Type in Name *" at bounding box center [760, 444] width 1009 height 27
type input "[PERSON_NAME]"
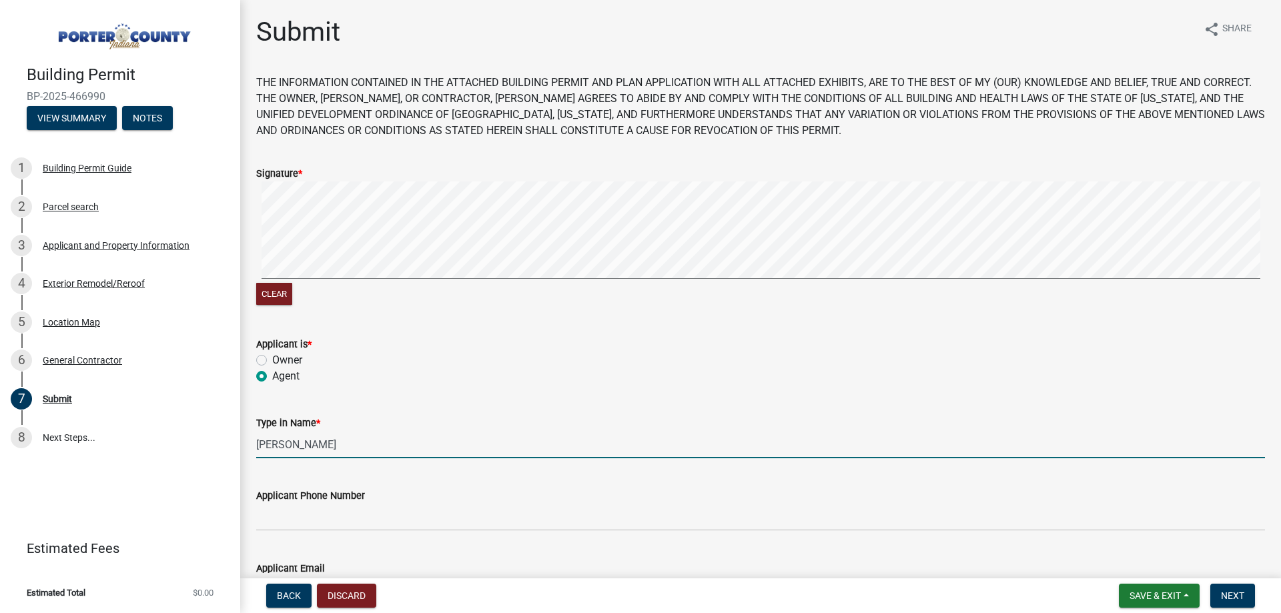
type input "[PERSON_NAME][EMAIL_ADDRESS][DOMAIN_NAME]"
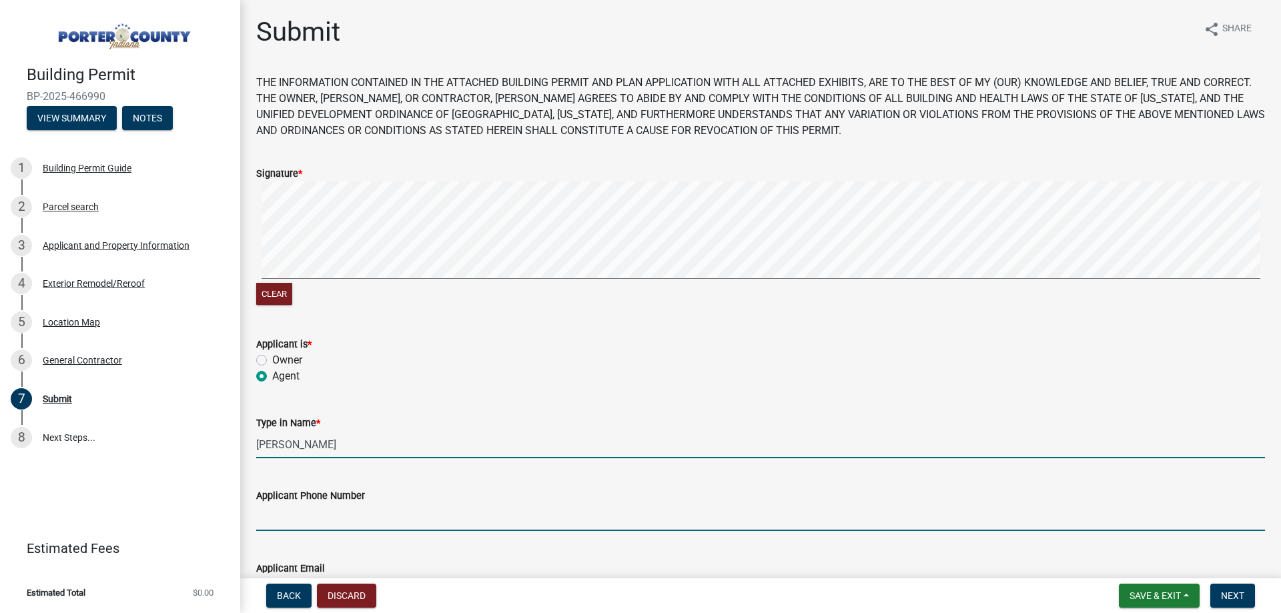
drag, startPoint x: 339, startPoint y: 510, endPoint x: 352, endPoint y: 530, distance: 24.1
click at [340, 511] on input "Applicant Phone Number" at bounding box center [760, 517] width 1009 height 27
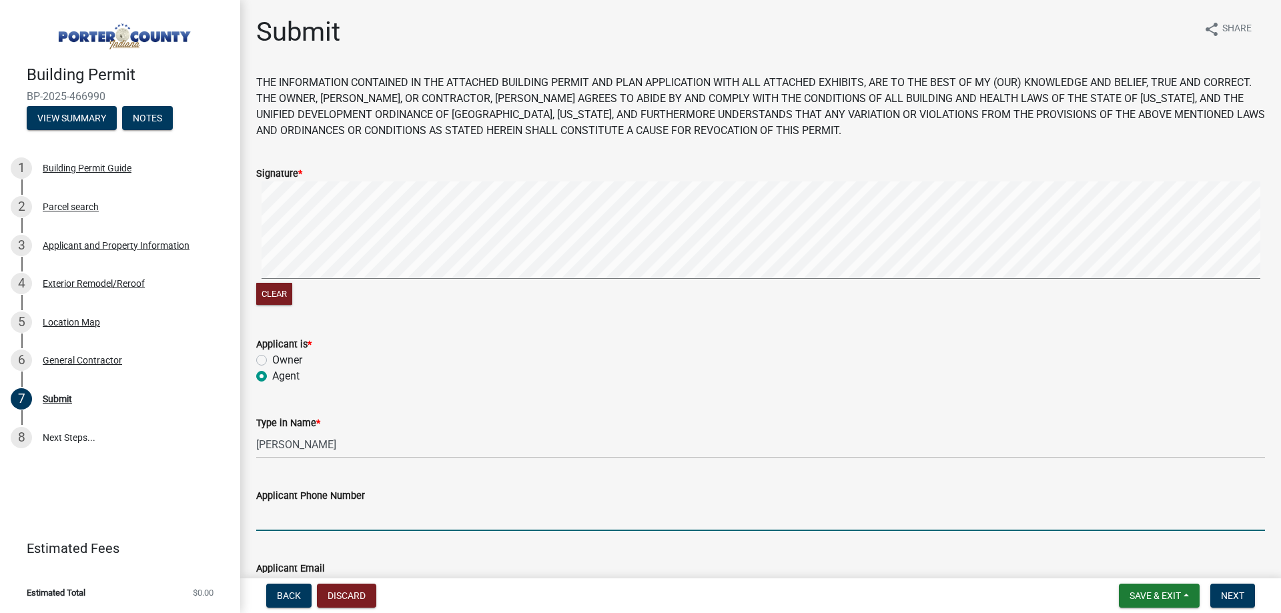
type input "2193636151"
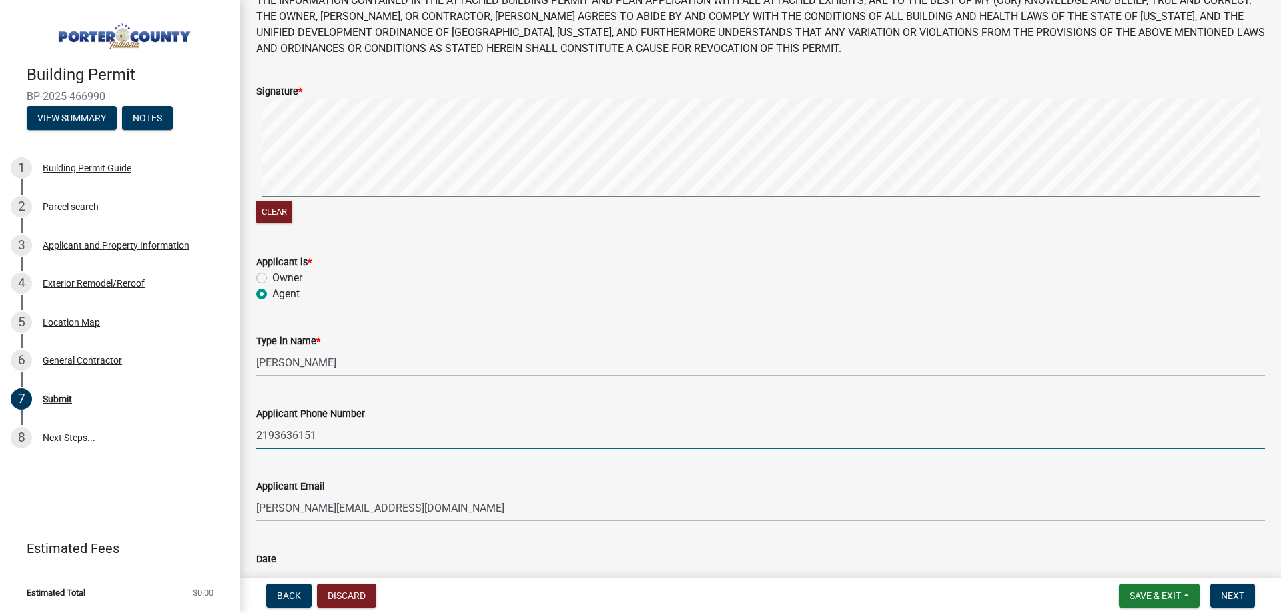
scroll to position [176, 0]
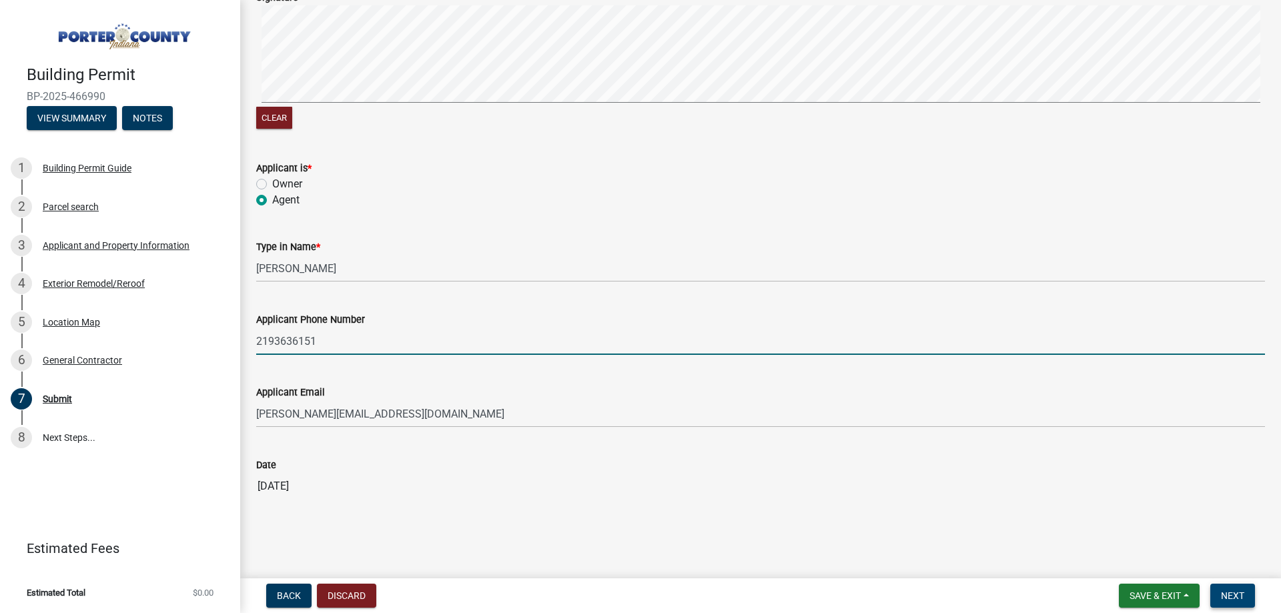
click at [1228, 603] on button "Next" at bounding box center [1232, 596] width 45 height 24
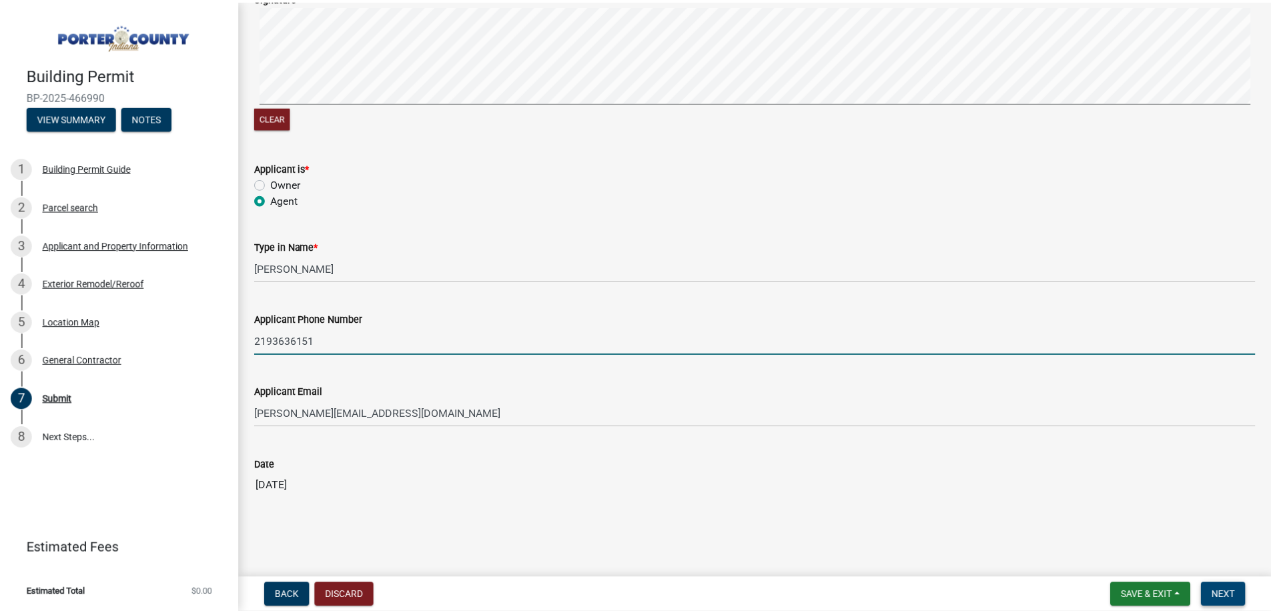
scroll to position [0, 0]
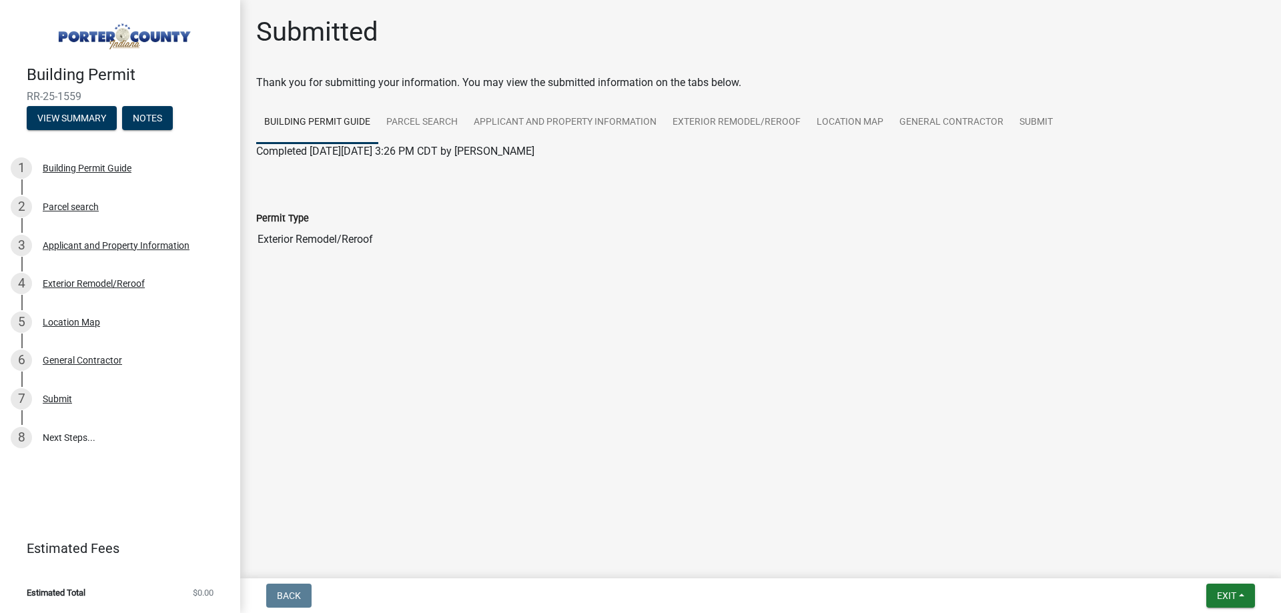
click at [1240, 613] on html "Internet Explorer does NOT work with GeoPermits. Get a new browser for more sec…" at bounding box center [640, 306] width 1281 height 613
click at [1238, 604] on button "Exit" at bounding box center [1230, 596] width 49 height 24
click at [1203, 560] on button "Save & Exit" at bounding box center [1201, 561] width 107 height 32
